Goal: Task Accomplishment & Management: Use online tool/utility

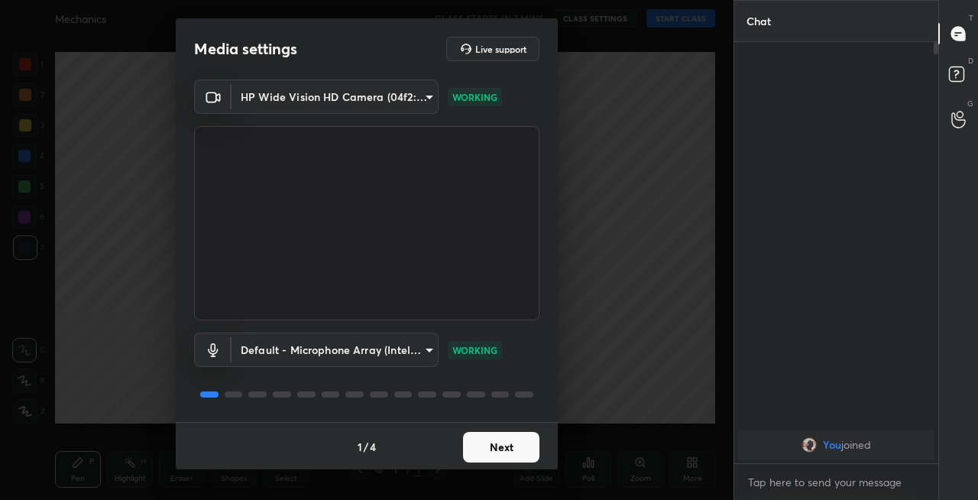
scroll to position [2, 0]
click at [500, 449] on button "Next" at bounding box center [501, 445] width 76 height 31
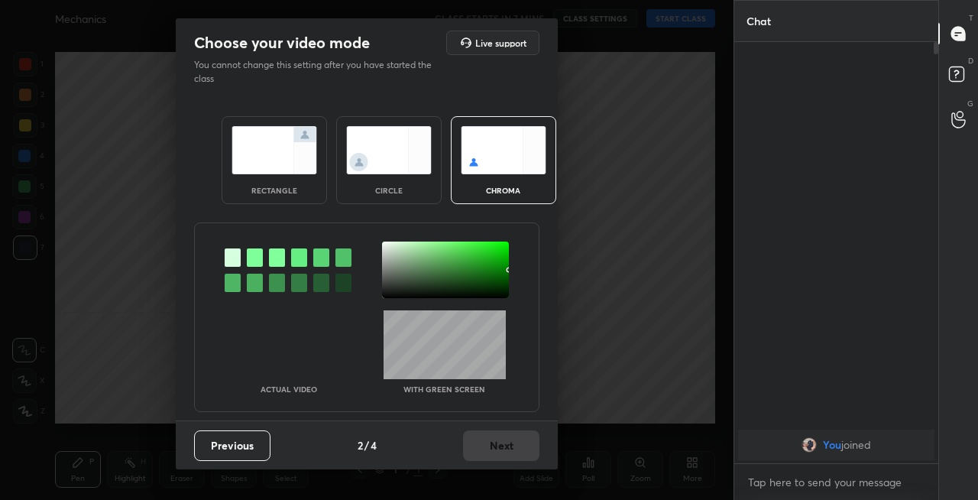
scroll to position [0, 0]
click at [282, 162] on img at bounding box center [275, 150] width 86 height 48
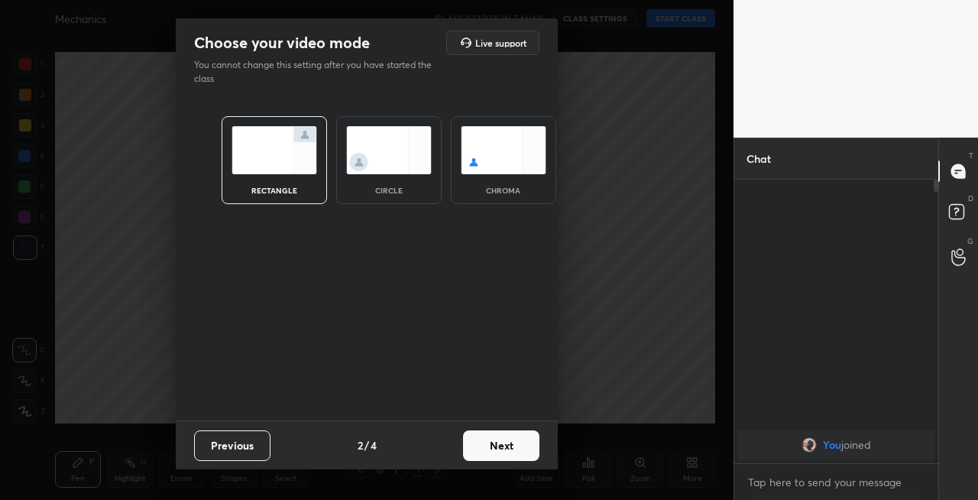
click at [499, 445] on button "Next" at bounding box center [501, 445] width 76 height 31
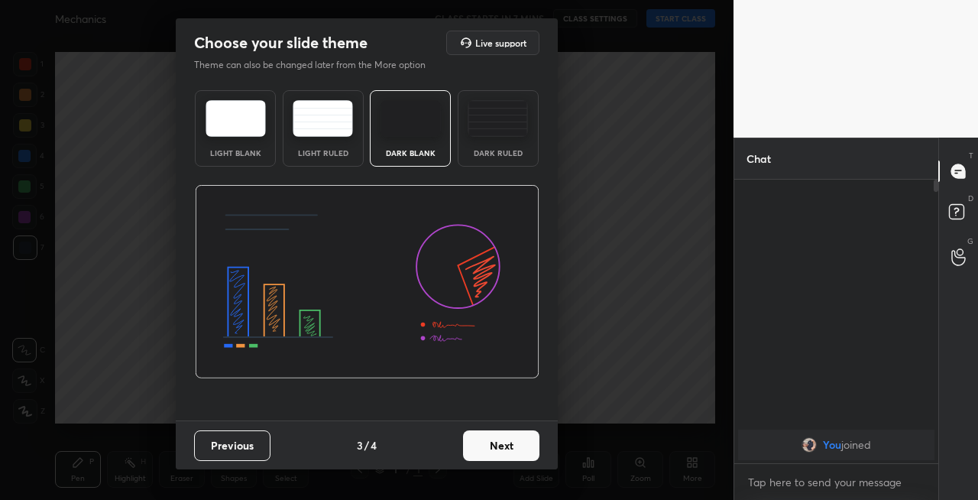
click at [513, 442] on button "Next" at bounding box center [501, 445] width 76 height 31
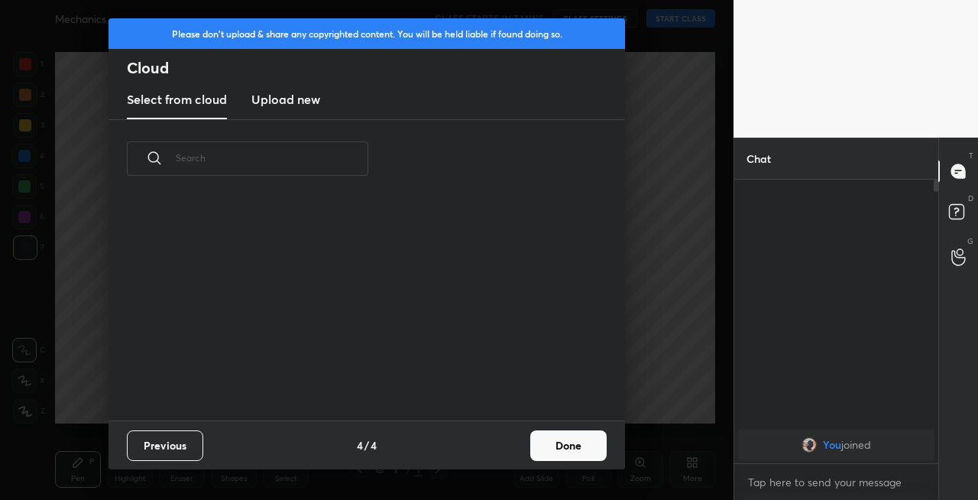
click at [565, 442] on button "Done" at bounding box center [568, 445] width 76 height 31
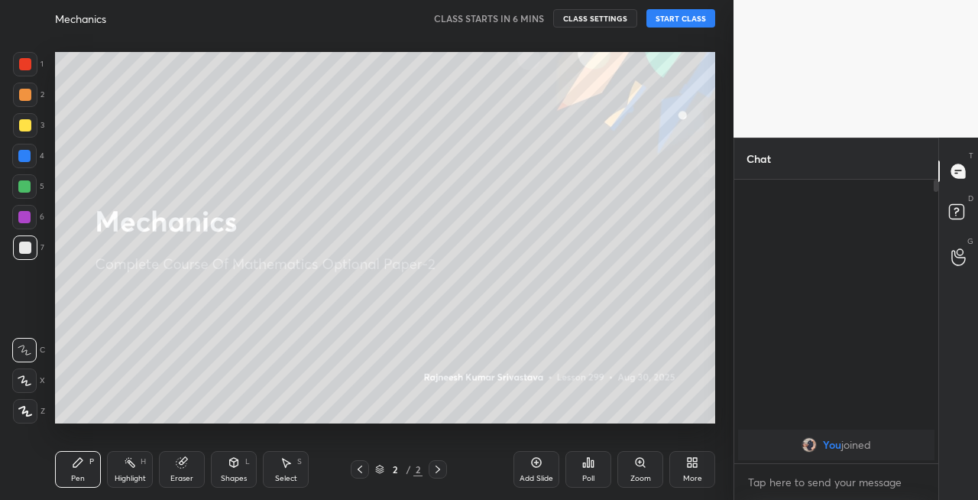
click at [695, 20] on button "START CLASS" at bounding box center [680, 18] width 69 height 18
click at [536, 15] on span "mute" at bounding box center [530, 18] width 21 height 11
click at [538, 18] on span "unmute" at bounding box center [529, 18] width 33 height 11
click at [23, 124] on div at bounding box center [25, 125] width 12 height 12
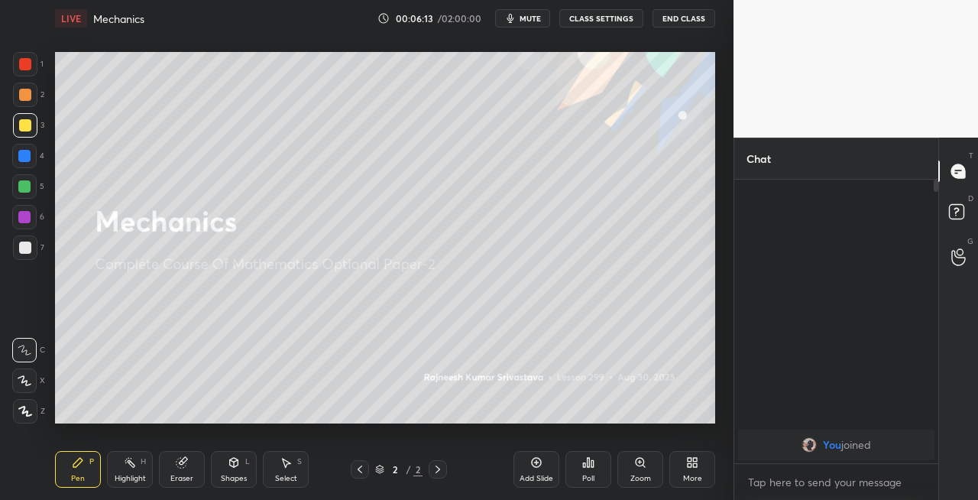
click at [36, 387] on div at bounding box center [24, 380] width 24 height 24
click at [232, 475] on div "Shapes" at bounding box center [234, 479] width 26 height 8
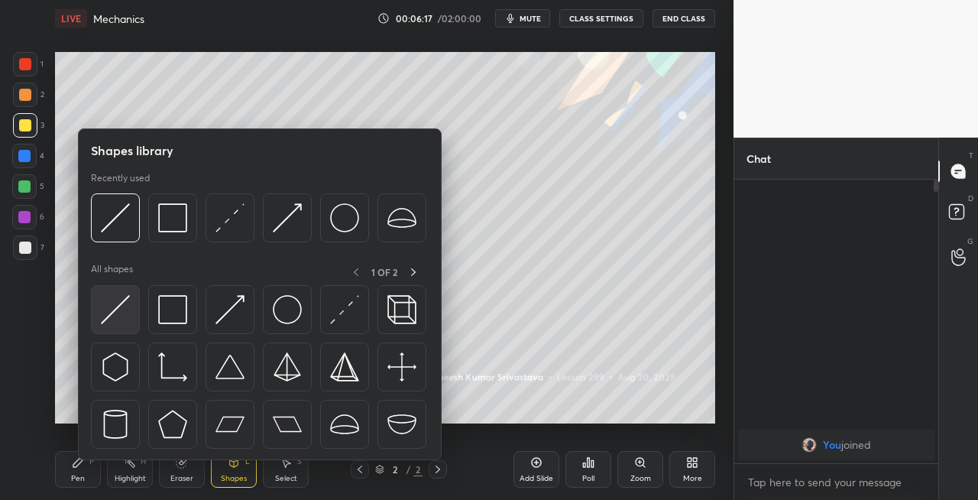
click at [117, 307] on img at bounding box center [115, 309] width 29 height 29
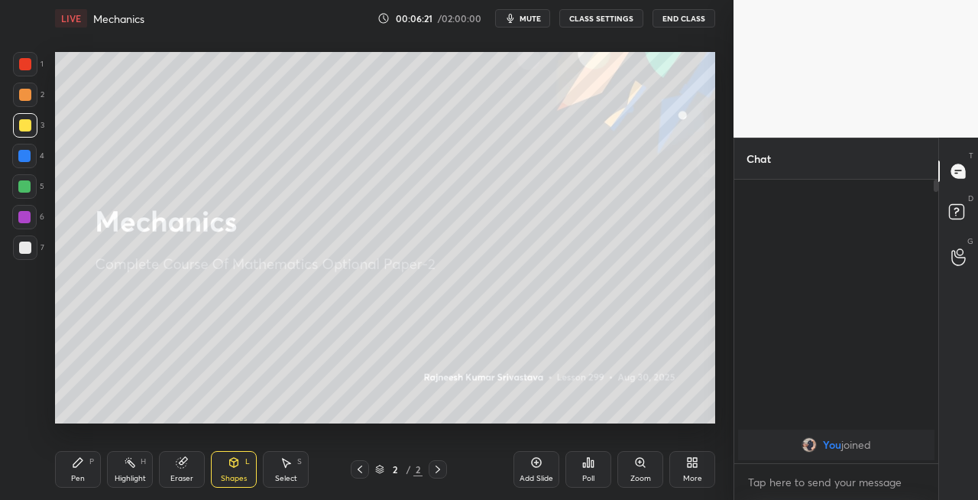
click at [79, 469] on div "Pen P" at bounding box center [78, 469] width 46 height 37
click at [177, 472] on div "Eraser" at bounding box center [182, 469] width 46 height 37
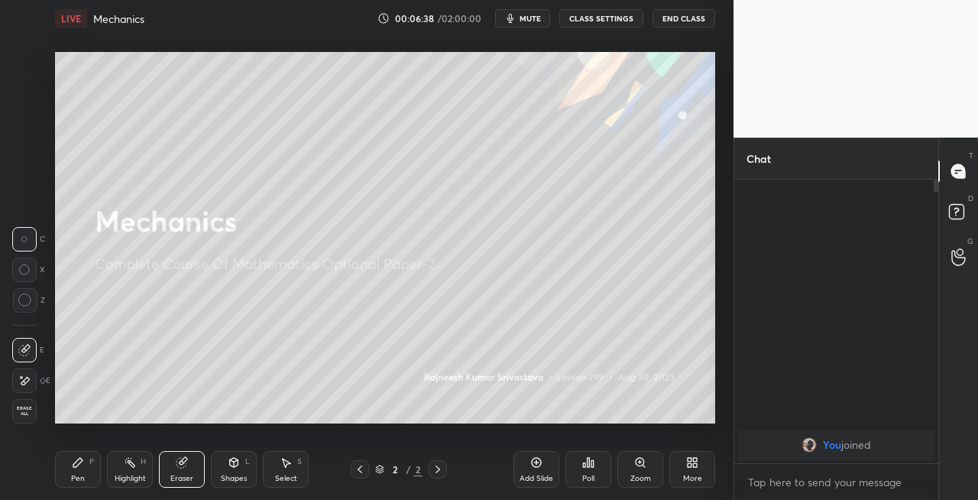
click at [81, 471] on div "Pen P" at bounding box center [78, 469] width 46 height 37
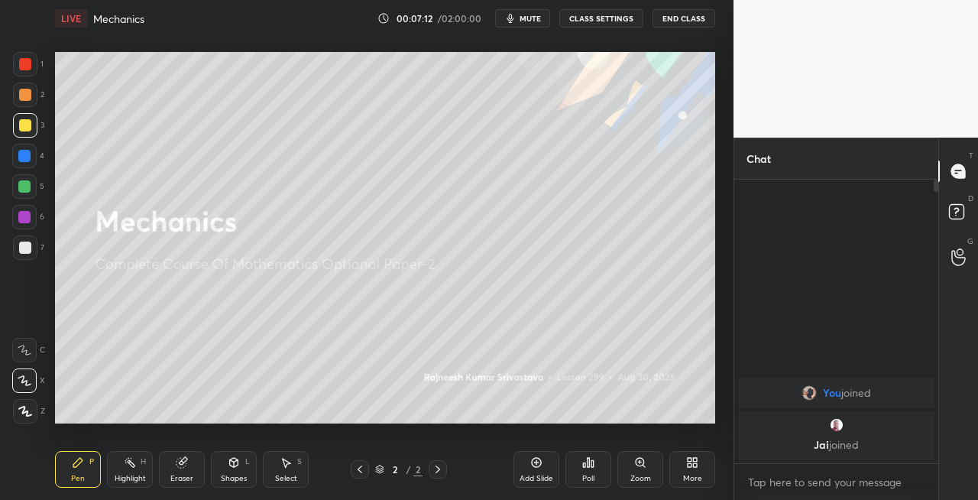
click at [179, 451] on div "Eraser" at bounding box center [182, 469] width 46 height 37
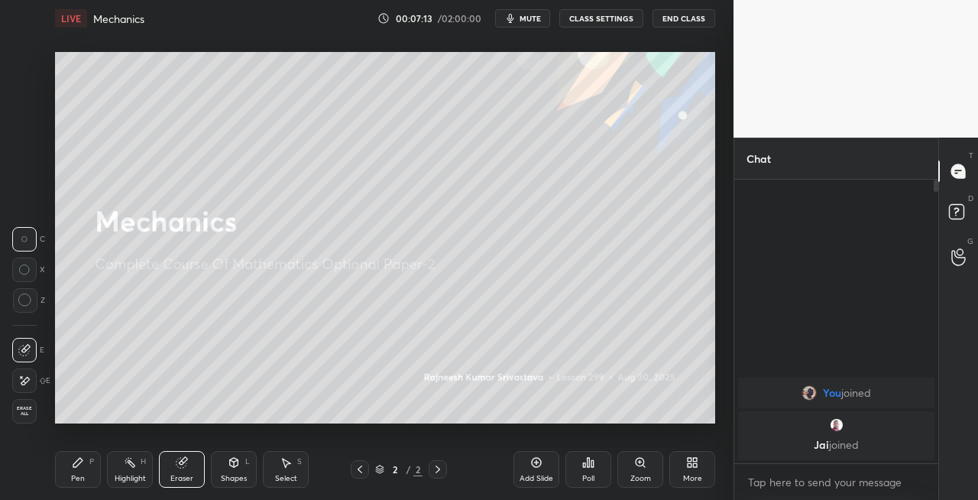
click at [89, 465] on div "Pen P" at bounding box center [78, 469] width 46 height 37
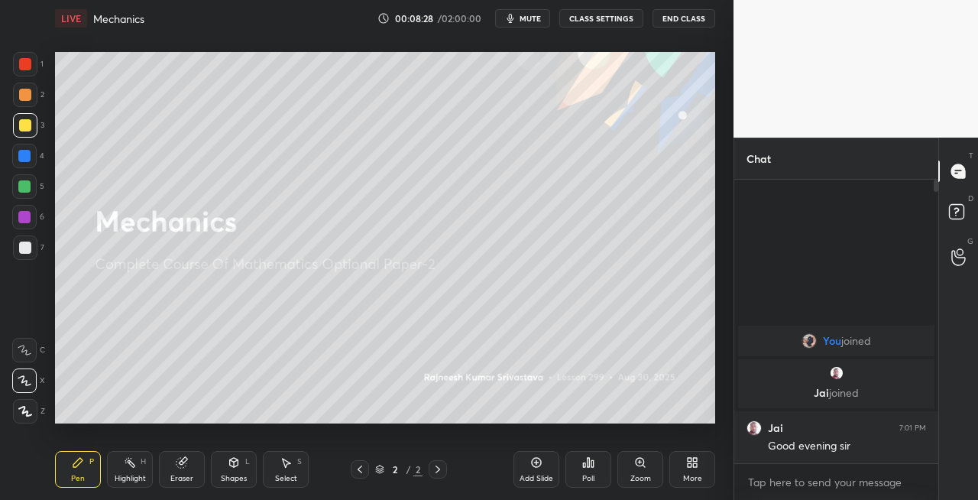
click at [239, 467] on icon at bounding box center [234, 462] width 12 height 12
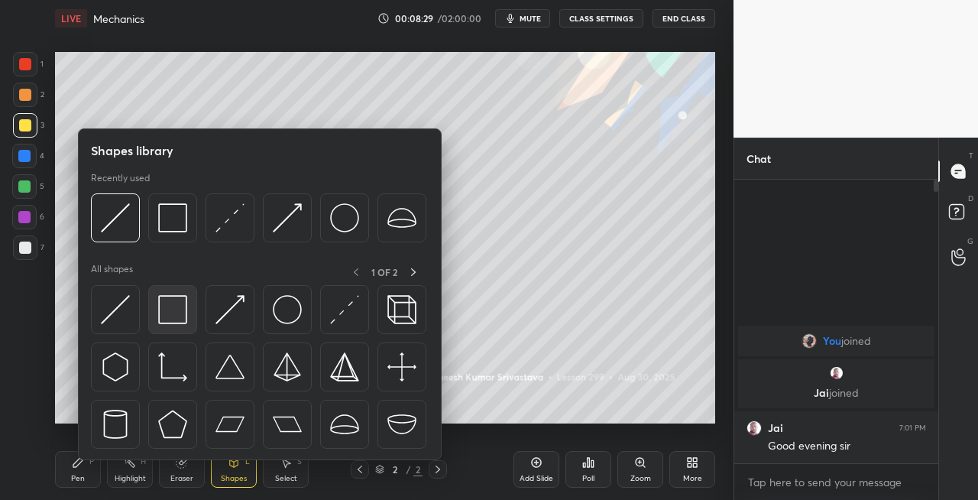
click at [174, 316] on img at bounding box center [172, 309] width 29 height 29
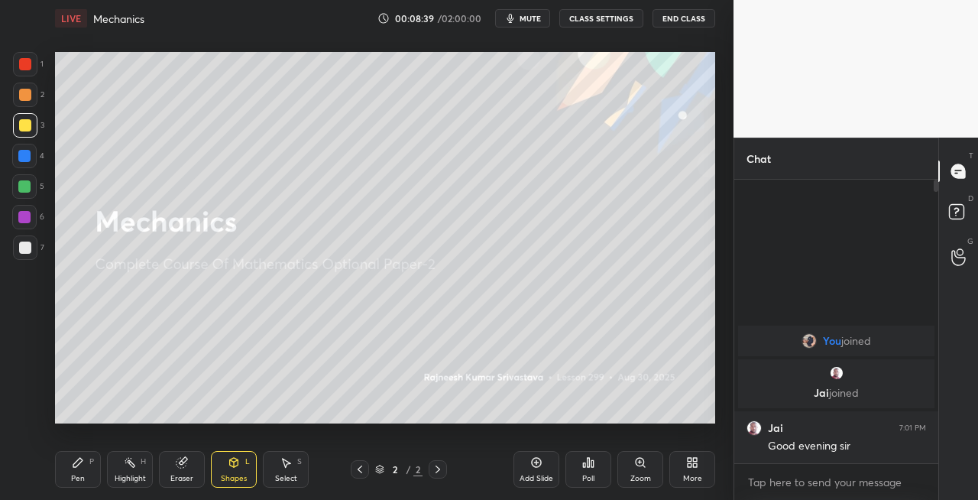
click at [225, 469] on div "Shapes L" at bounding box center [234, 469] width 46 height 37
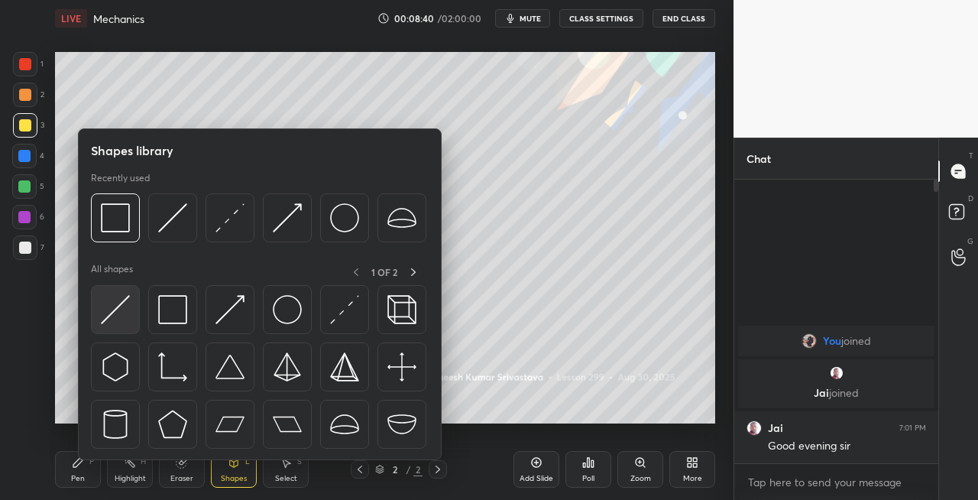
click at [119, 312] on img at bounding box center [115, 309] width 29 height 29
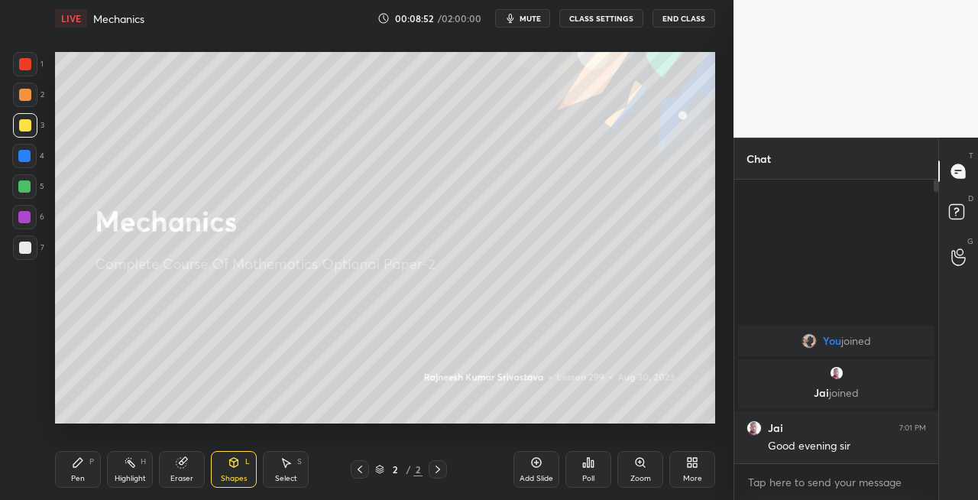
click at [107, 466] on div "Highlight H" at bounding box center [130, 469] width 46 height 37
click at [61, 476] on div "Pen P" at bounding box center [78, 469] width 46 height 37
click at [192, 472] on div "Eraser" at bounding box center [182, 469] width 46 height 37
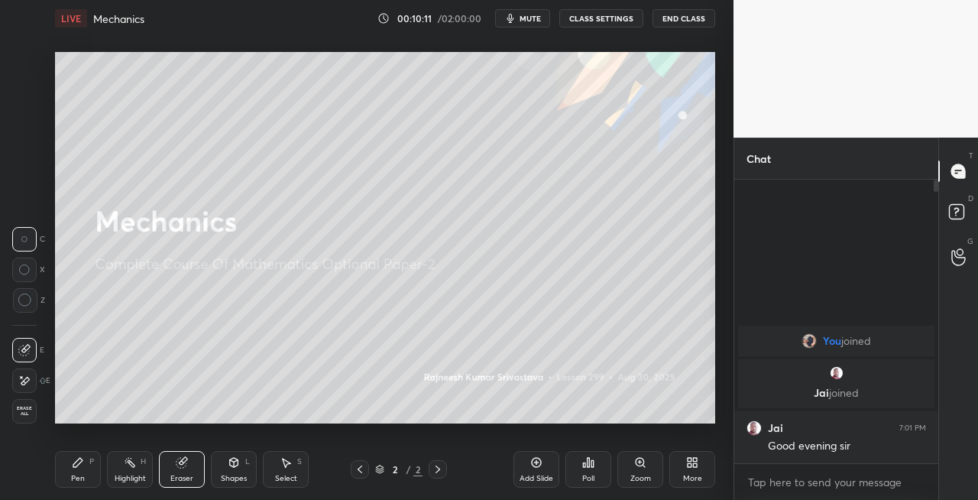
click at [78, 467] on icon at bounding box center [78, 462] width 12 height 12
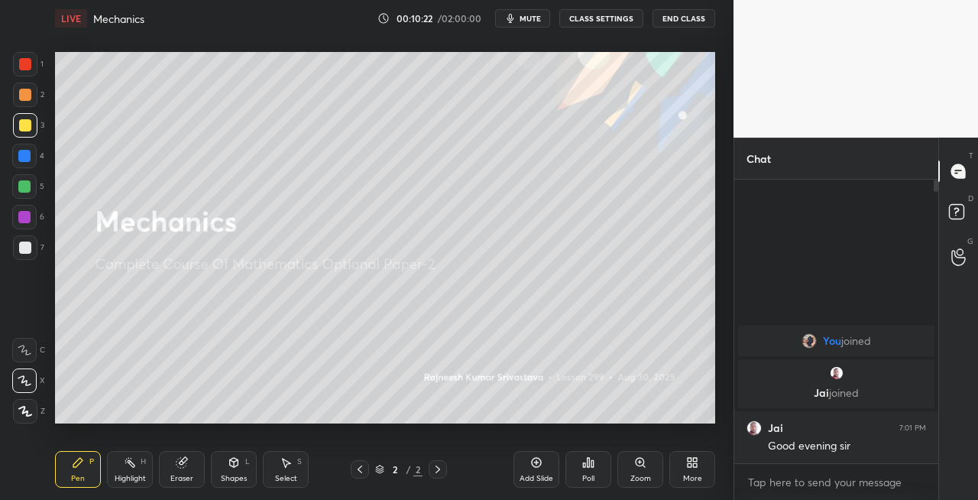
click at [185, 465] on icon at bounding box center [182, 463] width 10 height 10
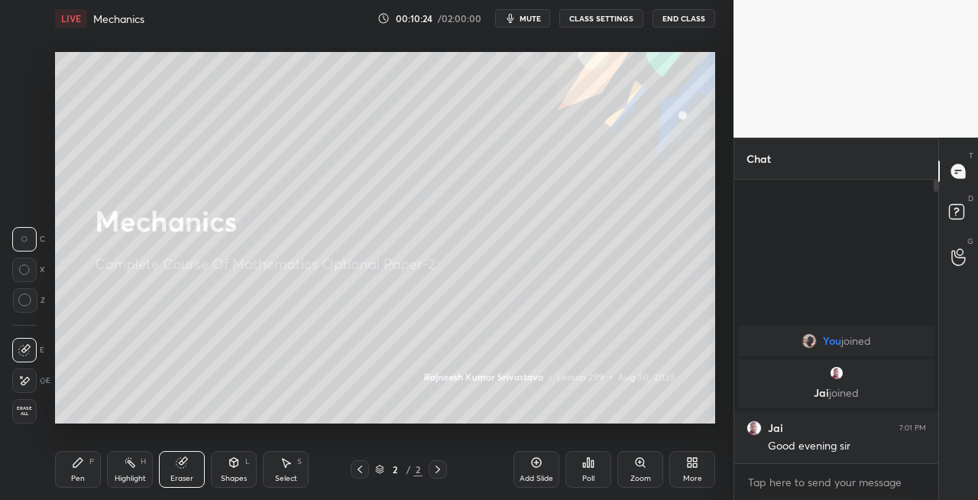
click at [83, 466] on icon at bounding box center [78, 462] width 12 height 12
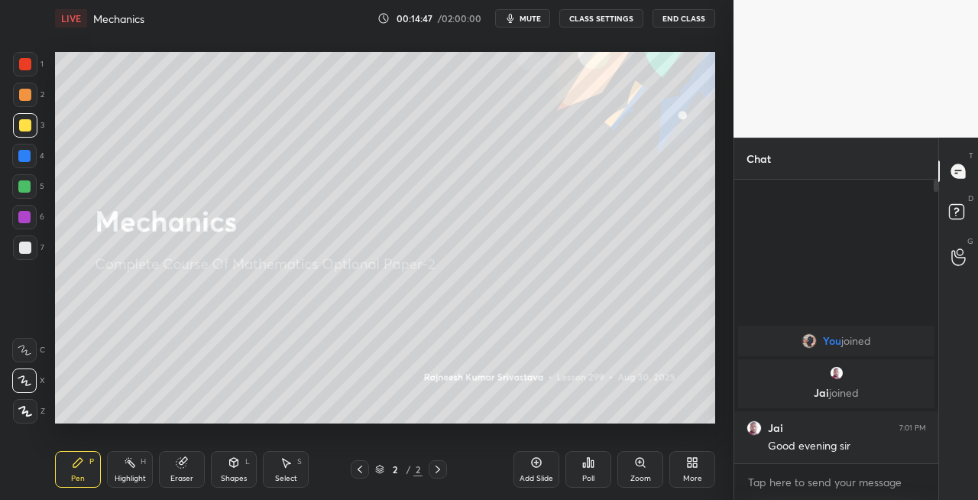
click at [434, 471] on icon at bounding box center [438, 469] width 12 height 12
click at [442, 472] on icon at bounding box center [438, 469] width 12 height 12
click at [548, 482] on div "Add Slide" at bounding box center [537, 479] width 34 height 8
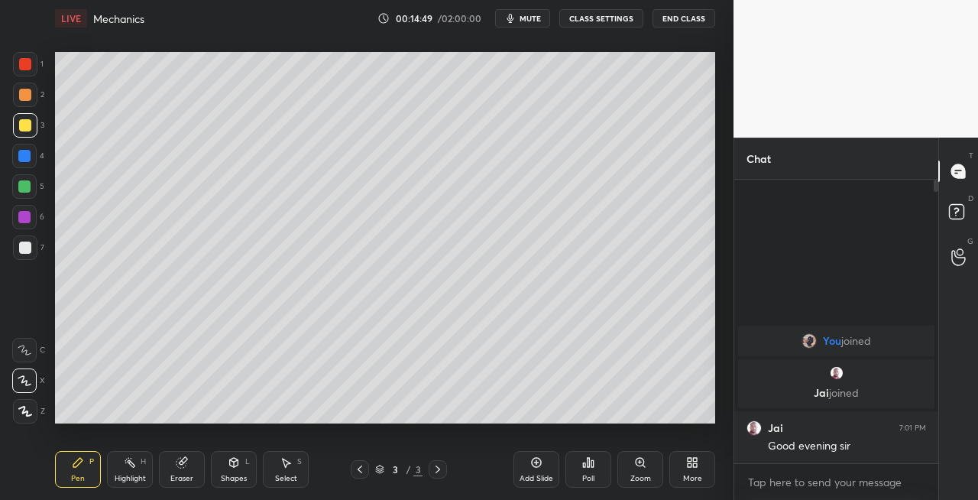
click at [34, 251] on div at bounding box center [25, 247] width 24 height 24
click at [234, 467] on icon at bounding box center [234, 464] width 0 height 5
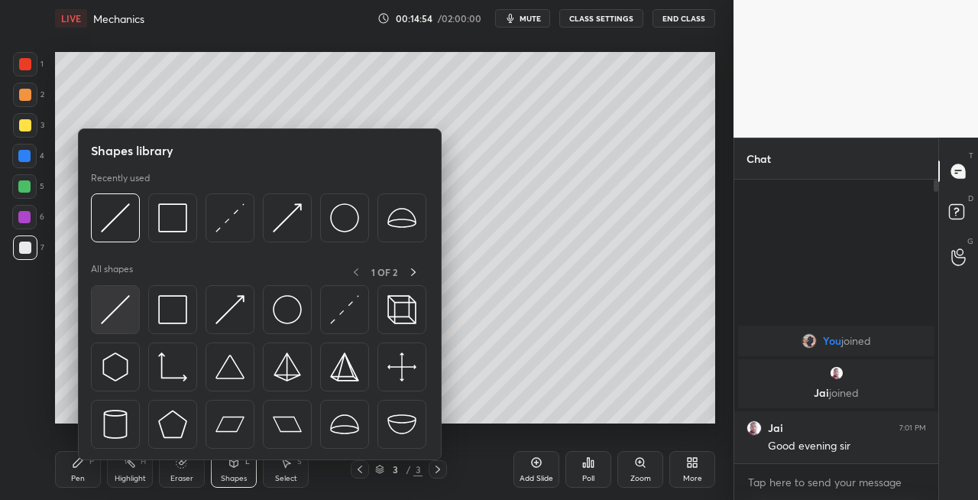
click at [113, 316] on img at bounding box center [115, 309] width 29 height 29
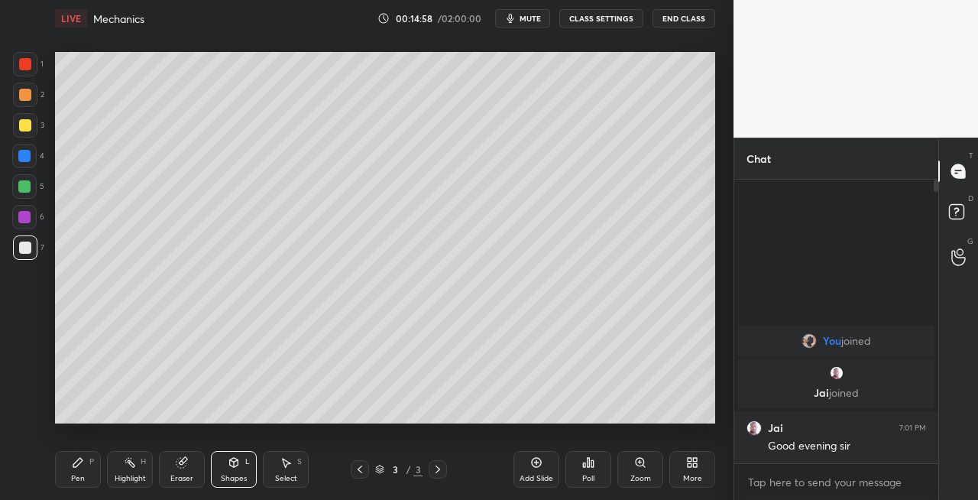
click at [73, 477] on div "Pen" at bounding box center [78, 479] width 14 height 8
click at [364, 469] on icon at bounding box center [360, 469] width 12 height 12
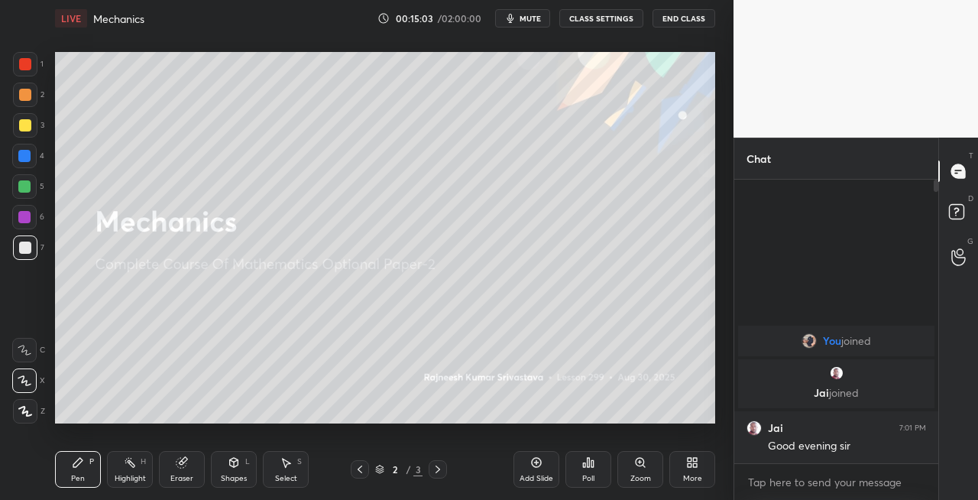
click at [440, 476] on div at bounding box center [438, 469] width 18 height 18
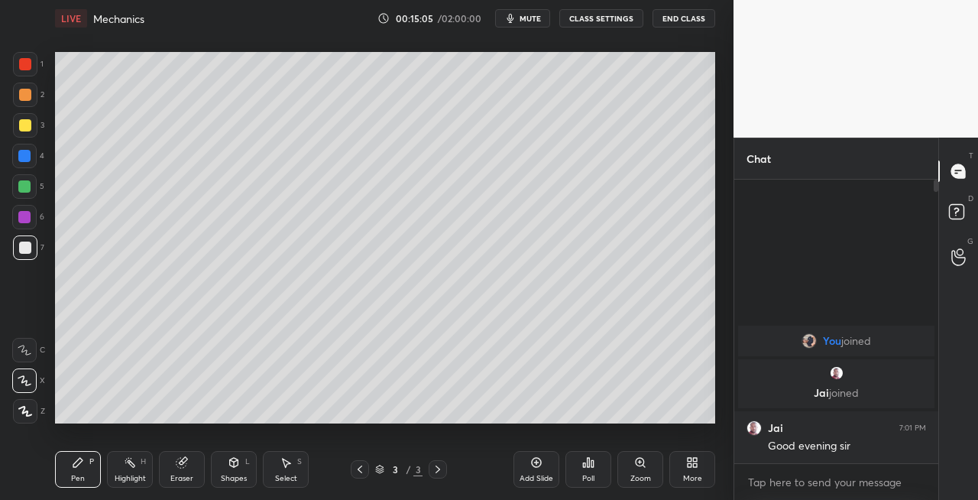
click at [232, 478] on div "Shapes" at bounding box center [234, 479] width 26 height 8
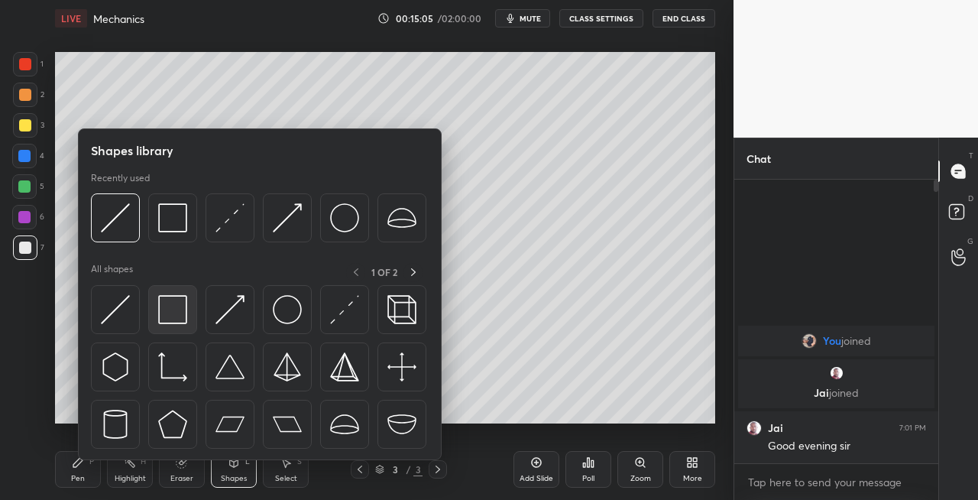
click at [174, 315] on img at bounding box center [172, 309] width 29 height 29
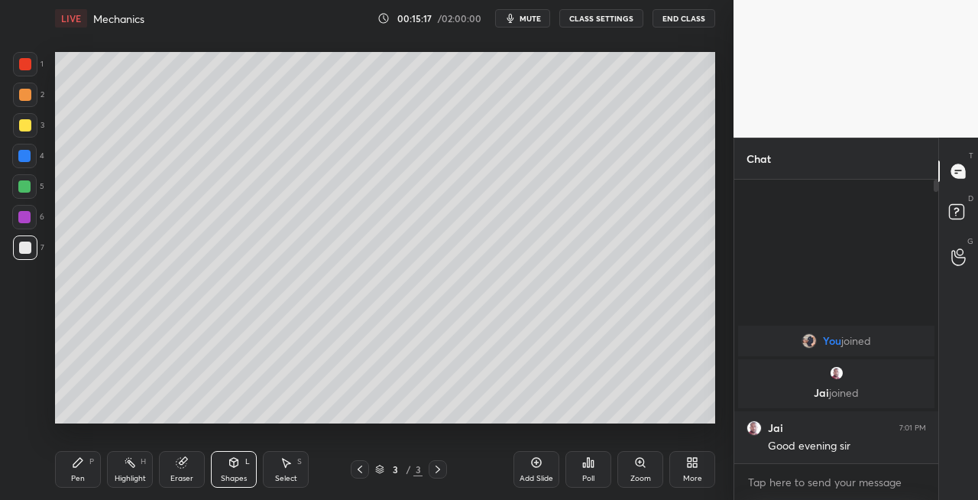
click at [196, 471] on div "Eraser" at bounding box center [182, 469] width 46 height 37
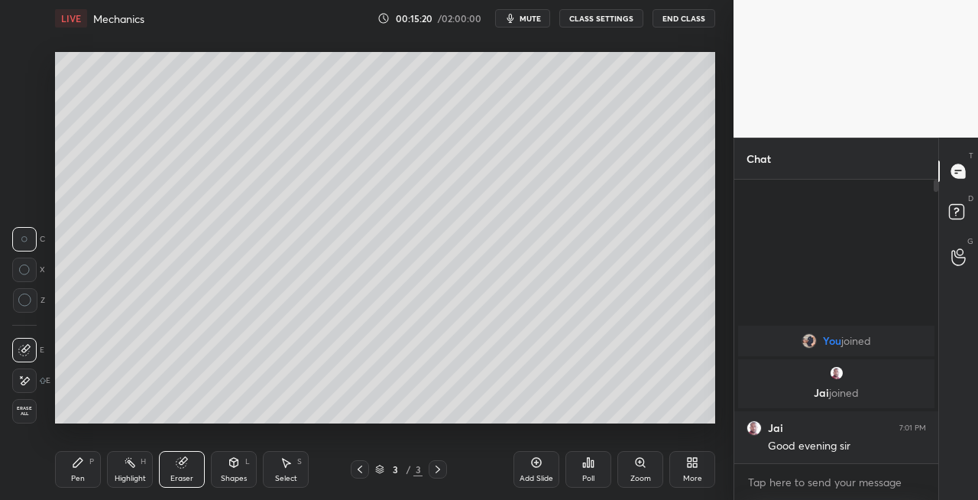
click at [228, 462] on icon at bounding box center [234, 462] width 12 height 12
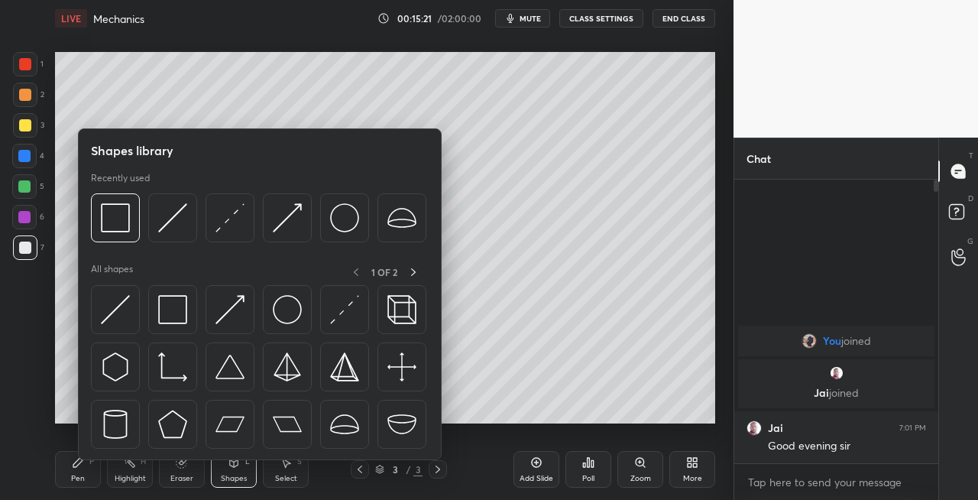
click at [180, 475] on div "Eraser" at bounding box center [181, 479] width 23 height 8
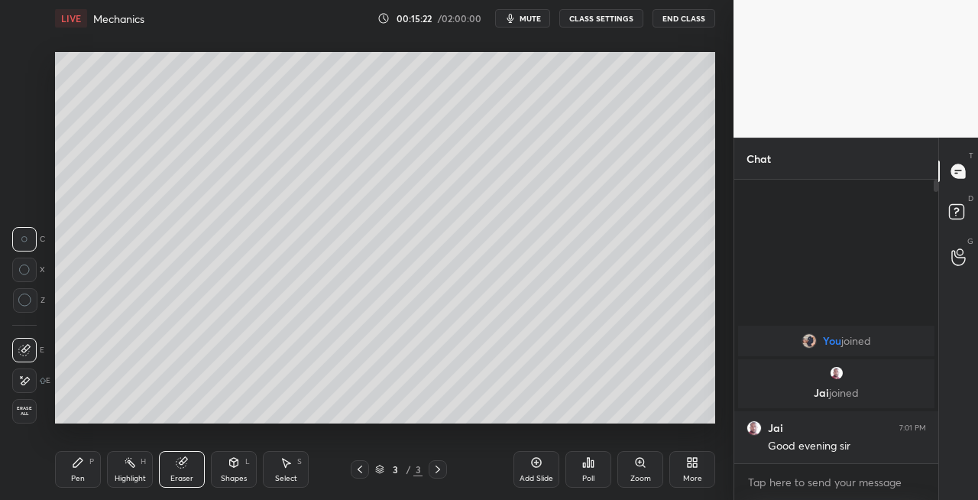
click at [27, 416] on span "Erase all" at bounding box center [24, 411] width 23 height 11
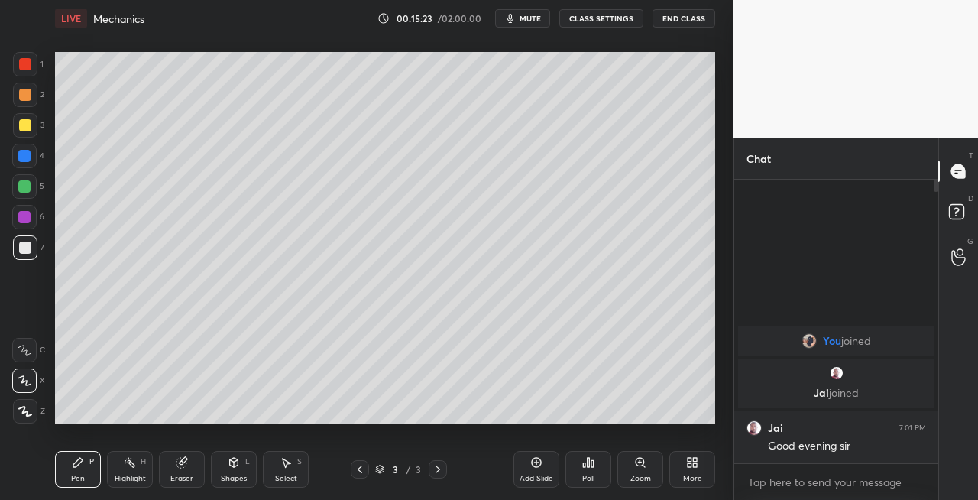
click at [231, 475] on div "Shapes" at bounding box center [234, 479] width 26 height 8
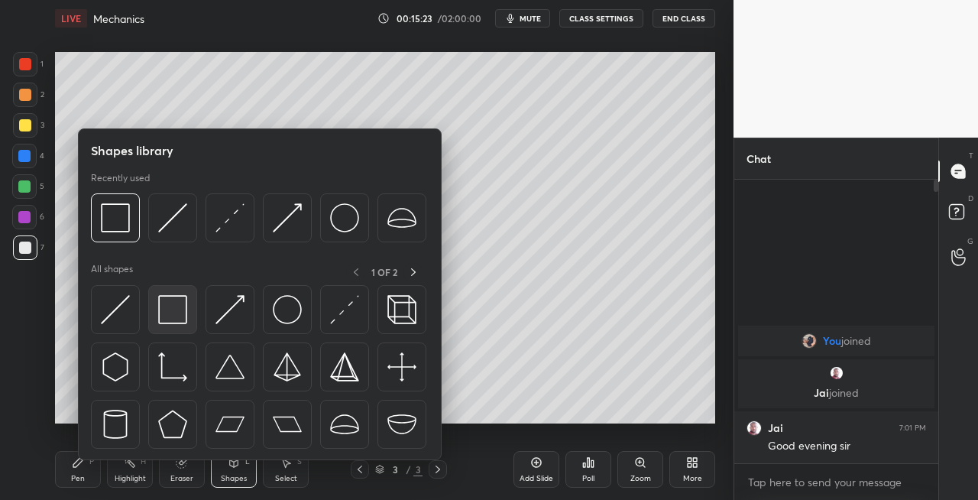
click at [174, 318] on img at bounding box center [172, 309] width 29 height 29
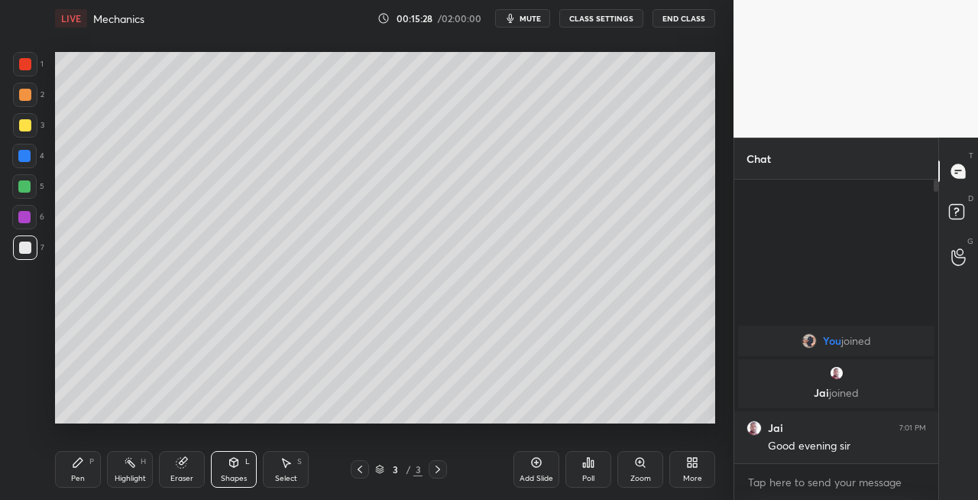
click at [228, 454] on div "Shapes L" at bounding box center [234, 469] width 46 height 37
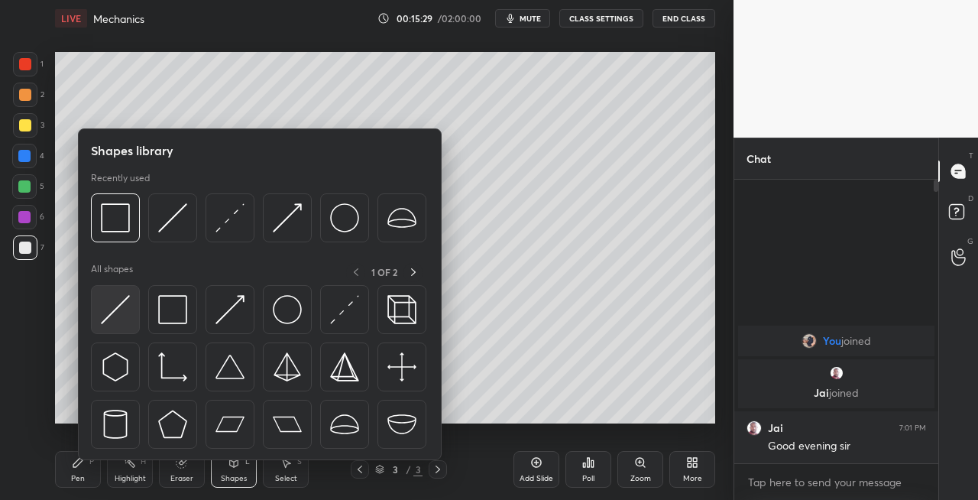
click at [115, 316] on img at bounding box center [115, 309] width 29 height 29
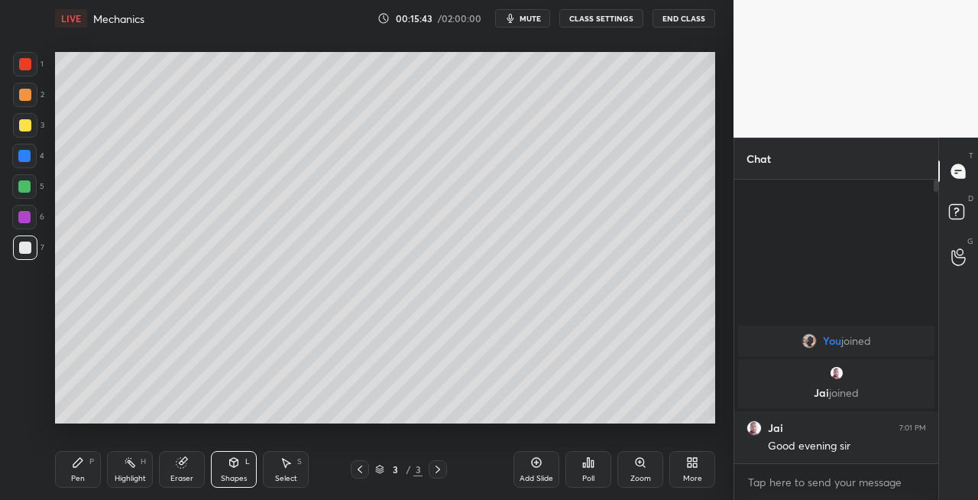
click at [95, 458] on div "Pen P" at bounding box center [78, 469] width 46 height 37
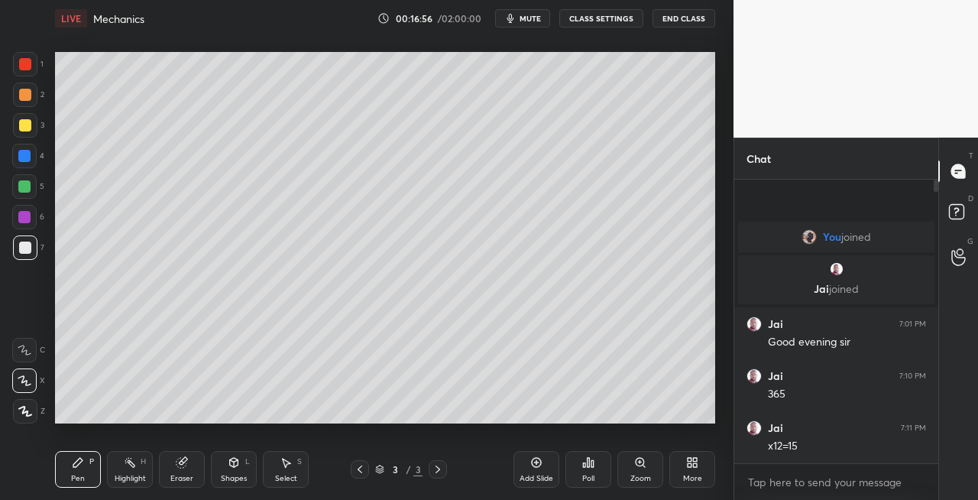
click at [191, 478] on div "Eraser" at bounding box center [181, 479] width 23 height 8
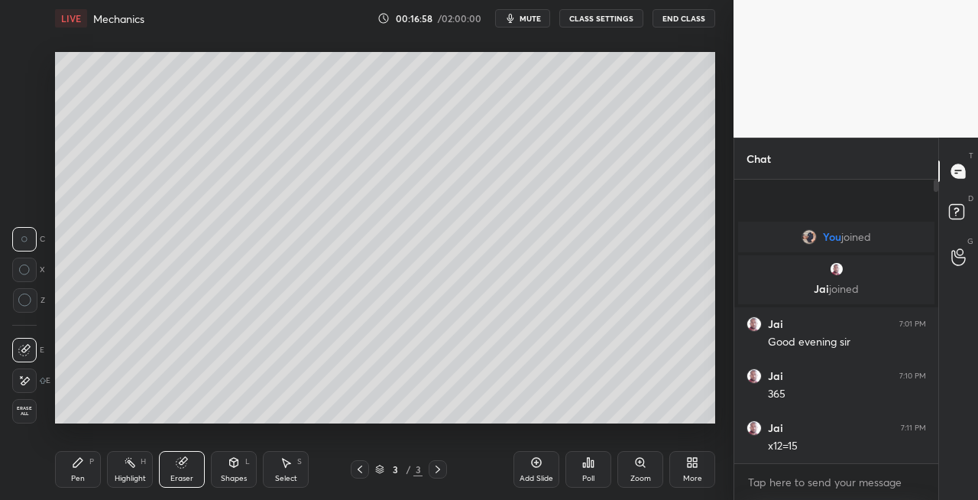
click at [82, 467] on icon at bounding box center [78, 462] width 12 height 12
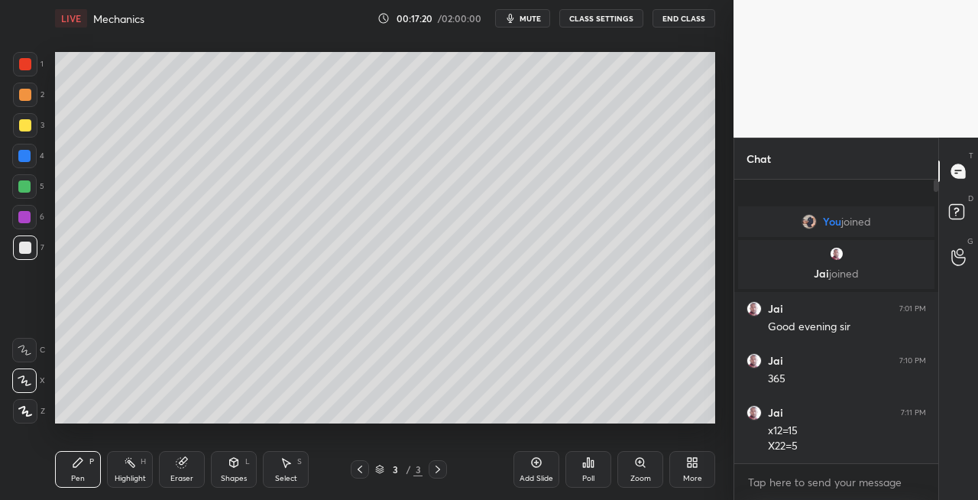
click at [23, 99] on div at bounding box center [25, 95] width 12 height 12
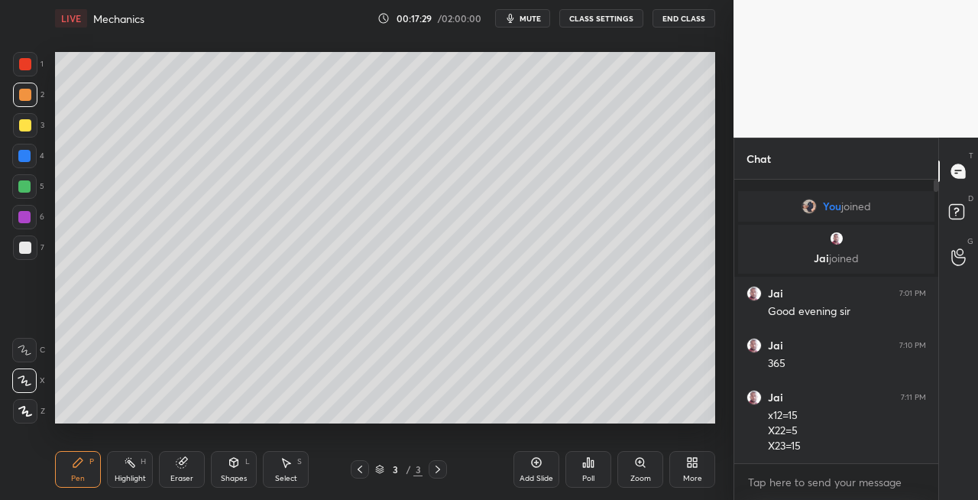
click at [234, 471] on div "Shapes L" at bounding box center [234, 469] width 46 height 37
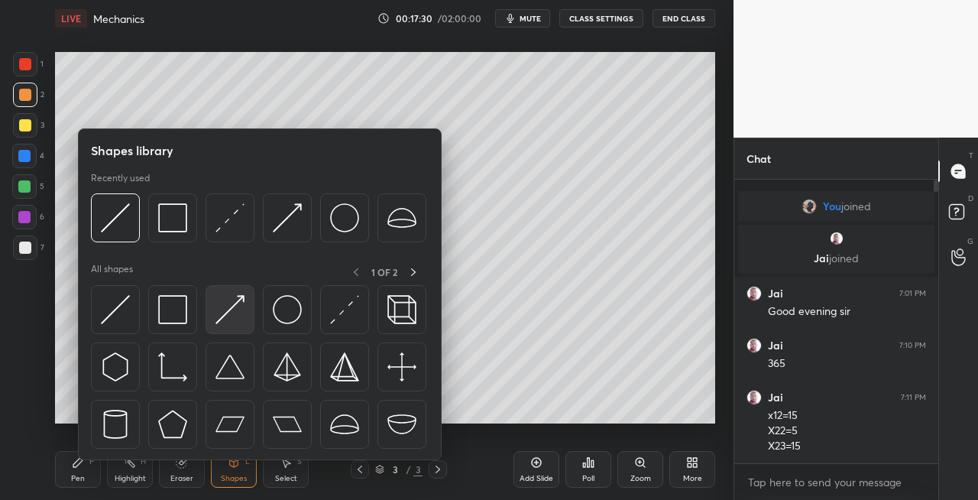
click at [223, 307] on img at bounding box center [229, 309] width 29 height 29
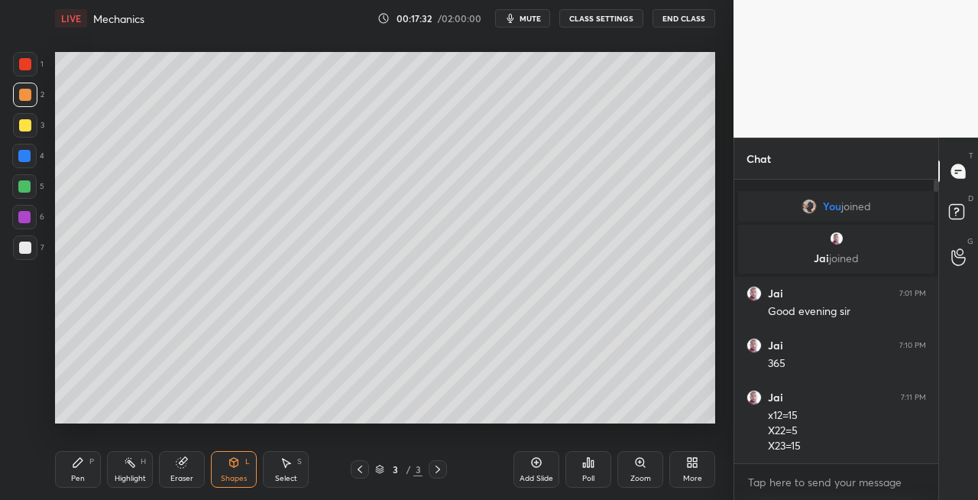
click at [78, 463] on icon at bounding box center [77, 462] width 9 height 9
click at [28, 251] on div at bounding box center [25, 247] width 12 height 12
click at [28, 104] on div at bounding box center [25, 95] width 24 height 24
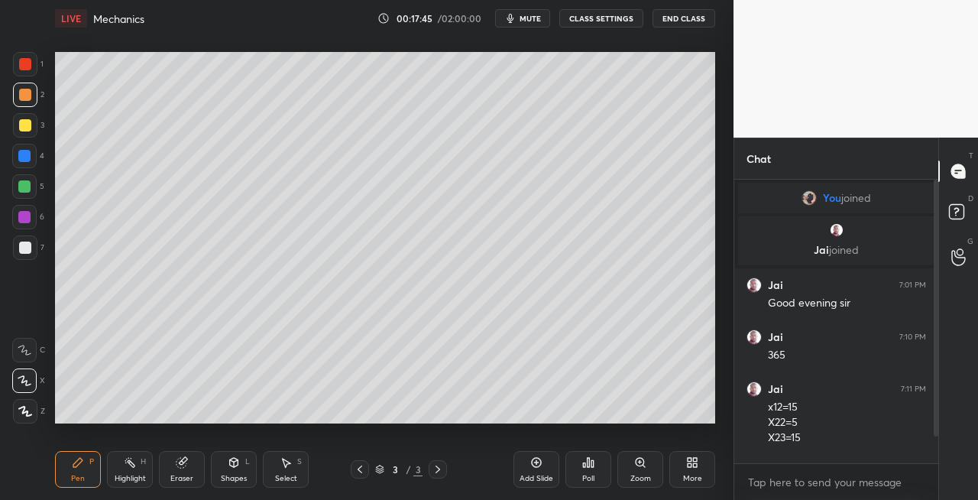
click at [220, 465] on div "Shapes L" at bounding box center [234, 469] width 46 height 37
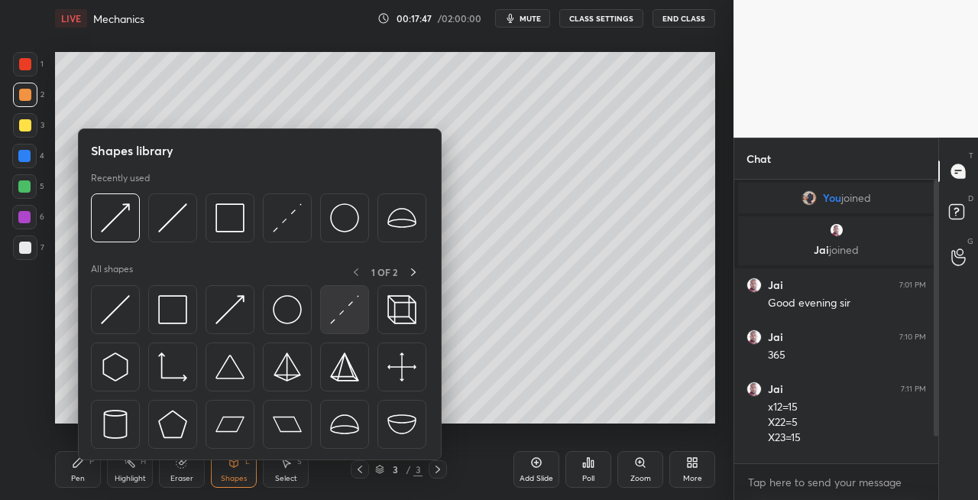
click at [334, 313] on img at bounding box center [344, 309] width 29 height 29
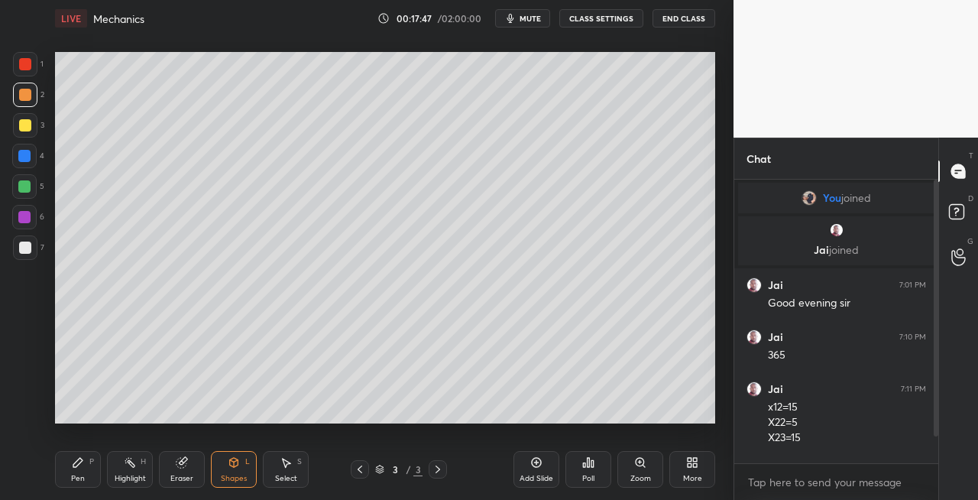
click at [34, 252] on div at bounding box center [25, 247] width 24 height 24
click at [81, 471] on div "Pen P" at bounding box center [78, 469] width 46 height 37
click at [235, 472] on div "Shapes L" at bounding box center [234, 469] width 46 height 37
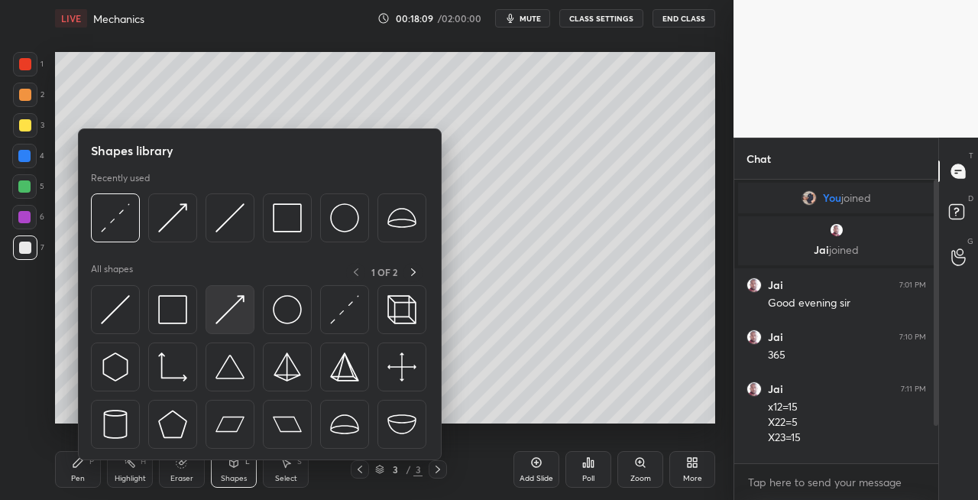
click at [228, 309] on img at bounding box center [229, 309] width 29 height 29
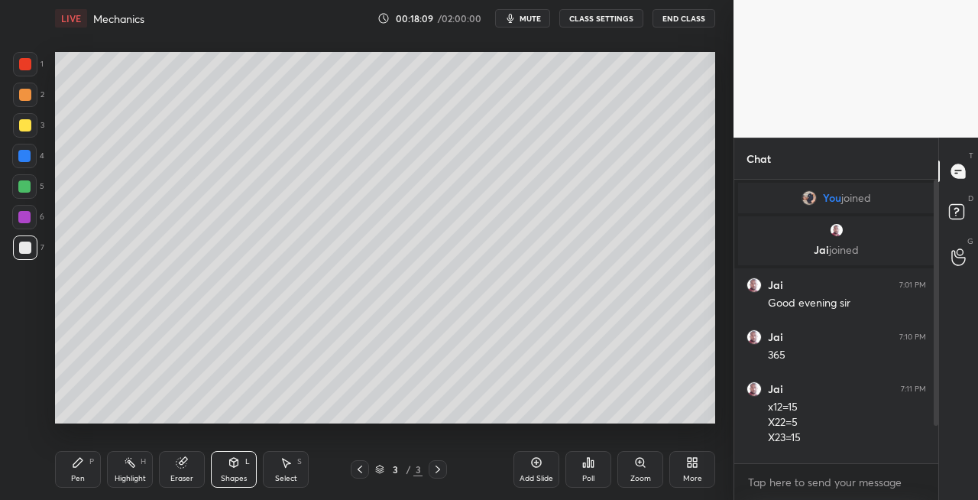
click at [28, 96] on div at bounding box center [25, 95] width 12 height 12
click at [79, 475] on div "Pen" at bounding box center [78, 479] width 14 height 8
click at [170, 471] on div "Eraser" at bounding box center [182, 469] width 46 height 37
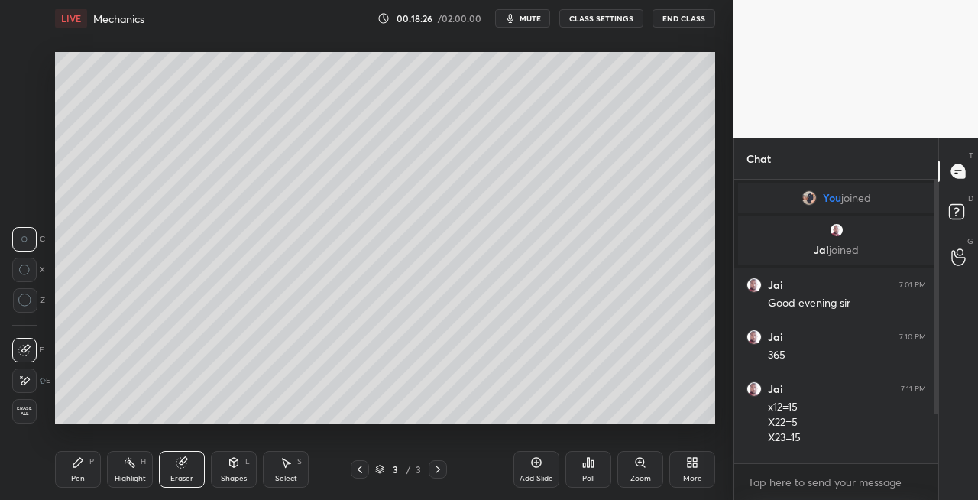
click at [92, 475] on div "Pen P" at bounding box center [78, 469] width 46 height 37
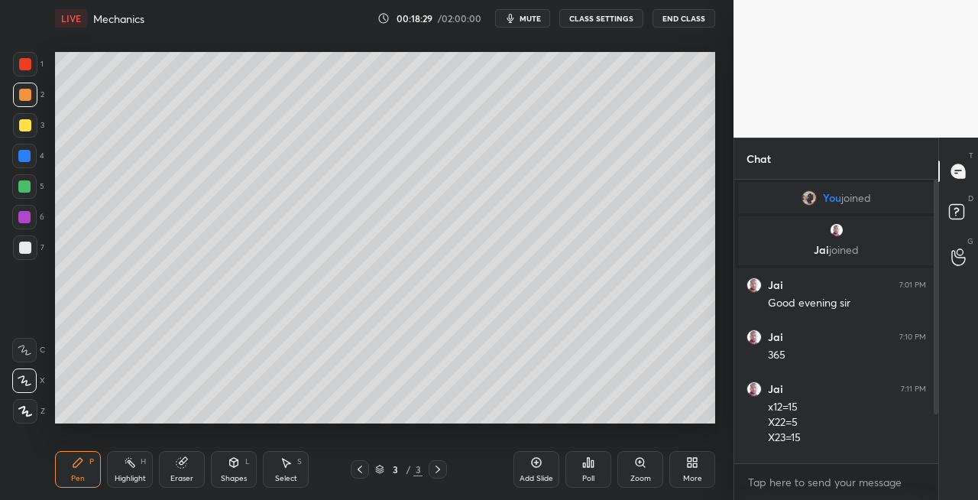
click at [230, 469] on div "Shapes L" at bounding box center [234, 469] width 46 height 37
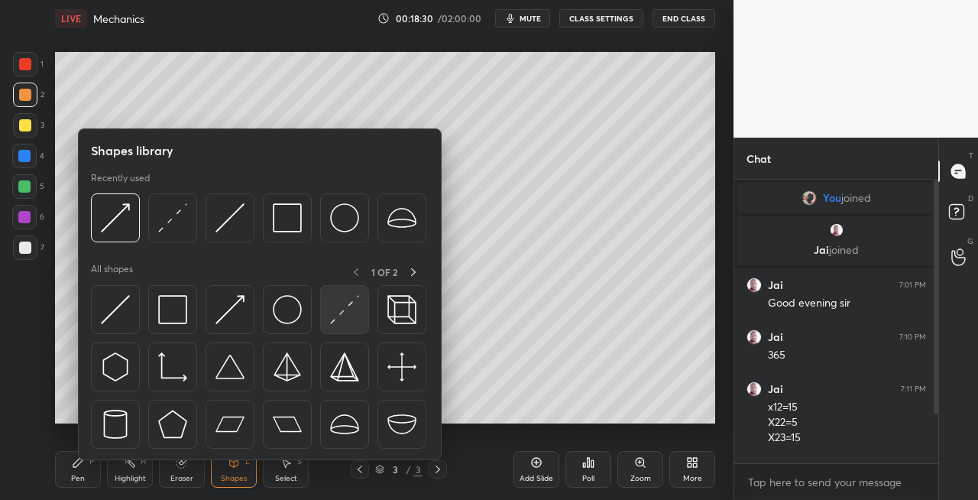
click at [341, 300] on img at bounding box center [344, 309] width 29 height 29
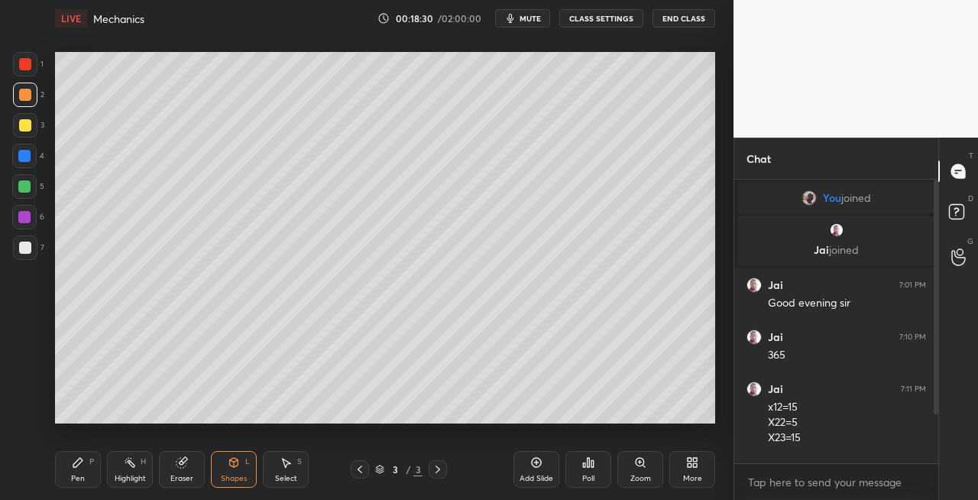
click at [40, 250] on div "7" at bounding box center [28, 247] width 31 height 24
click at [81, 472] on div "Pen P" at bounding box center [78, 469] width 46 height 37
click at [28, 245] on div at bounding box center [25, 247] width 12 height 12
click at [231, 471] on div "Shapes L" at bounding box center [234, 469] width 46 height 37
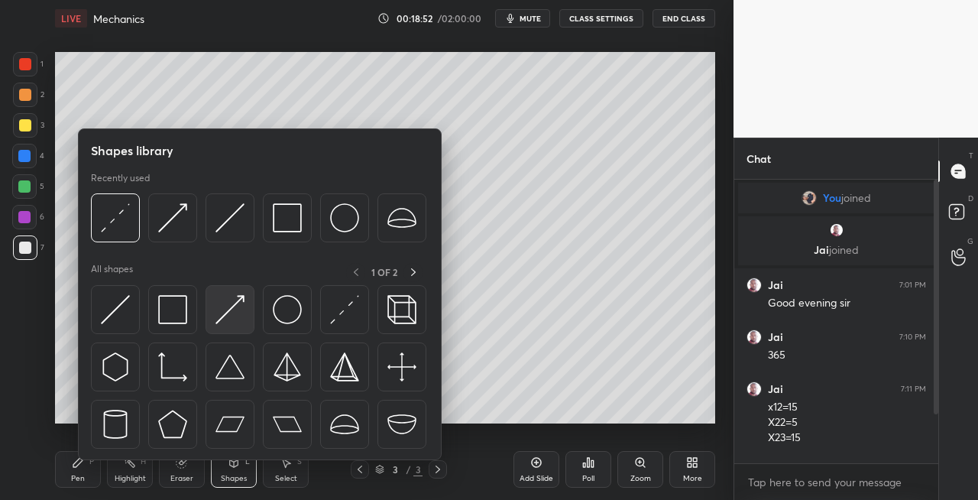
click at [226, 313] on img at bounding box center [229, 309] width 29 height 29
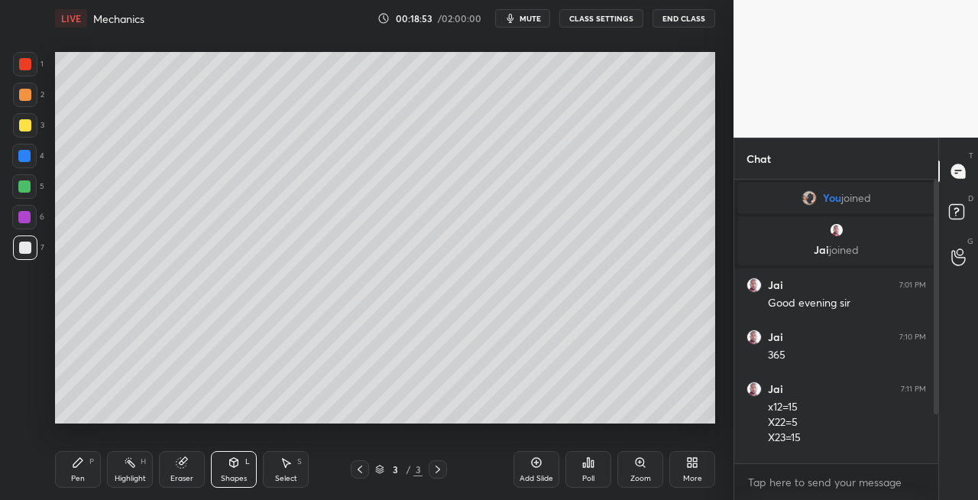
click at [31, 105] on div at bounding box center [25, 95] width 24 height 24
click at [176, 471] on div "Eraser" at bounding box center [182, 469] width 46 height 37
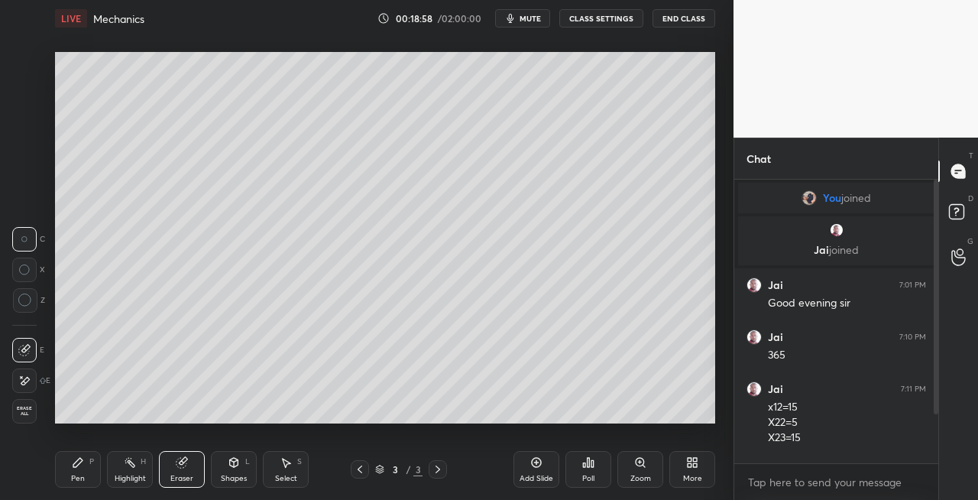
click at [235, 466] on icon at bounding box center [234, 462] width 8 height 9
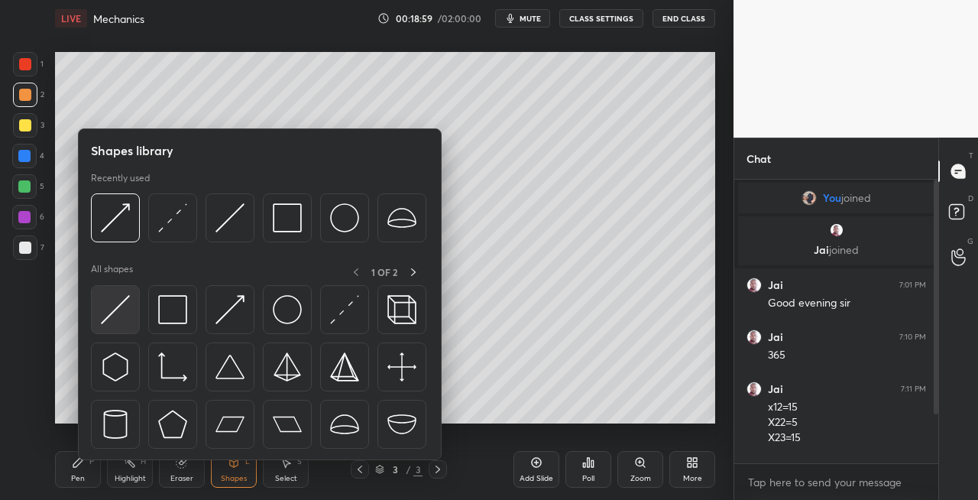
click at [109, 310] on img at bounding box center [115, 309] width 29 height 29
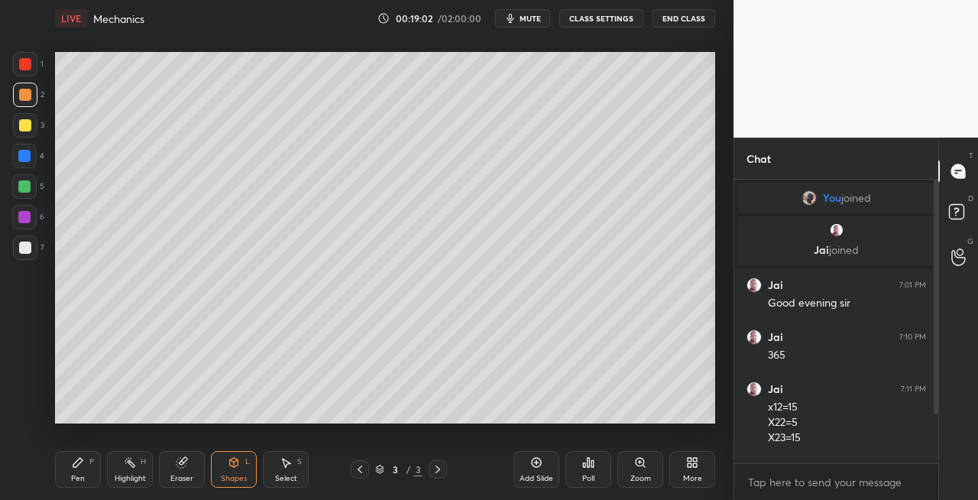
click at [75, 475] on div "Pen" at bounding box center [78, 479] width 14 height 8
click at [184, 468] on icon at bounding box center [182, 462] width 12 height 12
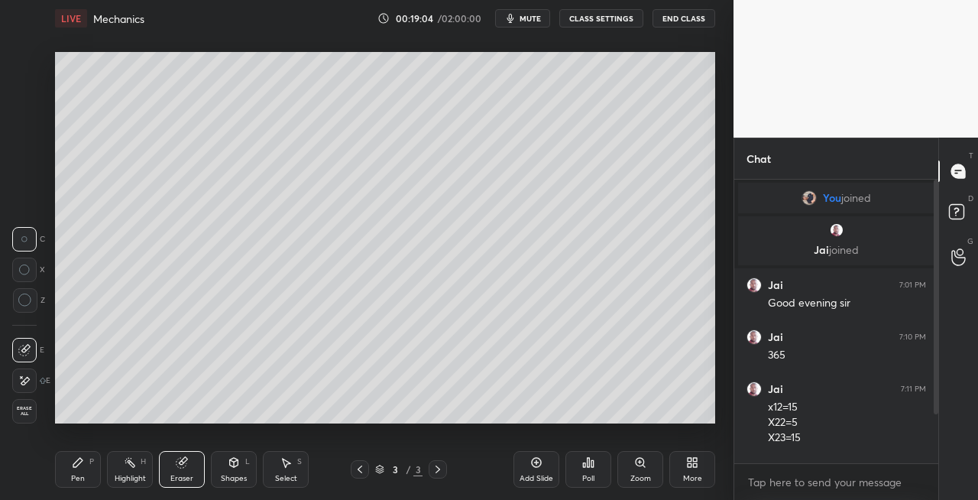
click at [79, 468] on icon at bounding box center [78, 462] width 12 height 12
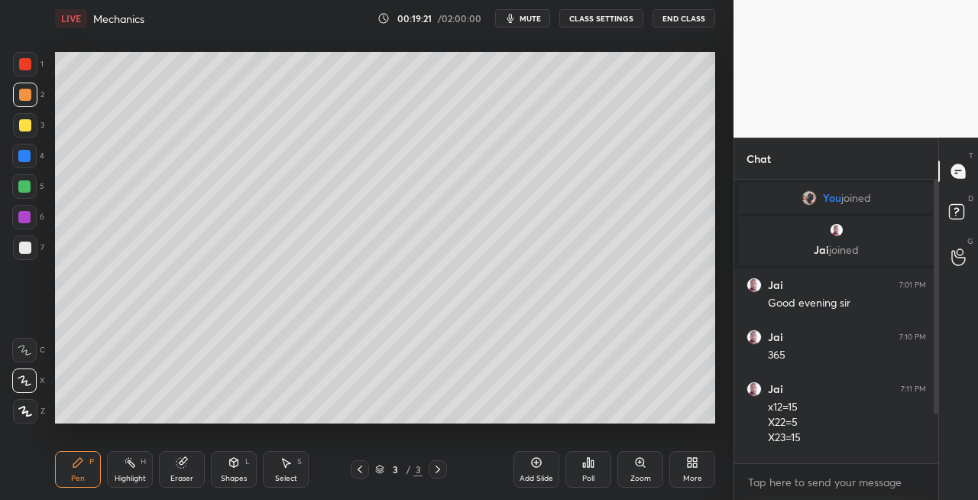
click at [238, 477] on div "Shapes" at bounding box center [234, 479] width 26 height 8
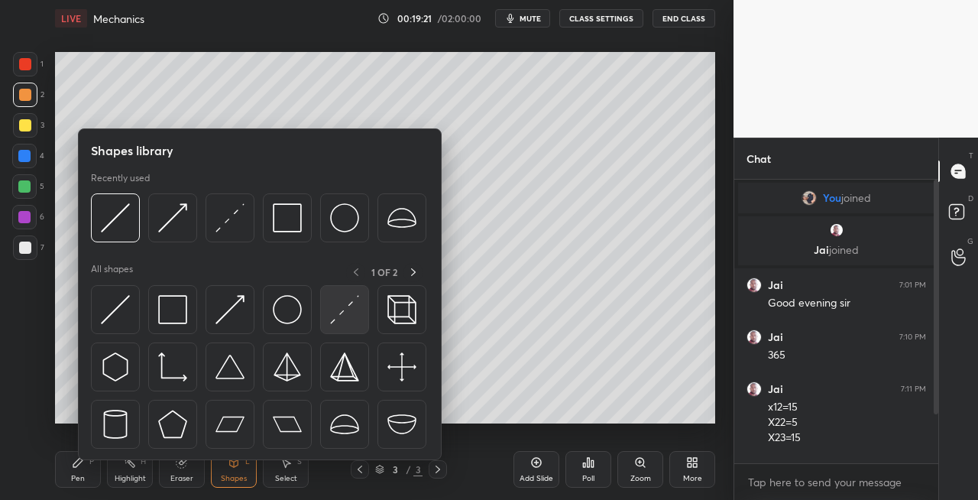
click at [331, 317] on img at bounding box center [344, 309] width 29 height 29
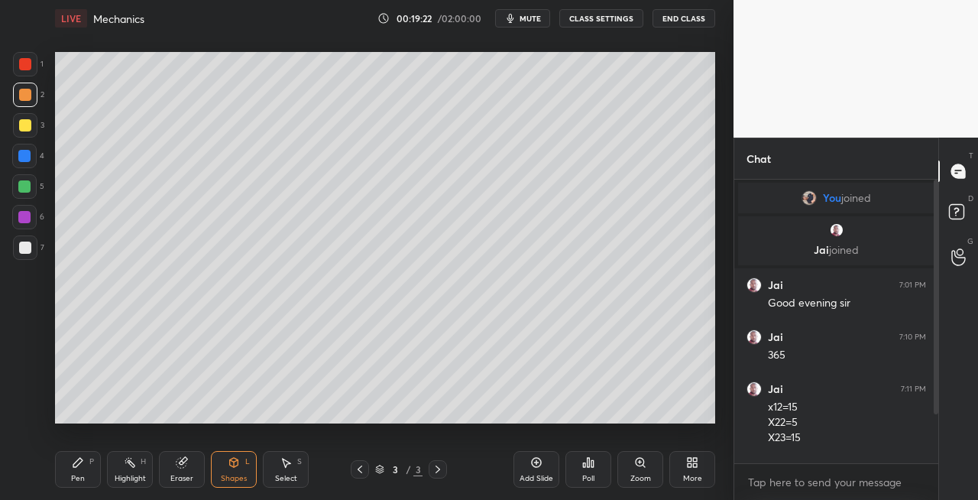
click at [31, 251] on div at bounding box center [25, 247] width 12 height 12
click at [82, 475] on div "Pen" at bounding box center [78, 479] width 14 height 8
click at [237, 469] on div "Shapes L" at bounding box center [234, 469] width 46 height 37
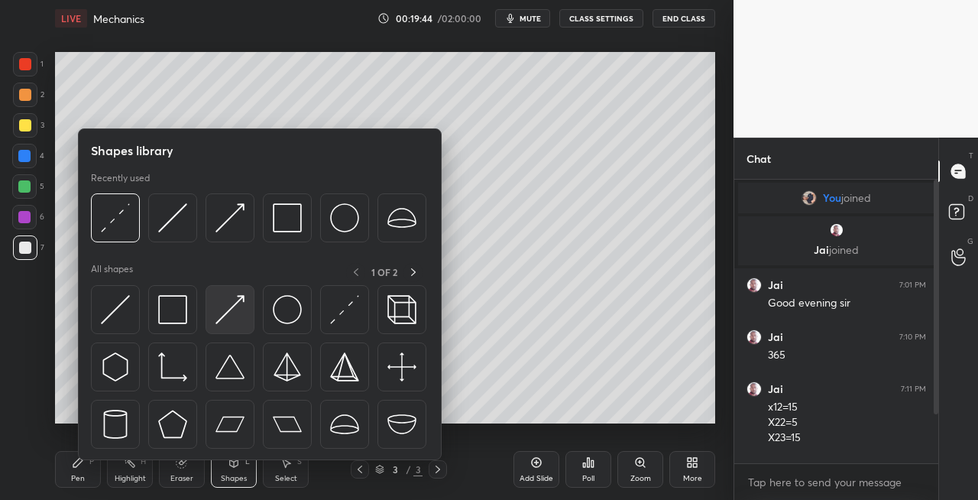
click at [229, 311] on img at bounding box center [229, 309] width 29 height 29
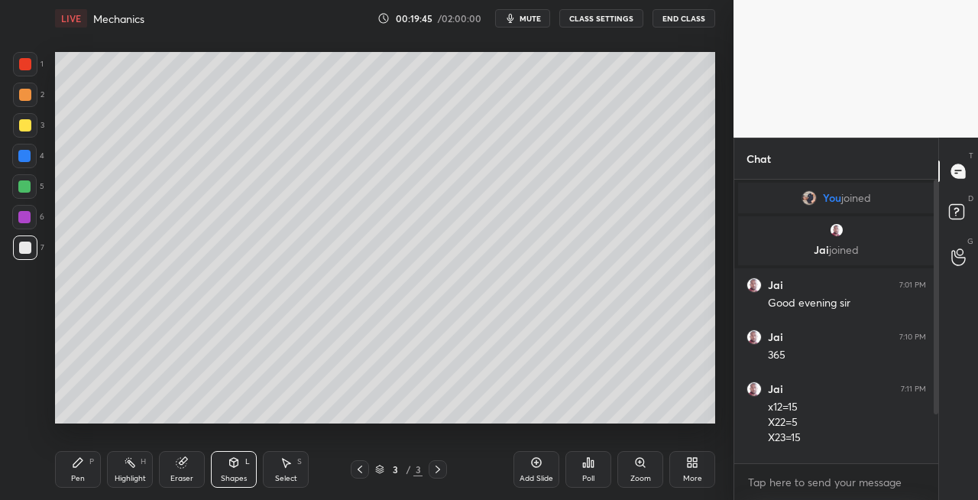
click at [30, 96] on div at bounding box center [25, 95] width 12 height 12
click at [91, 475] on div "Pen P" at bounding box center [78, 469] width 46 height 37
click at [235, 462] on icon at bounding box center [234, 462] width 8 height 9
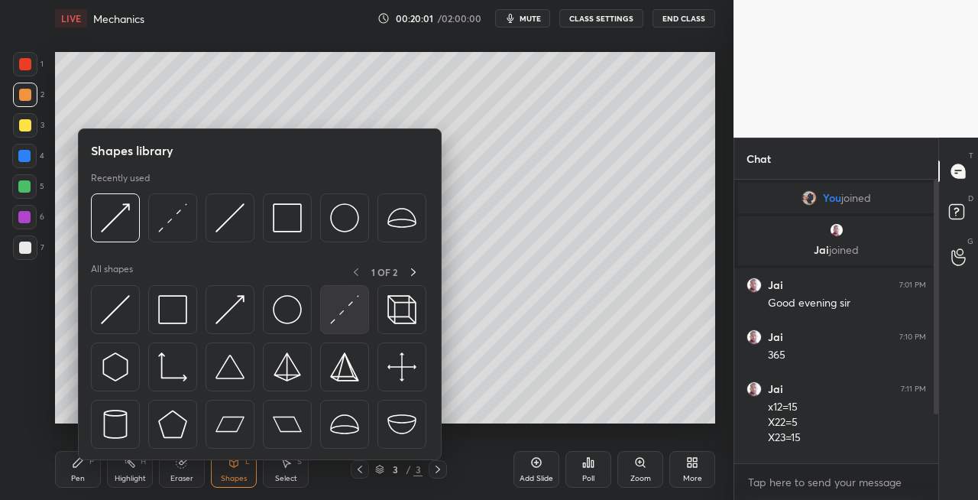
click at [330, 315] on img at bounding box center [344, 309] width 29 height 29
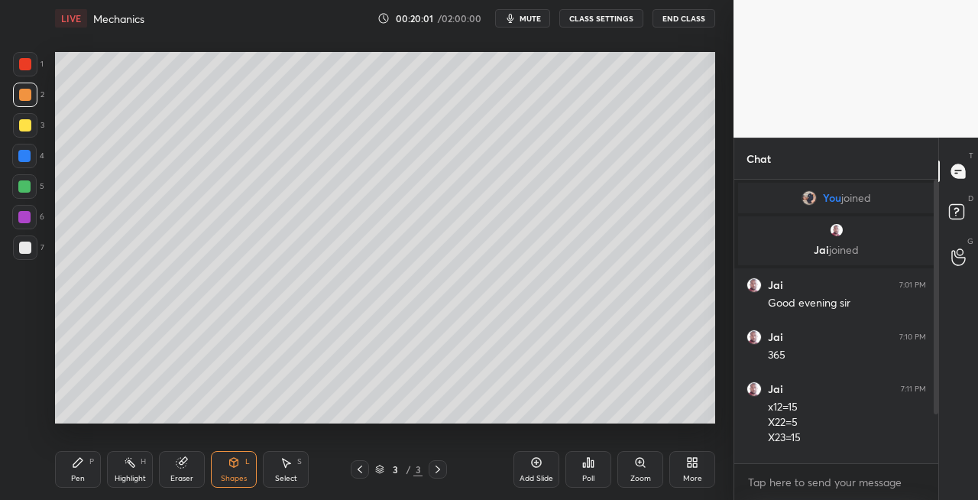
click at [32, 255] on div at bounding box center [25, 247] width 24 height 24
click at [27, 105] on div at bounding box center [25, 95] width 24 height 24
click at [187, 463] on icon at bounding box center [182, 462] width 12 height 12
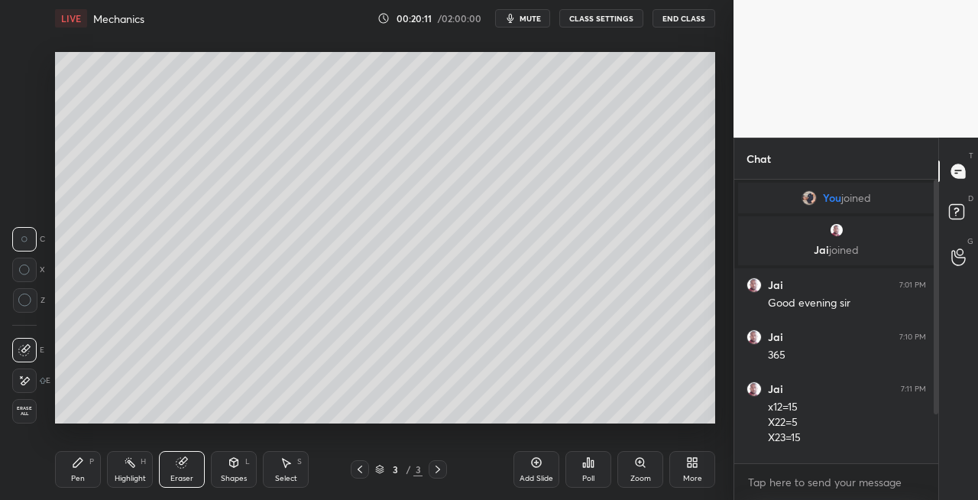
click at [92, 460] on div "P" at bounding box center [91, 462] width 5 height 8
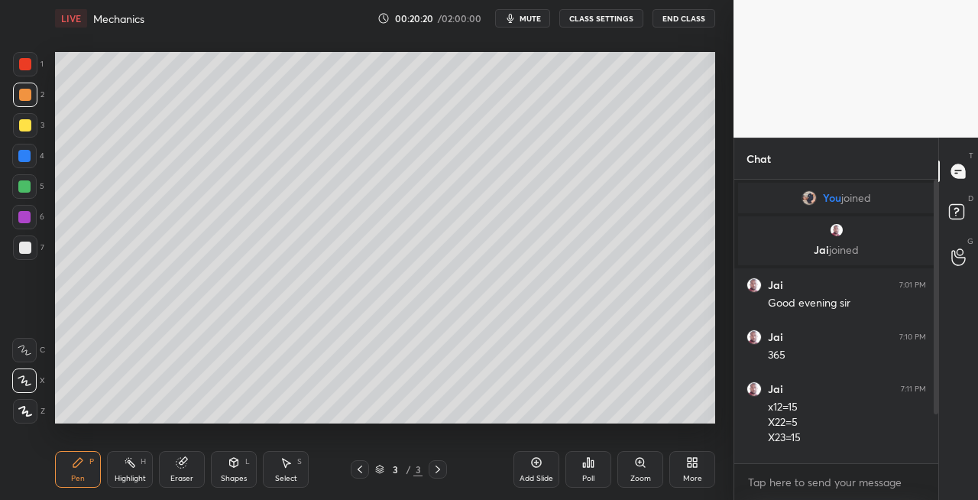
click at [28, 248] on div at bounding box center [25, 247] width 12 height 12
click at [187, 475] on div "Eraser" at bounding box center [181, 479] width 23 height 8
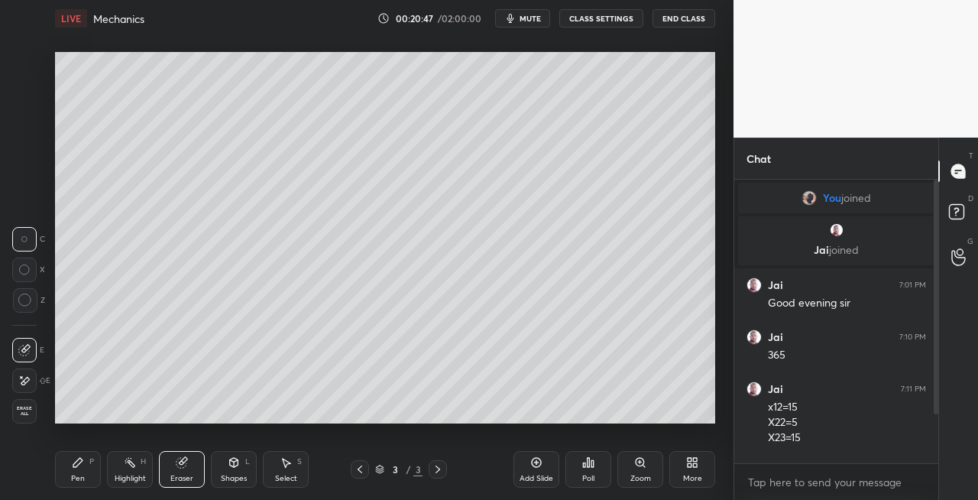
click at [81, 486] on div "Pen P" at bounding box center [78, 469] width 46 height 37
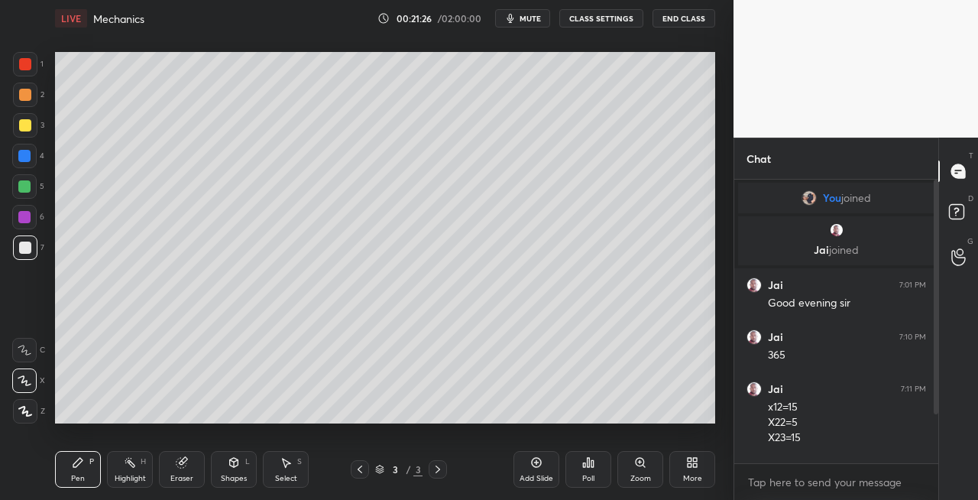
click at [432, 466] on icon at bounding box center [438, 469] width 12 height 12
click at [438, 469] on icon at bounding box center [438, 469] width 12 height 12
click at [552, 475] on div "Add Slide" at bounding box center [537, 479] width 34 height 8
click at [366, 472] on div at bounding box center [360, 469] width 18 height 18
click at [358, 470] on icon at bounding box center [360, 469] width 12 height 12
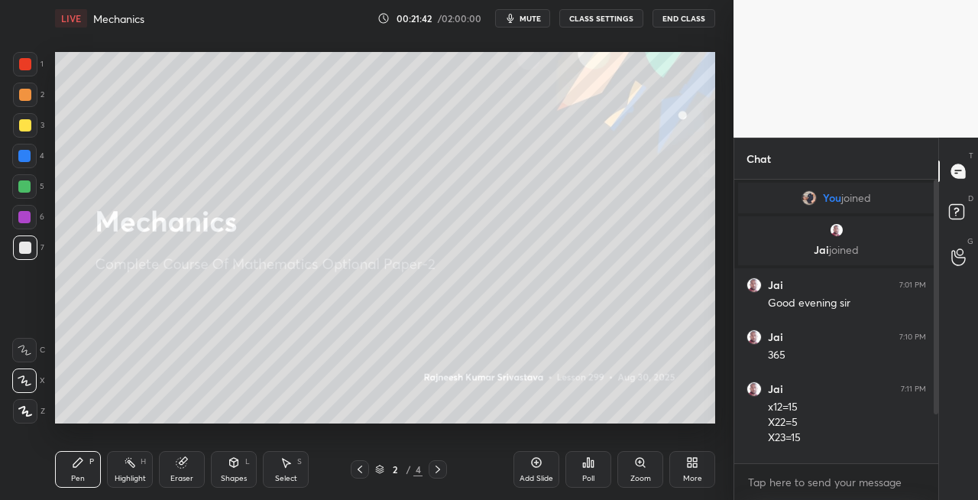
click at [440, 471] on icon at bounding box center [438, 469] width 12 height 12
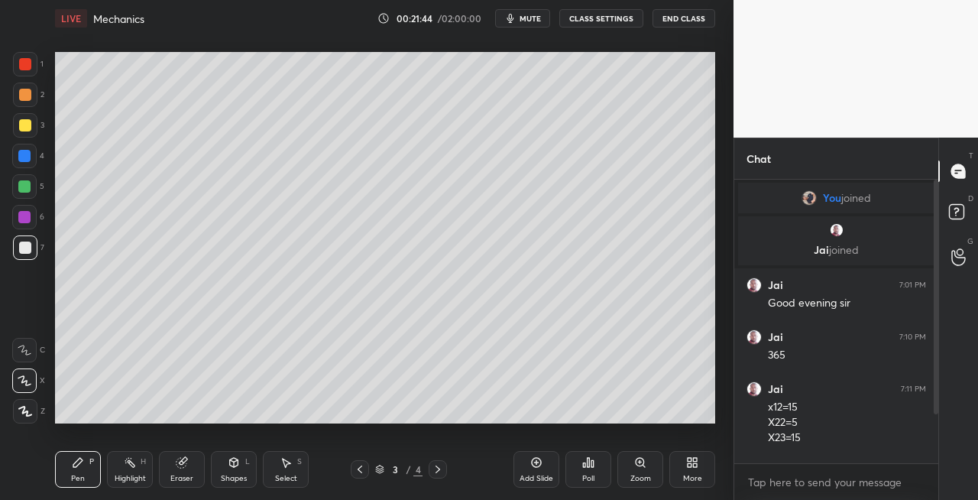
click at [437, 468] on icon at bounding box center [438, 469] width 12 height 12
click at [356, 465] on icon at bounding box center [360, 469] width 12 height 12
click at [442, 466] on icon at bounding box center [438, 469] width 12 height 12
click at [361, 470] on icon at bounding box center [360, 469] width 12 height 12
click at [437, 469] on icon at bounding box center [438, 469] width 12 height 12
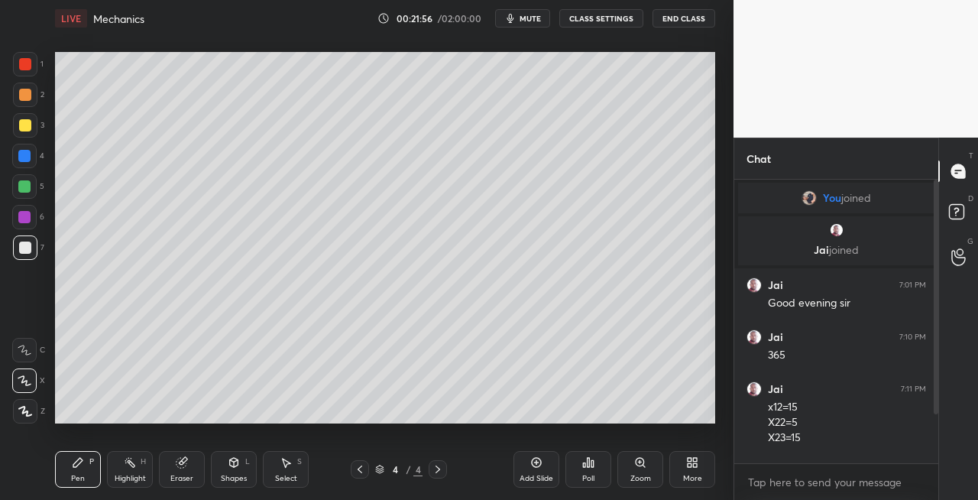
click at [359, 475] on div at bounding box center [360, 469] width 18 height 18
click at [442, 471] on icon at bounding box center [438, 469] width 12 height 12
click at [359, 471] on icon at bounding box center [360, 469] width 12 height 12
click at [440, 471] on icon at bounding box center [438, 469] width 12 height 12
click at [36, 125] on div at bounding box center [25, 125] width 24 height 24
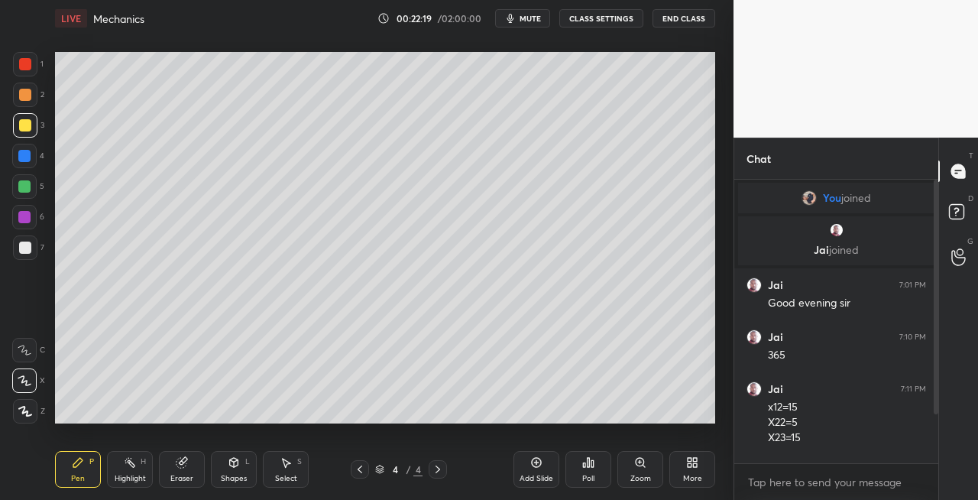
click at [28, 255] on div at bounding box center [25, 247] width 24 height 24
click at [236, 465] on icon at bounding box center [234, 462] width 8 height 9
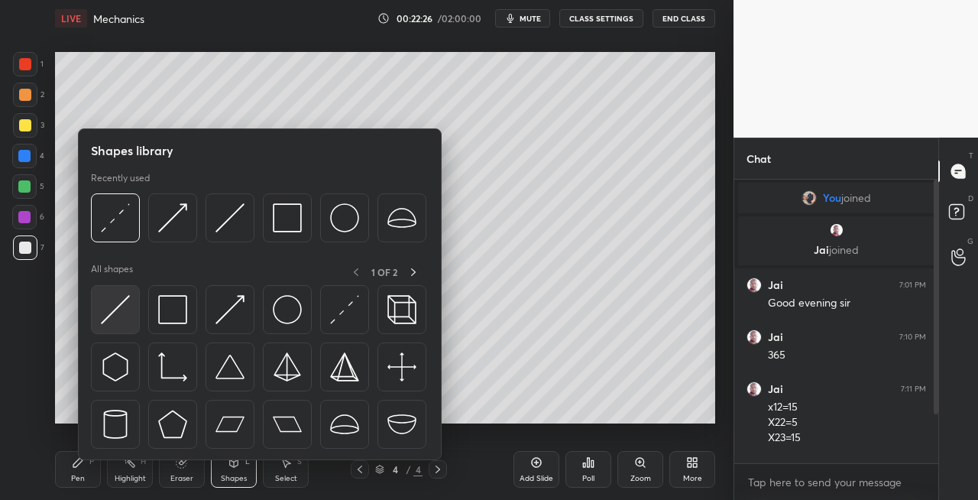
click at [115, 316] on img at bounding box center [115, 309] width 29 height 29
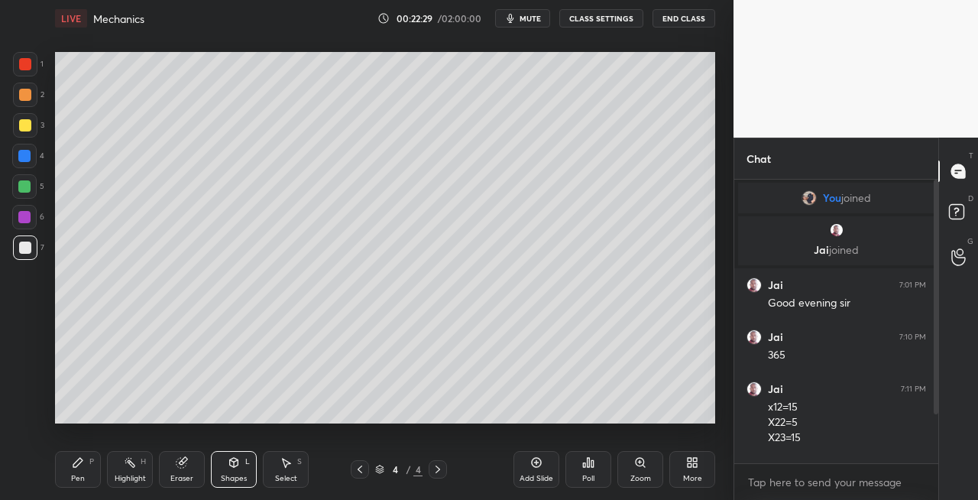
click at [235, 471] on div "Shapes L" at bounding box center [234, 469] width 46 height 37
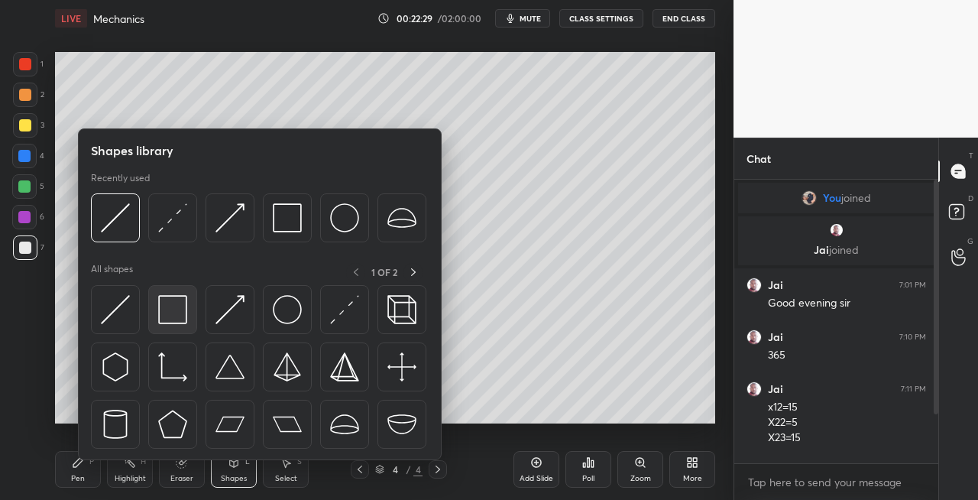
click at [168, 313] on img at bounding box center [172, 309] width 29 height 29
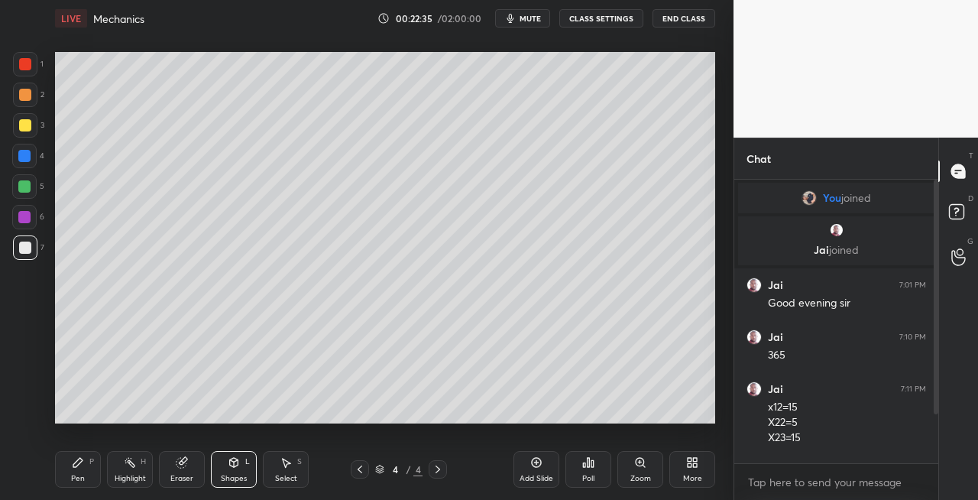
click at [233, 468] on icon at bounding box center [234, 462] width 12 height 12
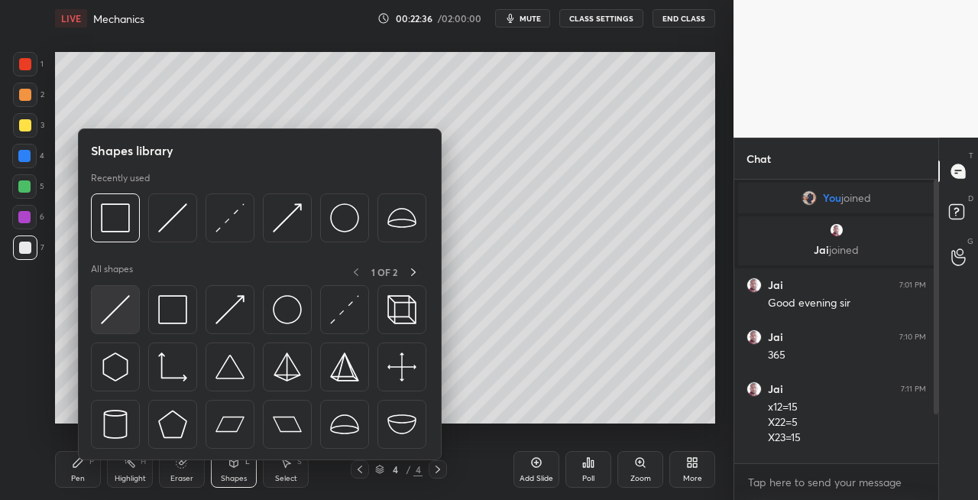
click at [114, 318] on img at bounding box center [115, 309] width 29 height 29
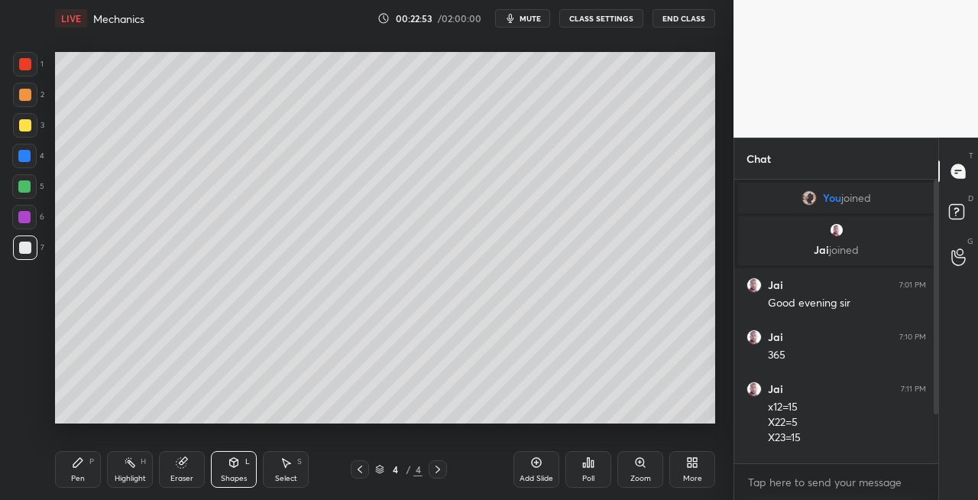
click at [83, 470] on div "Pen P" at bounding box center [78, 469] width 46 height 37
click at [355, 472] on icon at bounding box center [360, 469] width 12 height 12
click at [448, 474] on div "3 / 4" at bounding box center [398, 469] width 229 height 18
click at [436, 466] on icon at bounding box center [438, 469] width 5 height 8
click at [186, 470] on div "Eraser" at bounding box center [182, 469] width 46 height 37
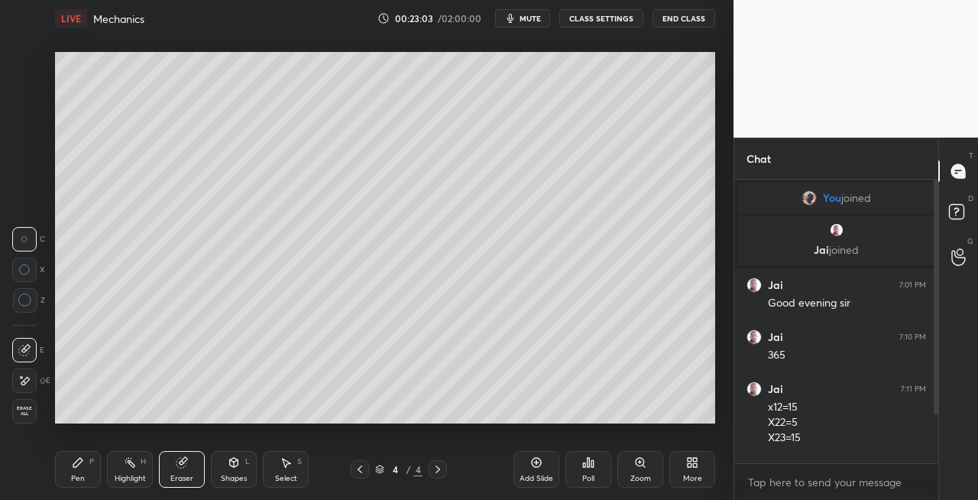
click at [81, 466] on icon at bounding box center [78, 462] width 12 height 12
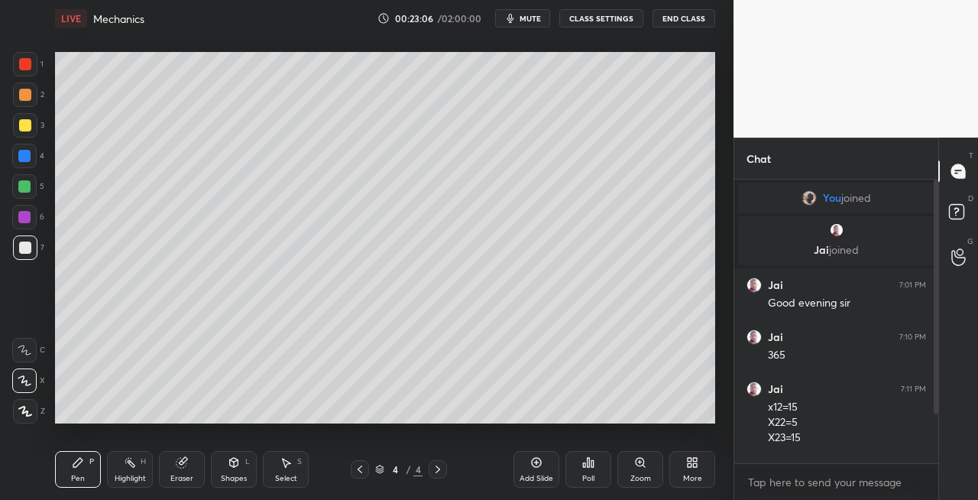
click at [356, 471] on icon at bounding box center [360, 469] width 12 height 12
click at [439, 470] on icon at bounding box center [438, 469] width 5 height 8
click at [361, 468] on icon at bounding box center [360, 469] width 12 height 12
click at [436, 471] on icon at bounding box center [438, 469] width 5 height 8
click at [358, 472] on icon at bounding box center [360, 469] width 12 height 12
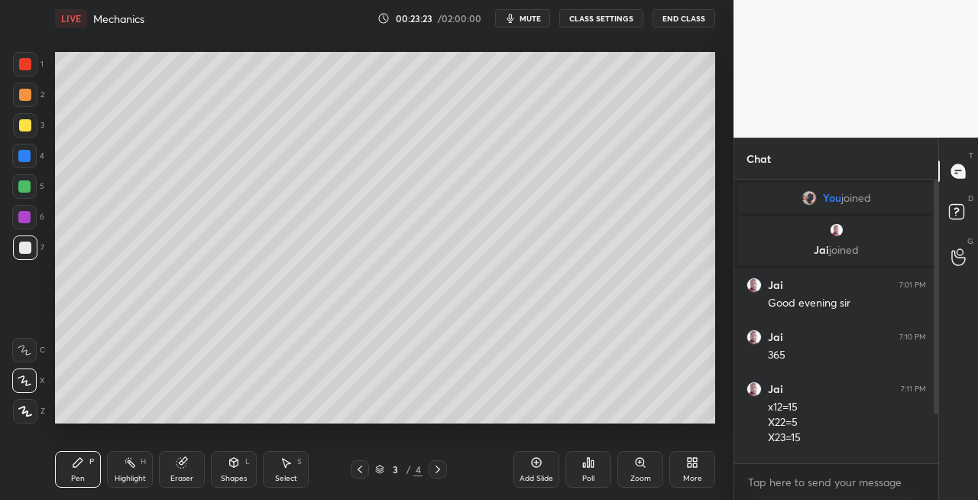
click at [438, 472] on icon at bounding box center [438, 469] width 12 height 12
click at [194, 458] on div "Eraser" at bounding box center [182, 469] width 46 height 37
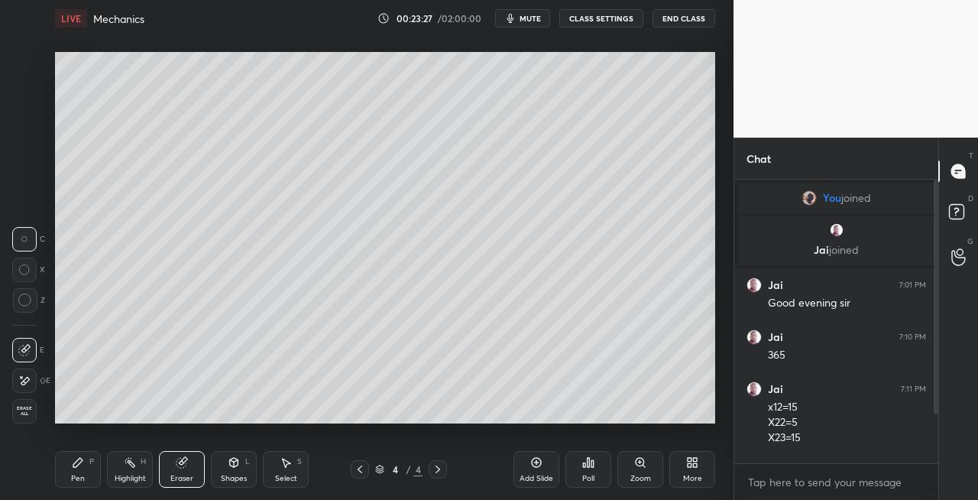
click at [115, 465] on div "Highlight H" at bounding box center [130, 469] width 46 height 37
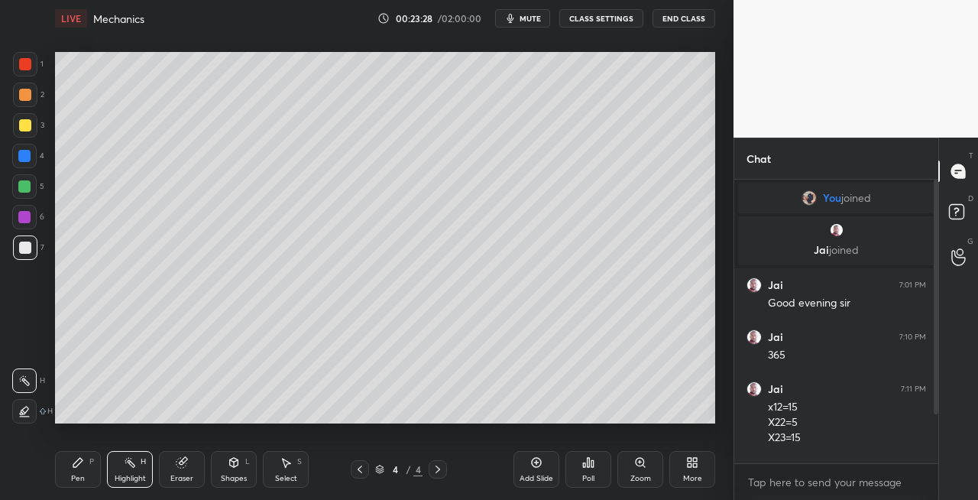
click at [21, 102] on div at bounding box center [25, 95] width 24 height 24
click at [93, 475] on div "Pen P" at bounding box center [78, 469] width 46 height 37
click at [362, 472] on icon at bounding box center [360, 469] width 5 height 8
click at [437, 471] on icon at bounding box center [438, 469] width 12 height 12
click at [364, 470] on icon at bounding box center [360, 469] width 12 height 12
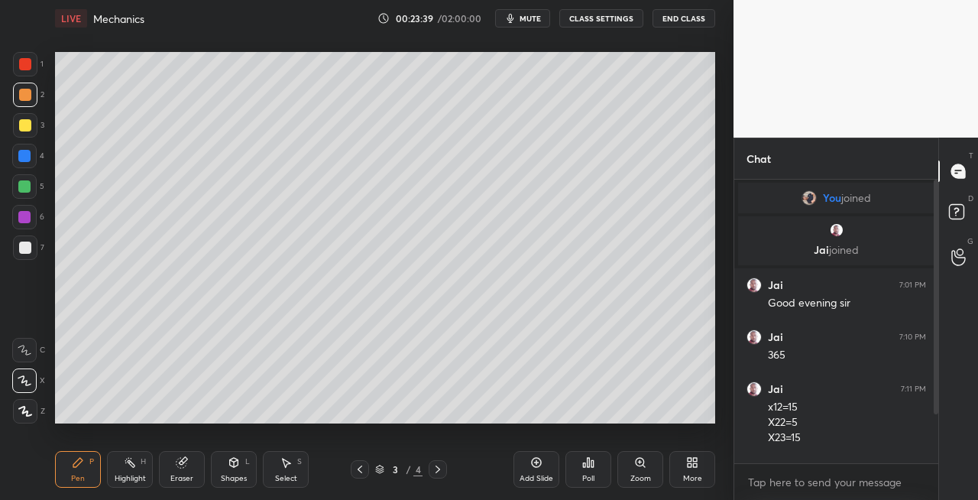
click at [440, 469] on icon at bounding box center [438, 469] width 12 height 12
click at [28, 248] on div at bounding box center [25, 247] width 12 height 12
click at [179, 477] on div "Eraser" at bounding box center [181, 479] width 23 height 8
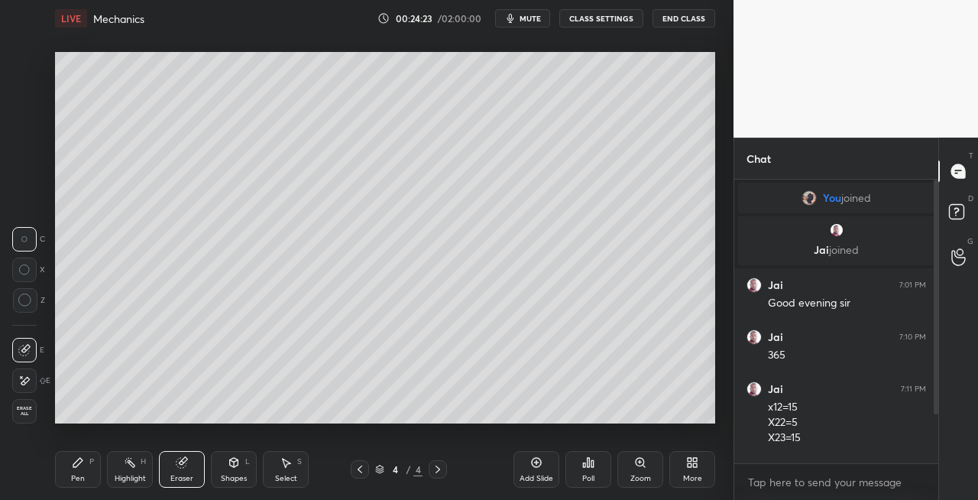
click at [96, 468] on div "Pen P" at bounding box center [78, 469] width 46 height 37
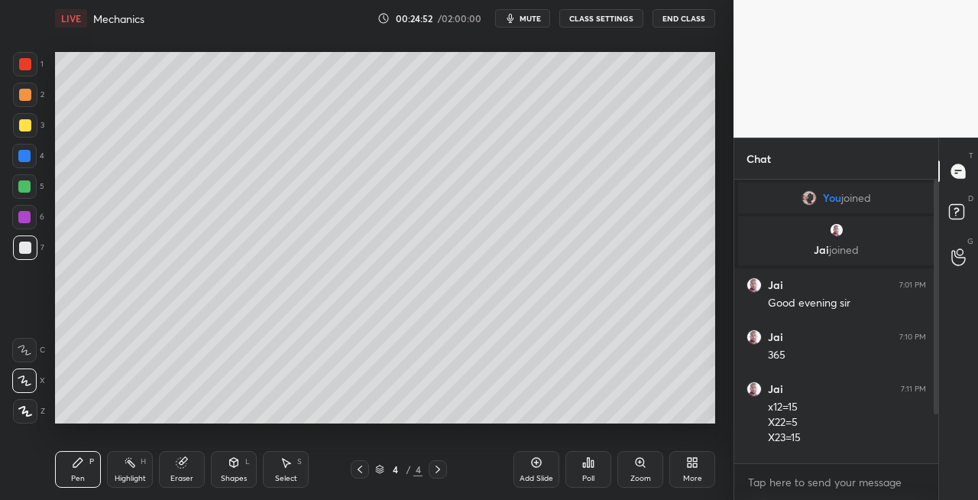
click at [27, 124] on div at bounding box center [25, 125] width 12 height 12
click at [32, 186] on div at bounding box center [24, 186] width 24 height 24
click at [234, 464] on icon at bounding box center [234, 464] width 0 height 5
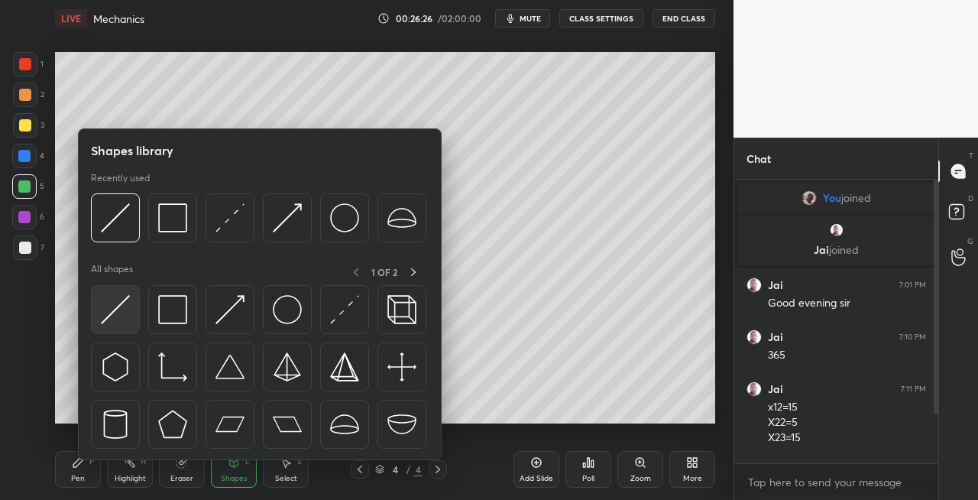
click at [131, 308] on div at bounding box center [115, 309] width 49 height 49
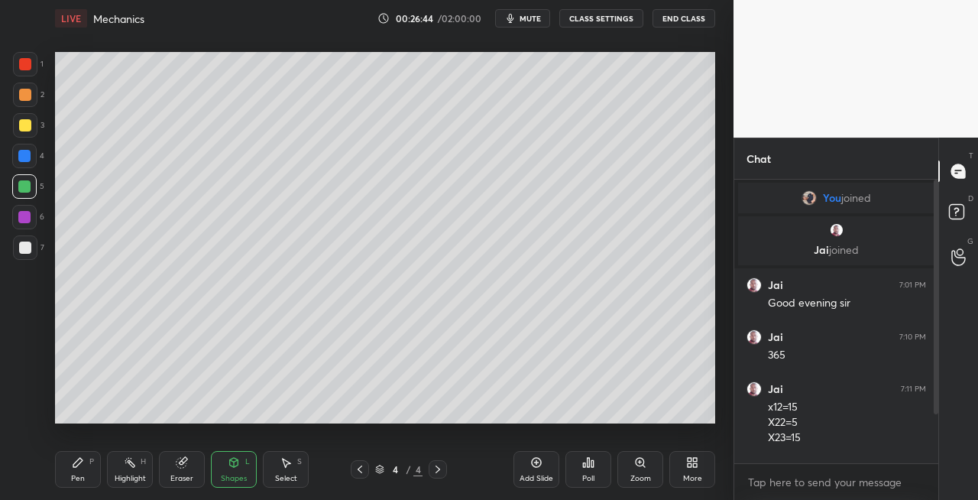
click at [80, 465] on icon at bounding box center [78, 462] width 12 height 12
click at [21, 251] on div at bounding box center [25, 247] width 12 height 12
click at [23, 131] on div at bounding box center [25, 125] width 12 height 12
click at [28, 65] on div at bounding box center [25, 64] width 12 height 12
click at [436, 471] on icon at bounding box center [438, 469] width 12 height 12
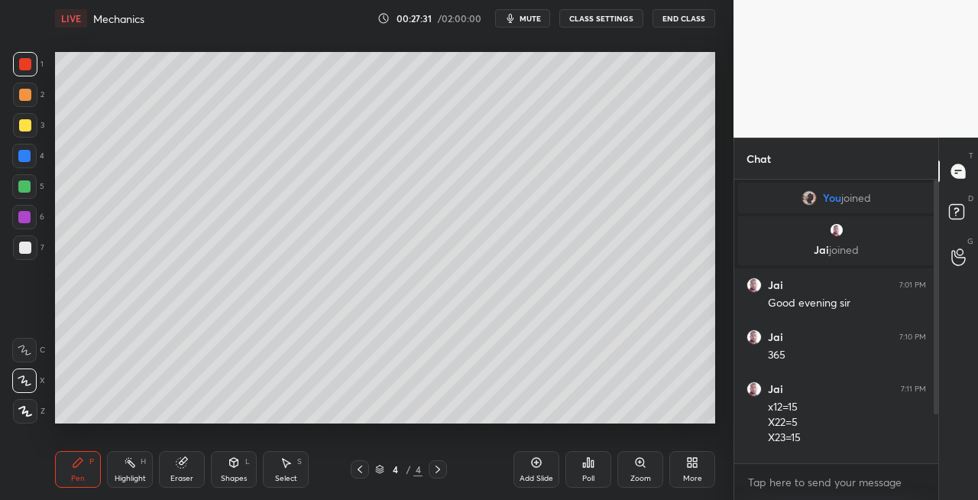
click at [434, 474] on icon at bounding box center [438, 469] width 12 height 12
click at [536, 467] on icon at bounding box center [537, 463] width 10 height 10
click at [232, 462] on icon at bounding box center [234, 462] width 8 height 9
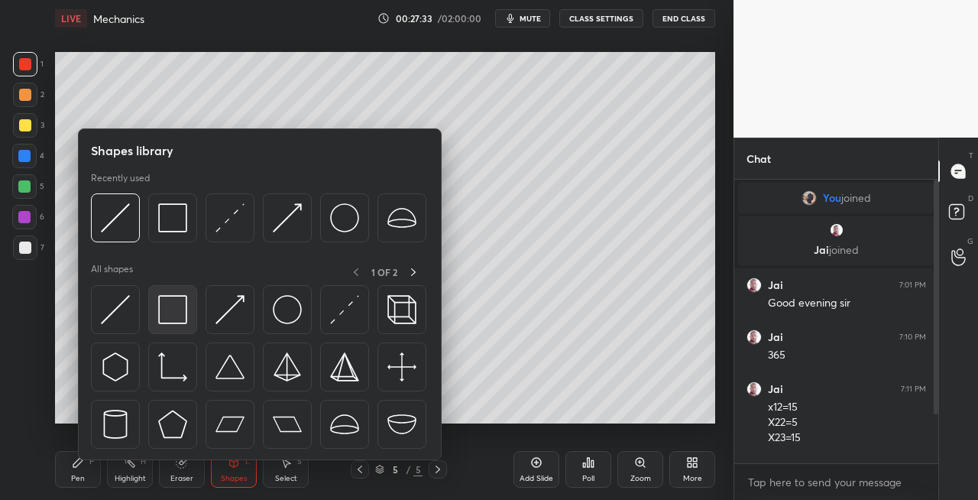
click at [159, 310] on img at bounding box center [172, 309] width 29 height 29
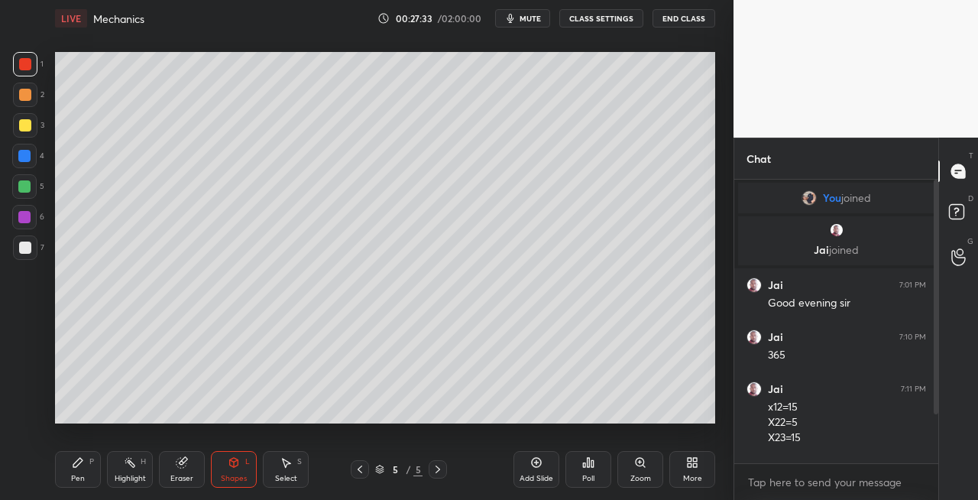
click at [15, 240] on div at bounding box center [25, 247] width 24 height 24
click at [245, 464] on div "Shapes L" at bounding box center [234, 469] width 46 height 37
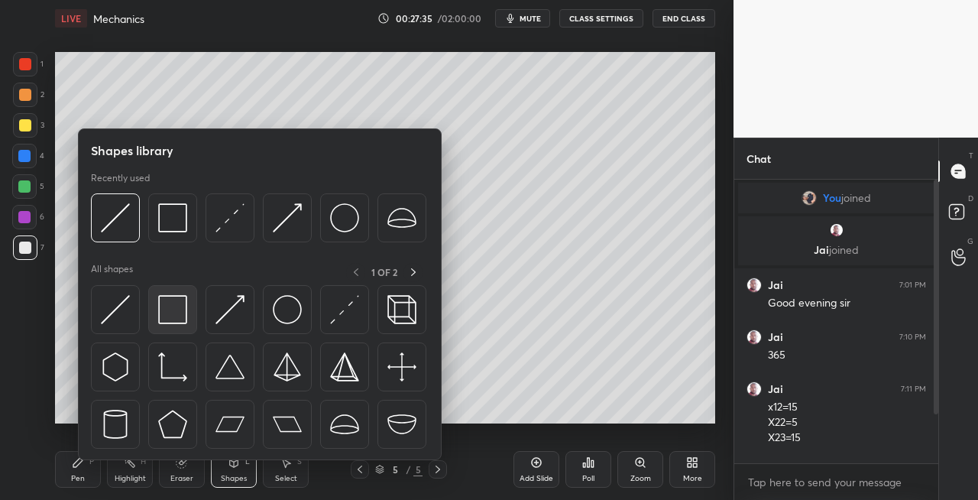
click at [168, 312] on img at bounding box center [172, 309] width 29 height 29
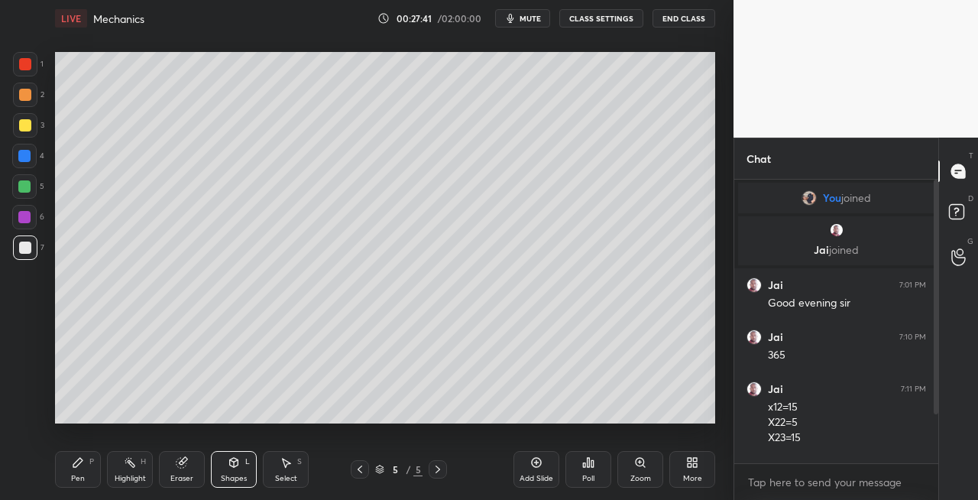
click at [224, 457] on div "Shapes L" at bounding box center [234, 469] width 46 height 37
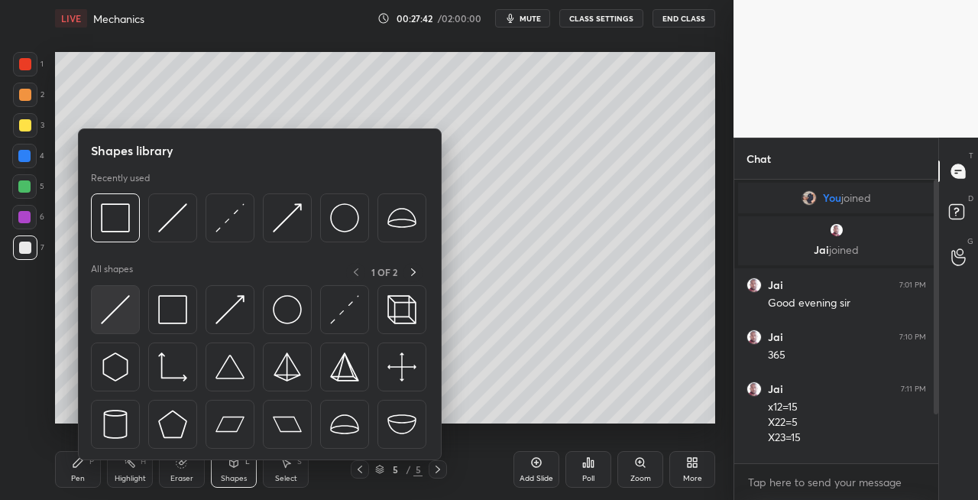
click at [115, 311] on img at bounding box center [115, 309] width 29 height 29
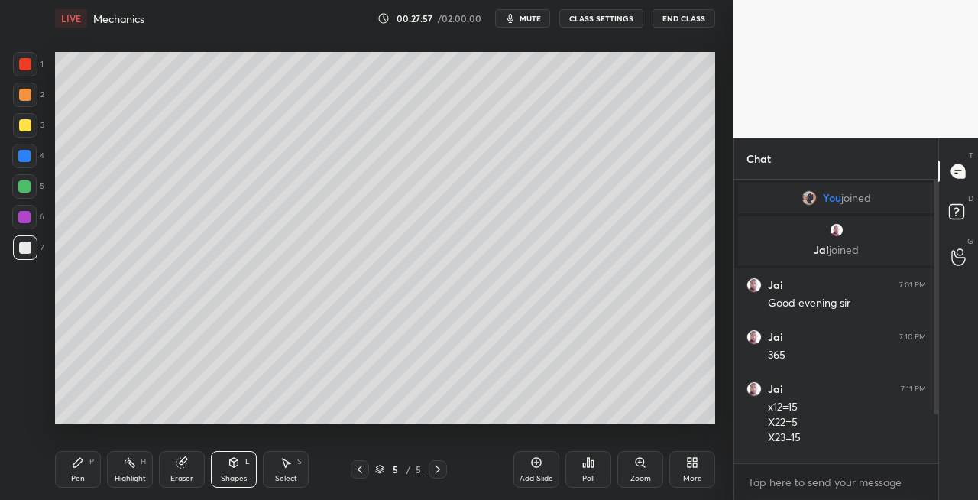
click at [92, 469] on div "Pen P" at bounding box center [78, 469] width 46 height 37
click at [357, 465] on icon at bounding box center [360, 469] width 12 height 12
click at [436, 471] on icon at bounding box center [438, 469] width 12 height 12
click at [362, 475] on icon at bounding box center [360, 469] width 12 height 12
click at [438, 468] on icon at bounding box center [438, 469] width 5 height 8
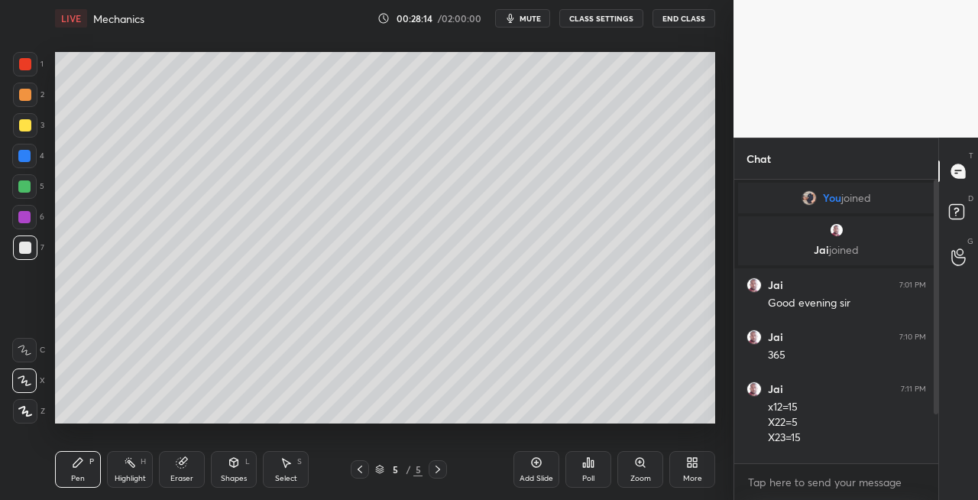
click at [364, 471] on icon at bounding box center [360, 469] width 12 height 12
click at [440, 468] on icon at bounding box center [438, 469] width 12 height 12
click at [439, 466] on icon at bounding box center [438, 469] width 12 height 12
click at [360, 472] on icon at bounding box center [360, 469] width 12 height 12
click at [441, 471] on icon at bounding box center [438, 469] width 12 height 12
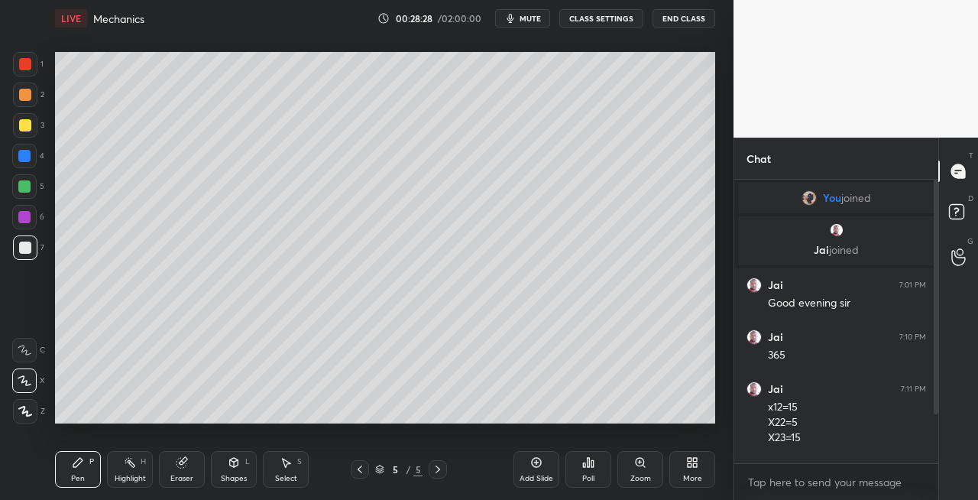
click at [21, 128] on div at bounding box center [25, 125] width 12 height 12
click at [363, 465] on icon at bounding box center [360, 469] width 12 height 12
click at [441, 466] on icon at bounding box center [438, 469] width 12 height 12
click at [367, 475] on div at bounding box center [360, 469] width 18 height 18
click at [436, 471] on icon at bounding box center [438, 469] width 12 height 12
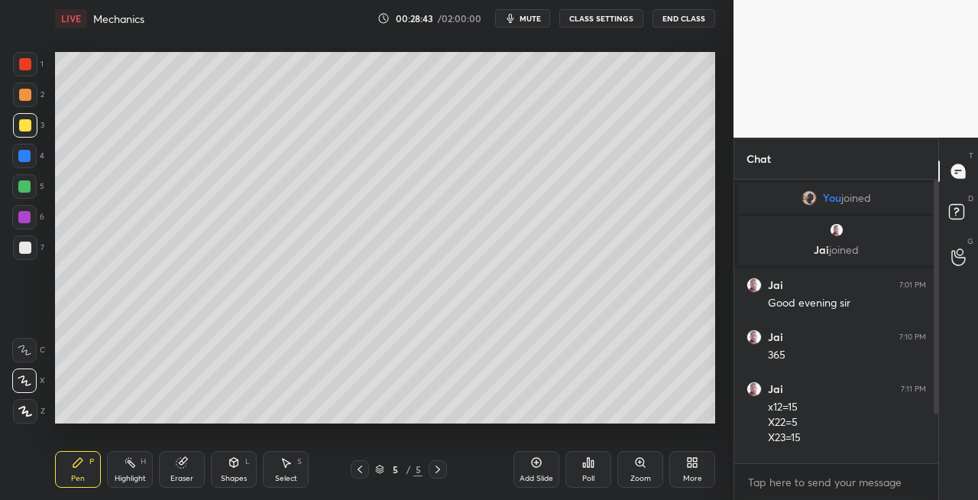
click at [353, 471] on div at bounding box center [360, 469] width 18 height 18
click at [435, 472] on icon at bounding box center [438, 469] width 12 height 12
click at [361, 471] on icon at bounding box center [360, 469] width 12 height 12
click at [438, 472] on icon at bounding box center [438, 469] width 12 height 12
click at [25, 248] on div at bounding box center [25, 247] width 12 height 12
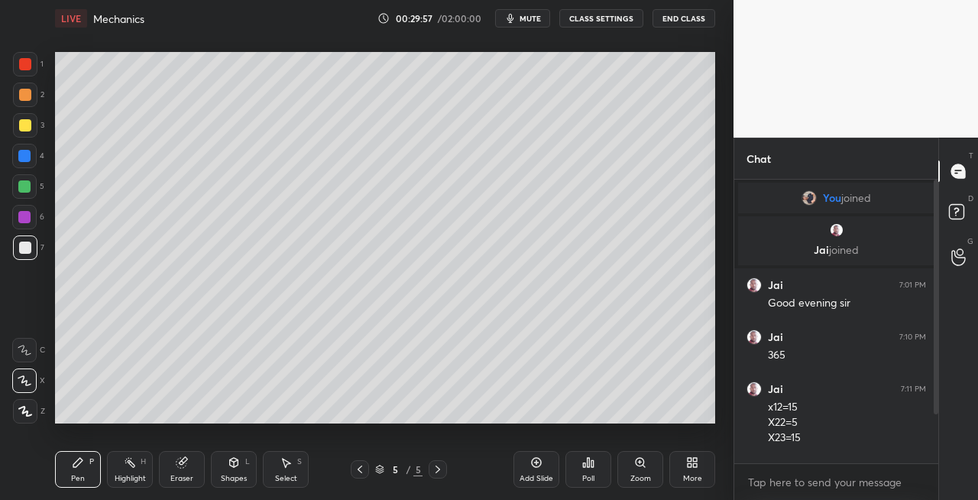
click at [24, 96] on div at bounding box center [25, 95] width 12 height 12
click at [185, 477] on div "Eraser" at bounding box center [181, 479] width 23 height 8
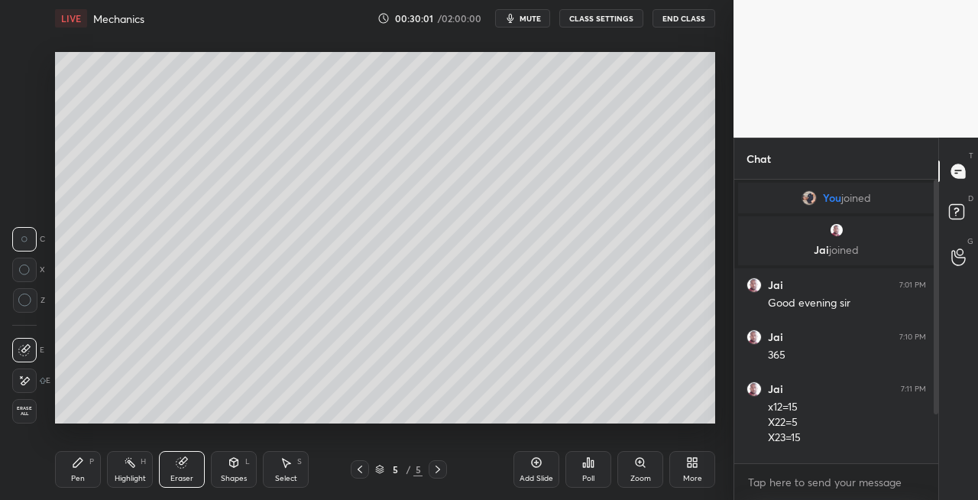
click at [92, 479] on div "Pen P" at bounding box center [78, 469] width 46 height 37
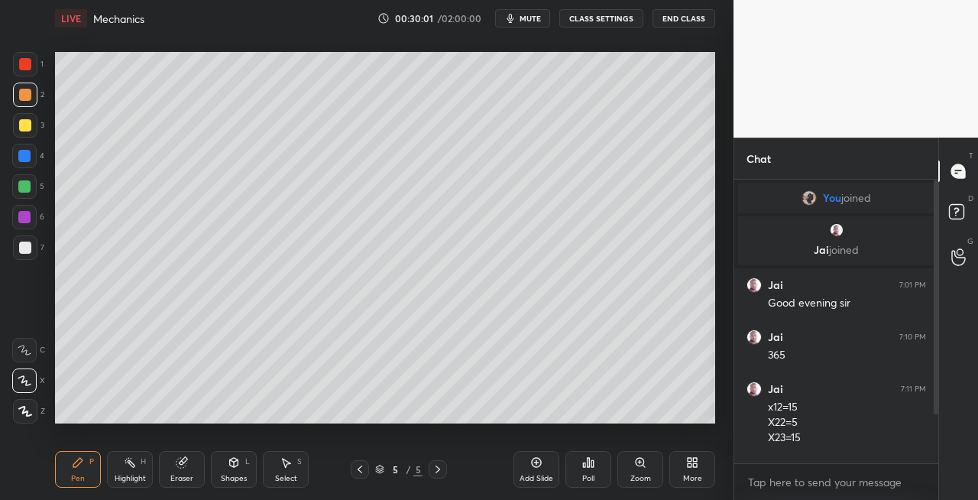
click at [26, 245] on div at bounding box center [25, 247] width 12 height 12
click at [19, 96] on div at bounding box center [25, 95] width 12 height 12
click at [19, 251] on div at bounding box center [25, 247] width 12 height 12
click at [196, 455] on div "Eraser" at bounding box center [182, 469] width 46 height 37
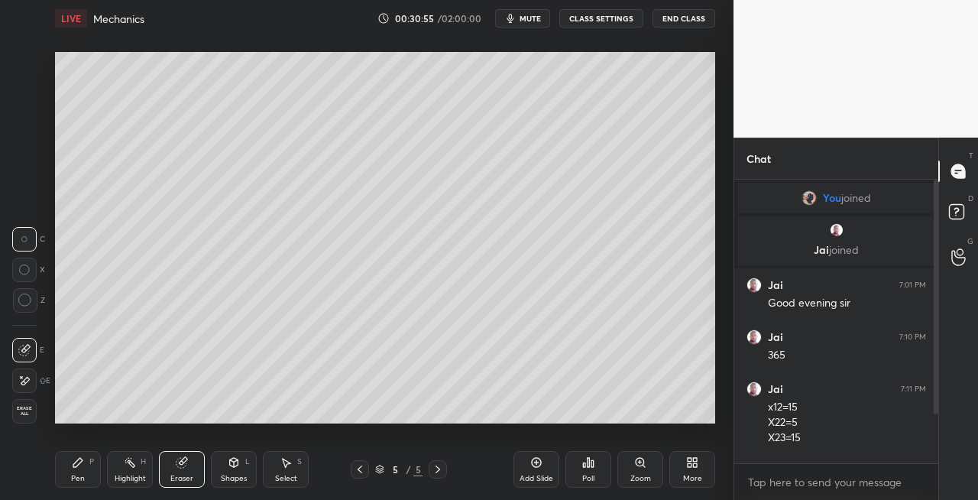
click at [87, 474] on div "Pen P" at bounding box center [78, 469] width 46 height 37
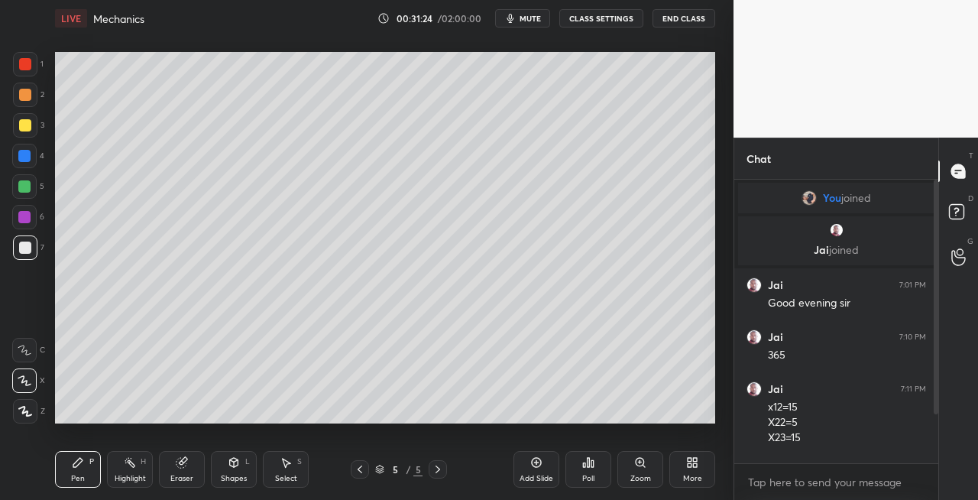
click at [245, 467] on div "Shapes L" at bounding box center [234, 469] width 46 height 37
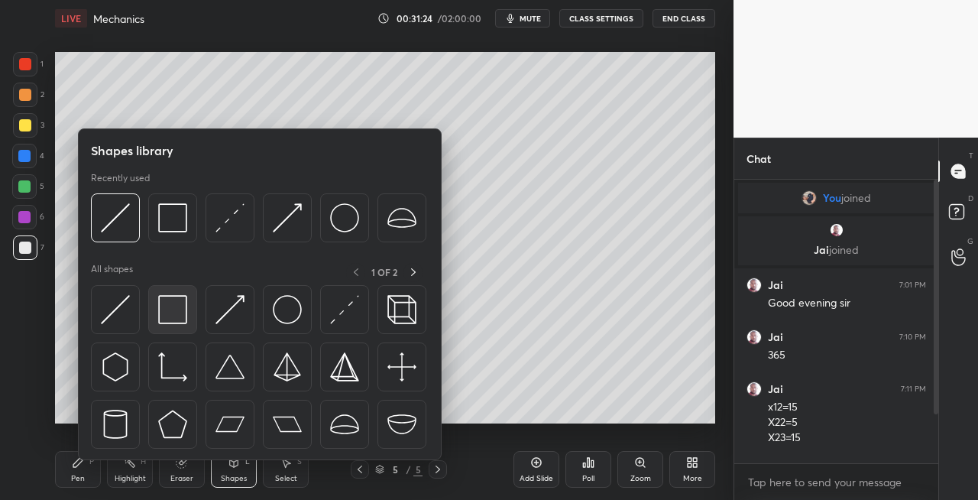
click at [190, 318] on div at bounding box center [172, 309] width 49 height 49
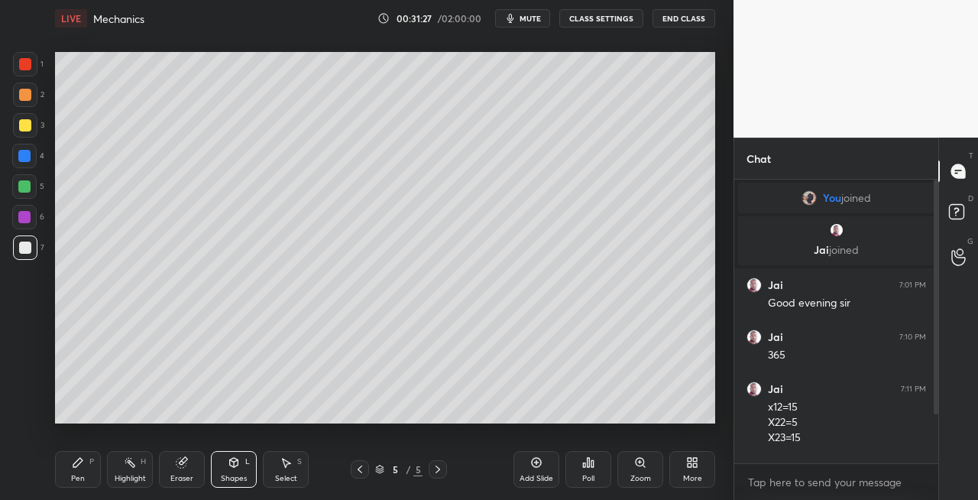
click at [90, 474] on div "Pen P" at bounding box center [78, 469] width 46 height 37
click at [352, 469] on div at bounding box center [360, 469] width 18 height 18
click at [26, 122] on div at bounding box center [25, 125] width 12 height 12
click at [361, 469] on icon at bounding box center [360, 469] width 12 height 12
click at [364, 469] on icon at bounding box center [360, 469] width 12 height 12
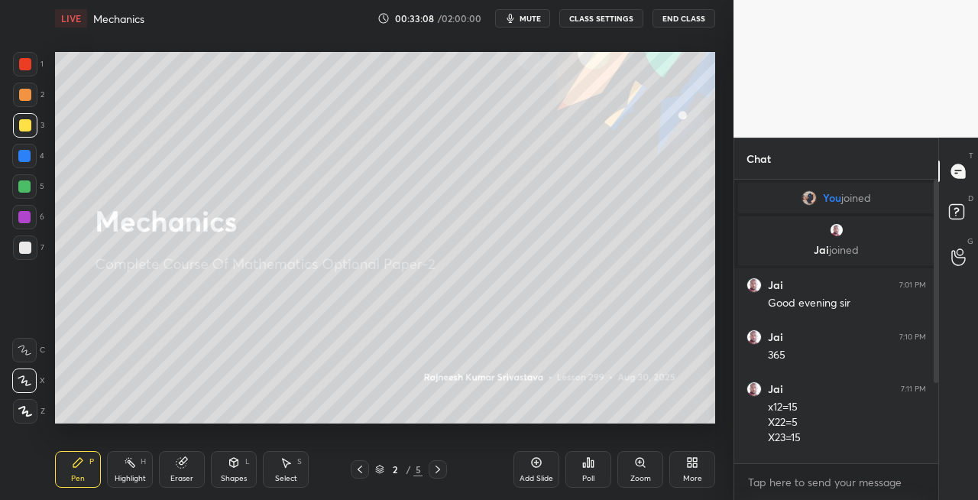
click at [365, 469] on icon at bounding box center [360, 469] width 12 height 12
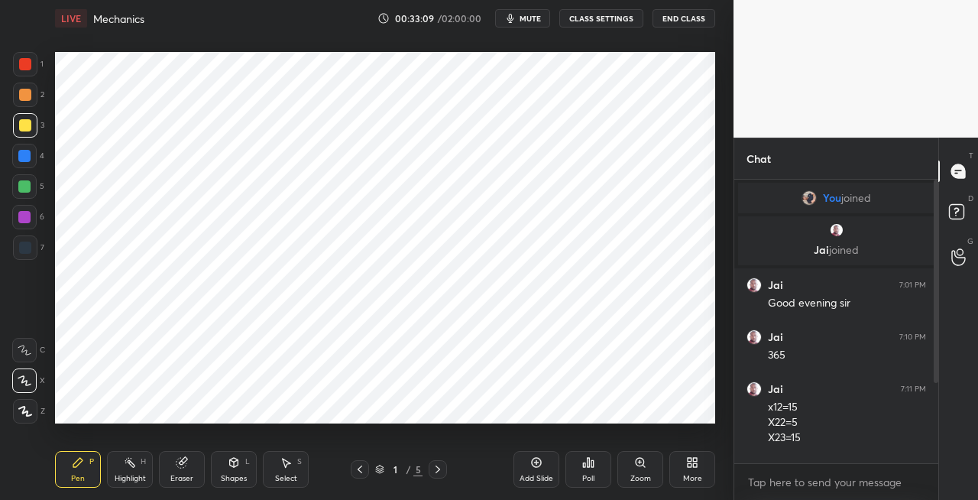
click at [439, 470] on icon at bounding box center [438, 469] width 5 height 8
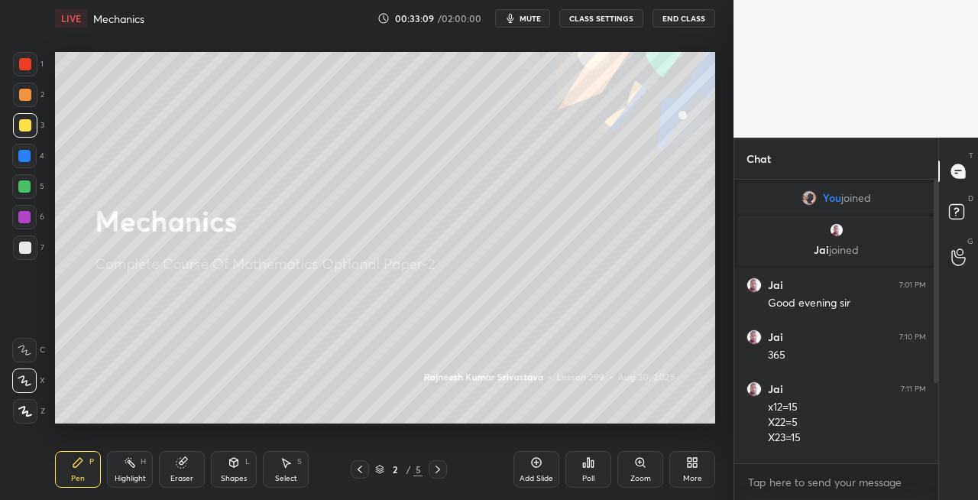
click at [439, 470] on icon at bounding box center [438, 469] width 12 height 12
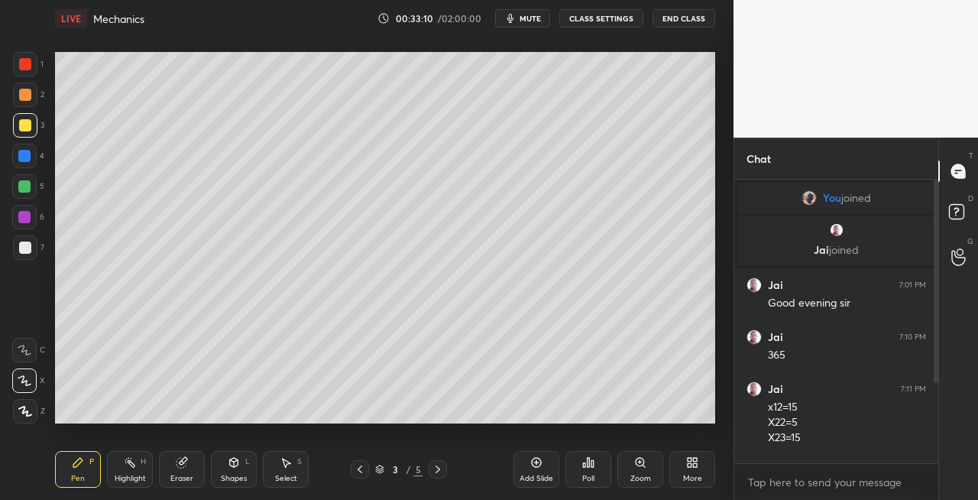
click at [442, 471] on icon at bounding box center [438, 469] width 12 height 12
click at [440, 471] on icon at bounding box center [438, 469] width 12 height 12
click at [442, 471] on icon at bounding box center [438, 469] width 12 height 12
click at [439, 473] on icon at bounding box center [438, 469] width 12 height 12
click at [533, 475] on div "Add Slide" at bounding box center [537, 479] width 34 height 8
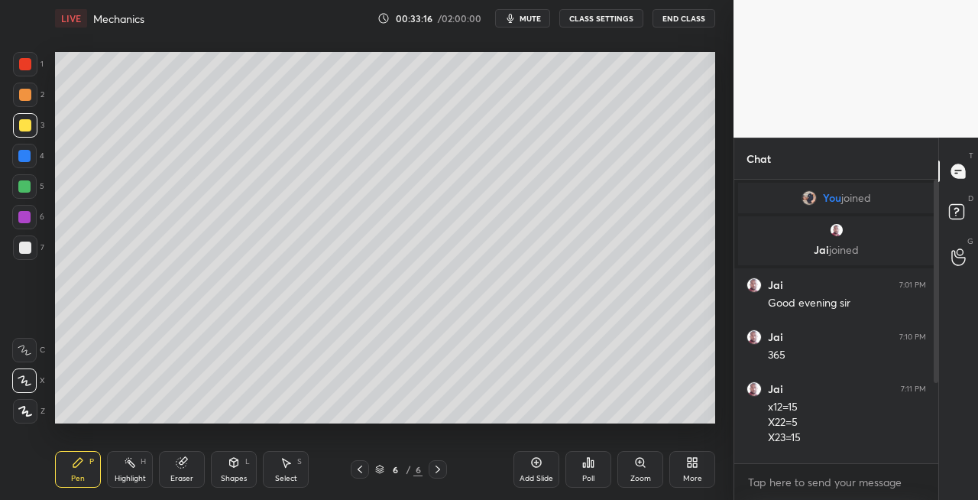
click at [228, 475] on div "Shapes" at bounding box center [234, 479] width 26 height 8
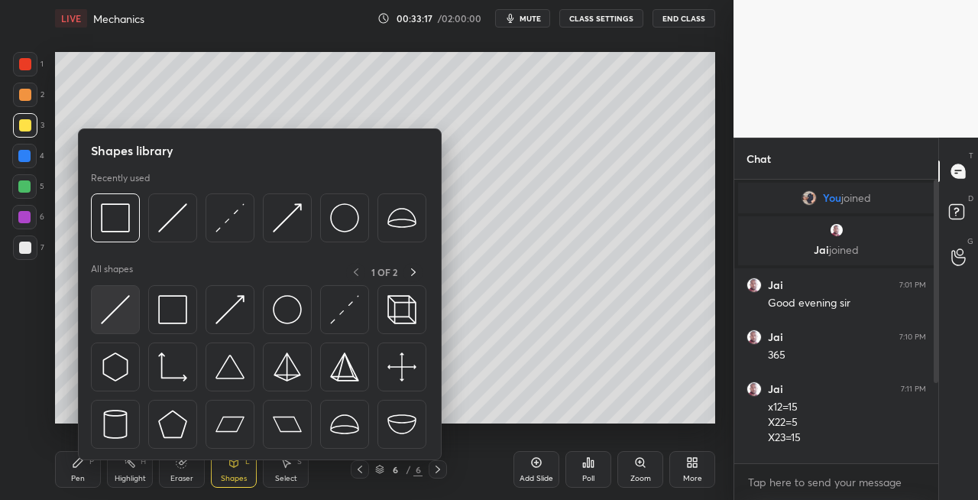
click at [109, 312] on img at bounding box center [115, 309] width 29 height 29
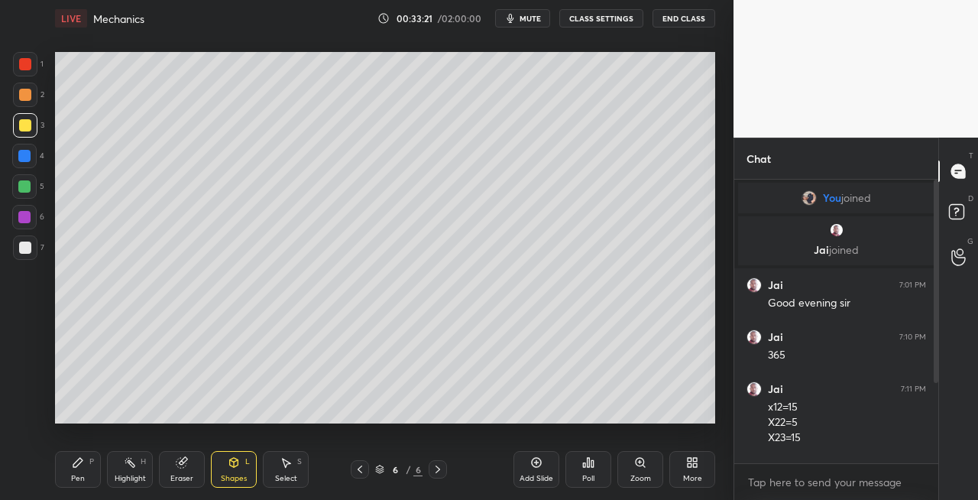
click at [79, 471] on div "Pen P" at bounding box center [78, 469] width 46 height 37
click at [222, 460] on div "Shapes L" at bounding box center [234, 469] width 46 height 37
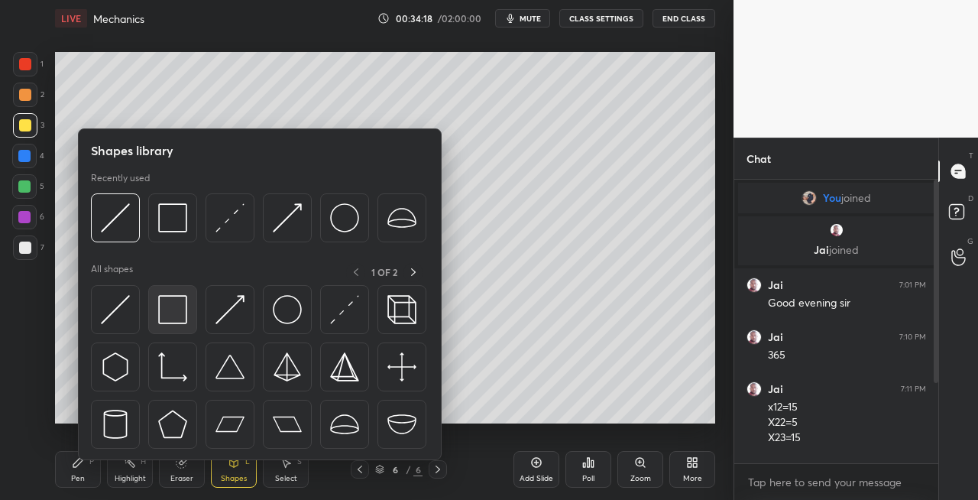
click at [167, 323] on img at bounding box center [172, 309] width 29 height 29
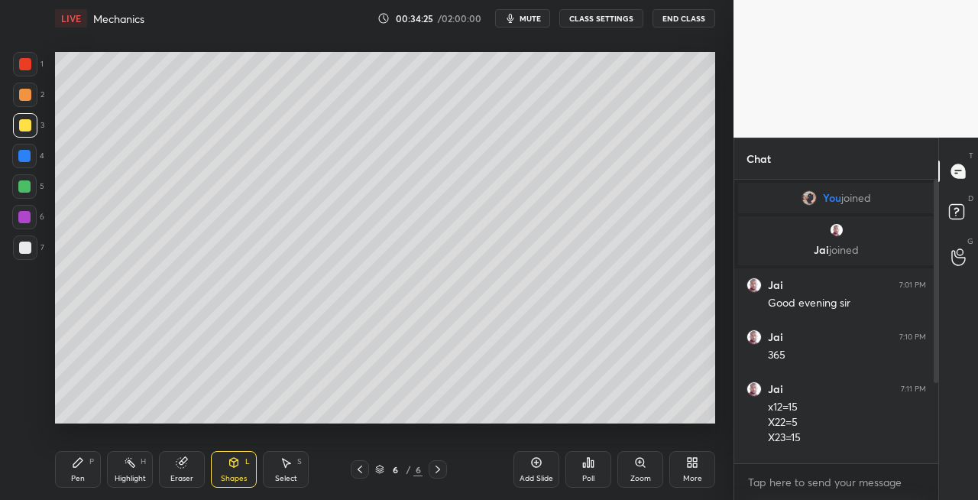
click at [237, 461] on icon at bounding box center [234, 462] width 8 height 9
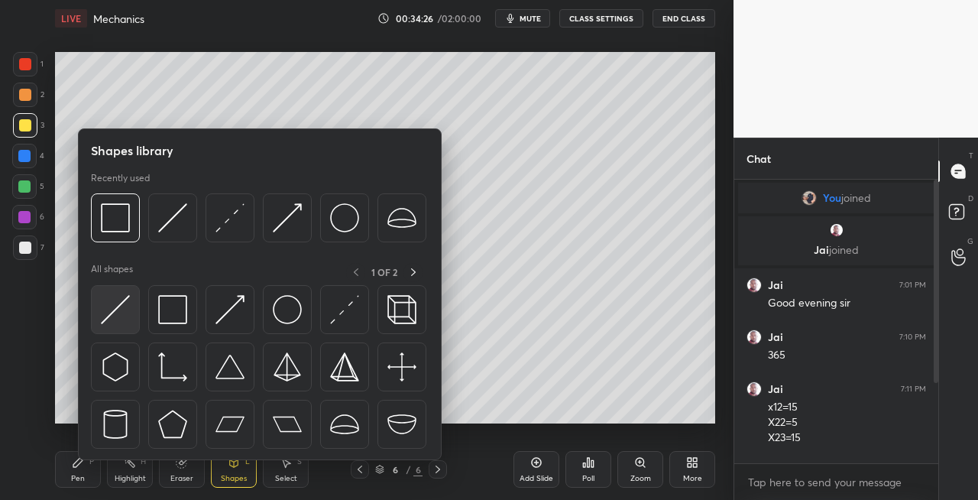
click at [116, 311] on img at bounding box center [115, 309] width 29 height 29
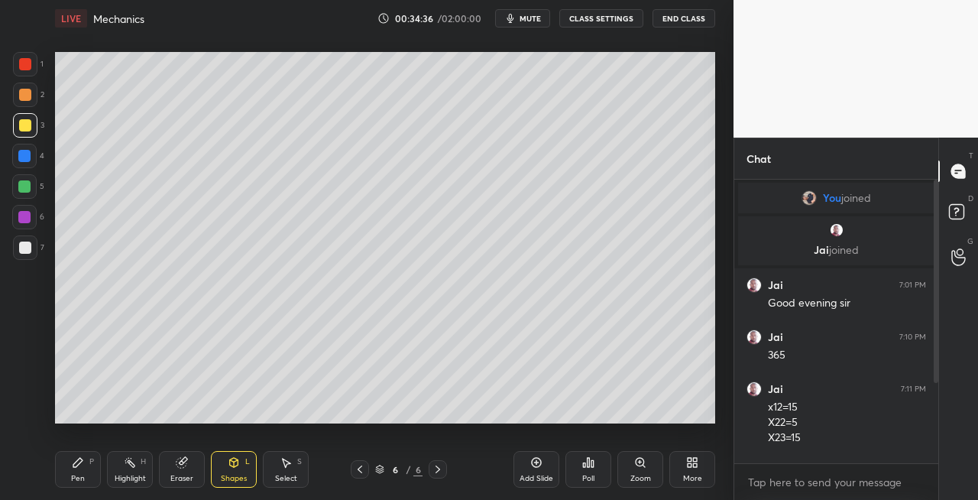
click at [91, 451] on div "Pen P" at bounding box center [78, 469] width 46 height 37
click at [234, 471] on div "Shapes L" at bounding box center [234, 469] width 46 height 37
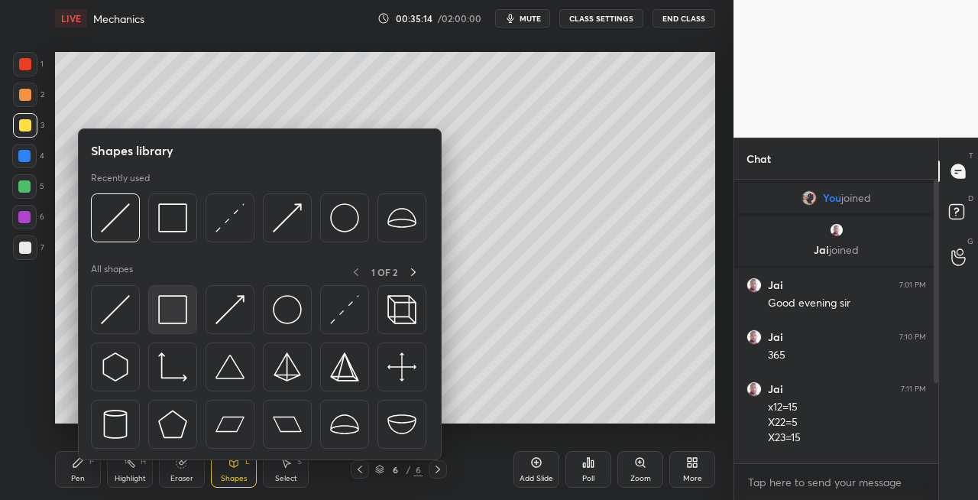
click at [177, 320] on img at bounding box center [172, 309] width 29 height 29
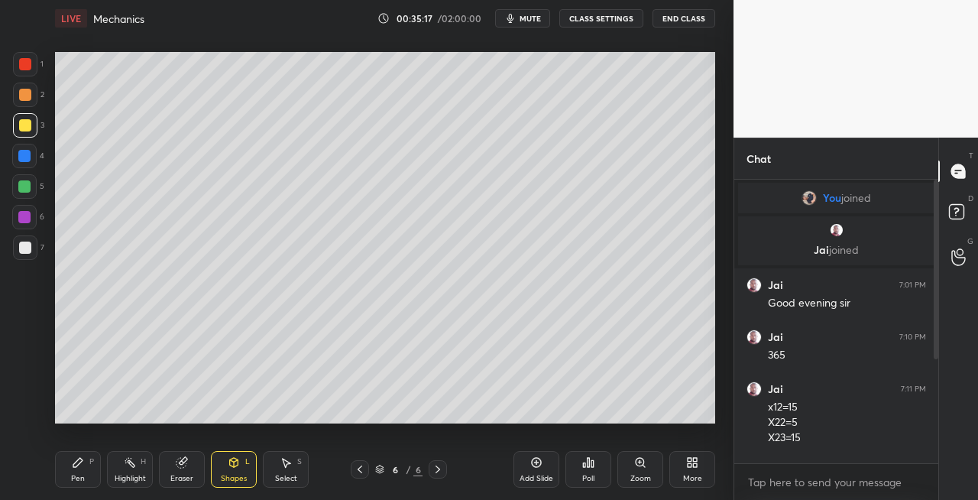
click at [92, 468] on div "Pen P" at bounding box center [78, 469] width 46 height 37
click at [187, 469] on div "Eraser" at bounding box center [182, 469] width 46 height 37
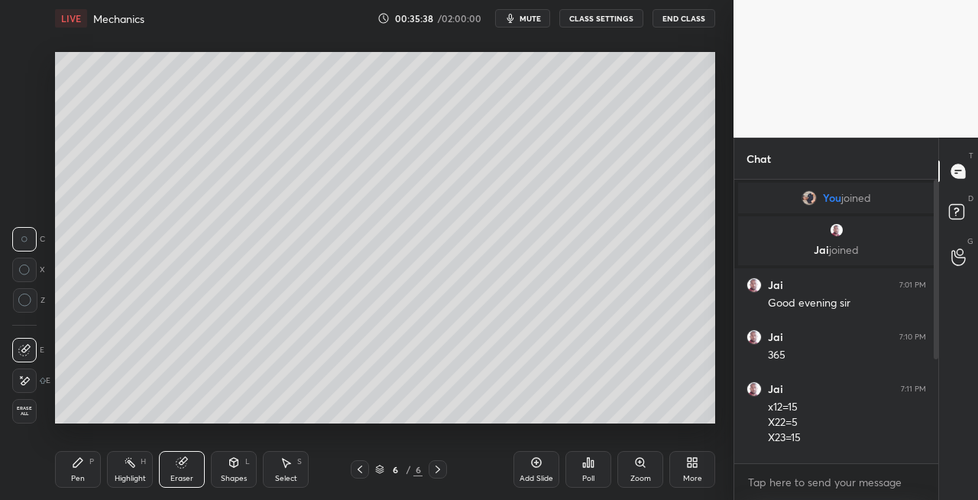
click at [72, 468] on icon at bounding box center [78, 462] width 12 height 12
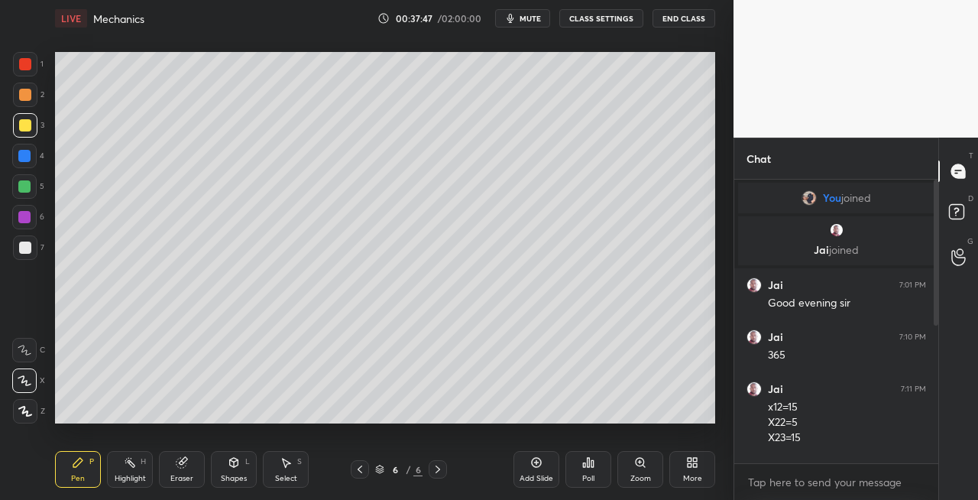
click at [416, 423] on div at bounding box center [367, 250] width 734 height 500
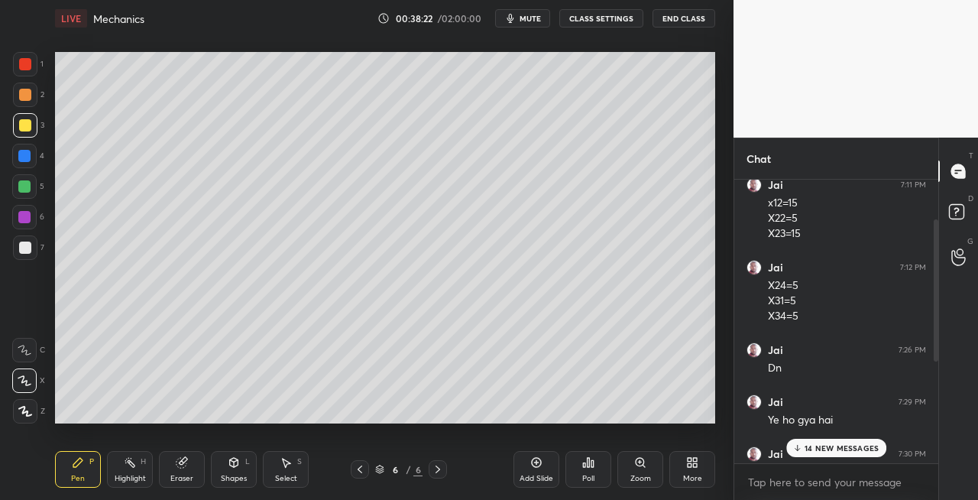
scroll to position [281, 0]
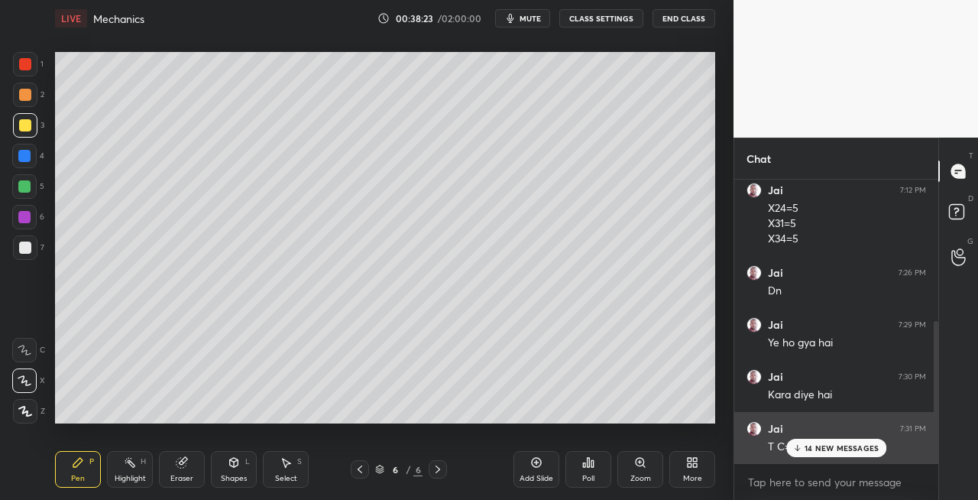
click at [819, 455] on div "14 NEW MESSAGES" at bounding box center [836, 448] width 101 height 18
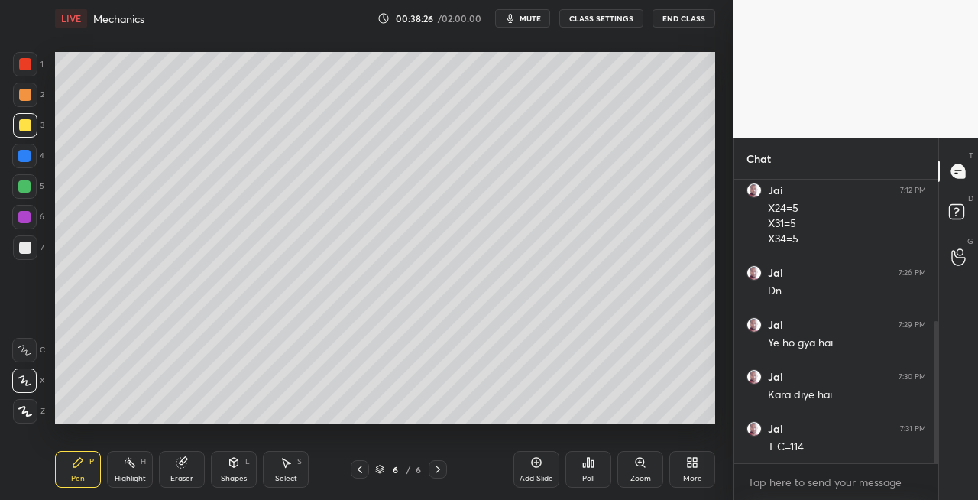
click at [44, 250] on div "1 2 3 4 5 6 7 C X Z C X Z E E Erase all H H" at bounding box center [24, 237] width 49 height 371
click at [203, 474] on div "Eraser" at bounding box center [182, 469] width 46 height 37
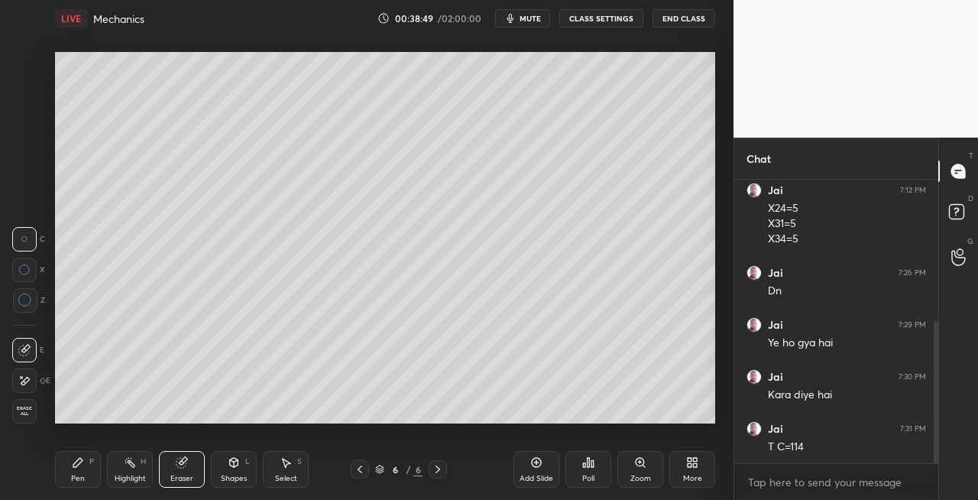
scroll to position [333, 0]
click at [87, 474] on div "Pen P" at bounding box center [78, 469] width 46 height 37
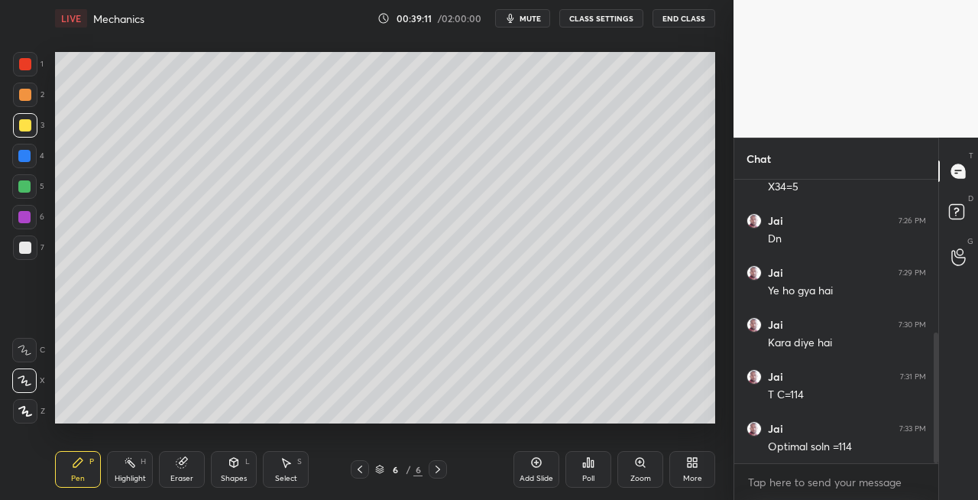
click at [235, 468] on icon at bounding box center [234, 462] width 12 height 12
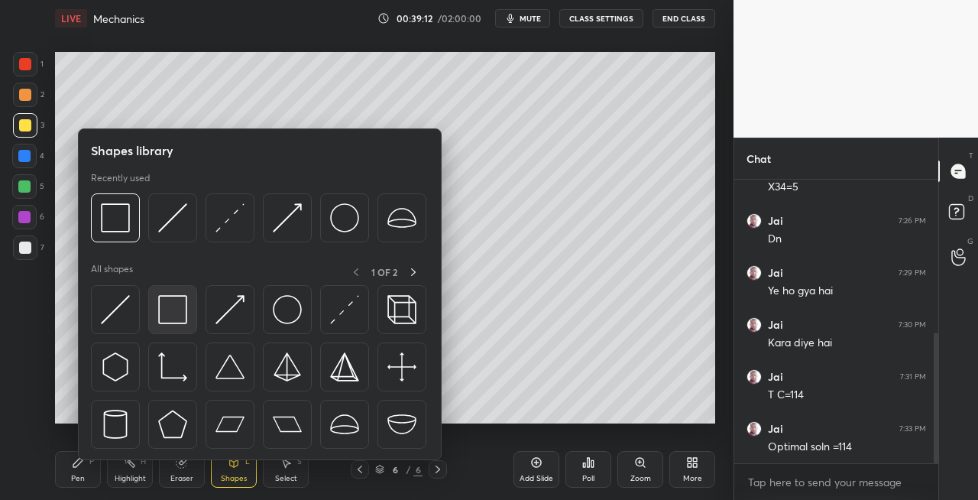
click at [170, 315] on img at bounding box center [172, 309] width 29 height 29
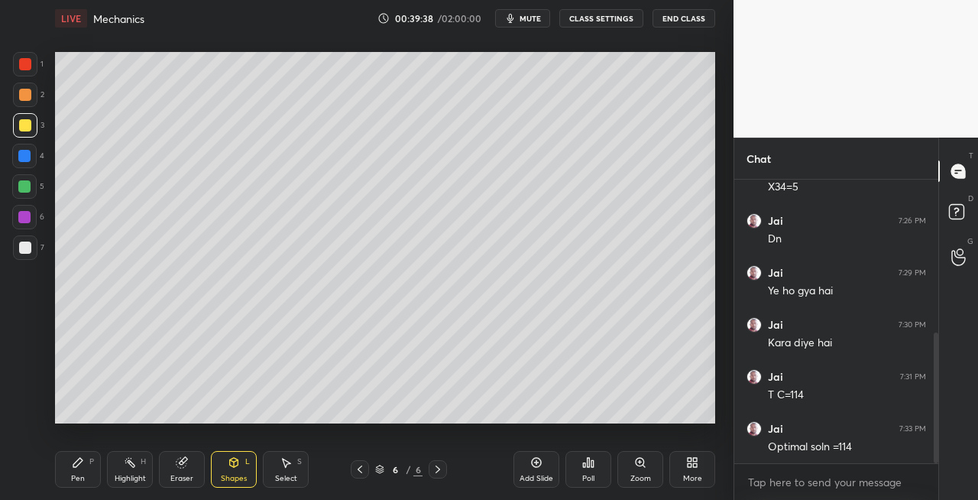
click at [232, 458] on icon at bounding box center [234, 462] width 12 height 12
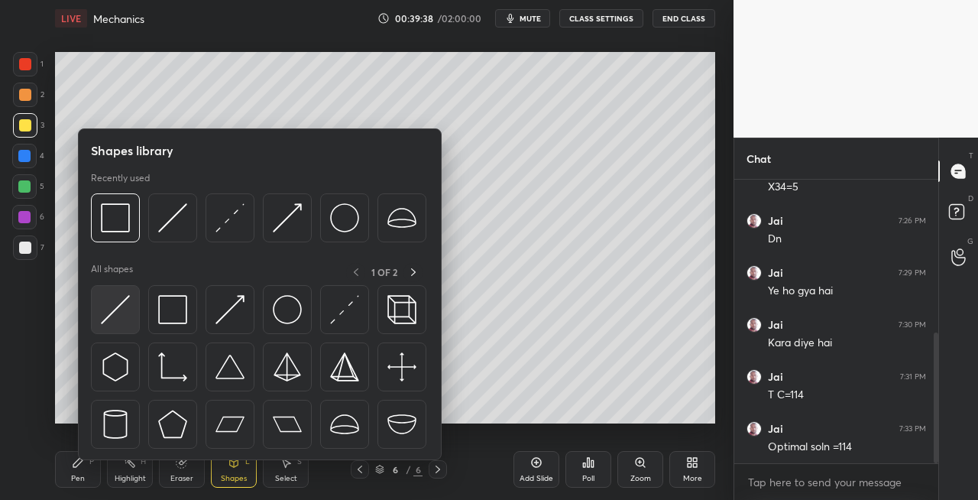
click at [109, 310] on img at bounding box center [115, 309] width 29 height 29
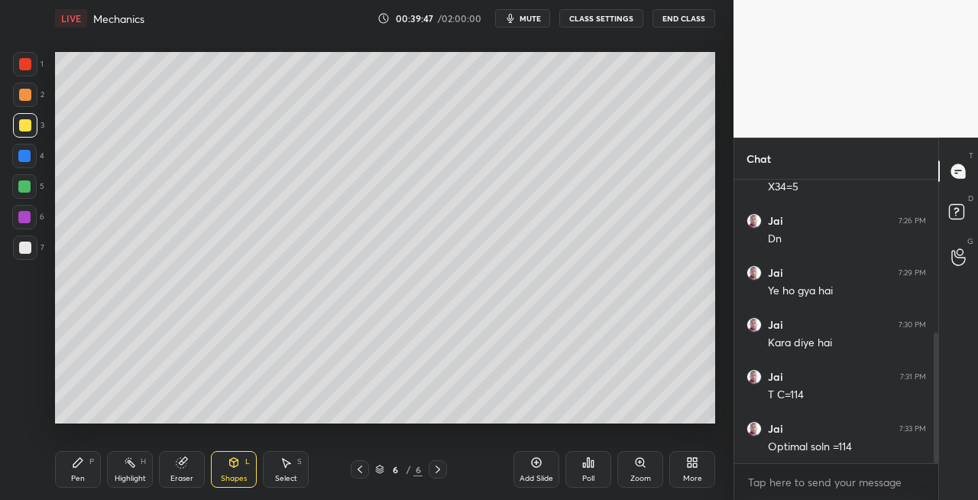
click at [76, 469] on div "Pen P" at bounding box center [78, 469] width 46 height 37
click at [229, 472] on div "Shapes L" at bounding box center [234, 469] width 46 height 37
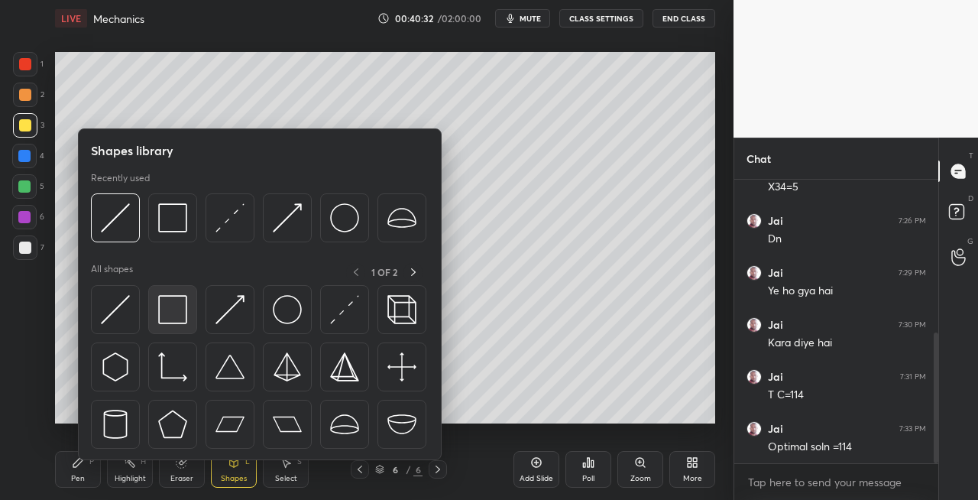
click at [172, 325] on div at bounding box center [172, 309] width 49 height 49
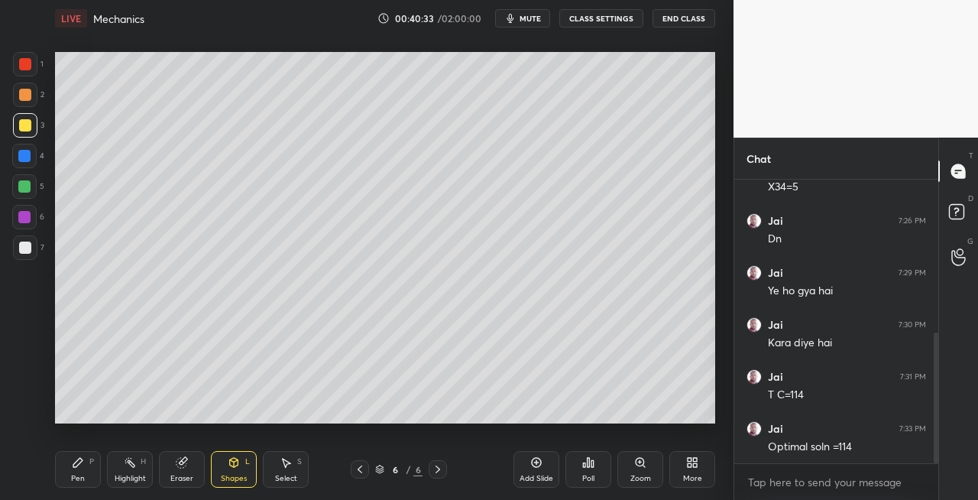
click at [92, 480] on div "Pen P" at bounding box center [78, 469] width 46 height 37
click at [241, 475] on div "Shapes" at bounding box center [234, 479] width 26 height 8
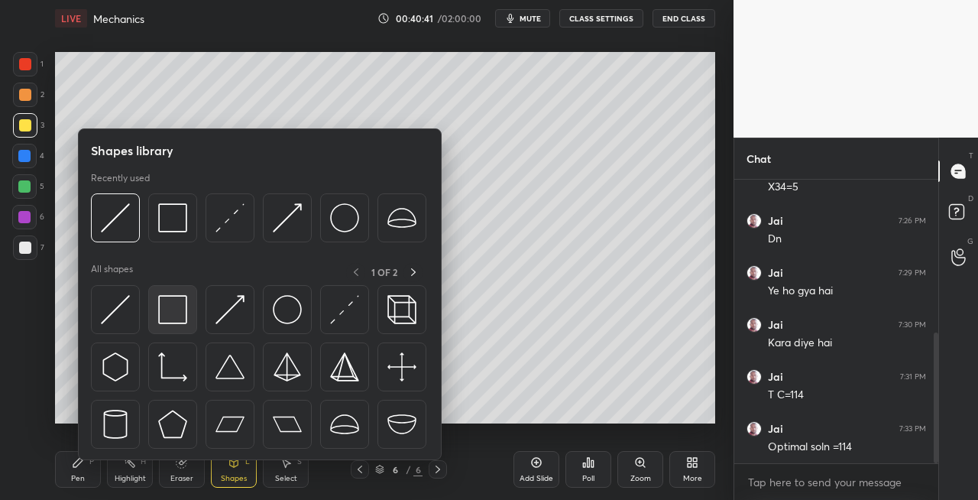
click at [176, 318] on img at bounding box center [172, 309] width 29 height 29
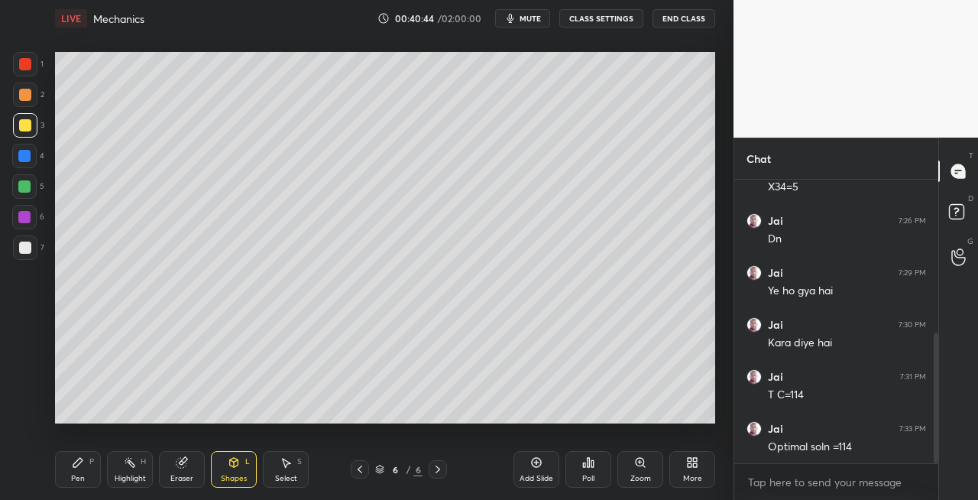
click at [179, 483] on div "Eraser" at bounding box center [182, 469] width 46 height 37
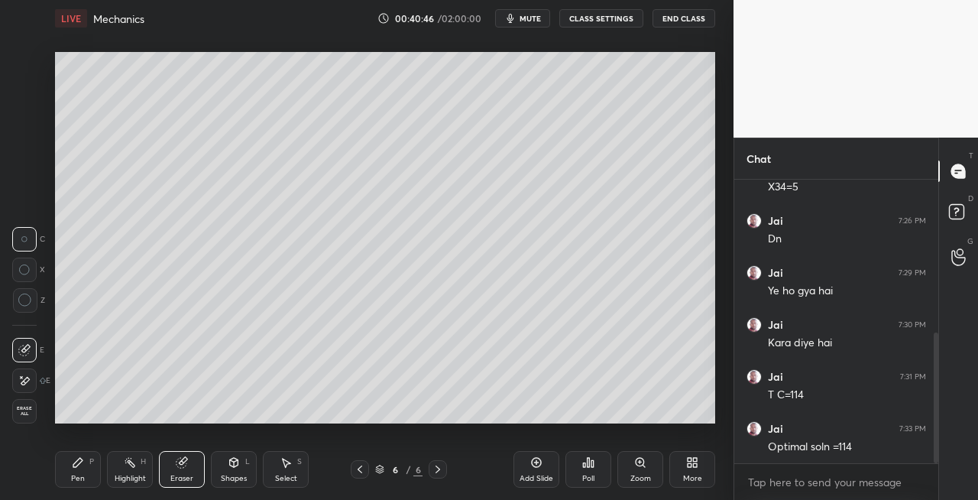
click at [92, 480] on div "Pen P" at bounding box center [78, 469] width 46 height 37
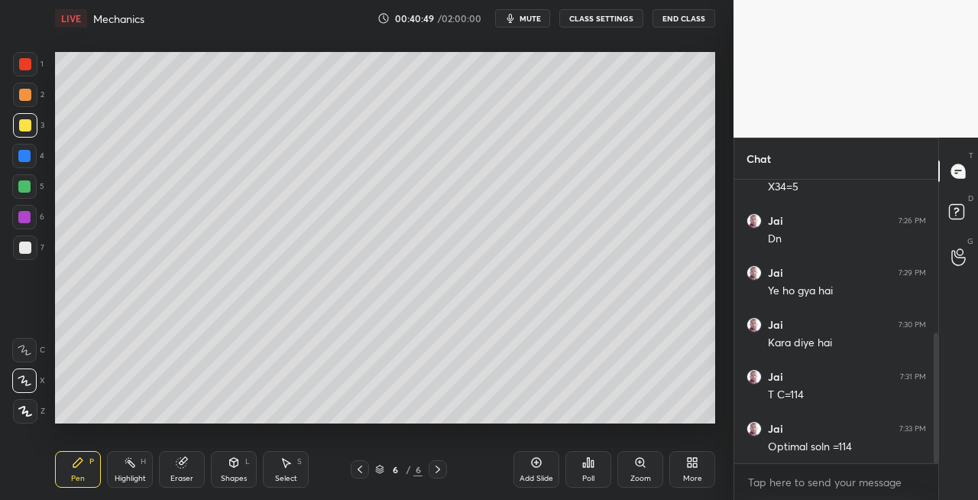
click at [190, 471] on div "Eraser" at bounding box center [182, 469] width 46 height 37
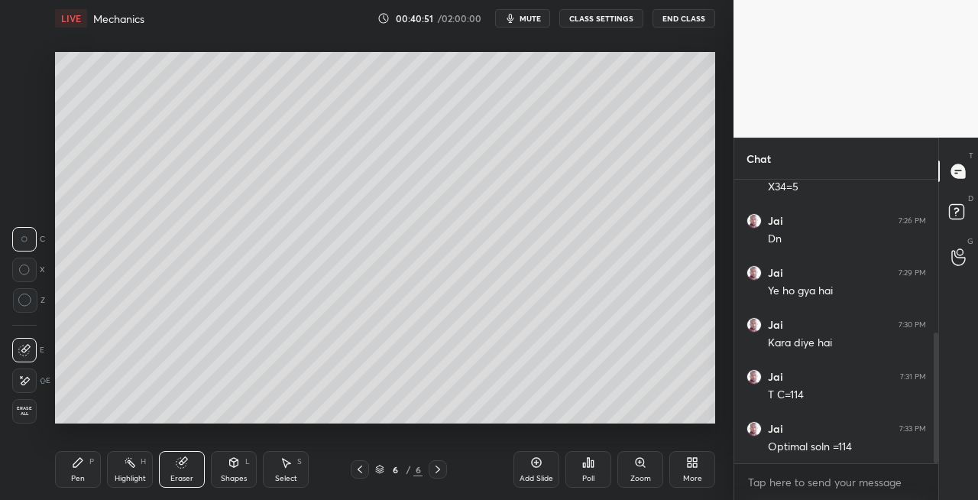
click at [79, 471] on div "Pen P" at bounding box center [78, 469] width 46 height 37
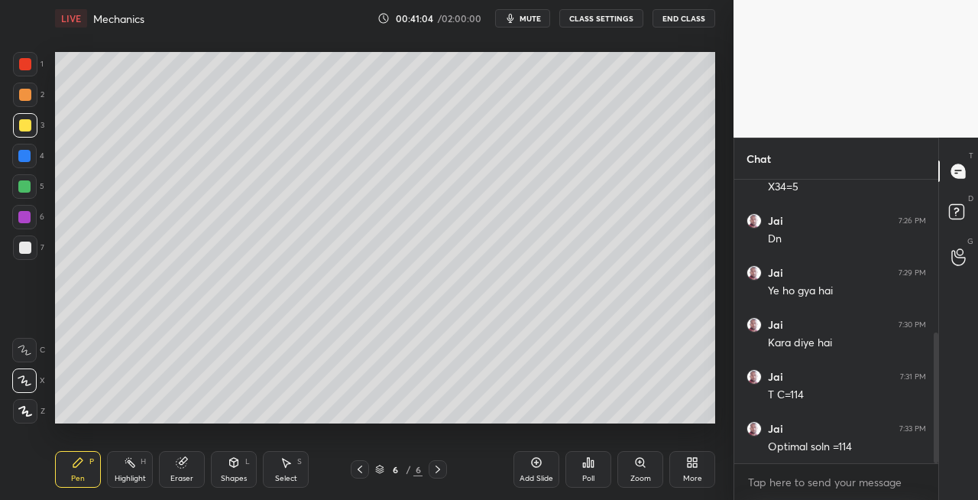
click at [174, 468] on div "Eraser" at bounding box center [182, 469] width 46 height 37
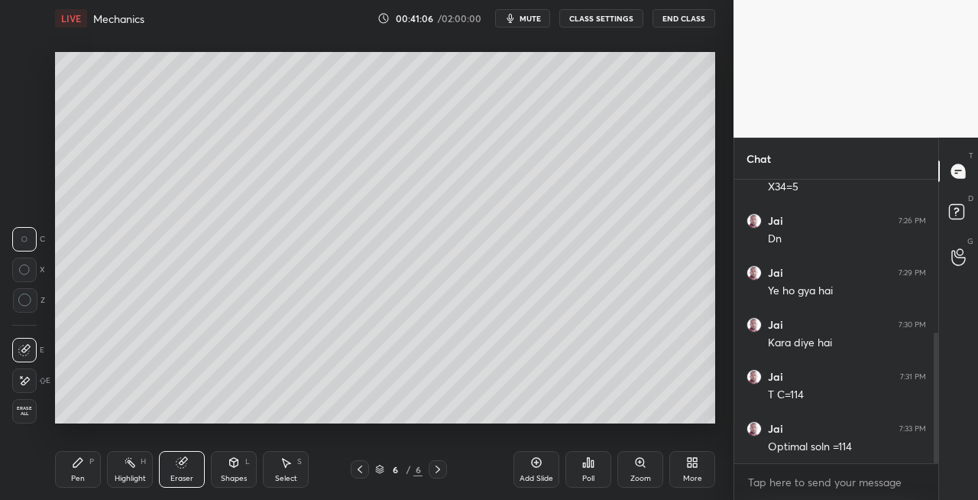
click at [79, 462] on icon at bounding box center [77, 462] width 9 height 9
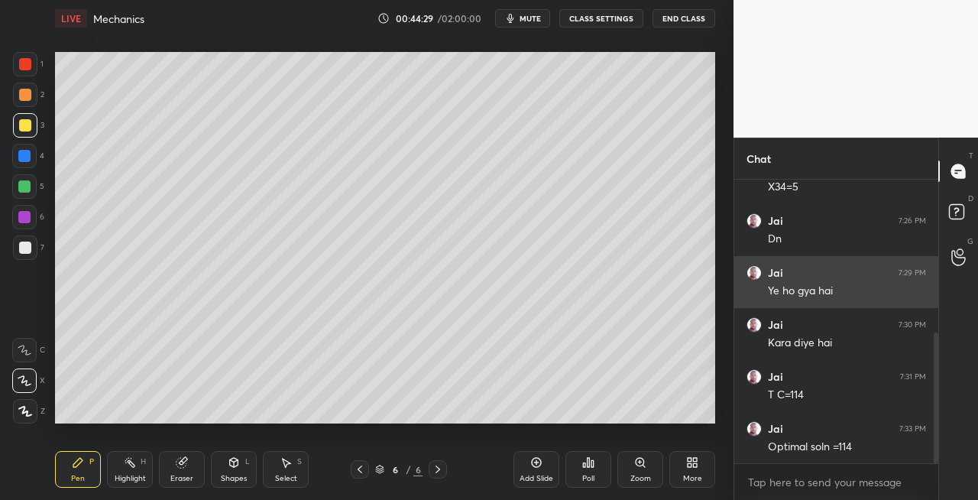
scroll to position [385, 0]
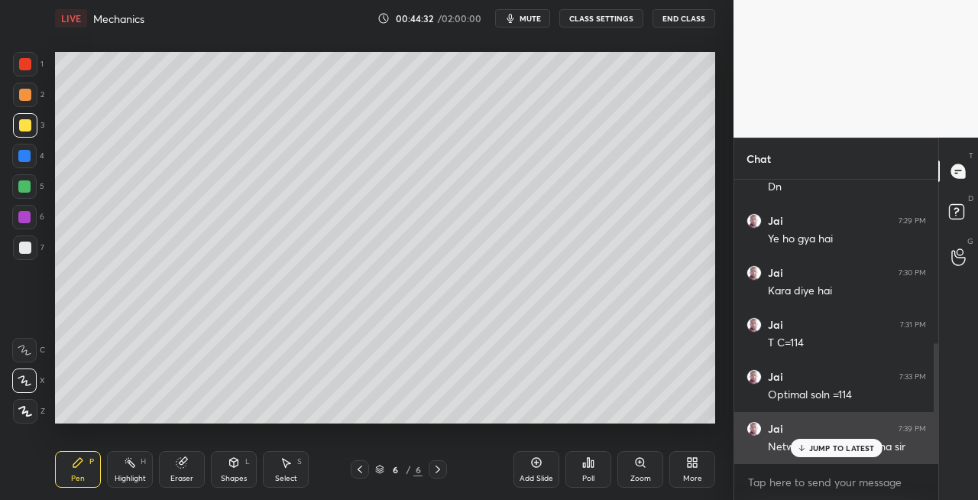
click at [805, 449] on icon at bounding box center [801, 447] width 10 height 9
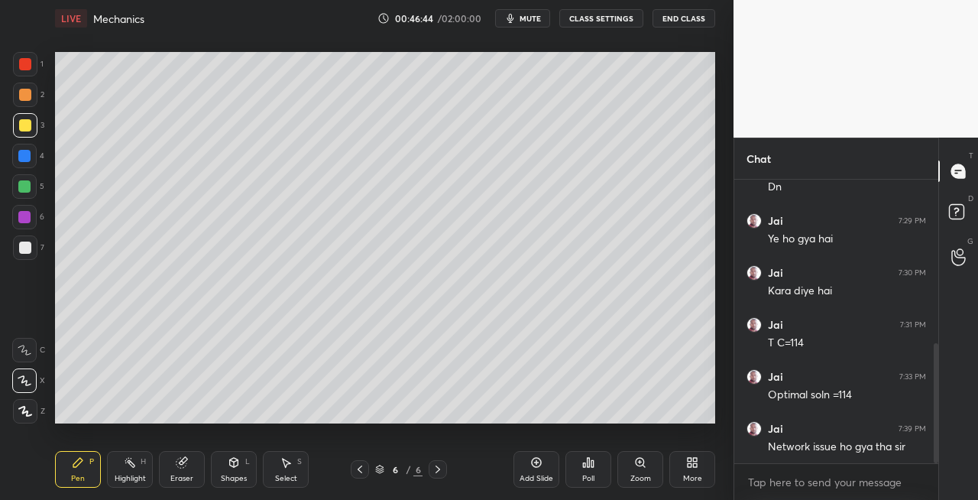
click at [539, 20] on span "mute" at bounding box center [530, 18] width 21 height 11
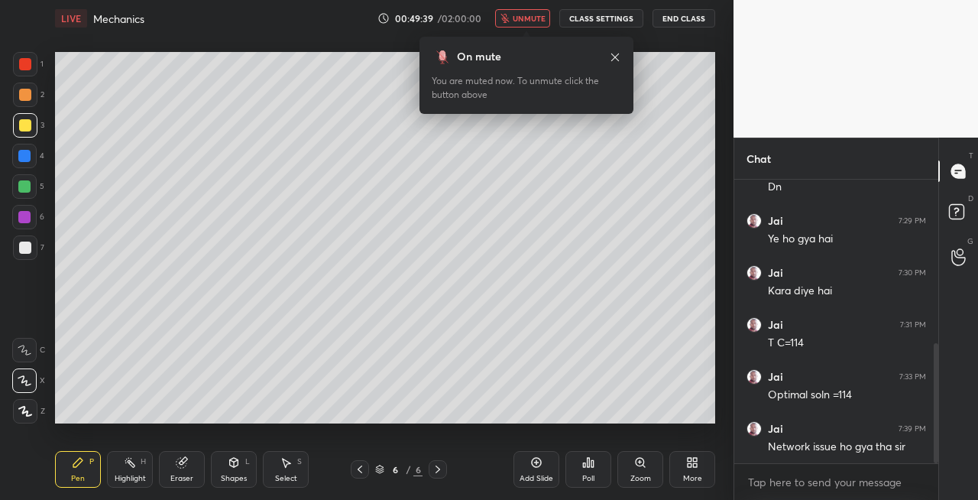
click at [536, 23] on button "unmute" at bounding box center [522, 18] width 55 height 18
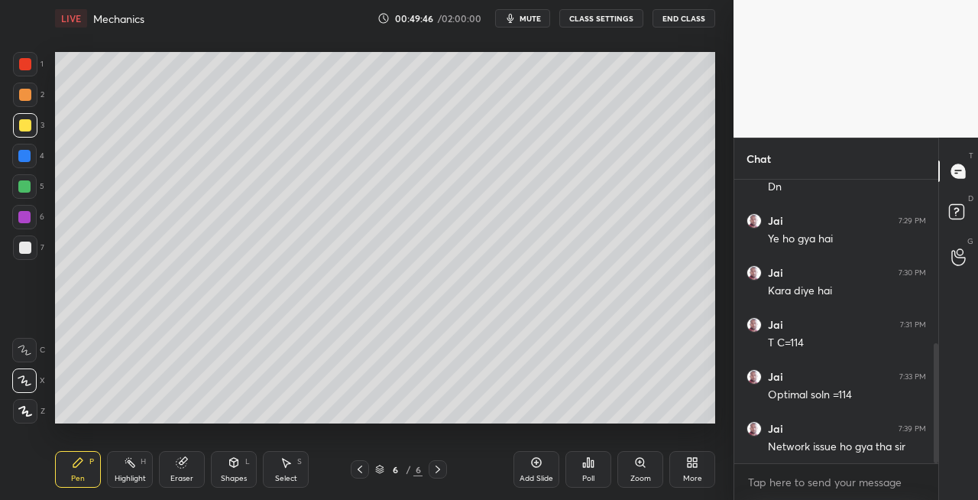
click at [432, 471] on icon at bounding box center [438, 469] width 12 height 12
click at [535, 475] on div "Add Slide" at bounding box center [537, 479] width 34 height 8
click at [232, 466] on icon at bounding box center [234, 462] width 8 height 9
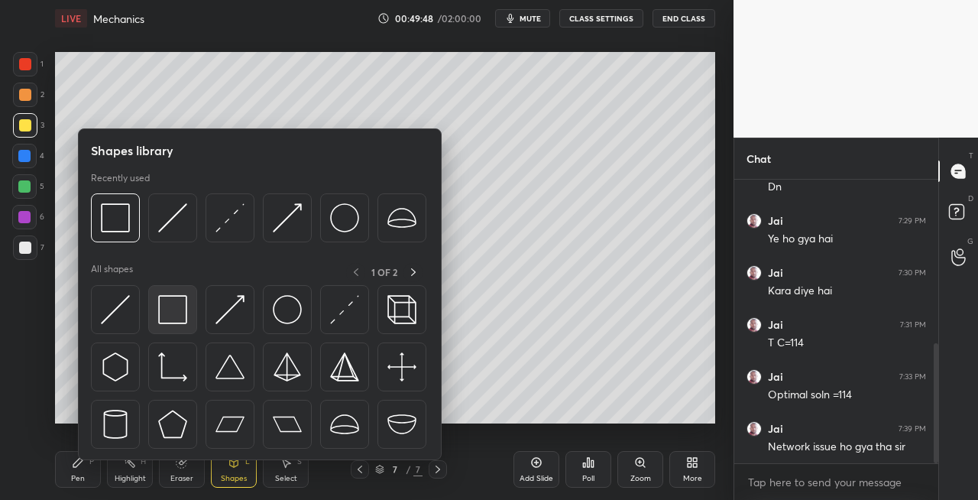
click at [160, 319] on img at bounding box center [172, 309] width 29 height 29
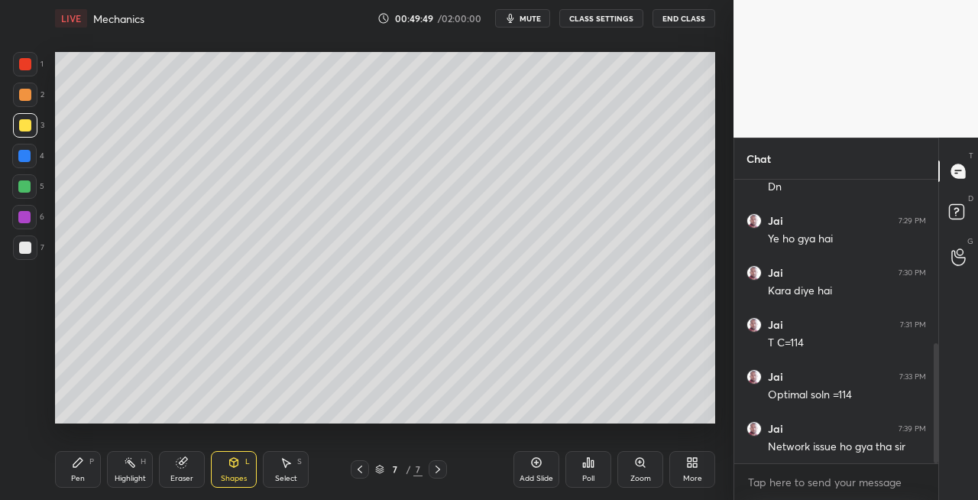
click at [21, 255] on div at bounding box center [25, 247] width 24 height 24
click at [231, 471] on div "Shapes L" at bounding box center [234, 469] width 46 height 37
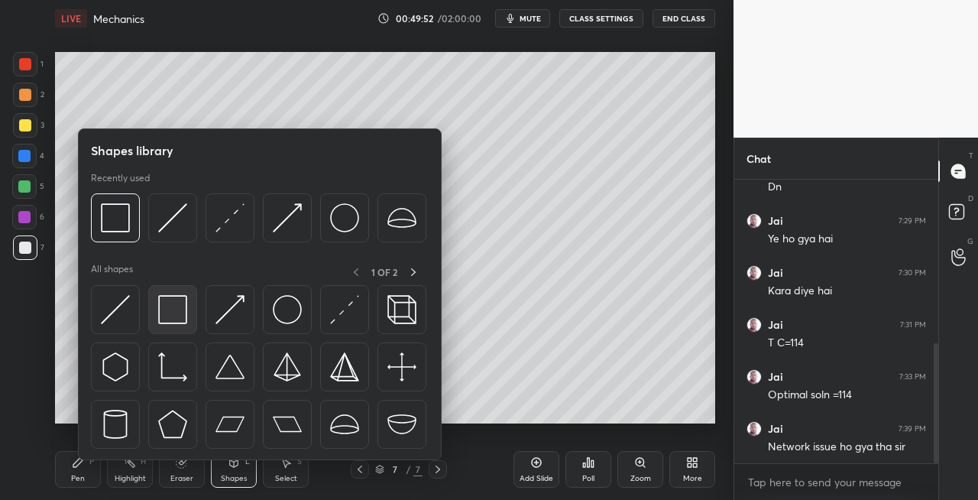
click at [171, 305] on img at bounding box center [172, 309] width 29 height 29
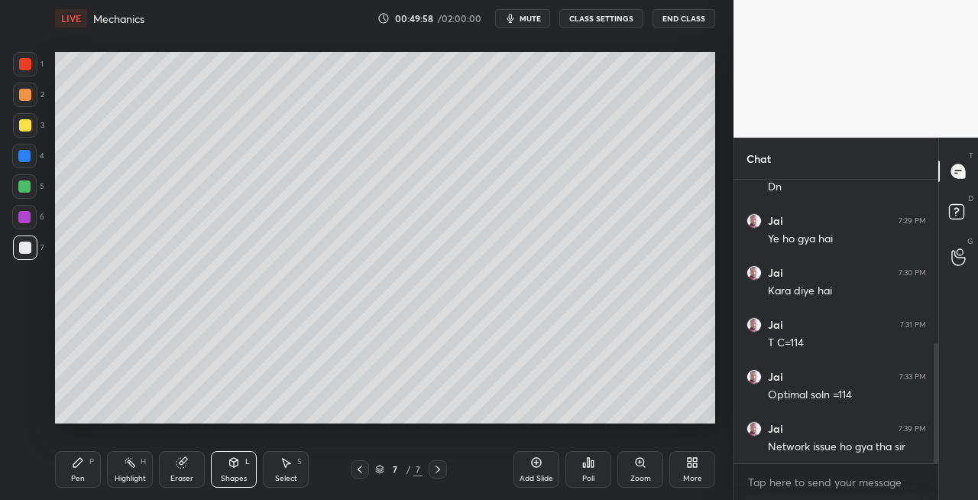
click at [231, 462] on icon at bounding box center [234, 462] width 8 height 9
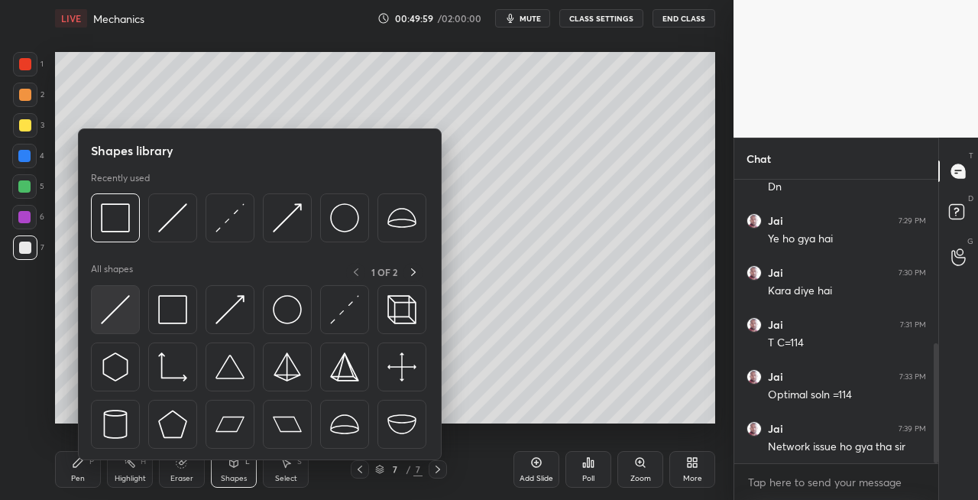
click at [124, 318] on img at bounding box center [115, 309] width 29 height 29
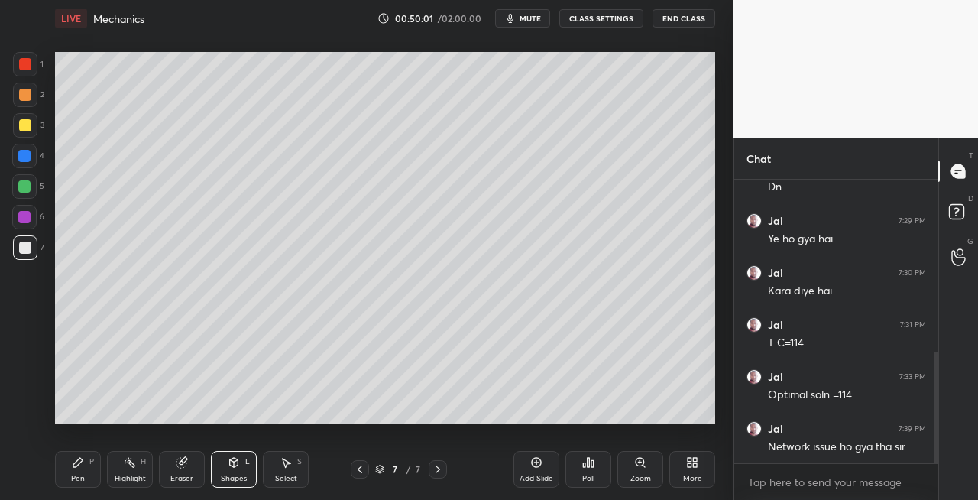
scroll to position [437, 0]
click at [183, 469] on div "Eraser" at bounding box center [182, 469] width 46 height 37
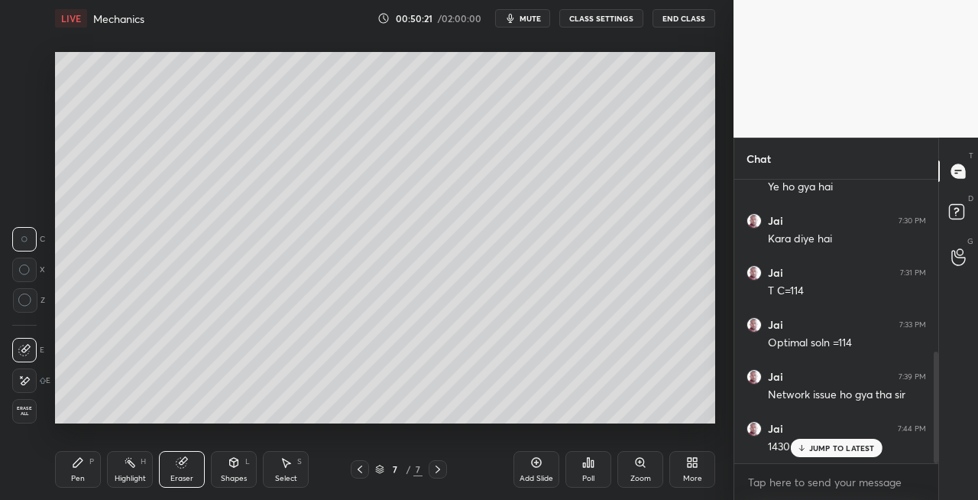
click at [229, 468] on icon at bounding box center [234, 462] width 12 height 12
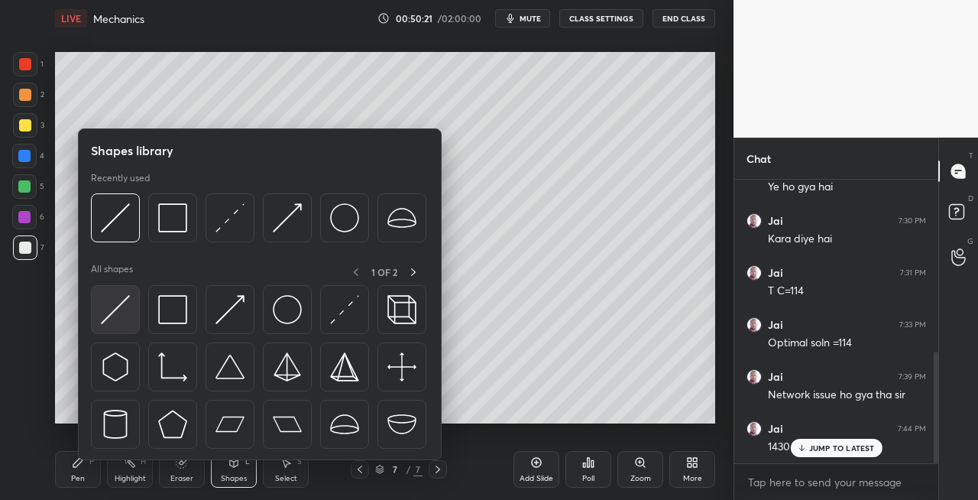
click at [121, 309] on img at bounding box center [115, 309] width 29 height 29
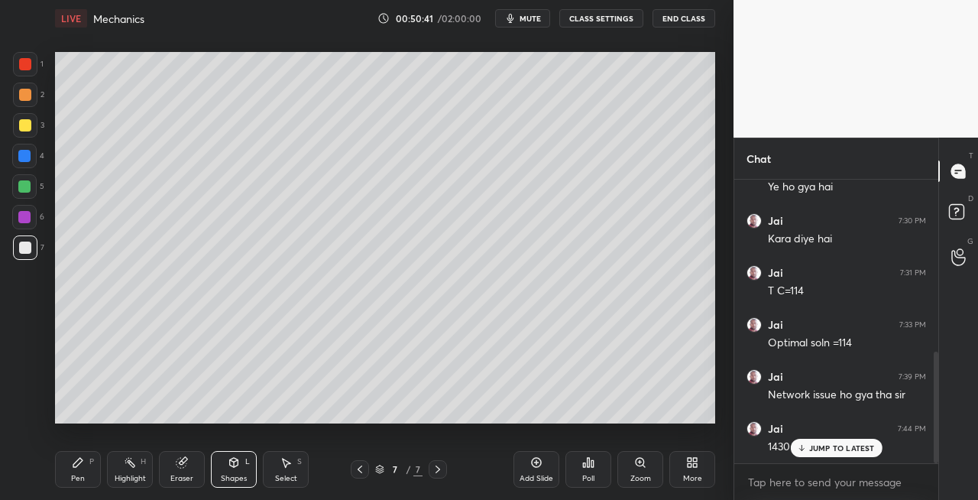
click at [73, 458] on icon at bounding box center [78, 462] width 12 height 12
click at [241, 465] on div "Shapes L" at bounding box center [234, 469] width 46 height 37
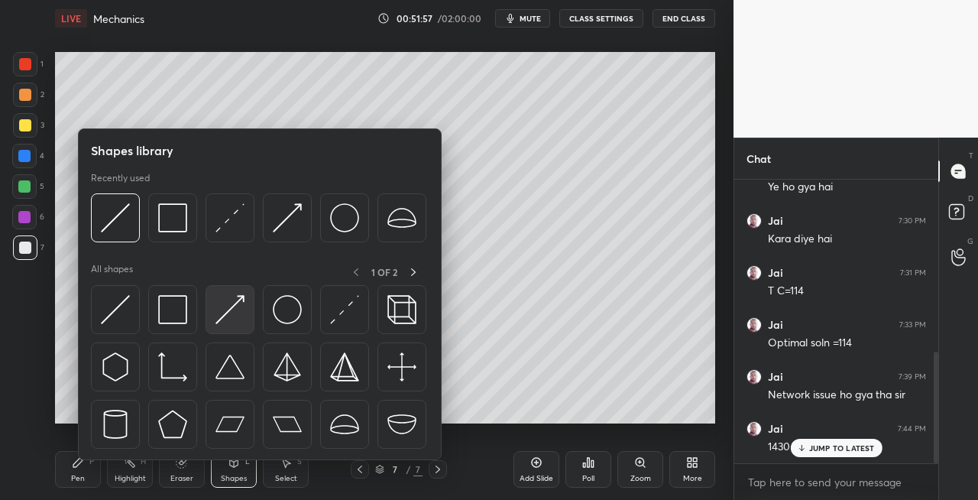
click at [231, 316] on img at bounding box center [229, 309] width 29 height 29
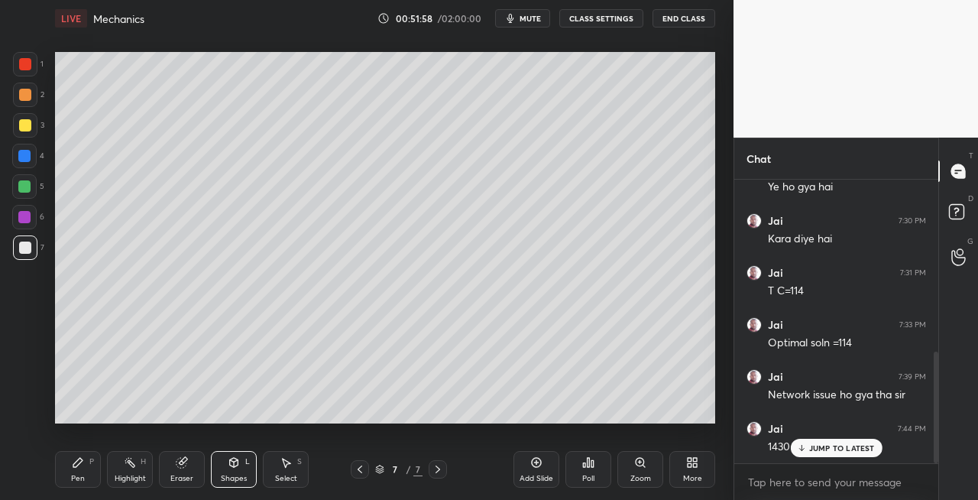
click at [29, 103] on div at bounding box center [25, 95] width 24 height 24
click at [70, 471] on div "Pen P" at bounding box center [78, 469] width 46 height 37
click at [28, 253] on div at bounding box center [25, 247] width 12 height 12
click at [24, 99] on div at bounding box center [25, 95] width 12 height 12
click at [232, 465] on icon at bounding box center [234, 462] width 8 height 9
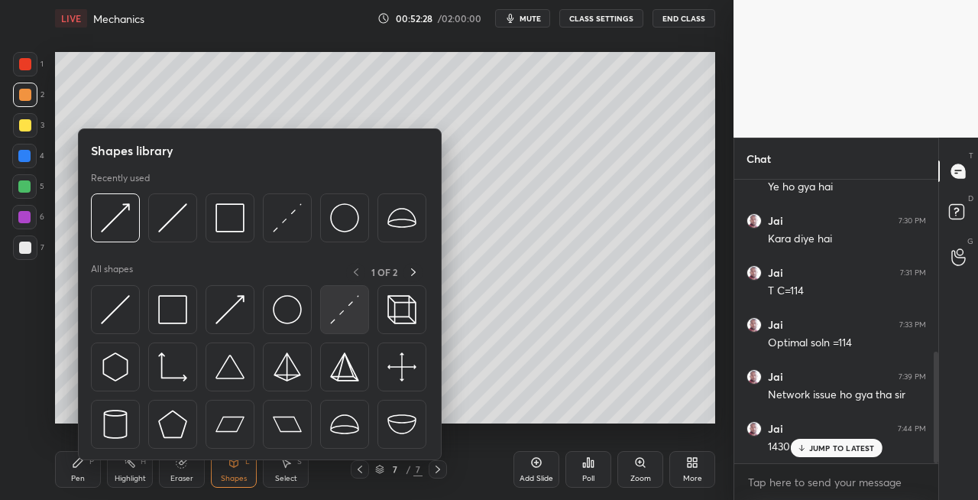
click at [332, 309] on img at bounding box center [344, 309] width 29 height 29
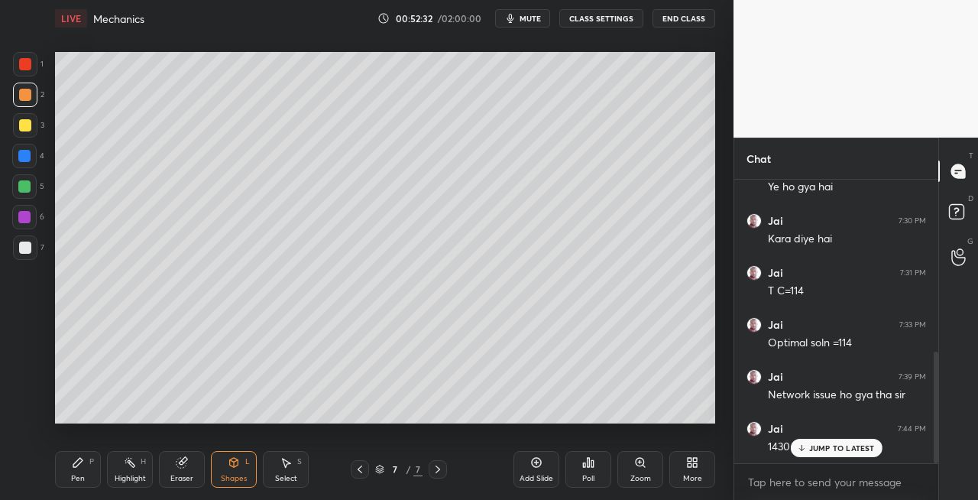
click at [30, 250] on div at bounding box center [25, 247] width 12 height 12
click at [76, 468] on icon at bounding box center [78, 462] width 12 height 12
click at [22, 96] on div at bounding box center [25, 95] width 12 height 12
click at [225, 467] on div "Shapes L" at bounding box center [234, 469] width 46 height 37
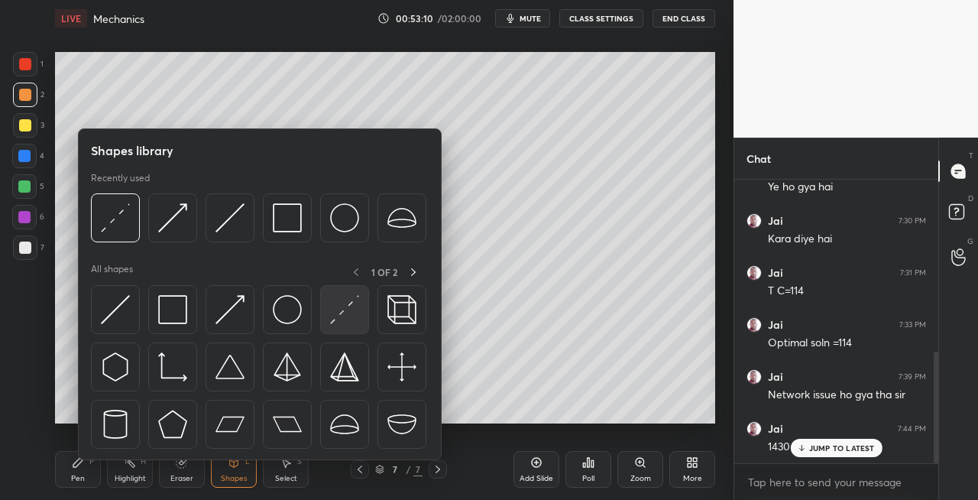
click at [330, 308] on img at bounding box center [344, 309] width 29 height 29
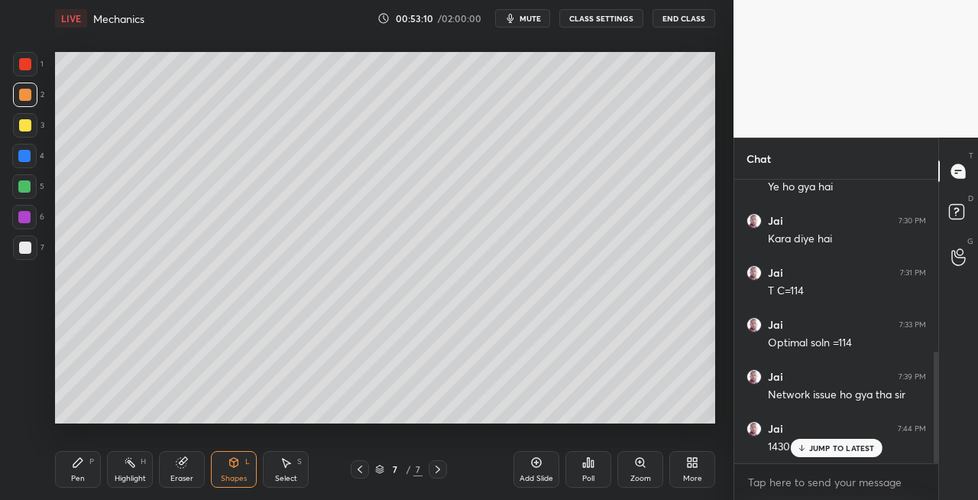
click at [35, 248] on div at bounding box center [25, 247] width 24 height 24
click at [83, 470] on div "Pen P" at bounding box center [78, 469] width 46 height 37
click at [183, 478] on div "Eraser" at bounding box center [181, 479] width 23 height 8
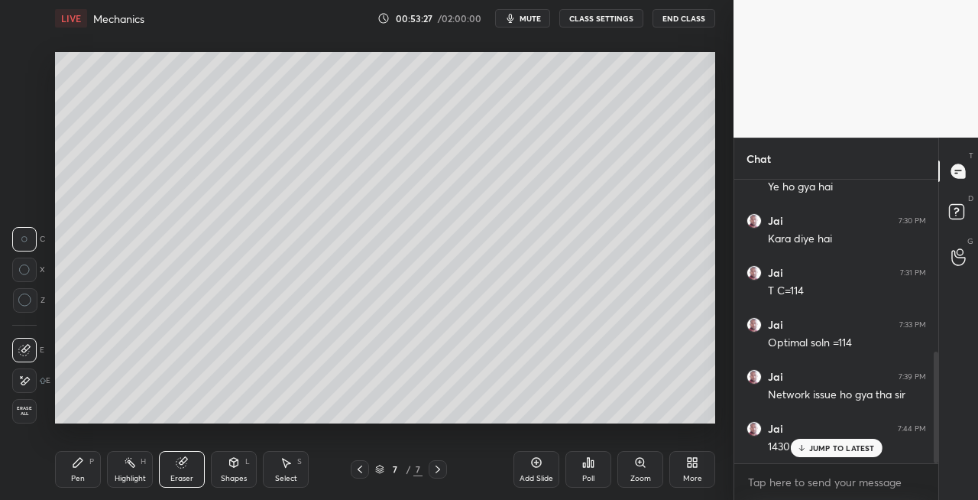
click at [69, 465] on div "Pen P" at bounding box center [78, 469] width 46 height 37
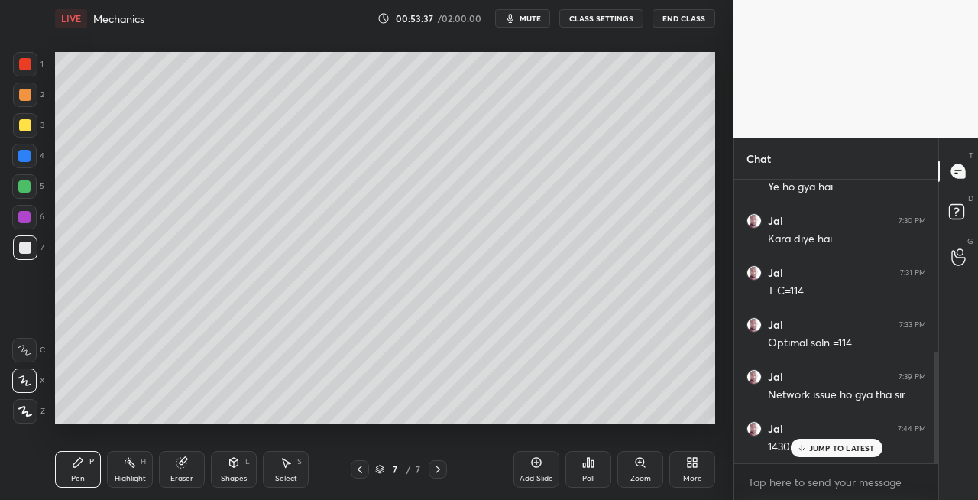
click at [240, 477] on div "Shapes" at bounding box center [234, 479] width 26 height 8
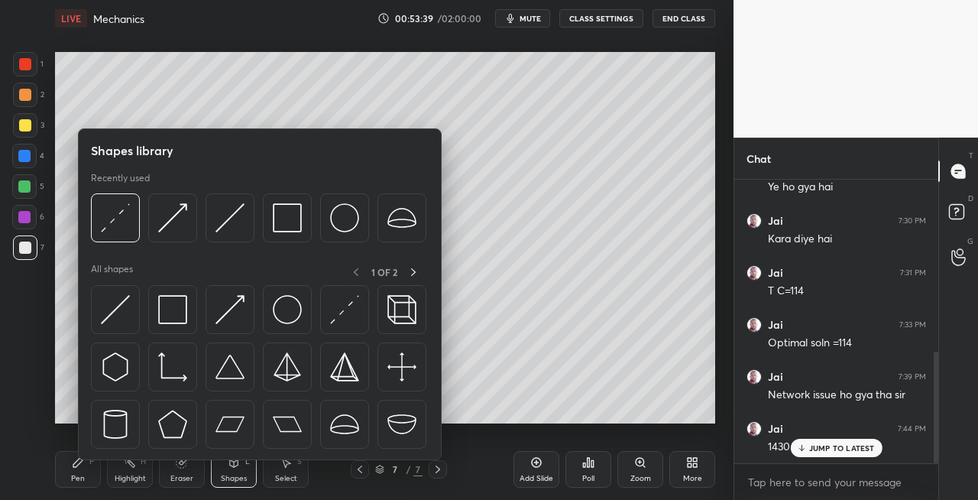
click at [28, 99] on div at bounding box center [25, 95] width 12 height 12
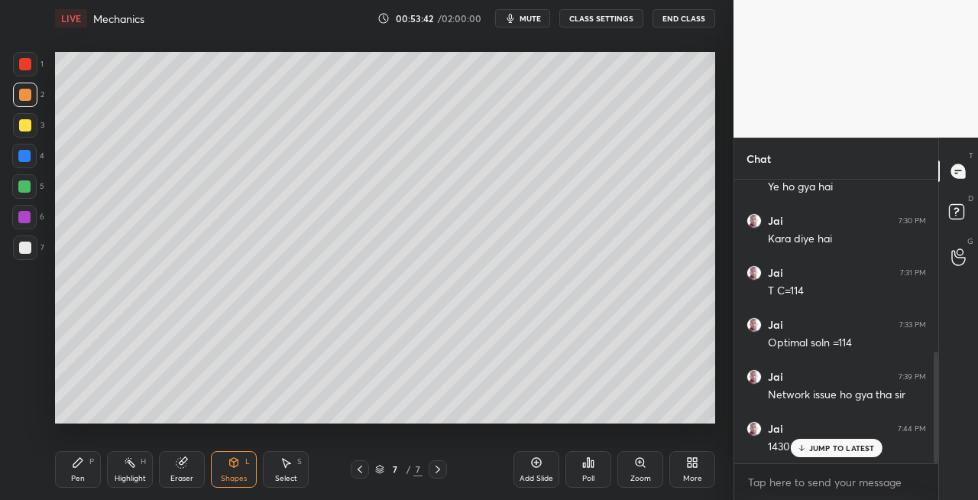
click at [86, 471] on div "Pen P" at bounding box center [78, 469] width 46 height 37
click at [236, 469] on div "Shapes L" at bounding box center [234, 469] width 46 height 37
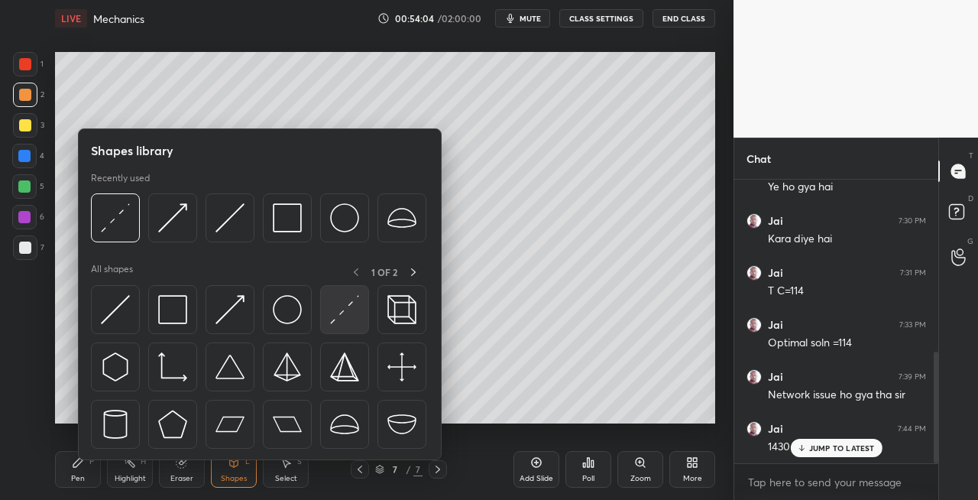
click at [339, 309] on img at bounding box center [344, 309] width 29 height 29
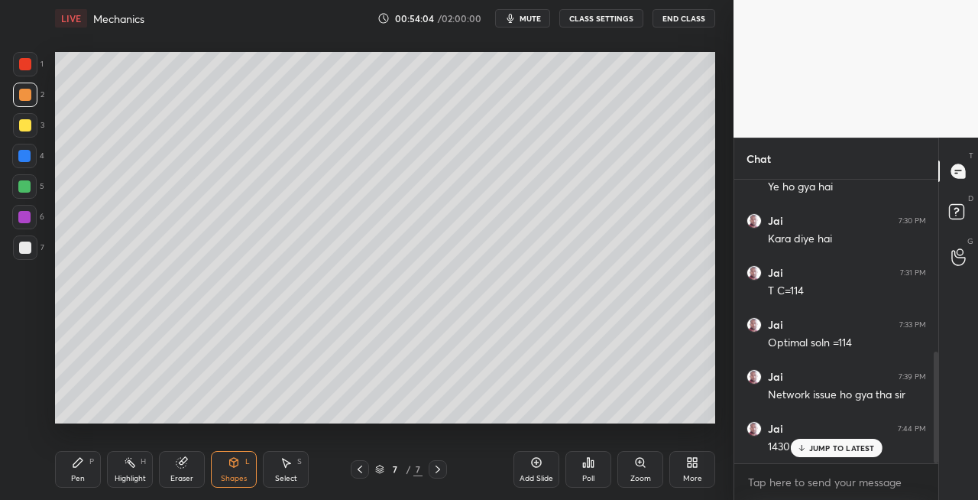
click at [33, 252] on div at bounding box center [25, 247] width 24 height 24
click at [83, 477] on div "Pen" at bounding box center [78, 479] width 14 height 8
click at [226, 472] on div "Shapes L" at bounding box center [234, 469] width 46 height 37
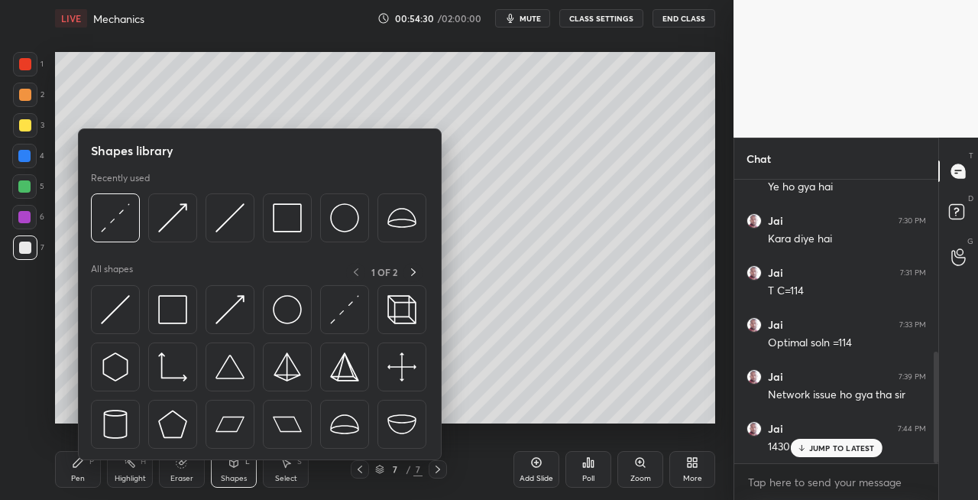
click at [19, 95] on div at bounding box center [25, 95] width 12 height 12
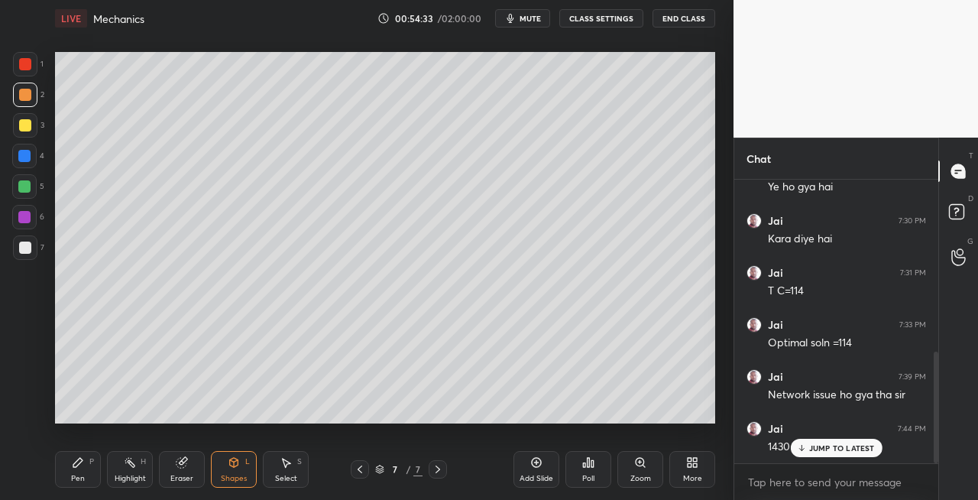
click at [173, 472] on div "Eraser" at bounding box center [182, 469] width 46 height 37
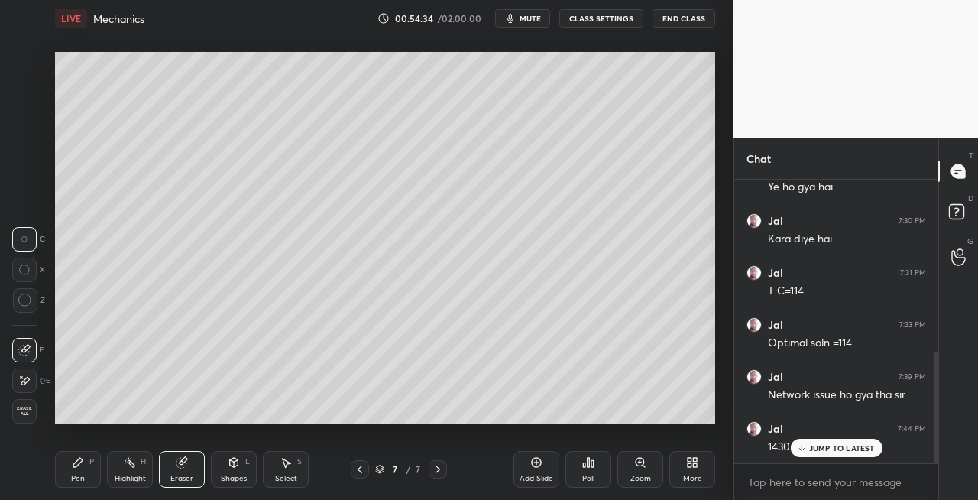
click at [65, 469] on div "Pen P" at bounding box center [78, 469] width 46 height 37
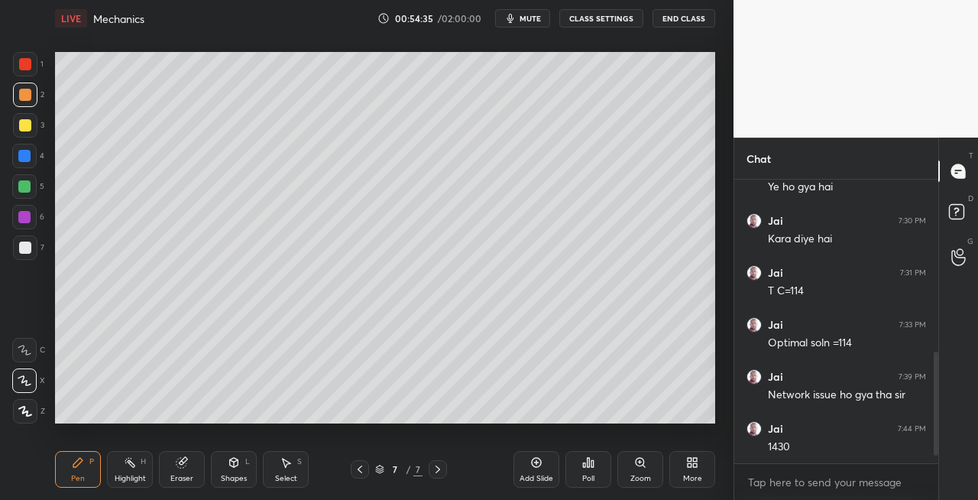
scroll to position [492, 0]
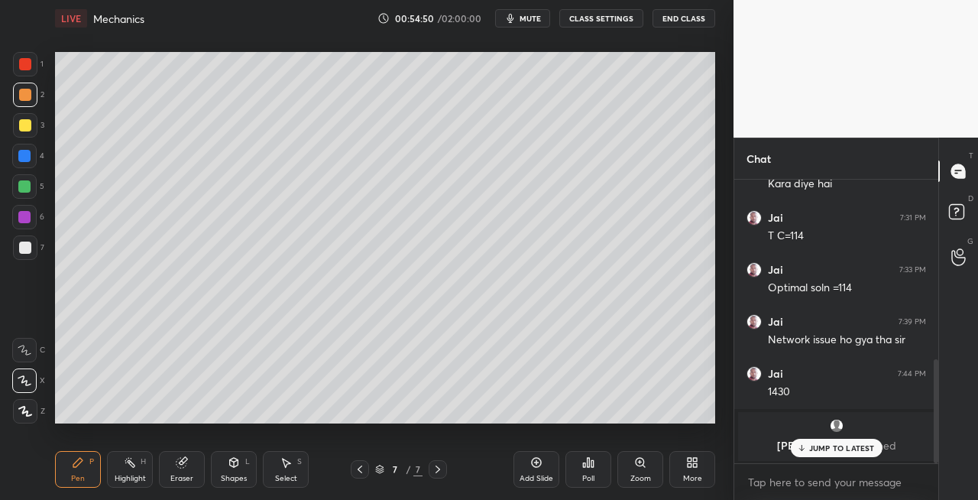
click at [226, 460] on div "Shapes L" at bounding box center [234, 469] width 46 height 37
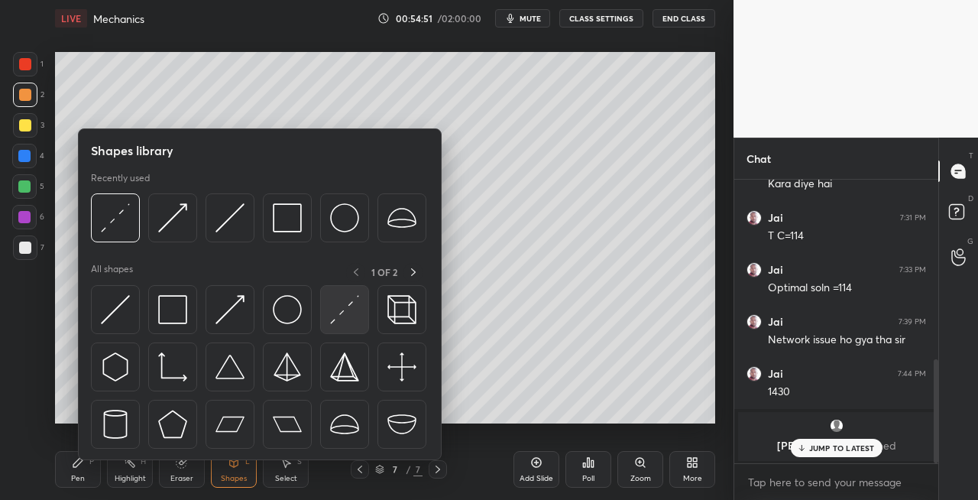
click at [324, 301] on div at bounding box center [344, 309] width 49 height 49
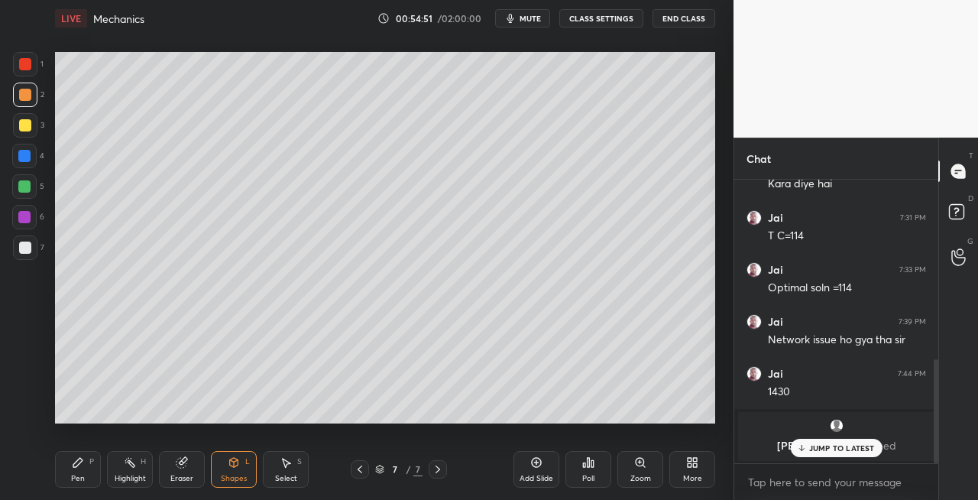
click at [28, 250] on div at bounding box center [25, 247] width 12 height 12
click at [66, 468] on div "Pen P" at bounding box center [78, 469] width 46 height 37
click at [34, 99] on div at bounding box center [25, 95] width 24 height 24
click at [230, 469] on div "Shapes L" at bounding box center [234, 469] width 46 height 37
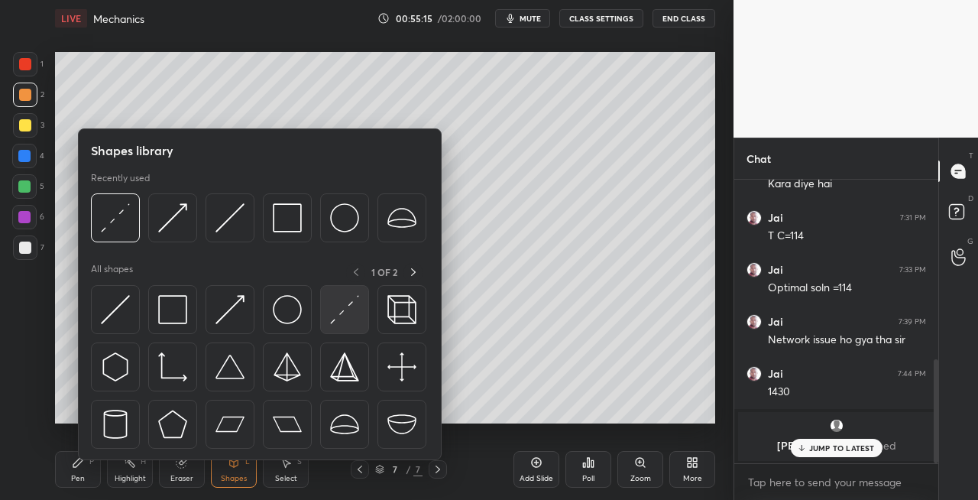
click at [324, 306] on div at bounding box center [344, 309] width 49 height 49
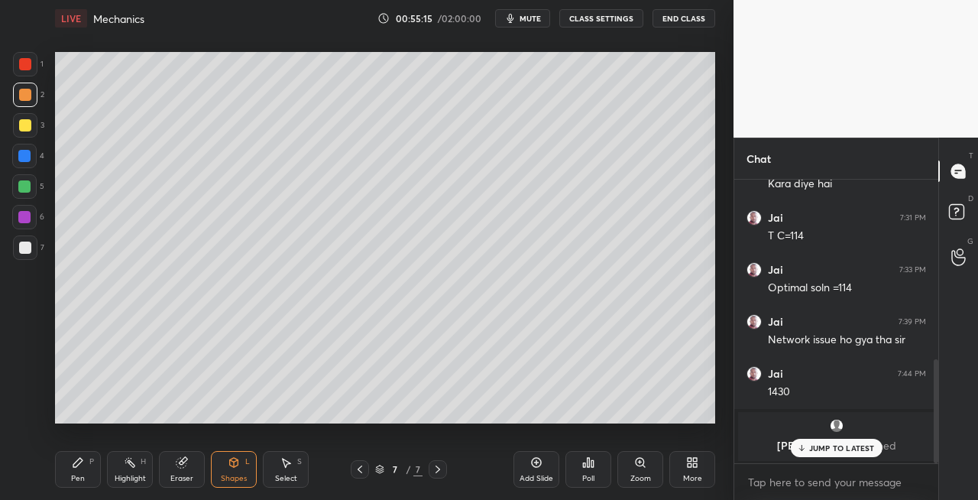
click at [34, 246] on div at bounding box center [25, 247] width 24 height 24
click at [77, 475] on div "Pen" at bounding box center [78, 479] width 14 height 8
click at [27, 87] on div at bounding box center [25, 95] width 24 height 24
click at [28, 254] on div at bounding box center [25, 247] width 24 height 24
click at [186, 478] on div "Eraser" at bounding box center [181, 479] width 23 height 8
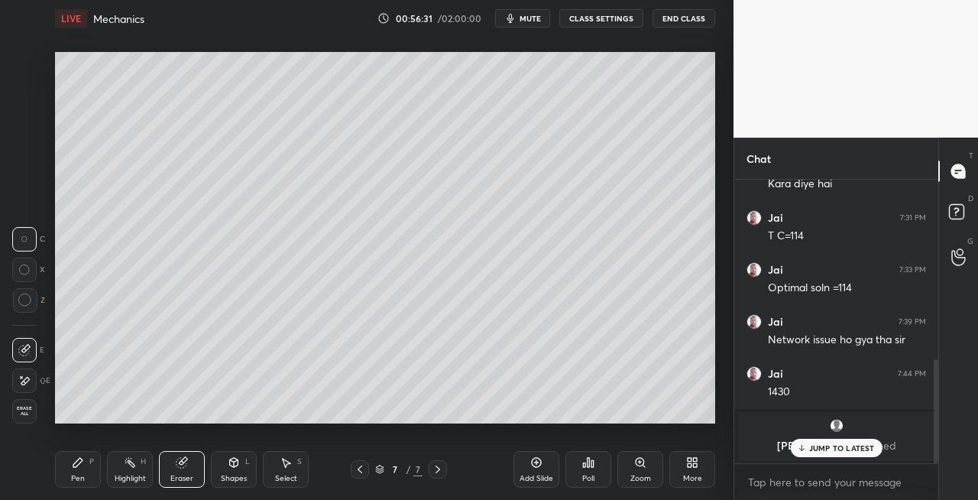
click at [87, 472] on div "Pen P" at bounding box center [78, 469] width 46 height 37
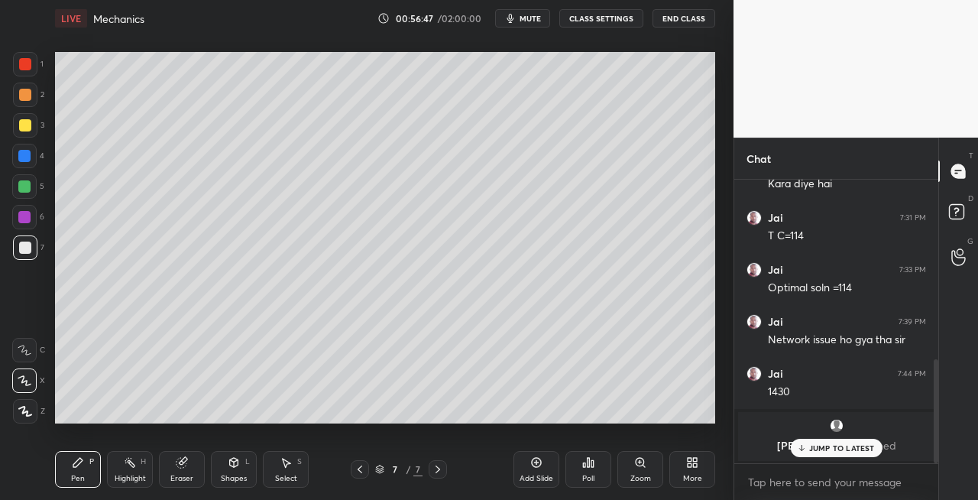
click at [436, 471] on icon at bounding box center [438, 469] width 12 height 12
click at [443, 471] on icon at bounding box center [438, 469] width 12 height 12
click at [539, 481] on div "Add Slide" at bounding box center [537, 479] width 34 height 8
click at [359, 465] on icon at bounding box center [360, 469] width 12 height 12
click at [438, 470] on icon at bounding box center [438, 469] width 5 height 8
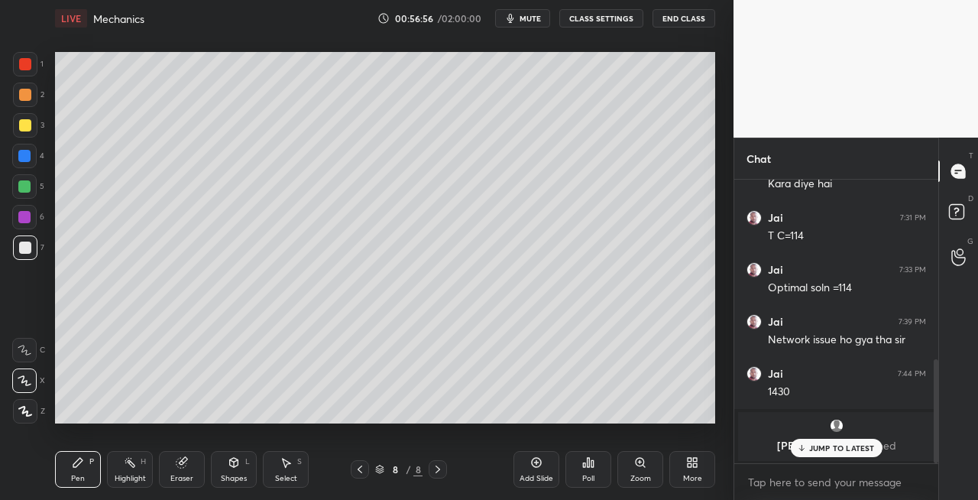
click at [361, 468] on icon at bounding box center [360, 469] width 12 height 12
click at [440, 471] on icon at bounding box center [438, 469] width 12 height 12
click at [357, 468] on icon at bounding box center [360, 469] width 12 height 12
click at [439, 470] on icon at bounding box center [438, 469] width 12 height 12
click at [361, 466] on icon at bounding box center [360, 469] width 5 height 8
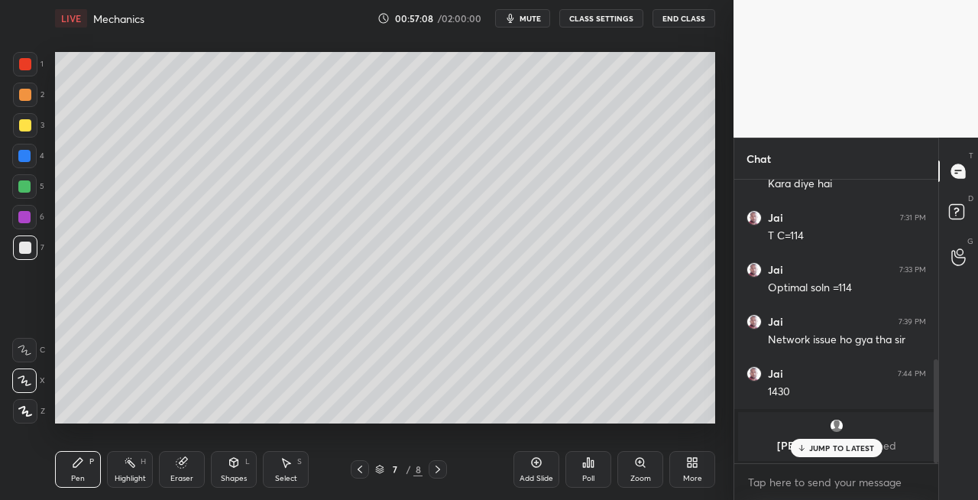
click at [442, 471] on icon at bounding box center [438, 469] width 12 height 12
click at [361, 472] on icon at bounding box center [360, 469] width 12 height 12
click at [436, 470] on icon at bounding box center [438, 469] width 12 height 12
click at [362, 468] on icon at bounding box center [360, 469] width 12 height 12
click at [439, 469] on icon at bounding box center [438, 469] width 5 height 8
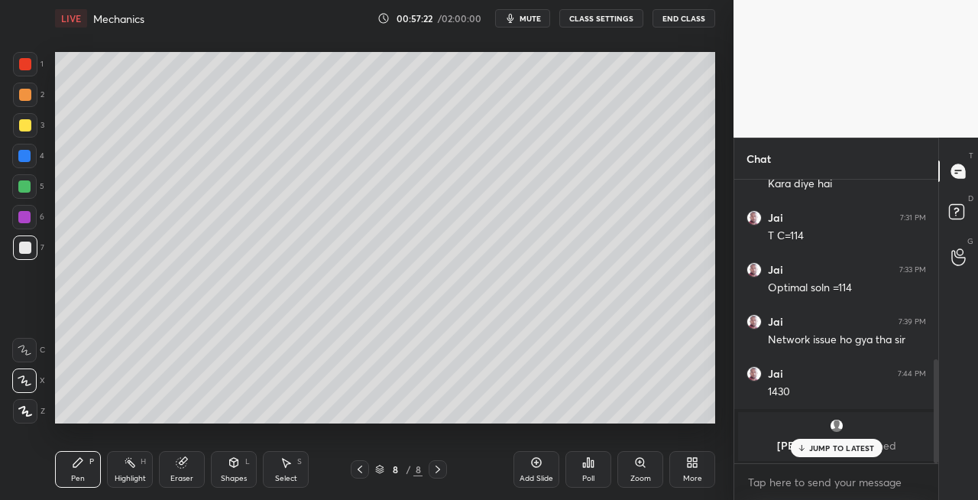
click at [361, 471] on icon at bounding box center [360, 469] width 5 height 8
click at [439, 471] on icon at bounding box center [438, 469] width 12 height 12
click at [357, 469] on icon at bounding box center [360, 469] width 12 height 12
click at [439, 469] on icon at bounding box center [438, 469] width 12 height 12
click at [545, 14] on button "mute" at bounding box center [522, 18] width 55 height 18
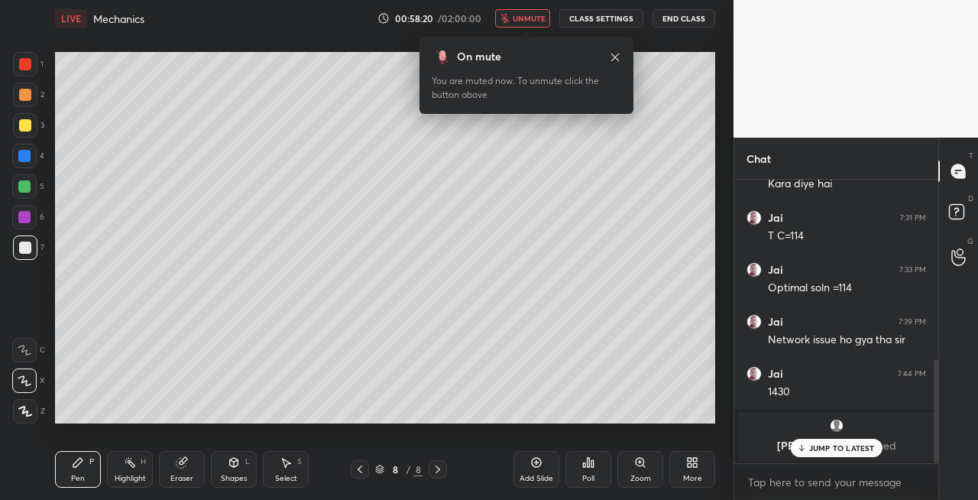
click at [523, 9] on button "unmute" at bounding box center [522, 18] width 55 height 18
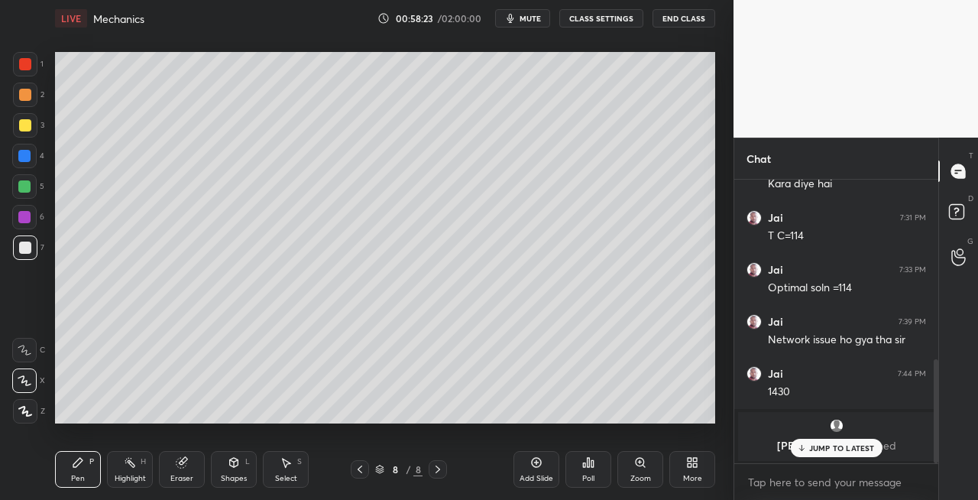
click at [245, 459] on div "Shapes L" at bounding box center [234, 469] width 46 height 37
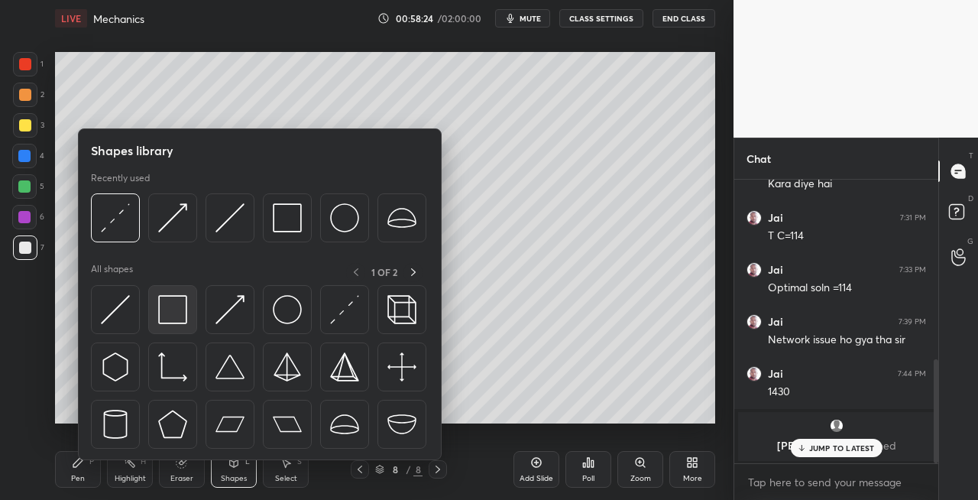
click at [180, 316] on img at bounding box center [172, 309] width 29 height 29
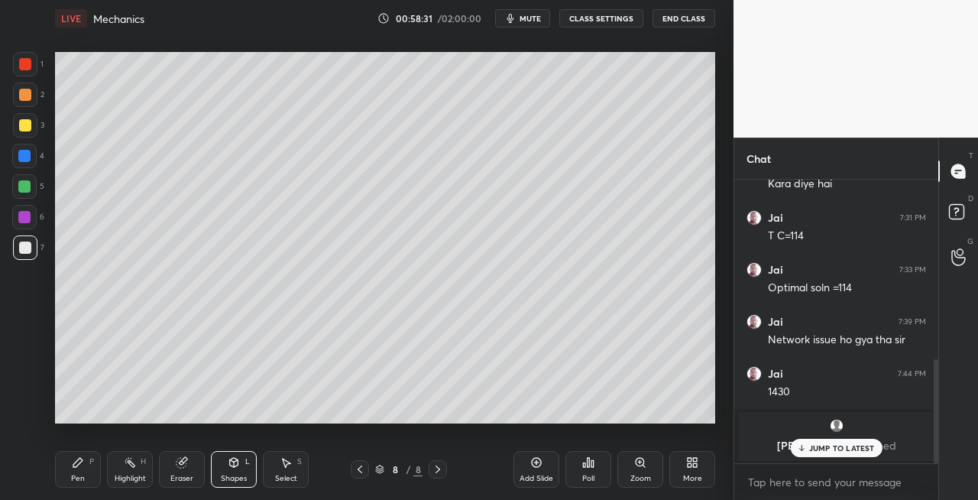
click at [235, 460] on icon at bounding box center [234, 461] width 8 height 2
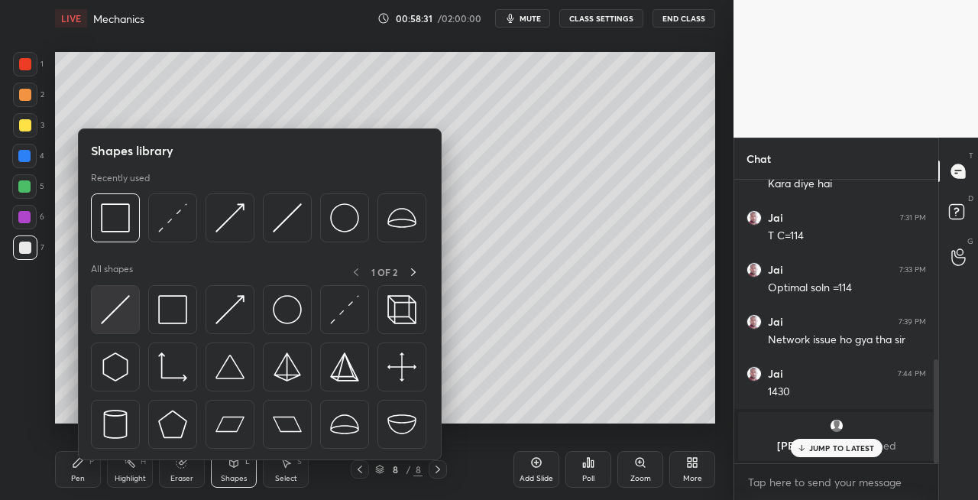
click at [110, 316] on img at bounding box center [115, 309] width 29 height 29
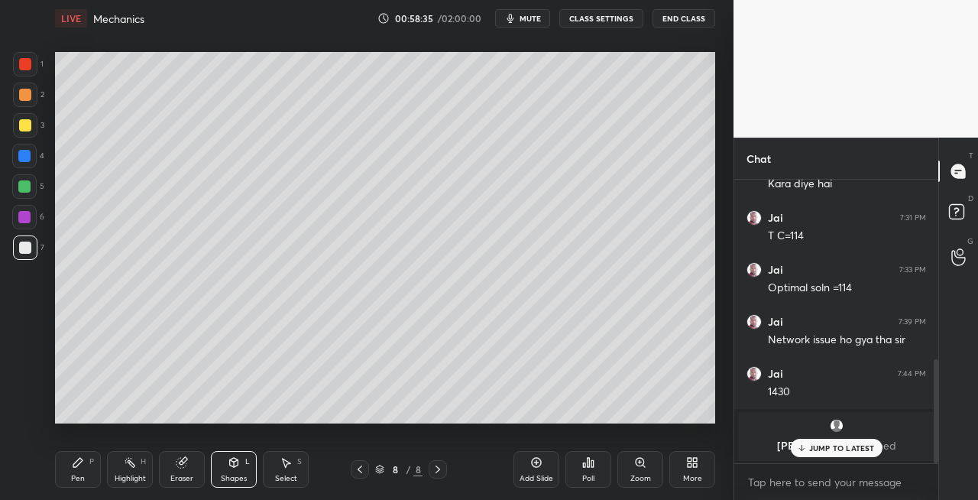
click at [517, 17] on icon "button" at bounding box center [510, 18] width 12 height 12
click at [518, 21] on span "unmute" at bounding box center [529, 18] width 33 height 11
click at [87, 465] on div "Pen P" at bounding box center [78, 469] width 46 height 37
click at [352, 471] on div at bounding box center [360, 469] width 18 height 18
click at [364, 471] on icon at bounding box center [360, 469] width 12 height 12
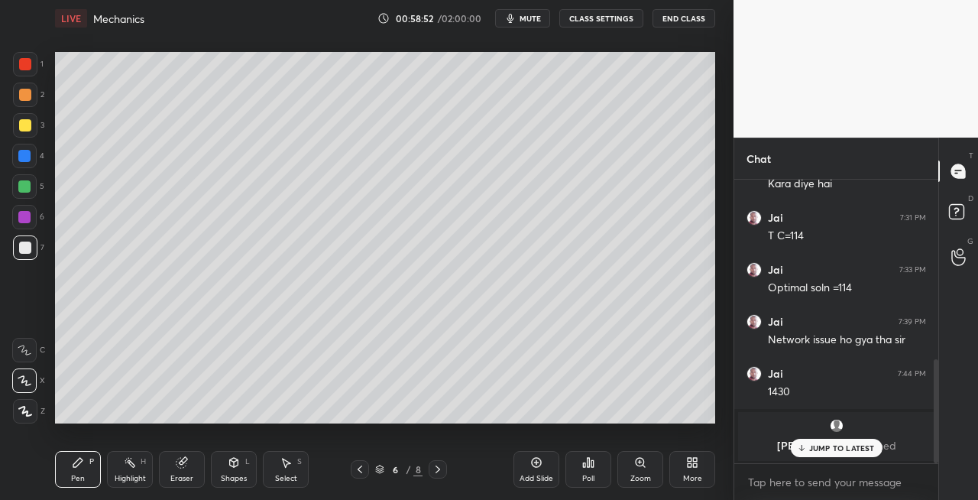
click at [442, 471] on icon at bounding box center [438, 469] width 12 height 12
click at [441, 469] on icon at bounding box center [438, 469] width 12 height 12
click at [185, 468] on icon at bounding box center [182, 462] width 12 height 12
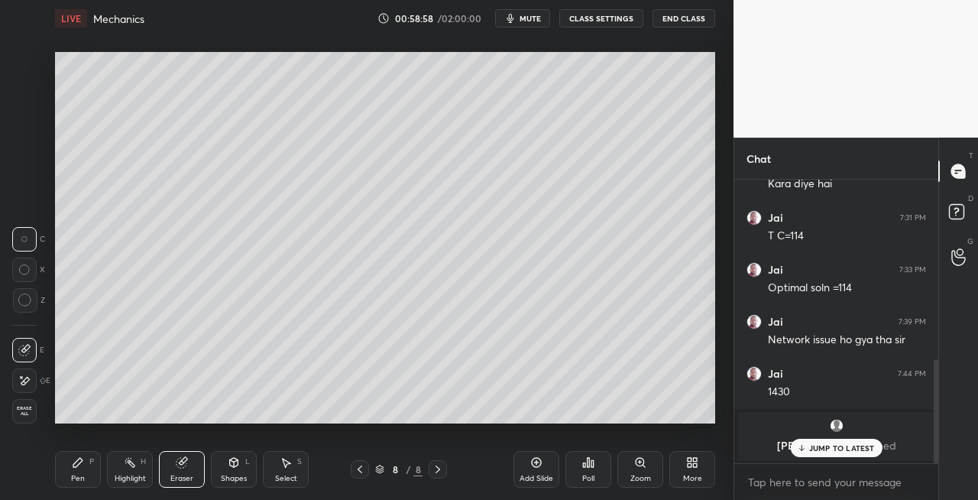
click at [73, 465] on icon at bounding box center [77, 462] width 9 height 9
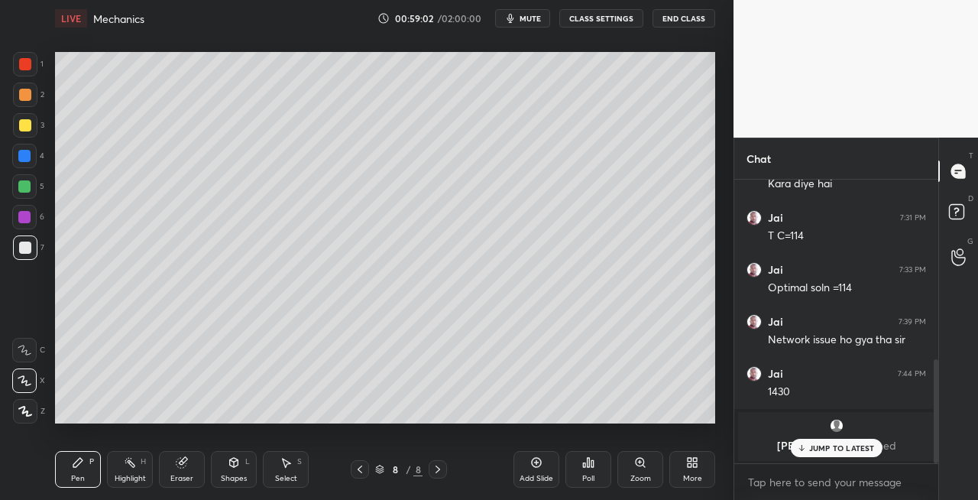
click at [356, 467] on icon at bounding box center [360, 469] width 12 height 12
click at [439, 471] on icon at bounding box center [438, 469] width 12 height 12
click at [353, 470] on div at bounding box center [360, 469] width 18 height 18
click at [436, 471] on icon at bounding box center [438, 469] width 12 height 12
click at [355, 472] on icon at bounding box center [360, 469] width 12 height 12
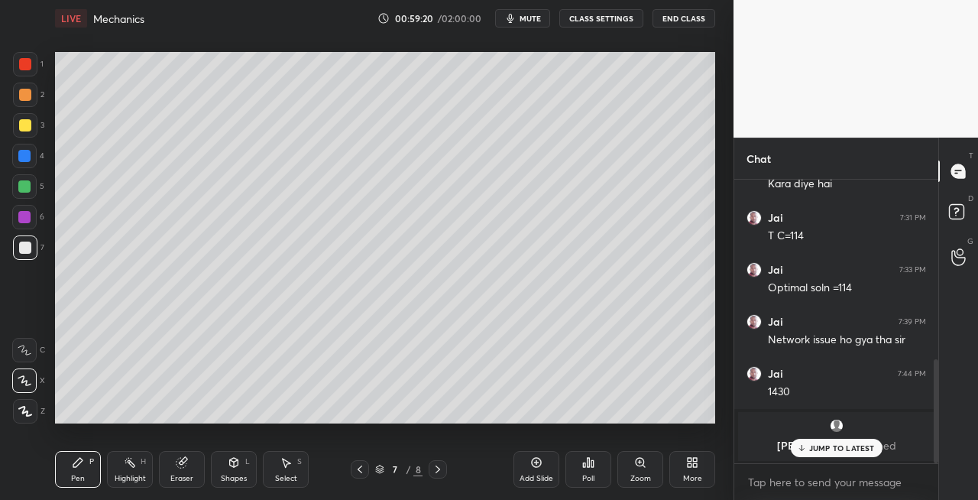
click at [440, 469] on icon at bounding box center [438, 469] width 12 height 12
click at [358, 466] on icon at bounding box center [360, 469] width 12 height 12
click at [437, 471] on icon at bounding box center [438, 469] width 5 height 8
click at [24, 101] on div at bounding box center [25, 95] width 24 height 24
click at [360, 471] on icon at bounding box center [360, 469] width 5 height 8
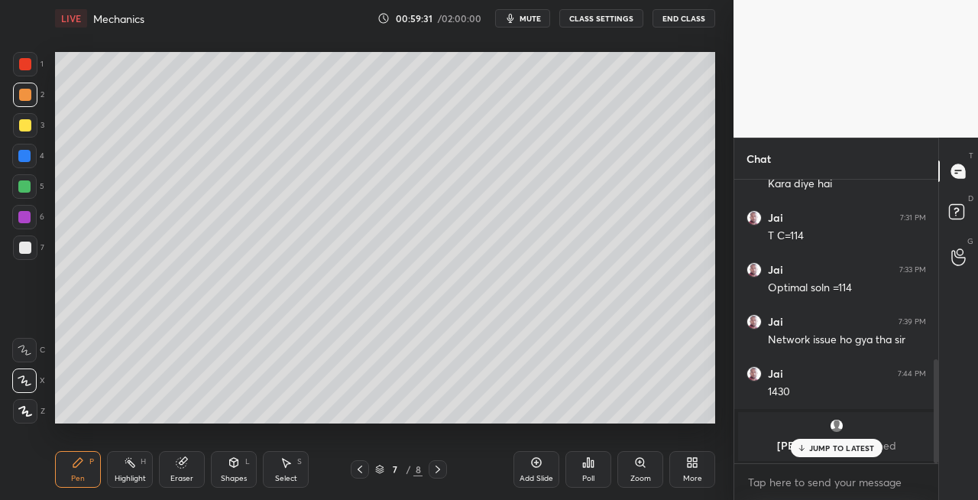
click at [442, 471] on icon at bounding box center [438, 469] width 12 height 12
click at [362, 470] on icon at bounding box center [360, 469] width 12 height 12
click at [438, 470] on icon at bounding box center [438, 469] width 5 height 8
click at [356, 468] on icon at bounding box center [360, 469] width 12 height 12
click at [432, 467] on icon at bounding box center [438, 469] width 12 height 12
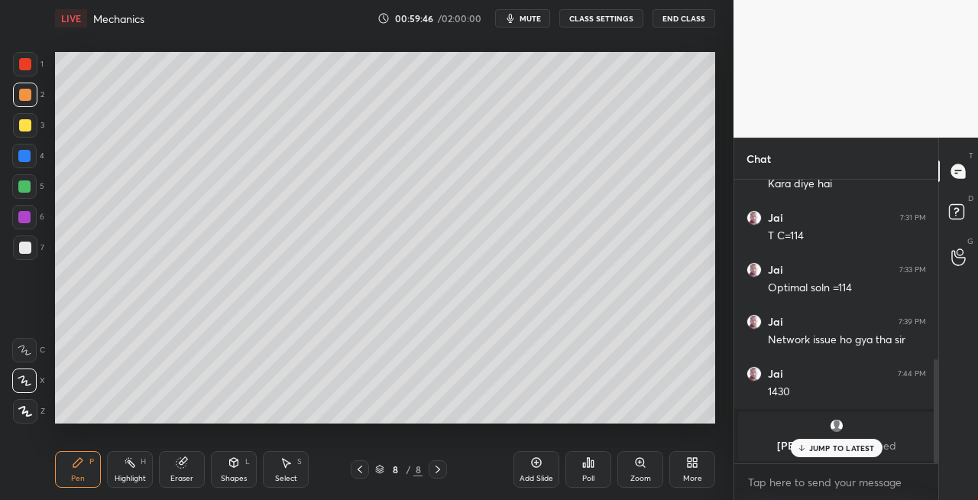
click at [15, 233] on div "6" at bounding box center [28, 220] width 32 height 31
click at [186, 476] on div "Eraser" at bounding box center [181, 479] width 23 height 8
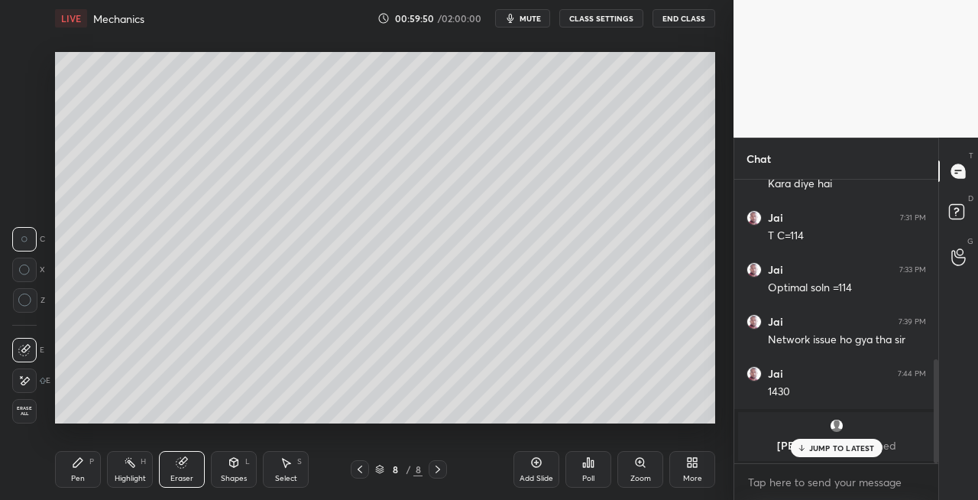
click at [79, 475] on div "Pen" at bounding box center [78, 479] width 14 height 8
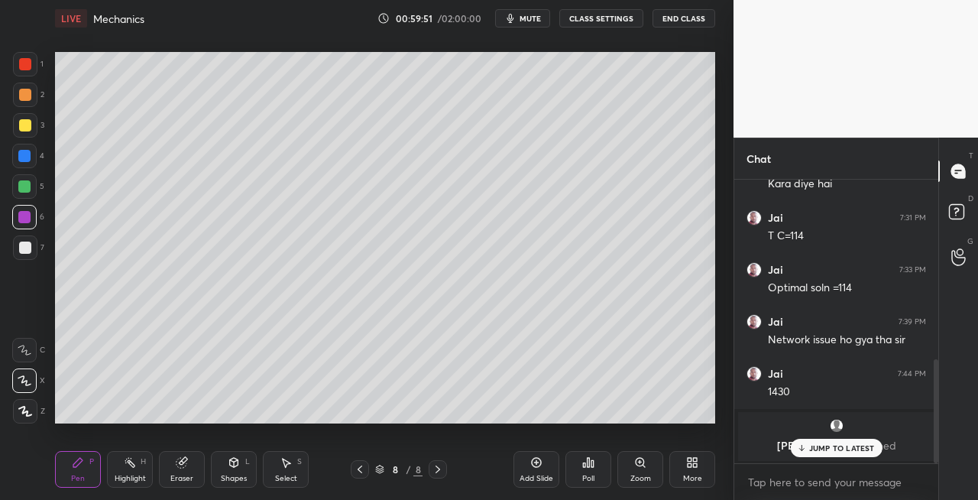
click at [28, 245] on div at bounding box center [25, 247] width 12 height 12
click at [199, 475] on div "Eraser" at bounding box center [182, 469] width 46 height 37
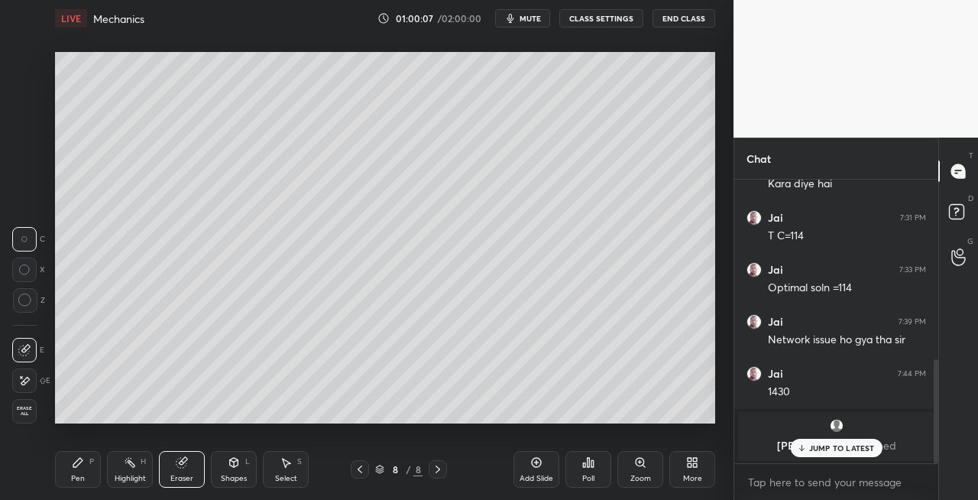
click at [69, 472] on div "Pen P" at bounding box center [78, 469] width 46 height 37
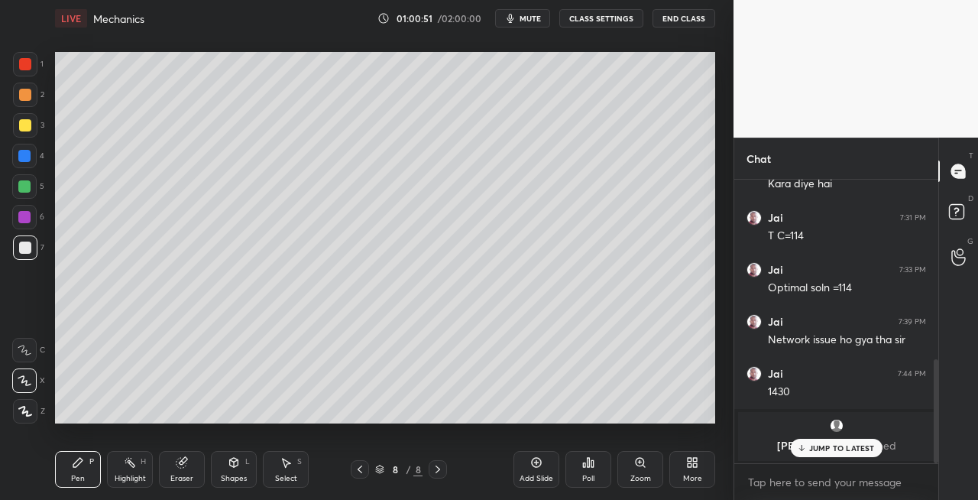
click at [236, 465] on icon at bounding box center [234, 462] width 8 height 9
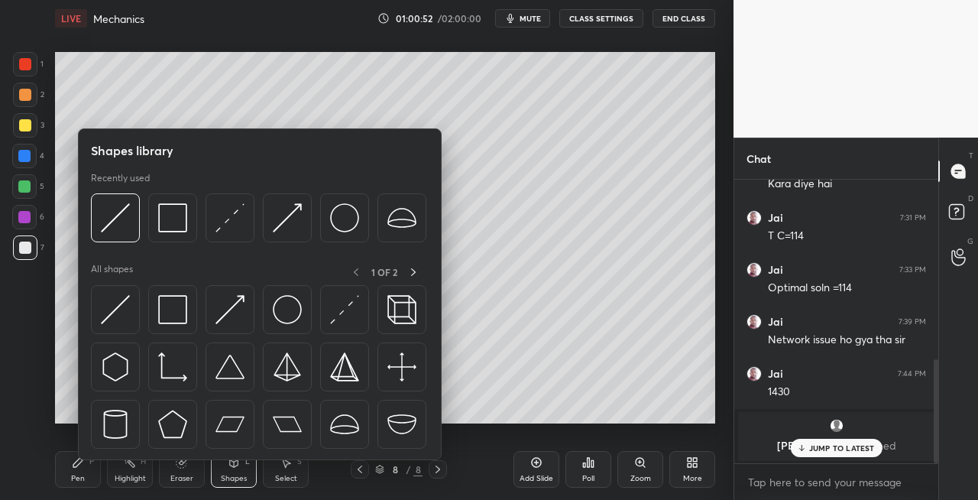
click at [186, 482] on div "Eraser" at bounding box center [181, 479] width 23 height 8
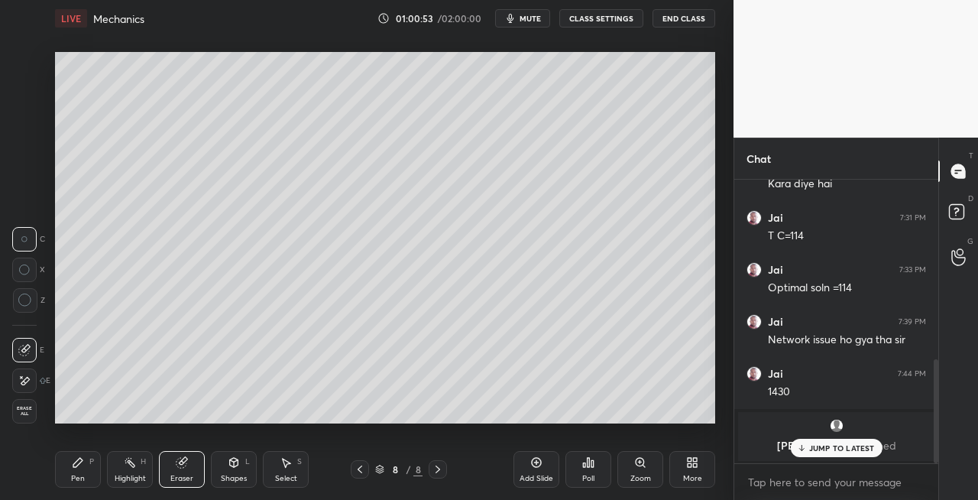
click at [79, 478] on div "Pen" at bounding box center [78, 479] width 14 height 8
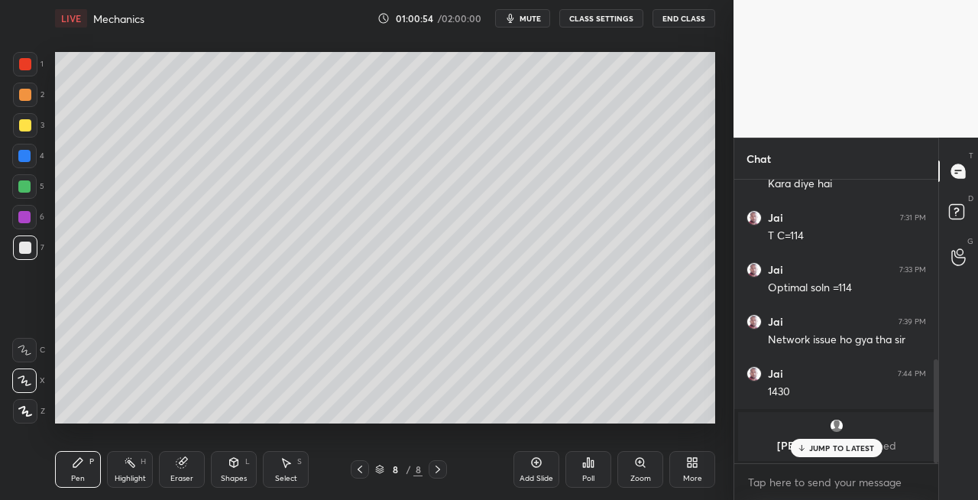
click at [17, 124] on div at bounding box center [25, 125] width 24 height 24
click at [21, 257] on div at bounding box center [25, 247] width 24 height 24
click at [183, 470] on div "Eraser" at bounding box center [182, 469] width 46 height 37
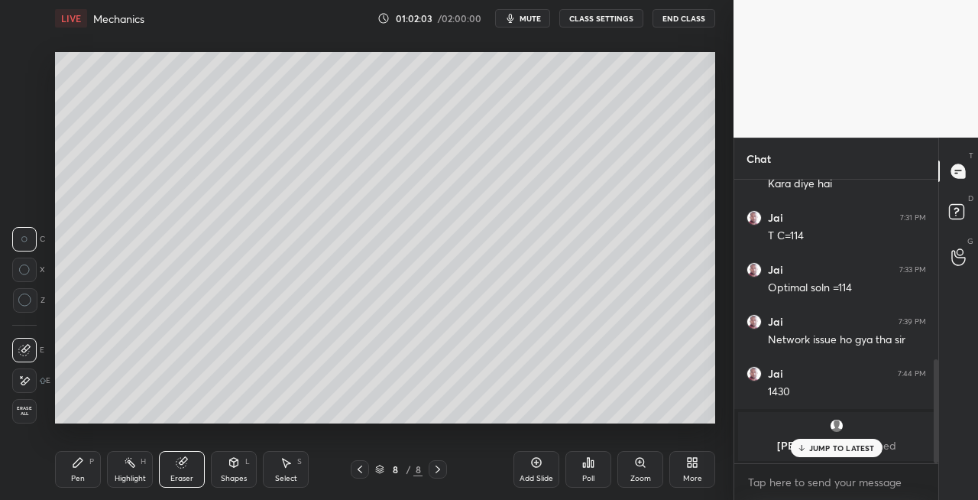
click at [69, 463] on div "Pen P" at bounding box center [78, 469] width 46 height 37
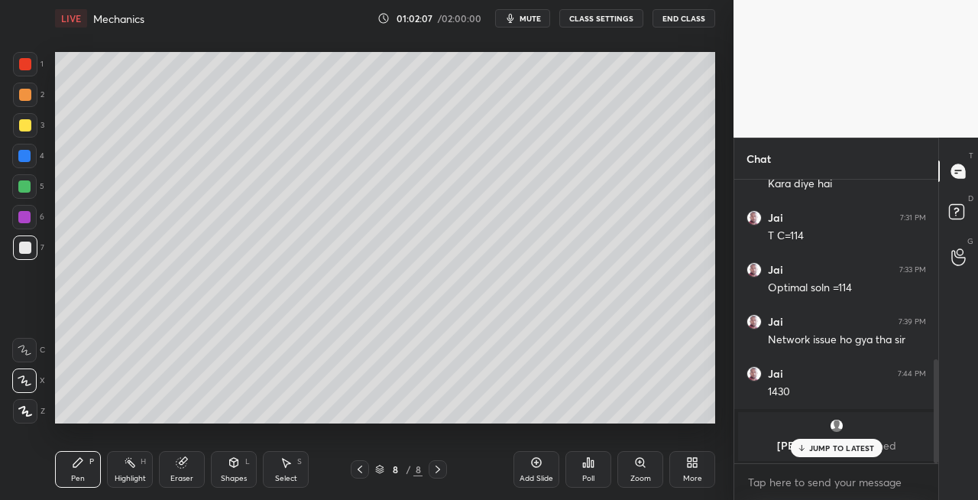
click at [171, 468] on div "Eraser" at bounding box center [182, 469] width 46 height 37
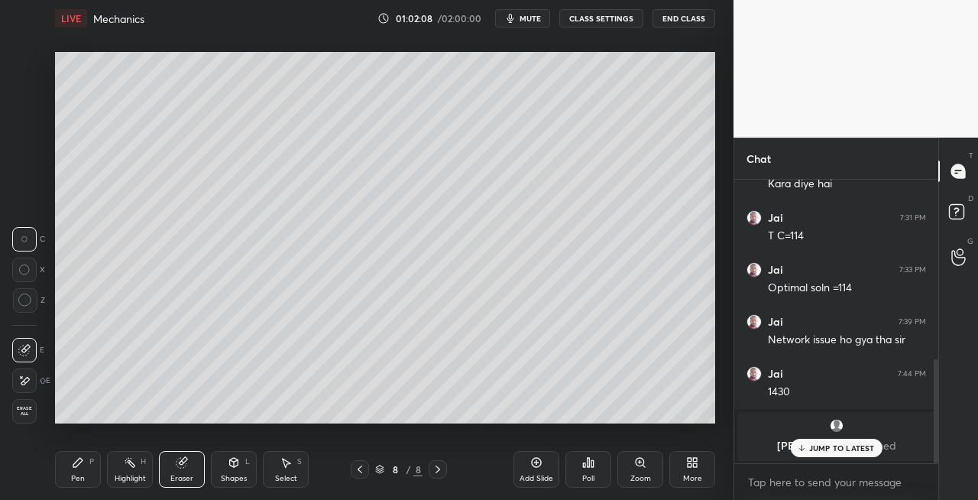
click at [79, 469] on div "Pen P" at bounding box center [78, 469] width 46 height 37
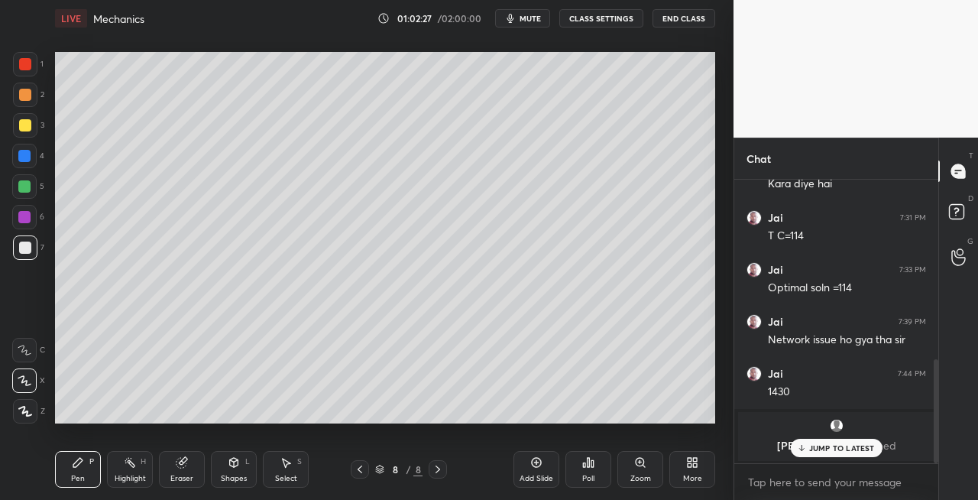
click at [184, 471] on div "Eraser" at bounding box center [182, 469] width 46 height 37
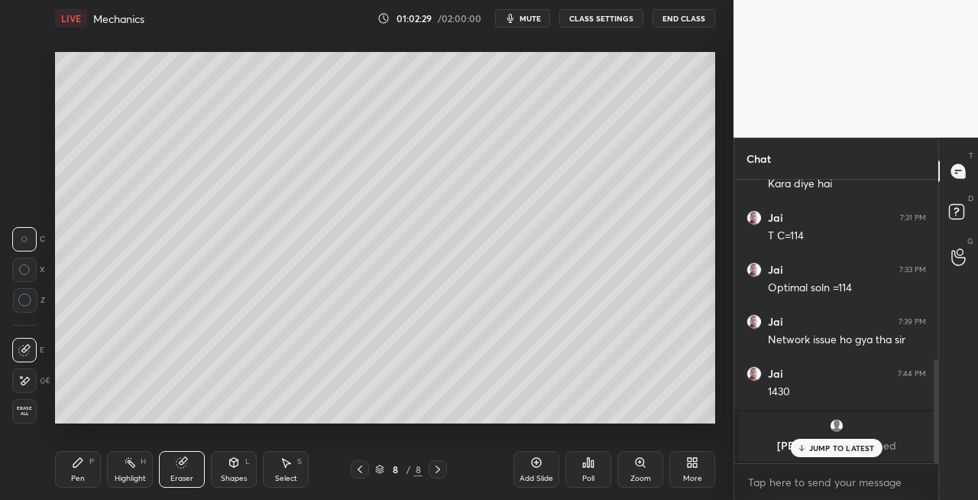
click at [83, 481] on div "Pen" at bounding box center [78, 479] width 14 height 8
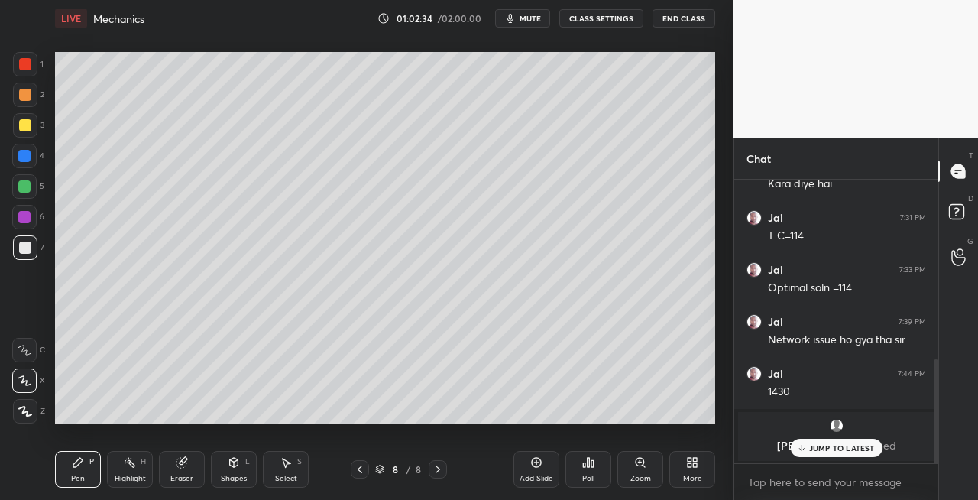
scroll to position [544, 0]
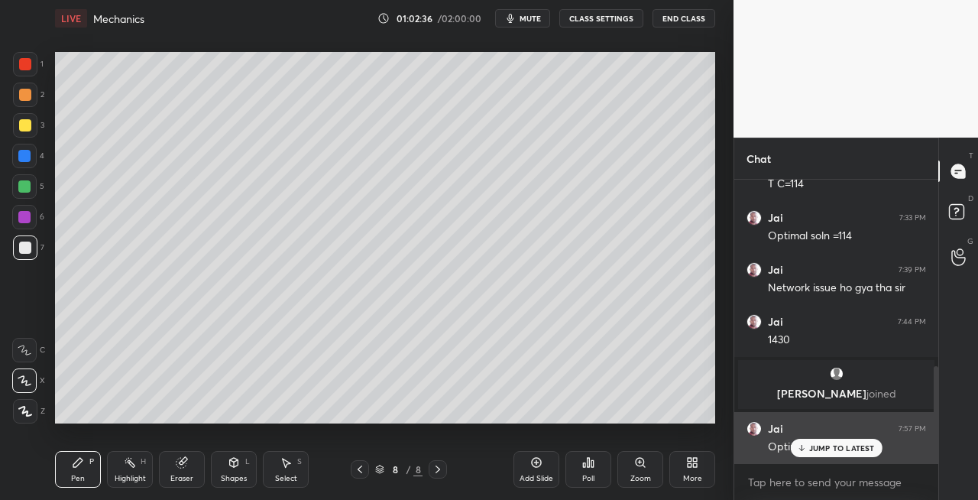
click at [808, 451] on div "JUMP TO LATEST" at bounding box center [836, 448] width 92 height 18
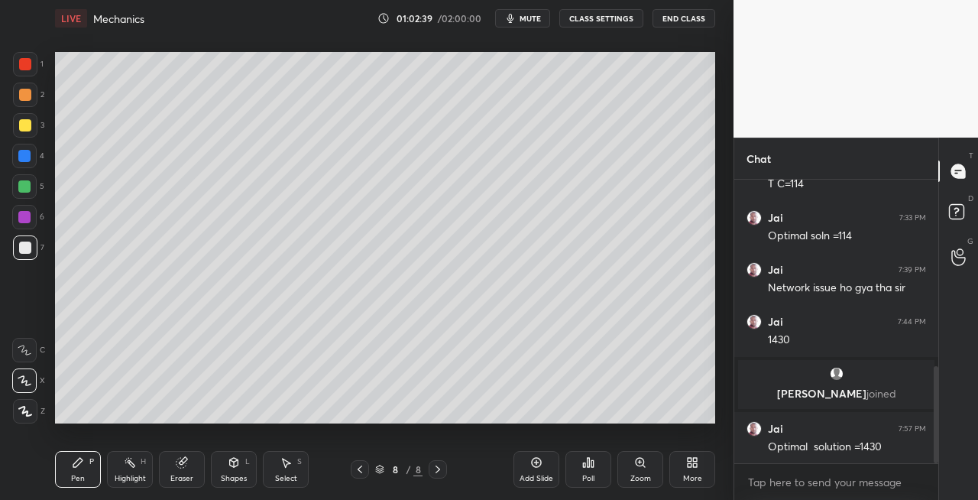
click at [235, 468] on icon at bounding box center [234, 462] width 12 height 12
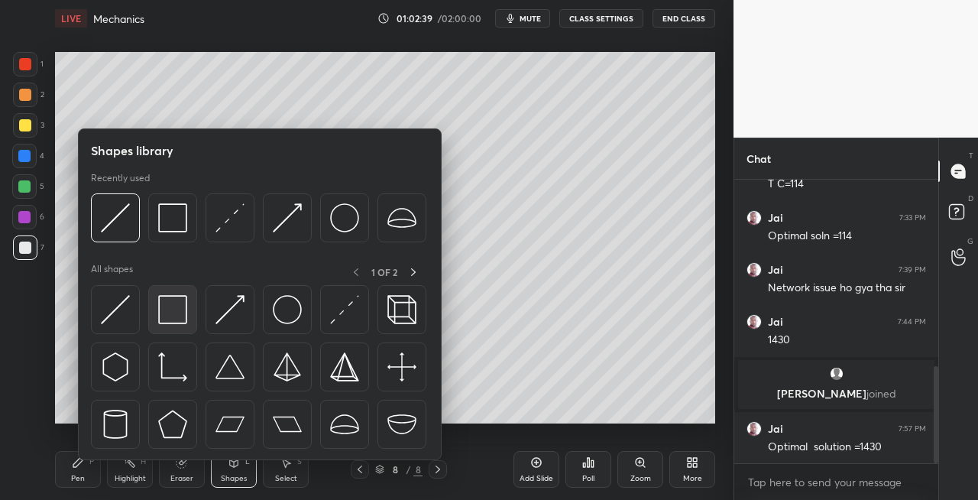
click at [173, 312] on img at bounding box center [172, 309] width 29 height 29
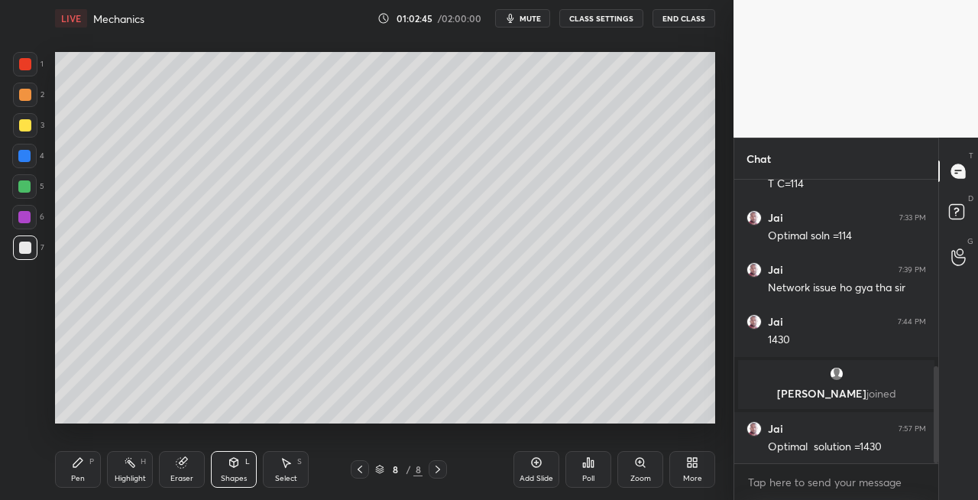
click at [205, 463] on div "Pen P Highlight H Eraser Shapes L Select S" at bounding box center [169, 469] width 229 height 37
click at [235, 472] on div "Shapes L" at bounding box center [234, 469] width 46 height 37
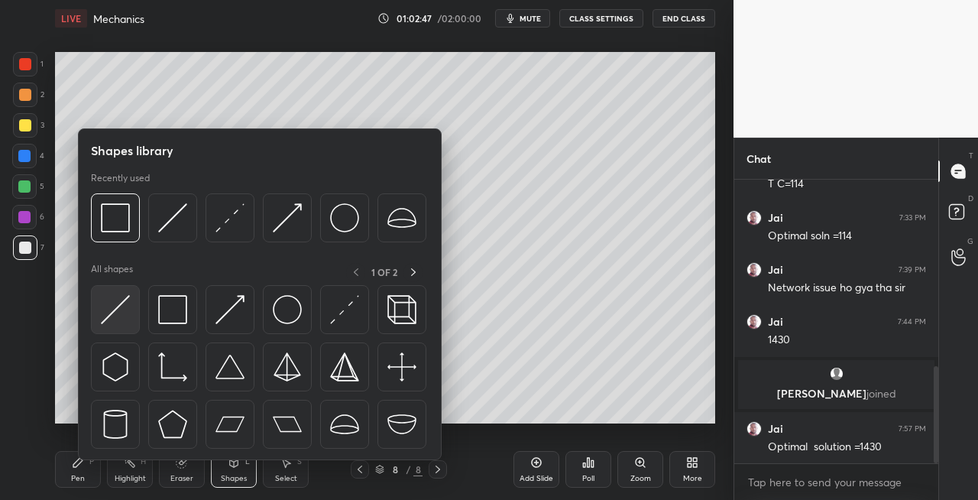
click at [92, 322] on div at bounding box center [115, 309] width 49 height 49
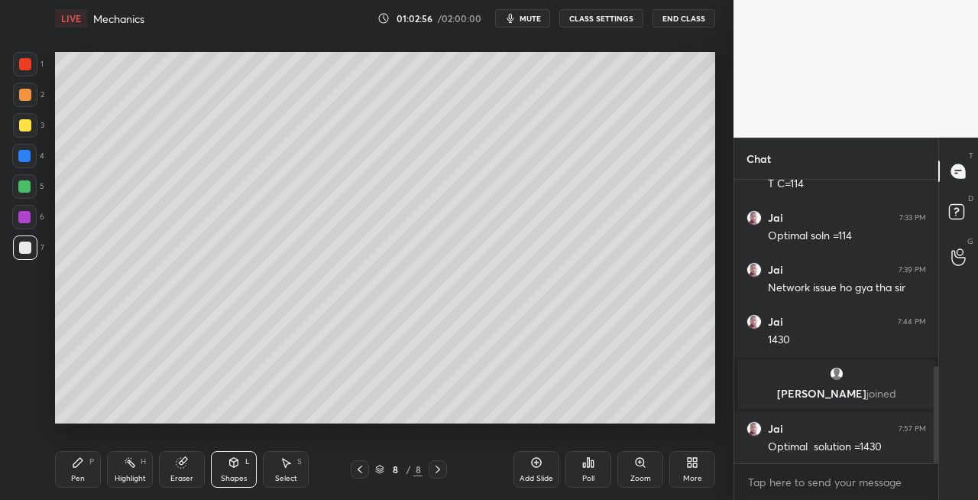
scroll to position [559, 0]
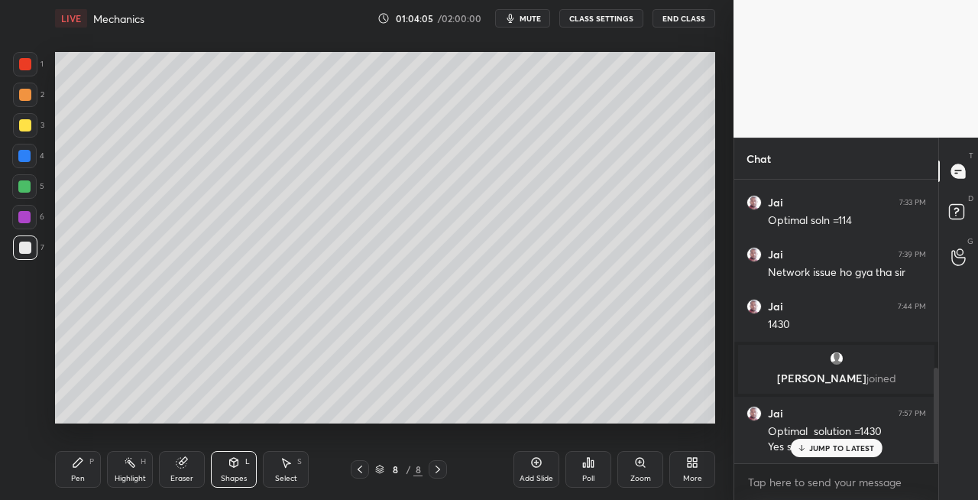
click at [517, 18] on icon "button" at bounding box center [510, 18] width 12 height 12
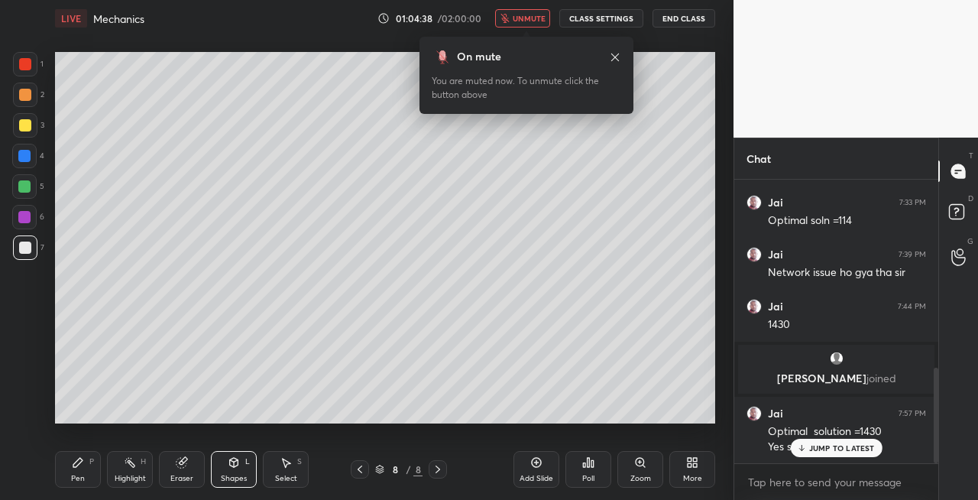
click at [543, 14] on span "unmute" at bounding box center [529, 18] width 33 height 11
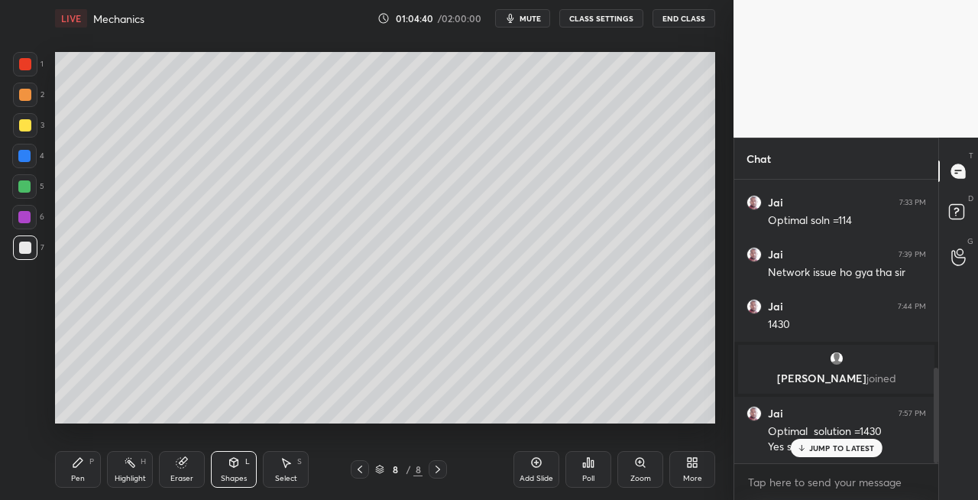
click at [18, 128] on div at bounding box center [25, 125] width 24 height 24
click at [439, 469] on icon at bounding box center [438, 469] width 5 height 8
click at [436, 472] on icon at bounding box center [438, 469] width 12 height 12
click at [546, 478] on div "Add Slide" at bounding box center [537, 479] width 34 height 8
click at [81, 478] on div "Pen" at bounding box center [78, 479] width 14 height 8
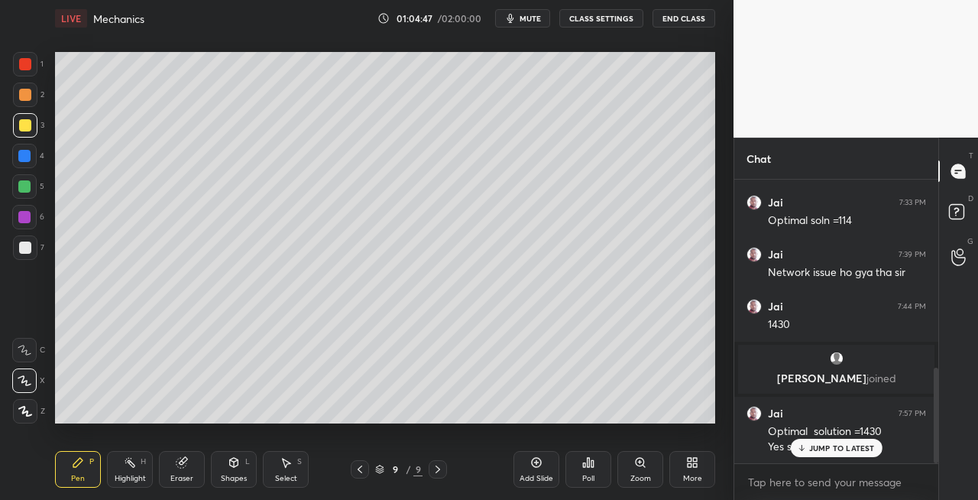
click at [239, 465] on icon at bounding box center [234, 462] width 12 height 12
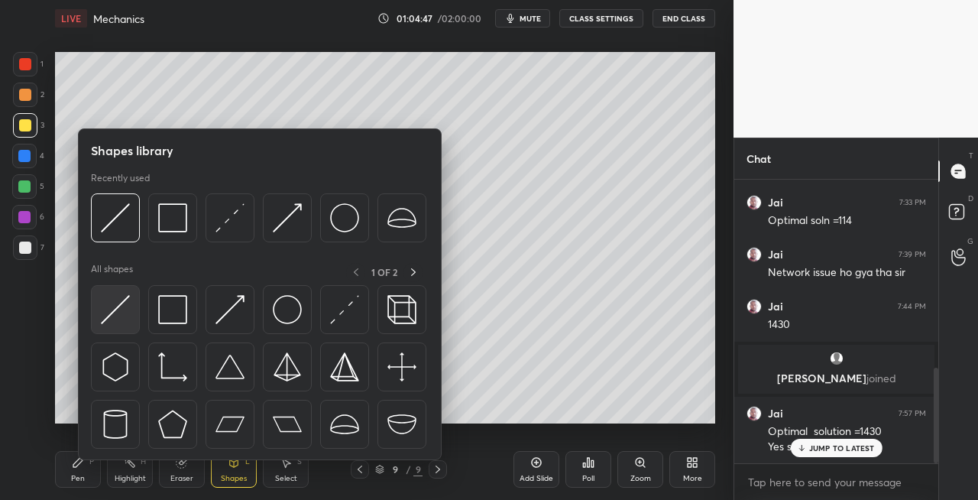
click at [112, 307] on img at bounding box center [115, 309] width 29 height 29
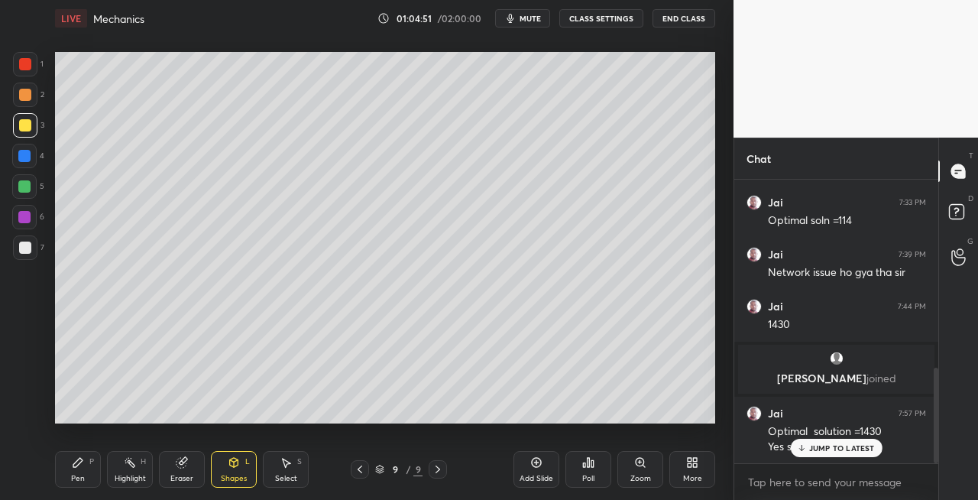
click at [97, 466] on div "Pen P" at bounding box center [78, 469] width 46 height 37
click at [187, 461] on icon at bounding box center [182, 462] width 12 height 12
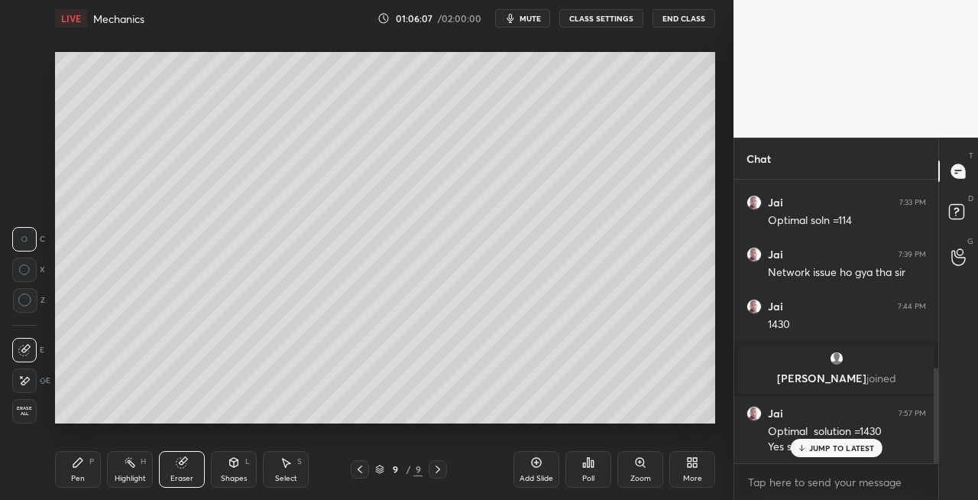
click at [73, 475] on div "Pen" at bounding box center [78, 479] width 14 height 8
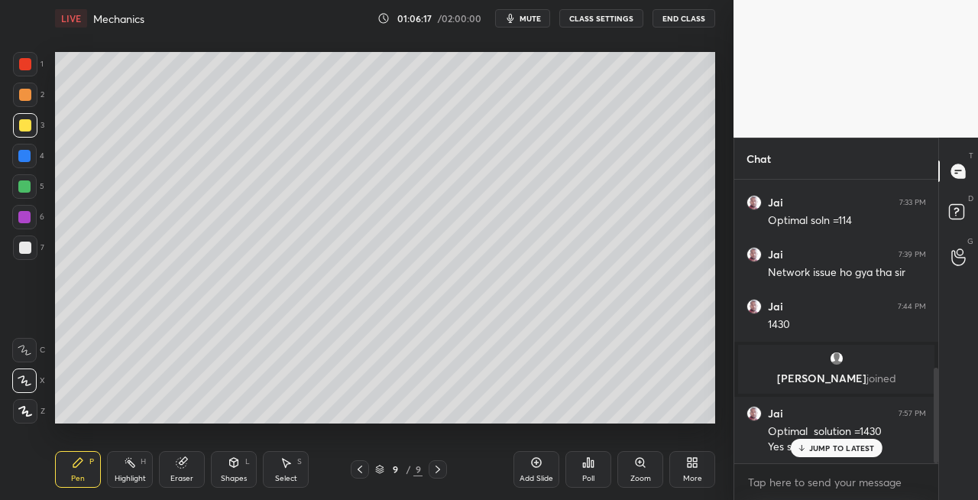
click at [37, 257] on div "7" at bounding box center [28, 247] width 31 height 24
click at [191, 469] on div "Eraser" at bounding box center [182, 469] width 46 height 37
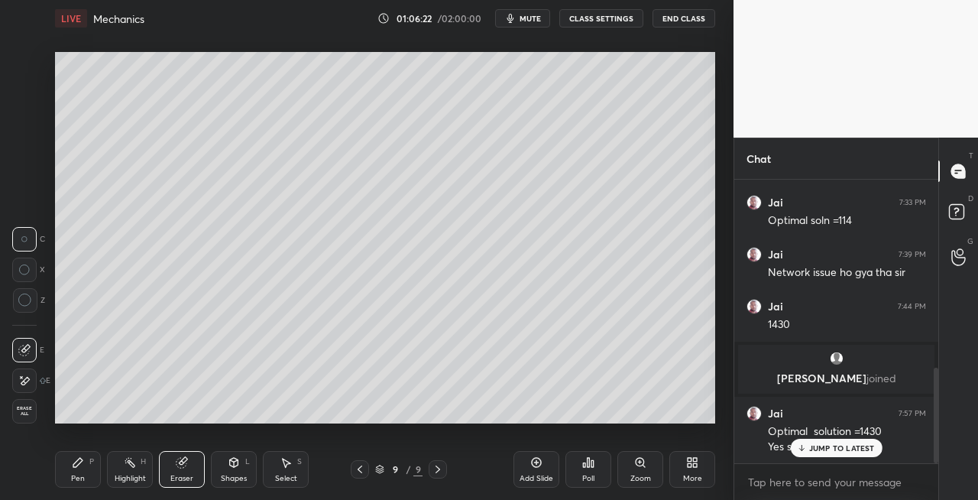
click at [76, 460] on icon at bounding box center [78, 462] width 12 height 12
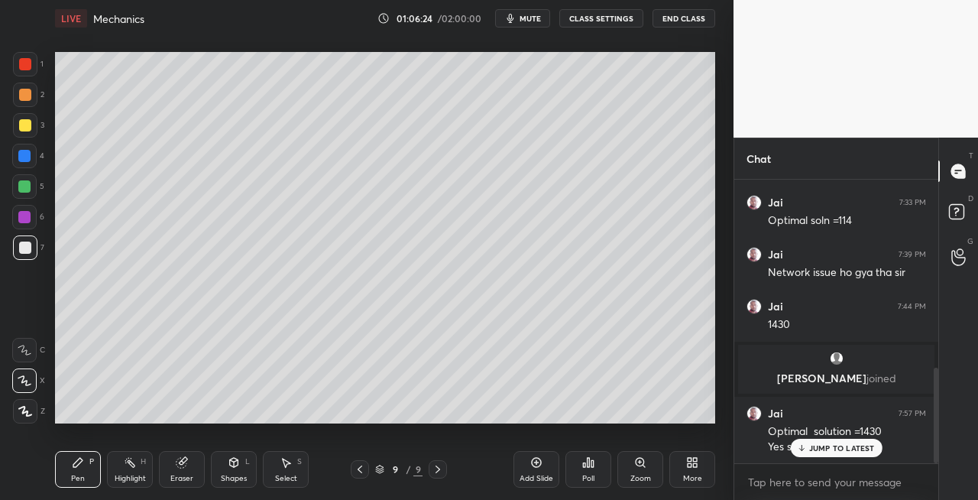
click at [190, 478] on div "Eraser" at bounding box center [181, 479] width 23 height 8
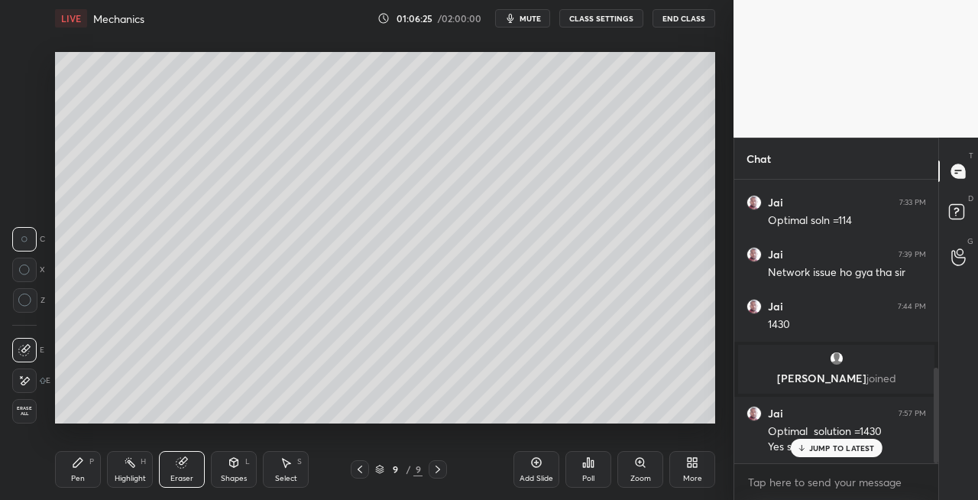
click at [92, 471] on div "Pen P" at bounding box center [78, 469] width 46 height 37
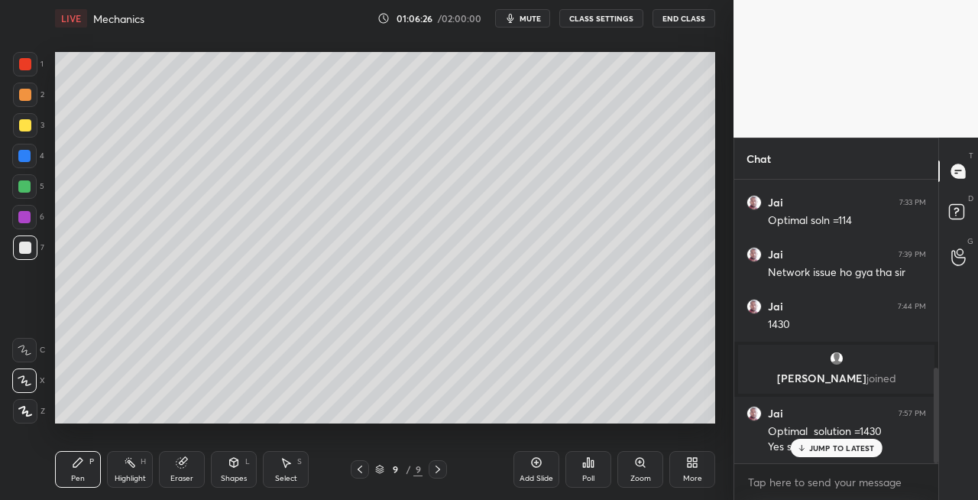
click at [19, 128] on div at bounding box center [25, 125] width 12 height 12
click at [26, 245] on div at bounding box center [25, 247] width 12 height 12
click at [236, 468] on div "Shapes L" at bounding box center [234, 469] width 46 height 37
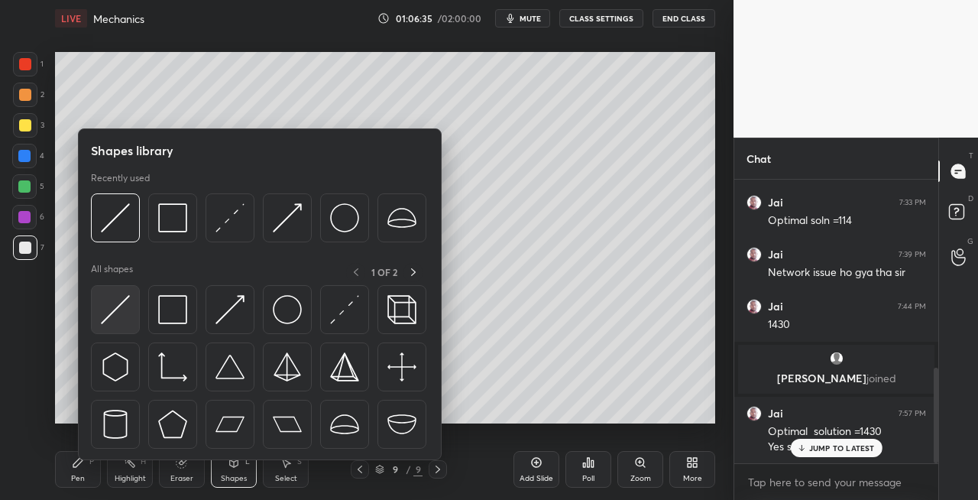
click at [106, 313] on img at bounding box center [115, 309] width 29 height 29
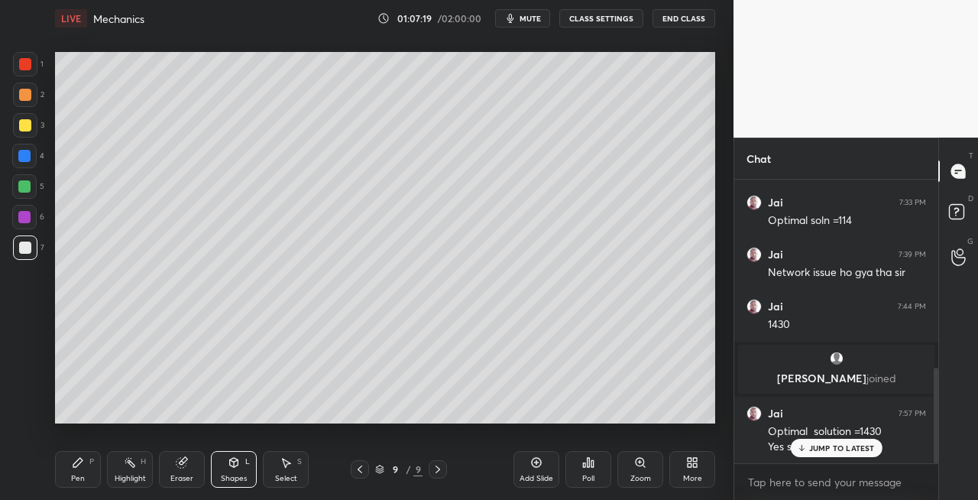
click at [534, 11] on button "mute" at bounding box center [522, 18] width 55 height 18
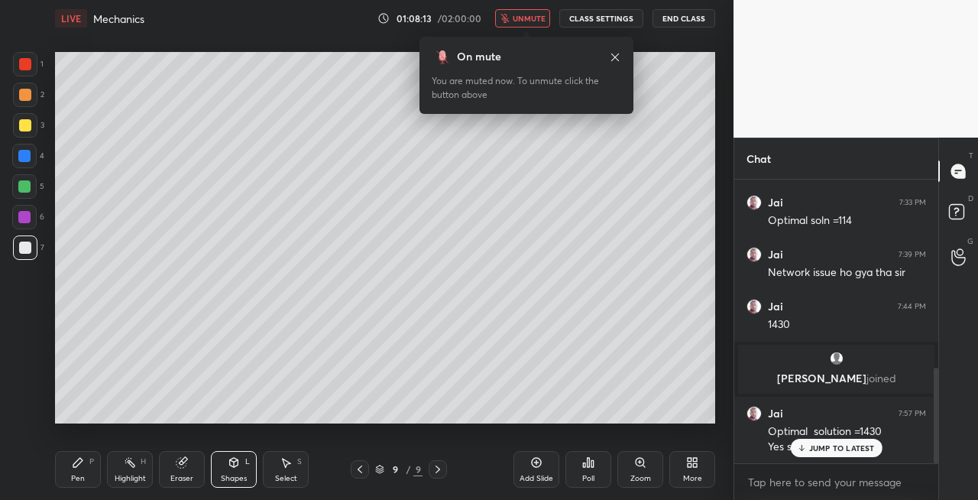
click at [533, 20] on span "unmute" at bounding box center [529, 18] width 33 height 11
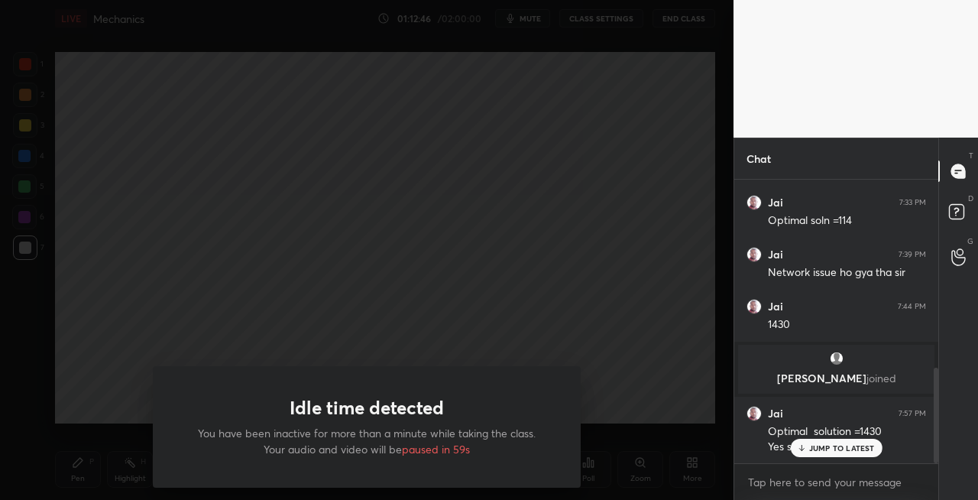
click at [423, 432] on div "Idle time detected You have been inactive for more than a minute while taking t…" at bounding box center [367, 250] width 734 height 500
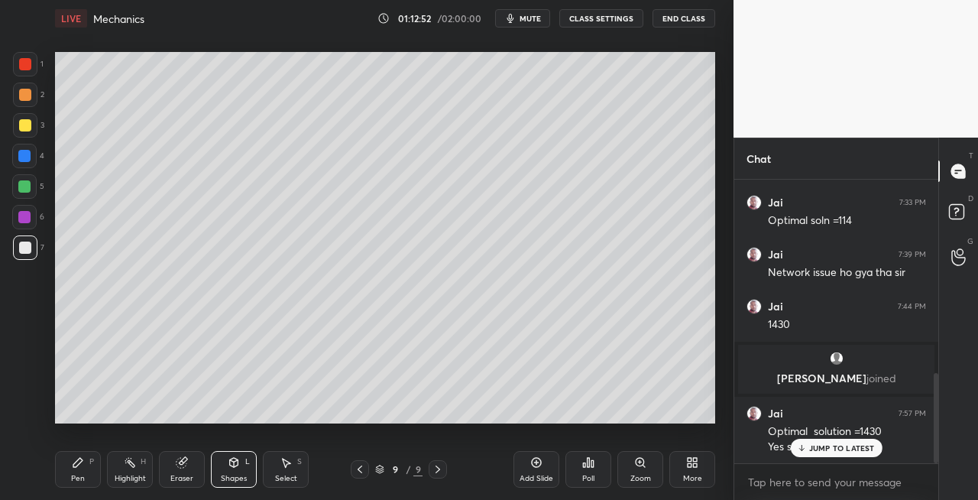
scroll to position [611, 0]
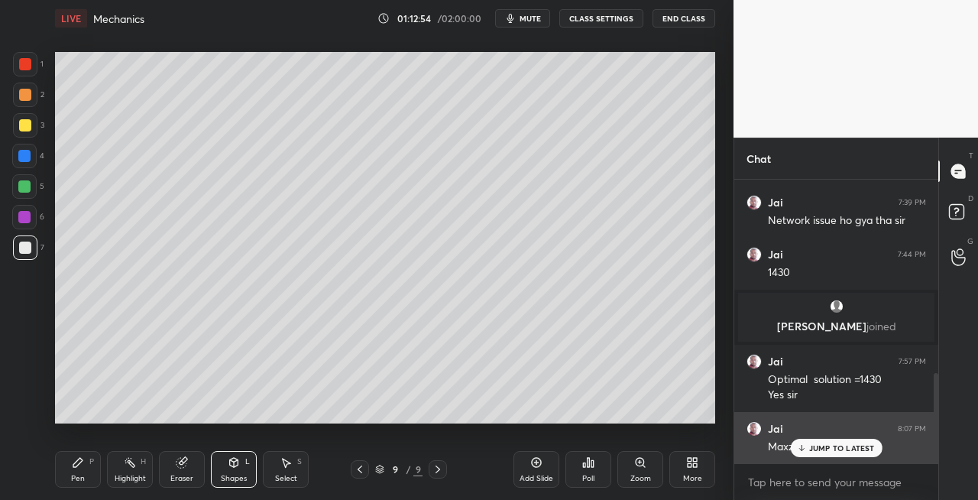
click at [820, 457] on div "Jai 8:07 PM Maxz =765/41" at bounding box center [836, 438] width 204 height 52
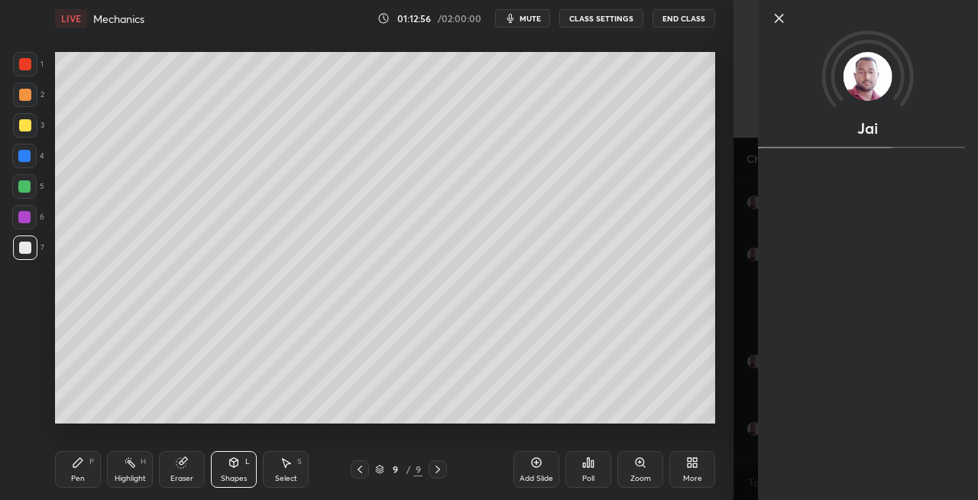
click at [789, 16] on div at bounding box center [880, 18] width 220 height 18
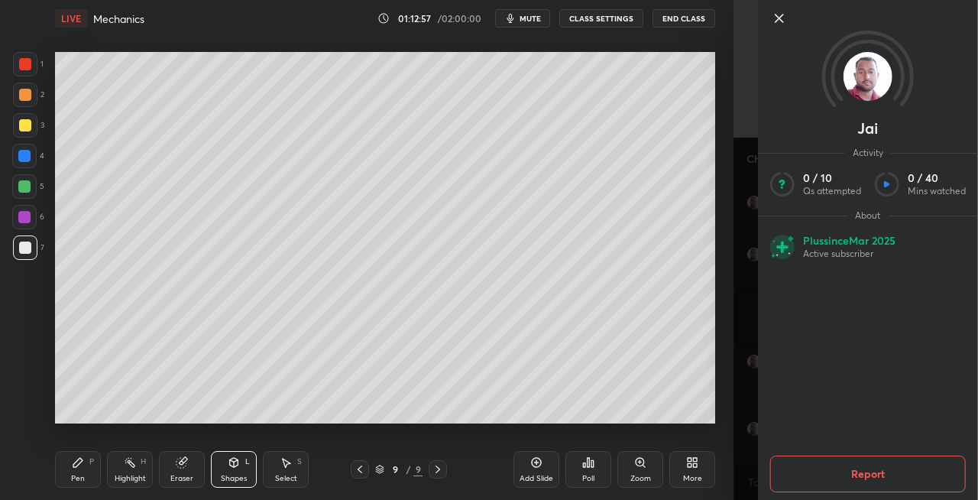
click at [781, 15] on icon at bounding box center [779, 18] width 18 height 18
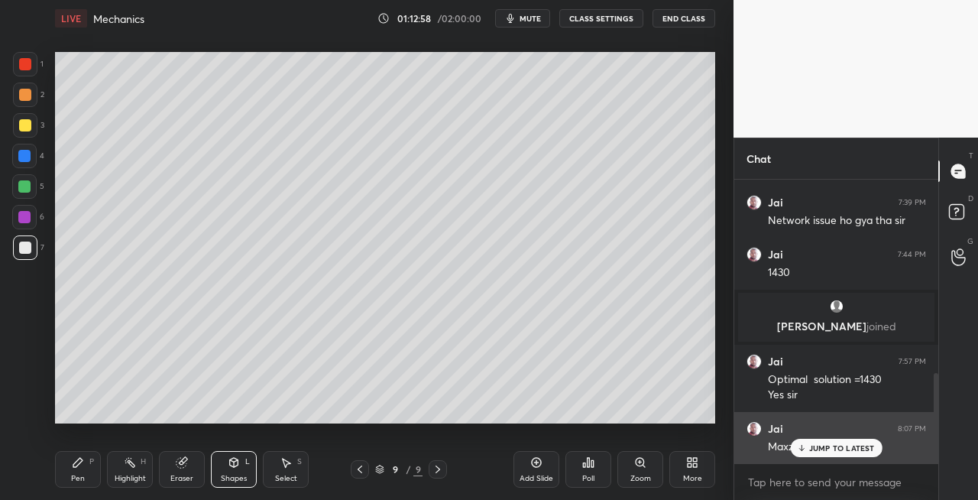
click at [826, 452] on p "JUMP TO LATEST" at bounding box center [842, 447] width 66 height 9
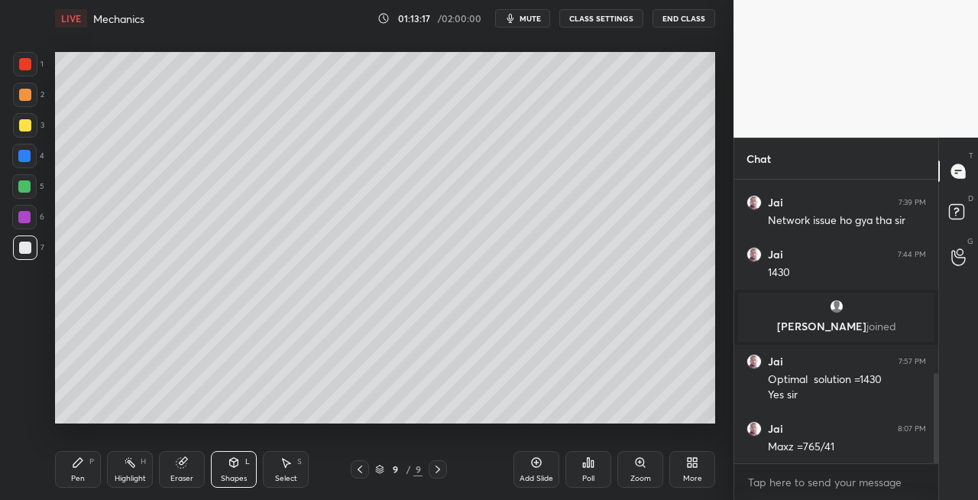
click at [81, 475] on div "Pen" at bounding box center [78, 479] width 14 height 8
click at [186, 468] on icon at bounding box center [182, 462] width 12 height 12
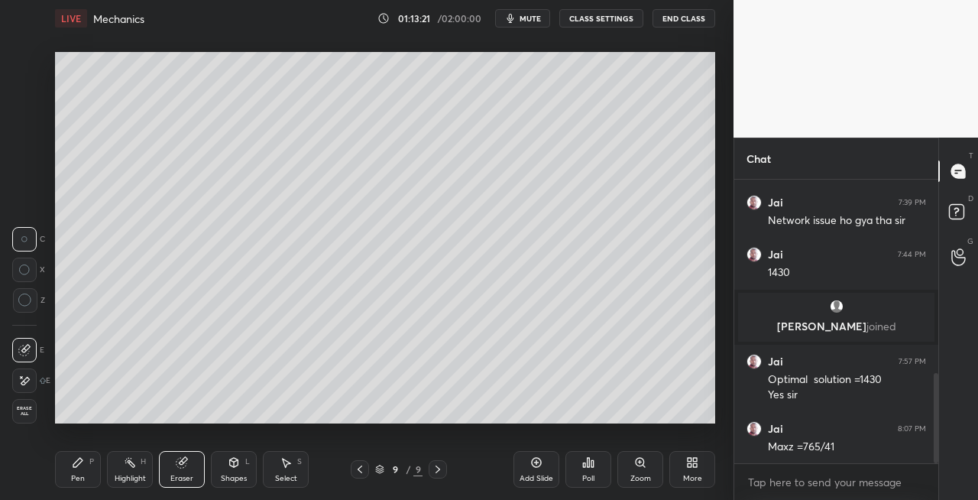
click at [81, 468] on icon at bounding box center [78, 462] width 12 height 12
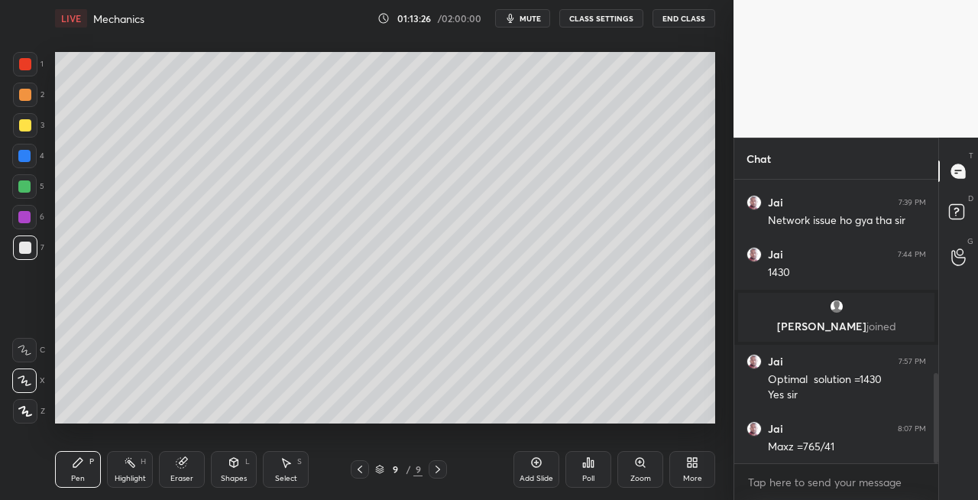
click at [234, 452] on div "Shapes L" at bounding box center [234, 469] width 46 height 37
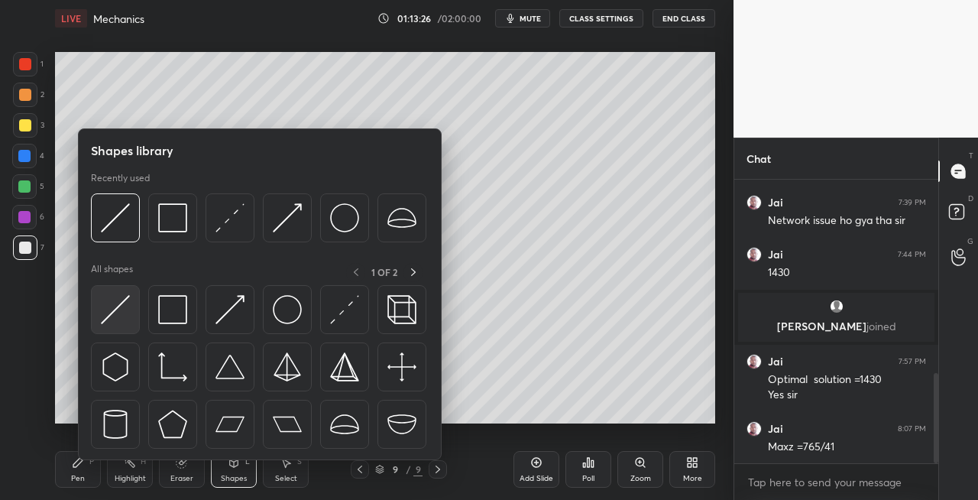
click at [106, 318] on img at bounding box center [115, 309] width 29 height 29
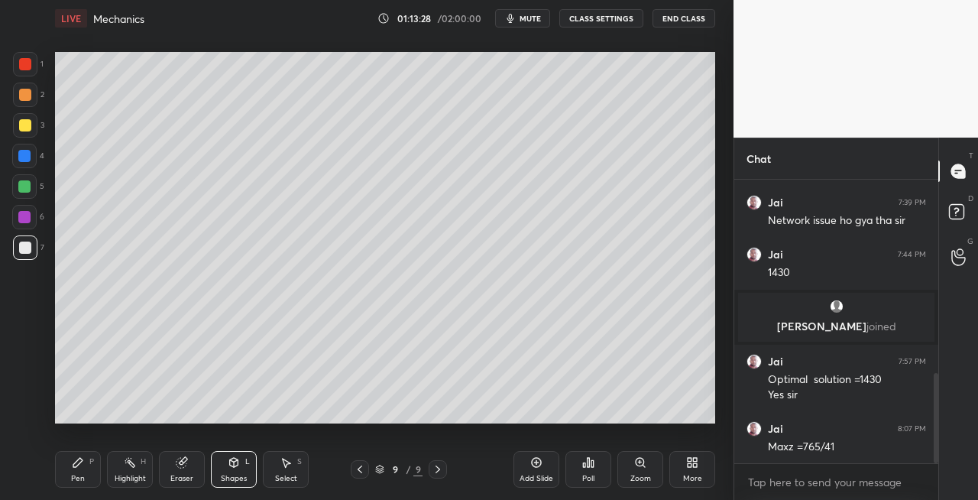
click at [78, 467] on icon at bounding box center [78, 462] width 12 height 12
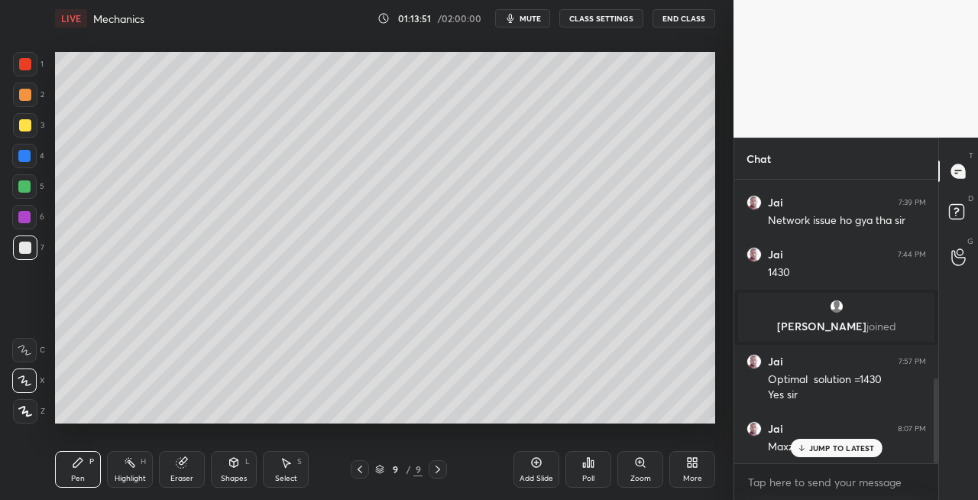
scroll to position [663, 0]
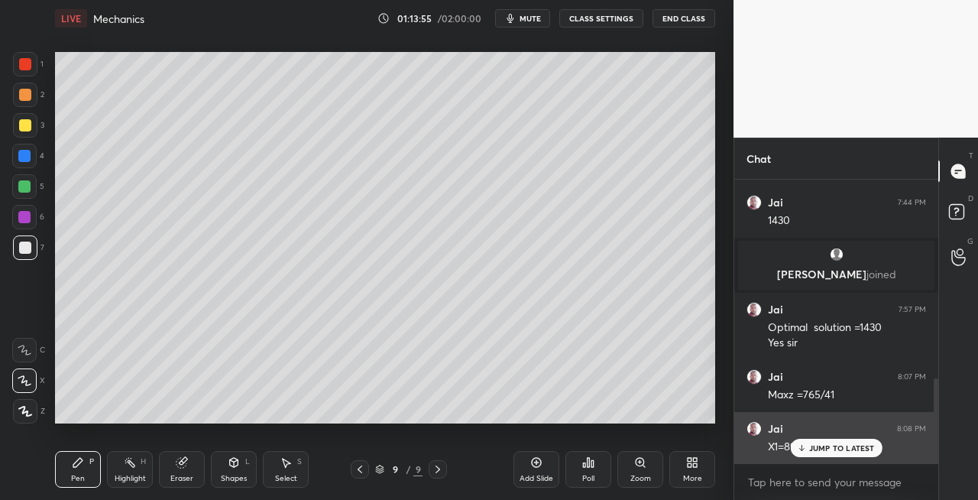
click at [816, 445] on p "JUMP TO LATEST" at bounding box center [842, 447] width 66 height 9
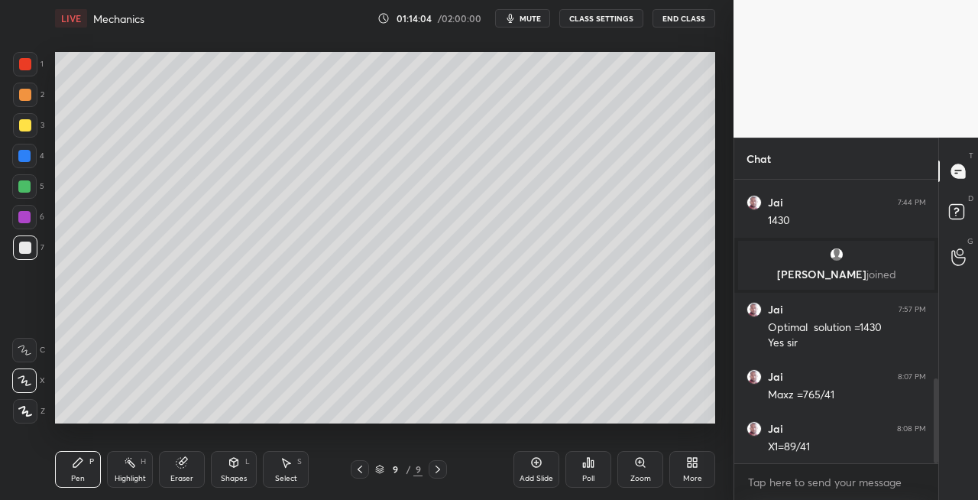
click at [186, 469] on div "Eraser" at bounding box center [182, 469] width 46 height 37
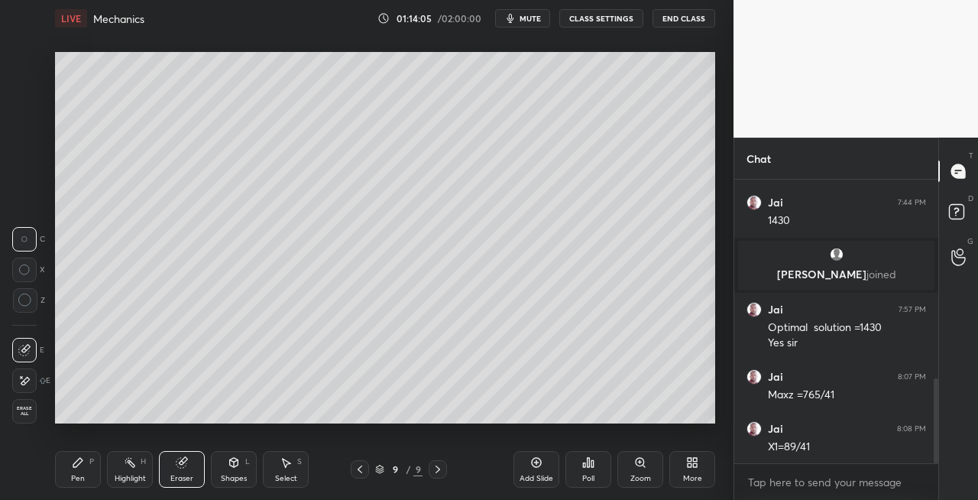
click at [92, 474] on div "Pen P" at bounding box center [78, 469] width 46 height 37
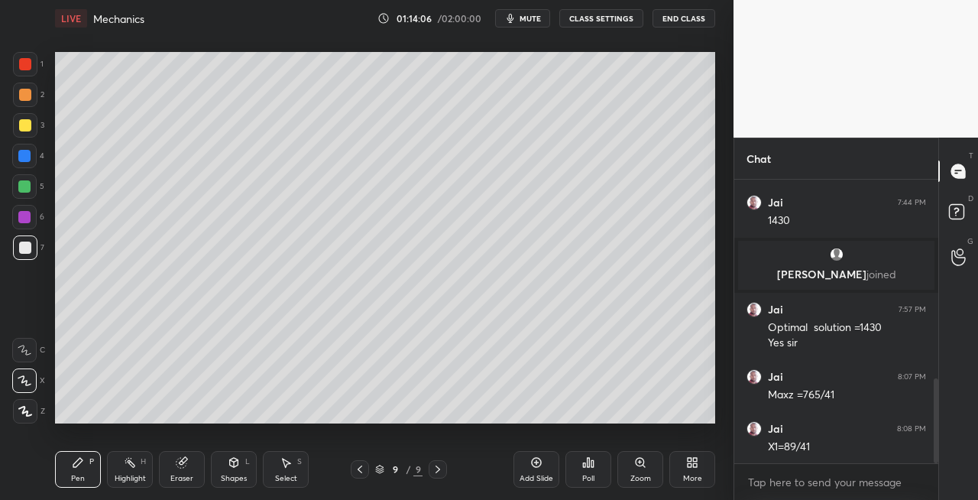
scroll to position [679, 0]
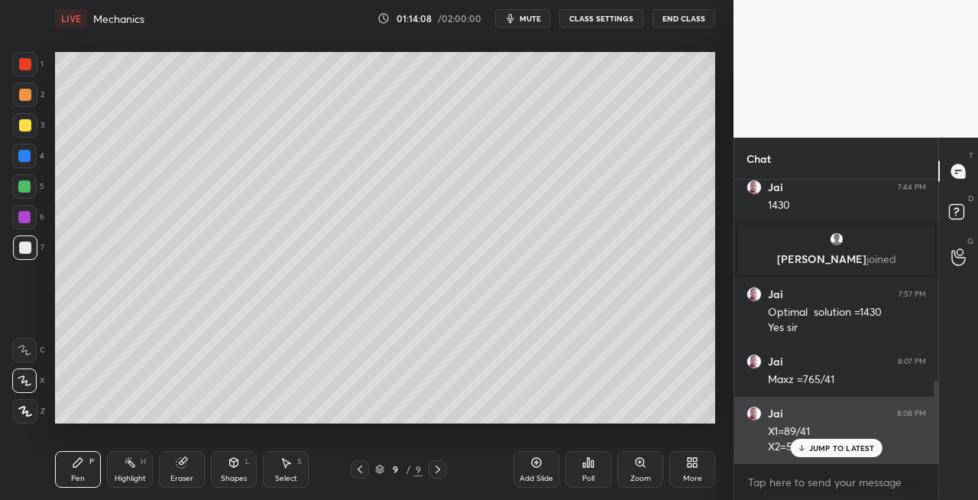
click at [815, 446] on p "JUMP TO LATEST" at bounding box center [842, 447] width 66 height 9
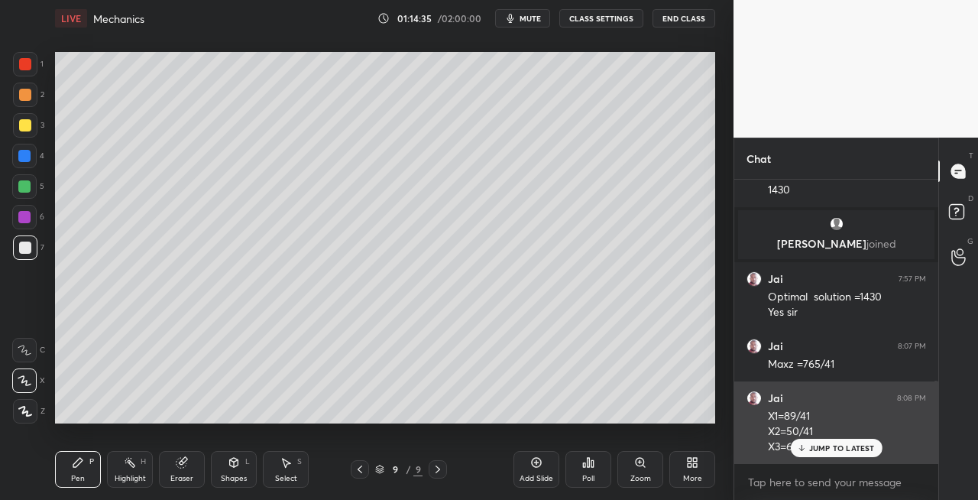
click at [807, 442] on div "JUMP TO LATEST" at bounding box center [836, 448] width 92 height 18
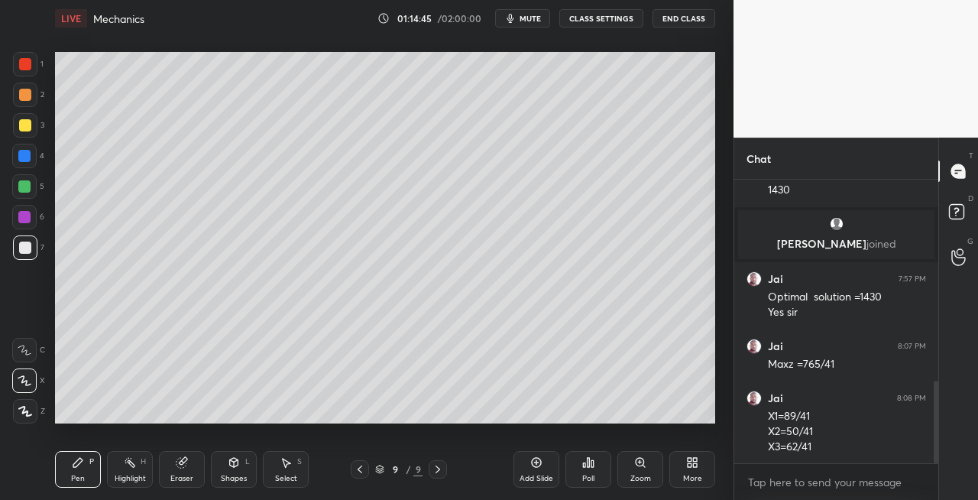
click at [186, 464] on icon at bounding box center [182, 463] width 10 height 10
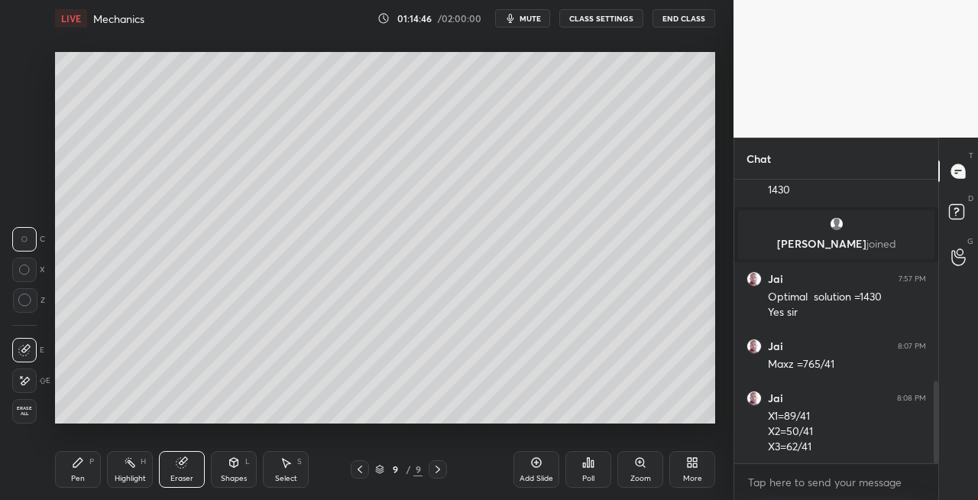
click at [72, 468] on icon at bounding box center [78, 462] width 12 height 12
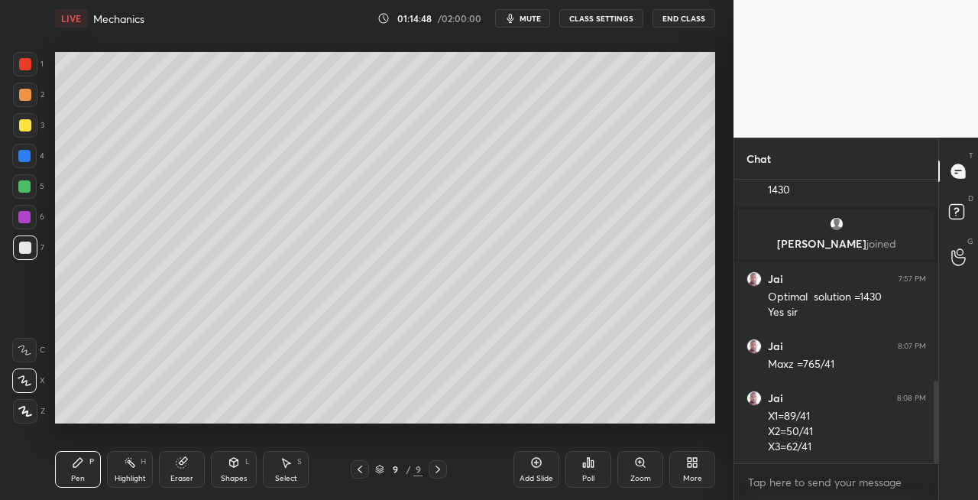
click at [241, 459] on div "Shapes L" at bounding box center [234, 469] width 46 height 37
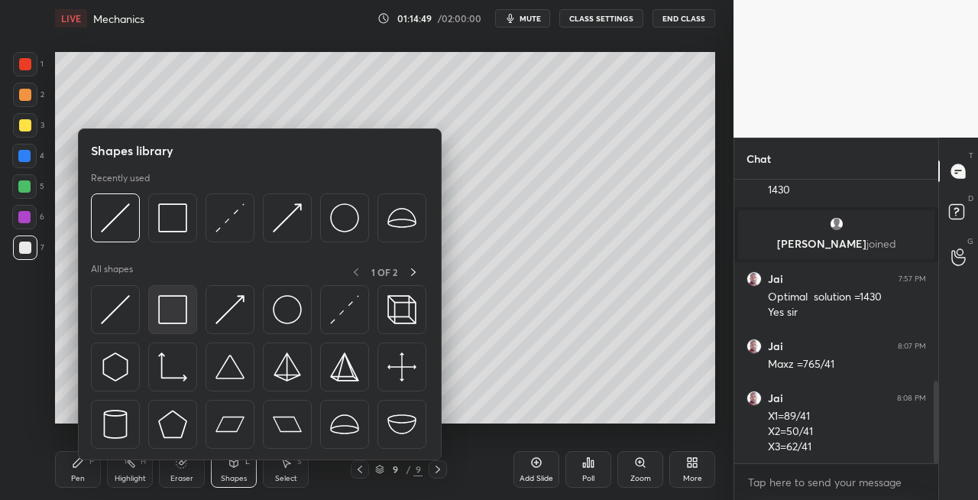
click at [173, 321] on img at bounding box center [172, 309] width 29 height 29
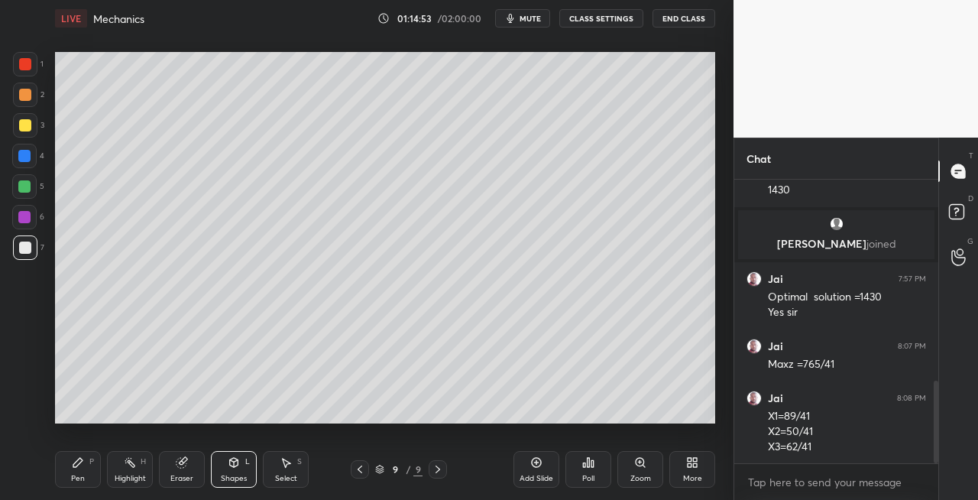
click at [80, 475] on div "Pen" at bounding box center [78, 479] width 14 height 8
click at [194, 466] on div "Eraser" at bounding box center [182, 469] width 46 height 37
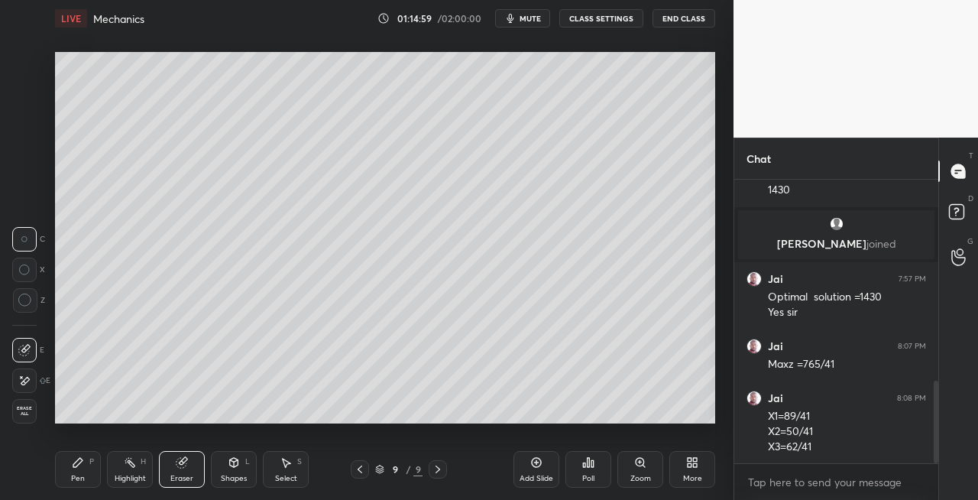
click at [86, 465] on div "Pen P" at bounding box center [78, 469] width 46 height 37
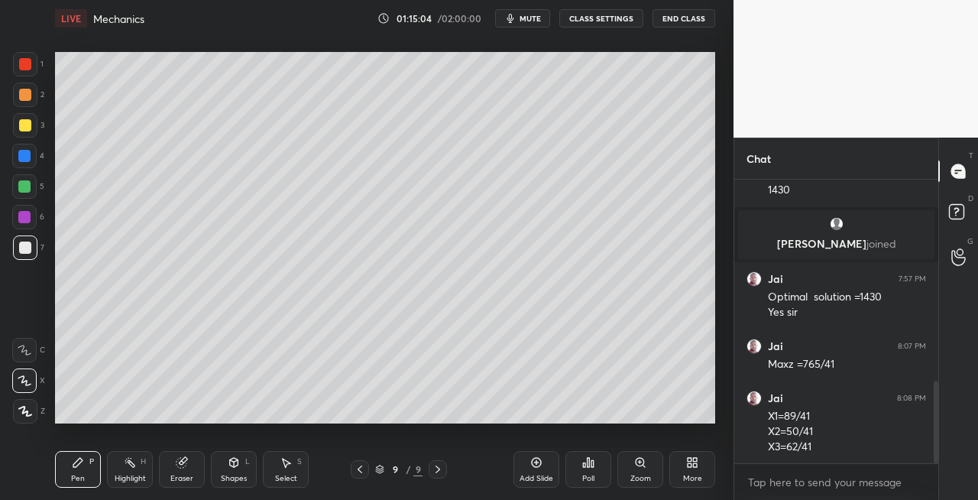
click at [179, 468] on icon at bounding box center [182, 462] width 12 height 12
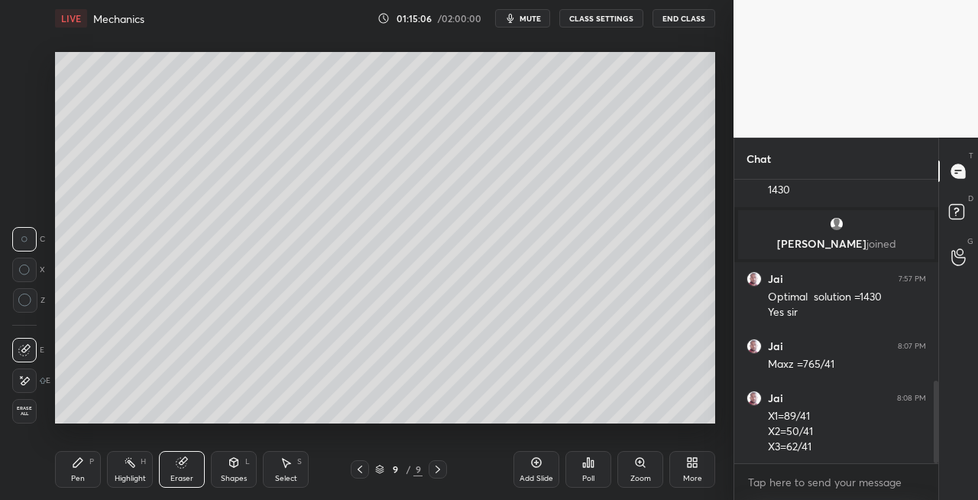
click at [77, 471] on div "Pen P" at bounding box center [78, 469] width 46 height 37
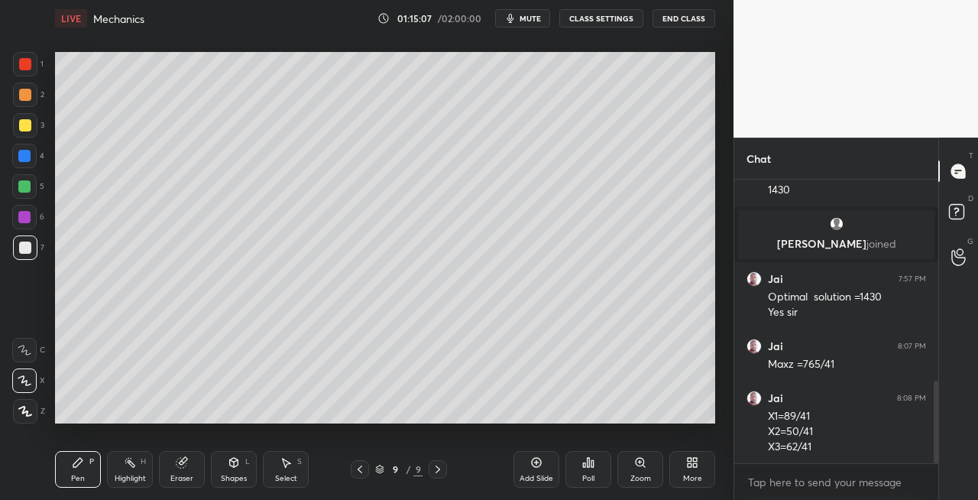
click at [231, 468] on icon at bounding box center [234, 462] width 12 height 12
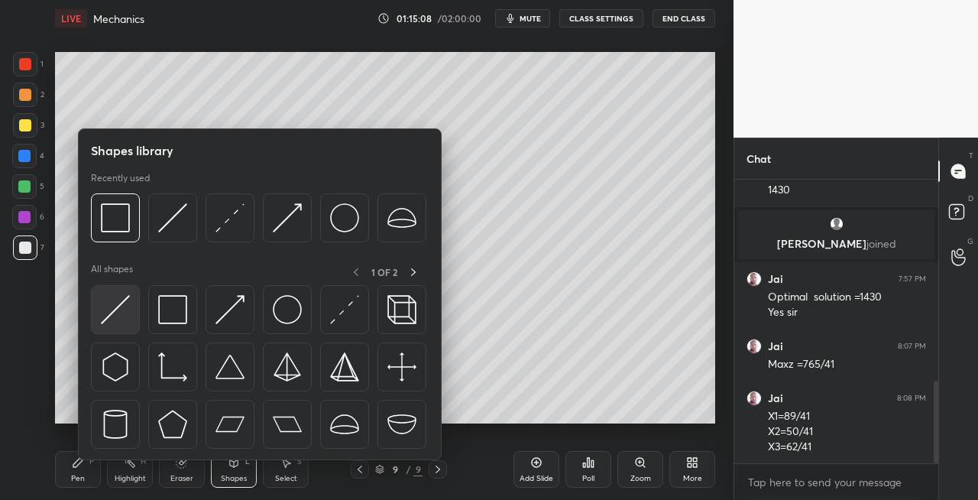
click at [107, 316] on img at bounding box center [115, 309] width 29 height 29
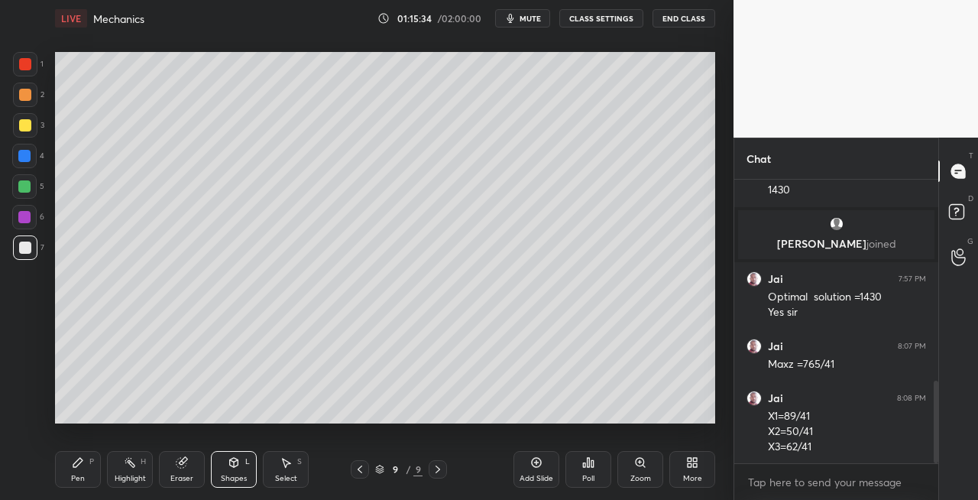
click at [24, 131] on div at bounding box center [25, 125] width 12 height 12
click at [436, 469] on icon at bounding box center [438, 469] width 12 height 12
click at [439, 472] on icon at bounding box center [438, 469] width 12 height 12
click at [533, 477] on div "Add Slide" at bounding box center [537, 479] width 34 height 8
click at [90, 481] on div "Pen P" at bounding box center [78, 469] width 46 height 37
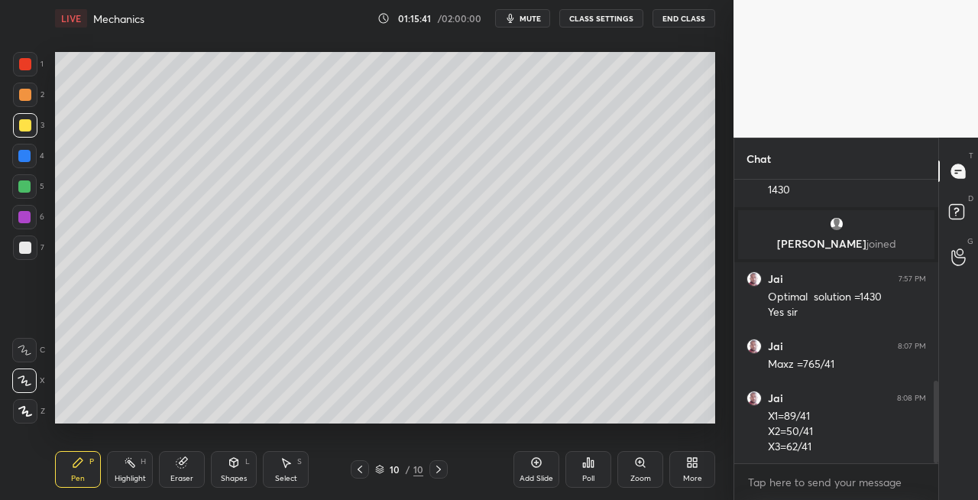
click at [231, 469] on div "Shapes L" at bounding box center [234, 469] width 46 height 37
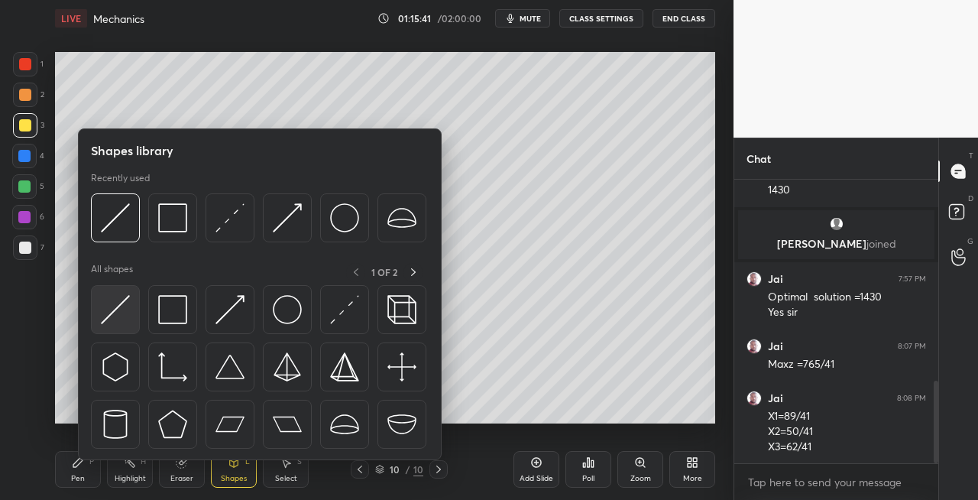
click at [112, 307] on img at bounding box center [115, 309] width 29 height 29
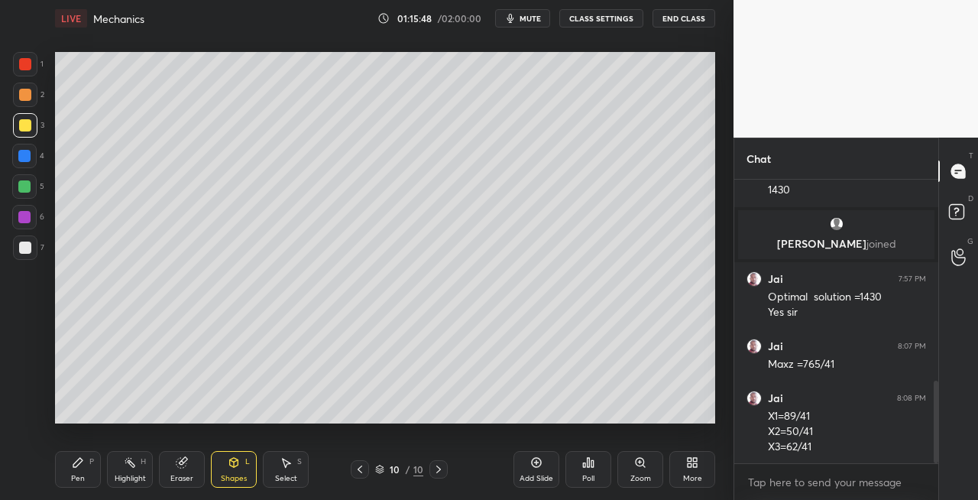
click at [107, 484] on div "Highlight H" at bounding box center [130, 469] width 46 height 37
click at [77, 462] on icon at bounding box center [77, 462] width 9 height 9
click at [170, 475] on div "Eraser" at bounding box center [181, 479] width 23 height 8
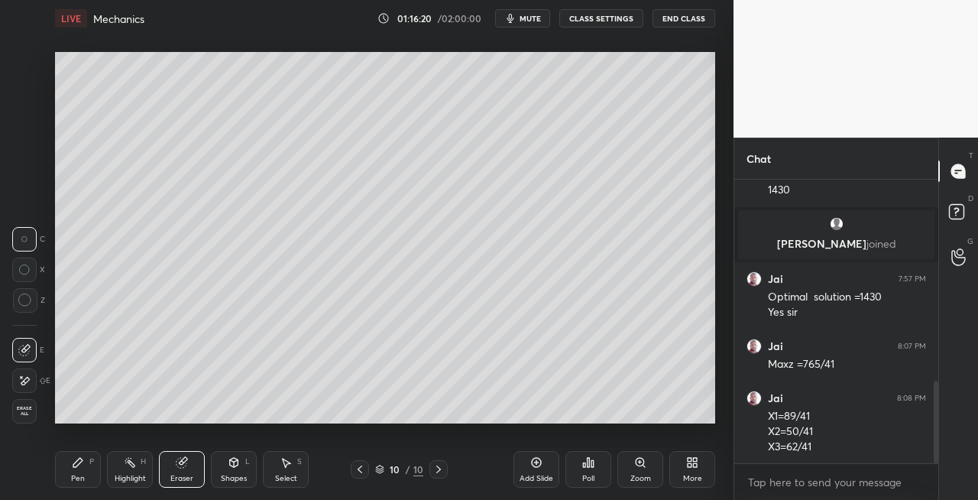
click at [75, 462] on icon at bounding box center [77, 462] width 9 height 9
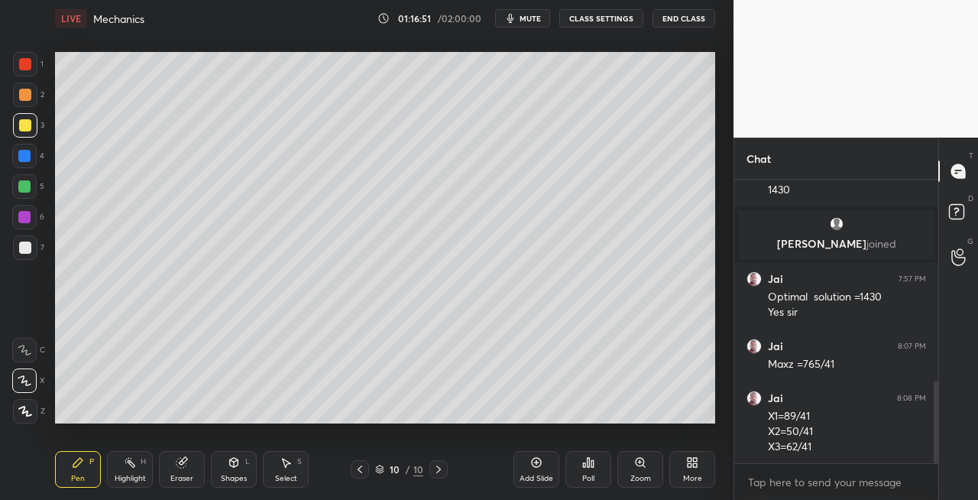
click at [189, 480] on div "Eraser" at bounding box center [181, 479] width 23 height 8
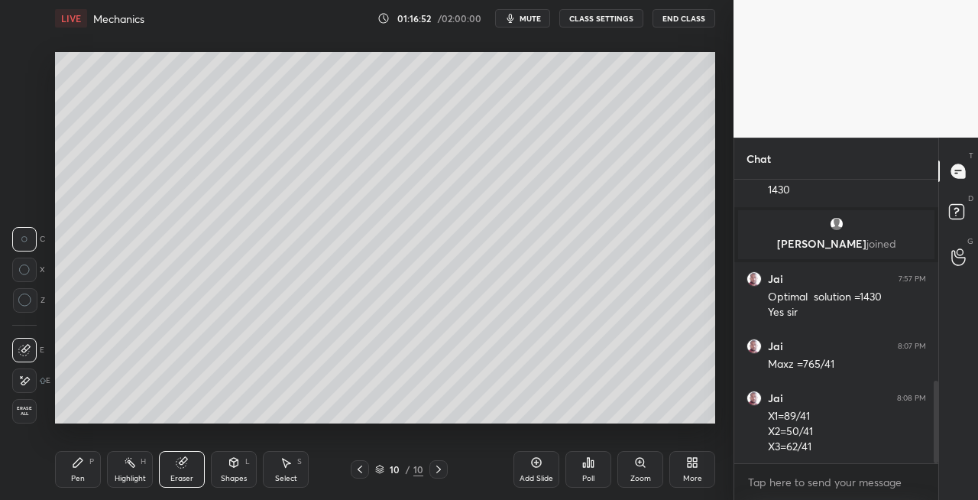
click at [89, 477] on div "Pen P" at bounding box center [78, 469] width 46 height 37
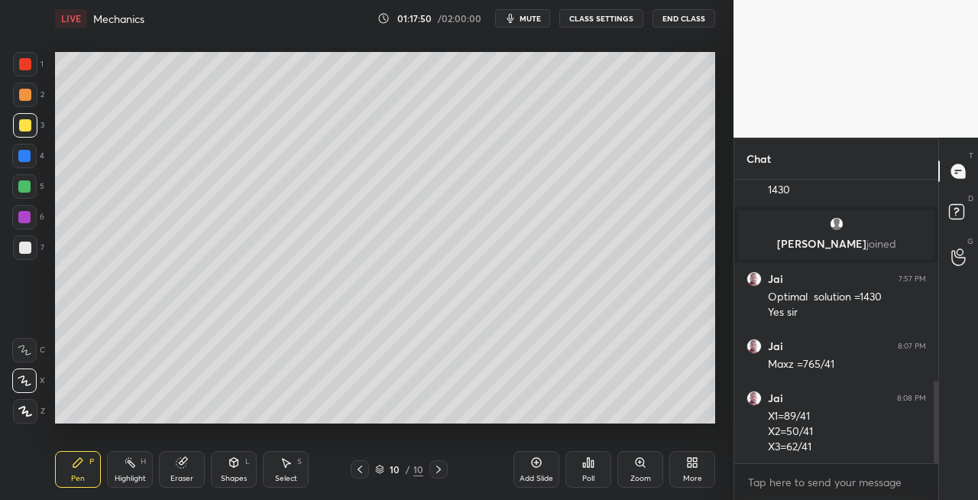
click at [537, 21] on span "mute" at bounding box center [530, 18] width 21 height 11
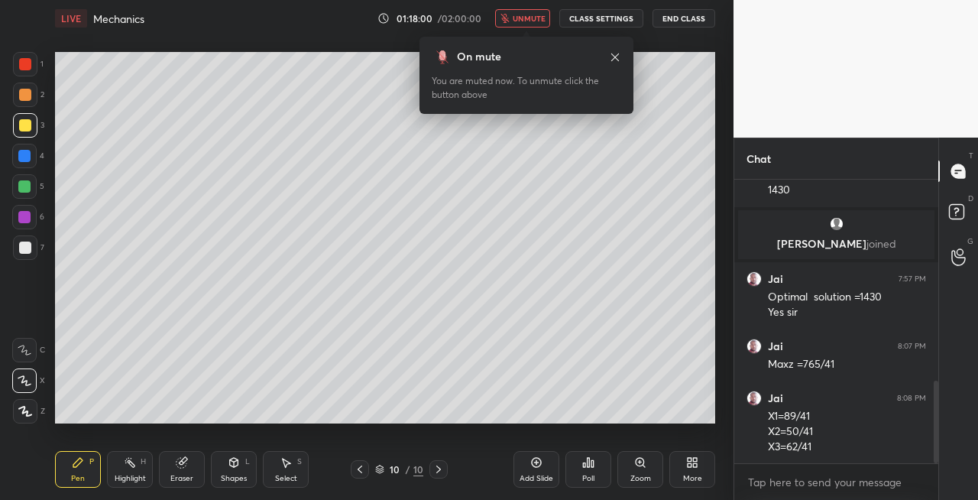
click at [517, 19] on span "unmute" at bounding box center [529, 18] width 33 height 11
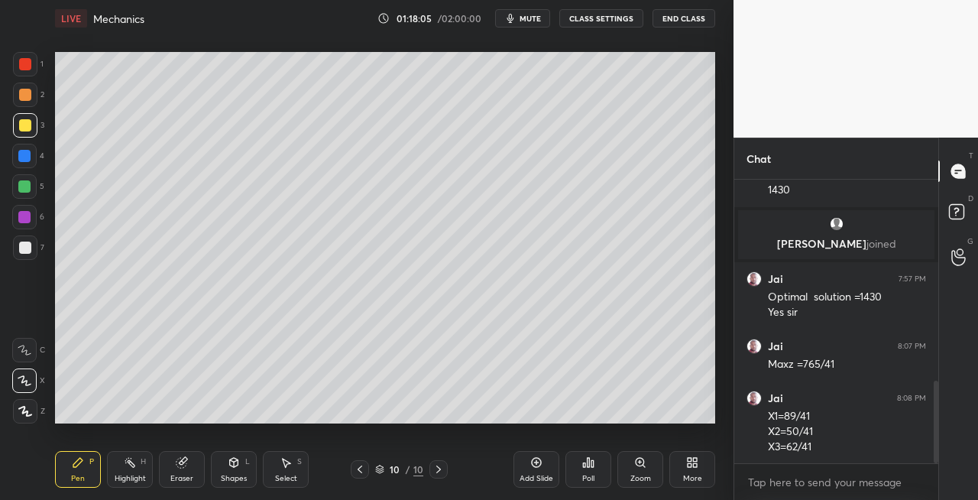
click at [35, 254] on div at bounding box center [25, 247] width 24 height 24
click at [223, 462] on div "Shapes L" at bounding box center [234, 469] width 46 height 37
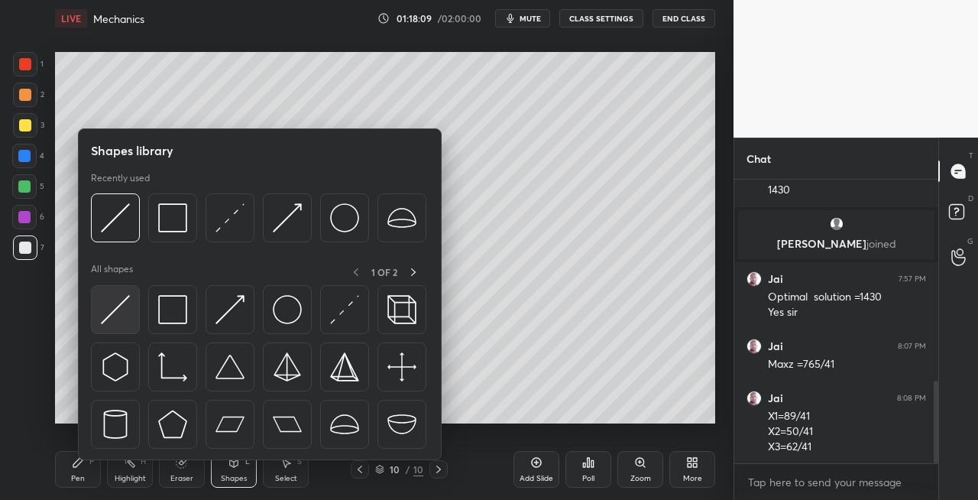
click at [101, 316] on img at bounding box center [115, 309] width 29 height 29
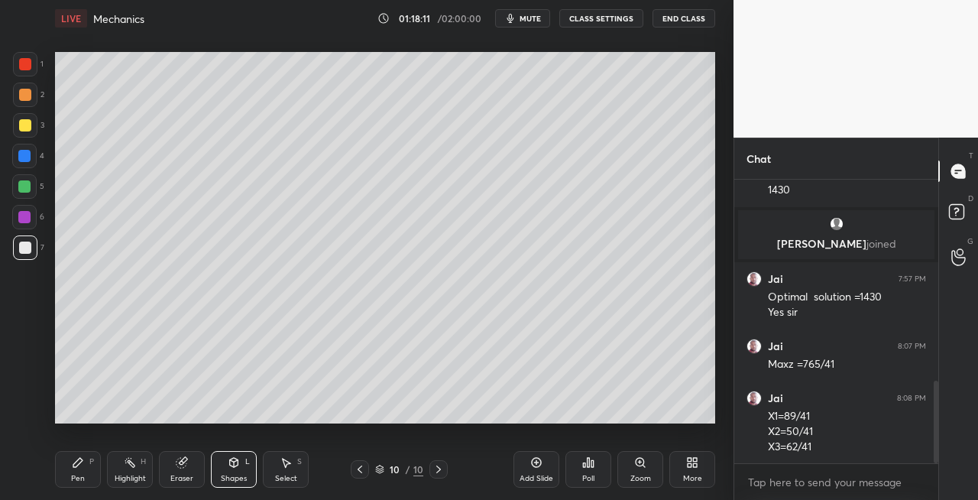
click at [83, 478] on div "Pen" at bounding box center [78, 479] width 14 height 8
click at [235, 464] on icon at bounding box center [234, 462] width 8 height 9
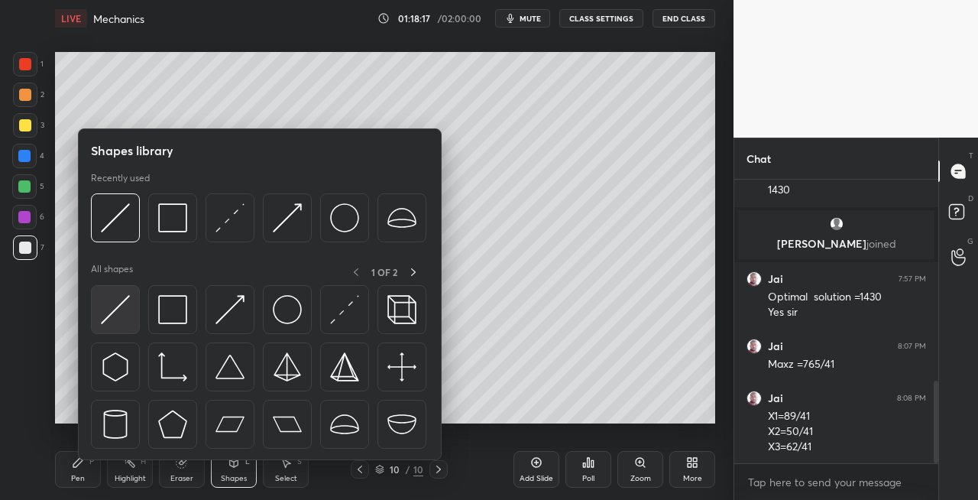
click at [105, 316] on img at bounding box center [115, 309] width 29 height 29
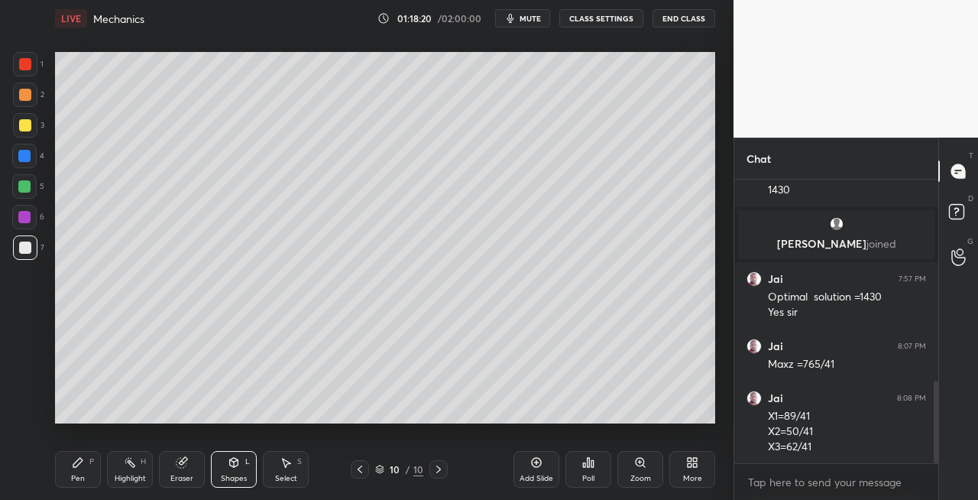
click at [97, 475] on div "Pen P" at bounding box center [78, 469] width 46 height 37
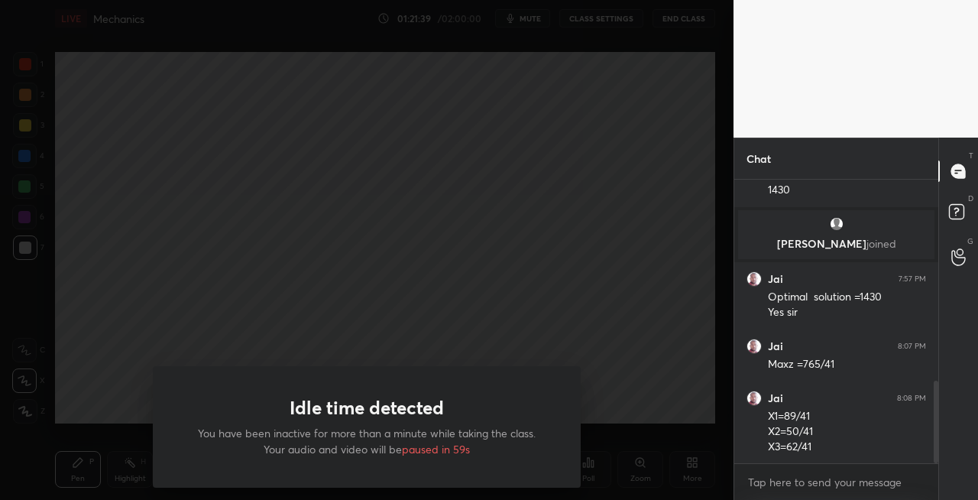
click at [421, 419] on h1 "Idle time detected" at bounding box center [367, 408] width 154 height 22
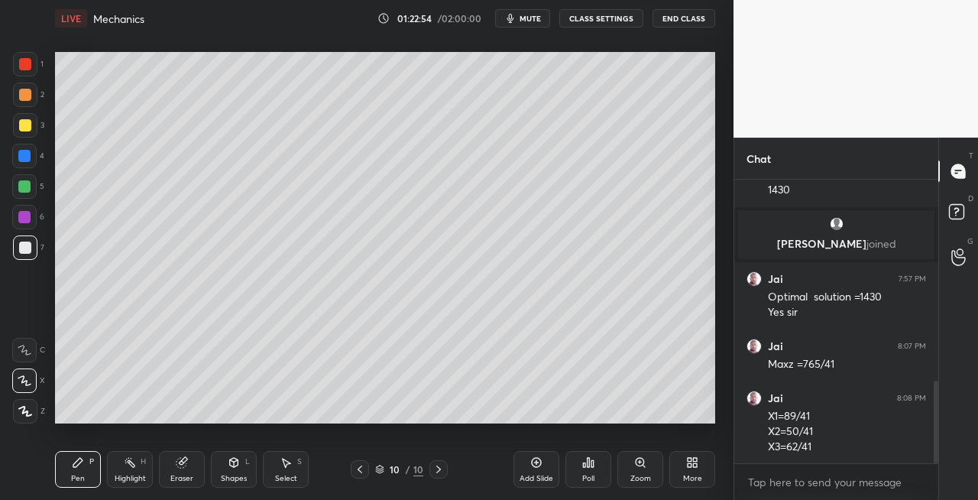
click at [526, 24] on button "mute" at bounding box center [522, 18] width 55 height 18
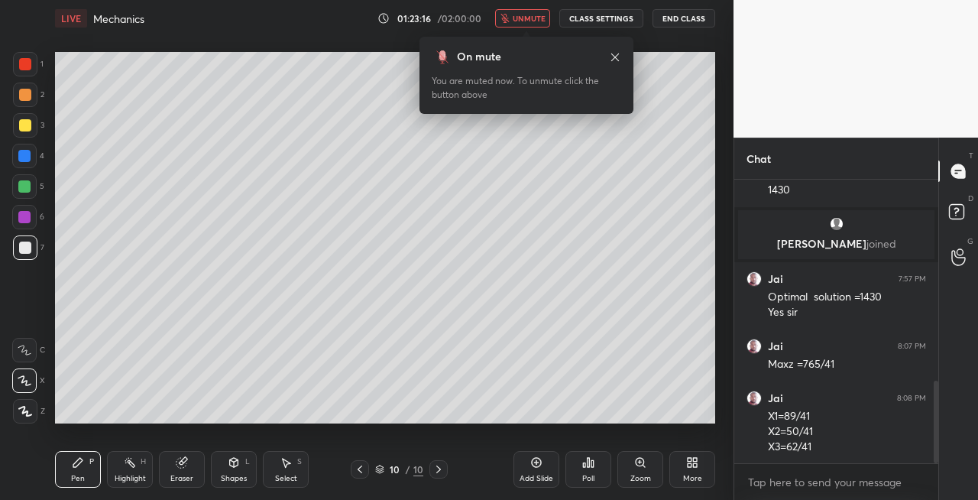
click at [533, 14] on span "unmute" at bounding box center [529, 18] width 33 height 11
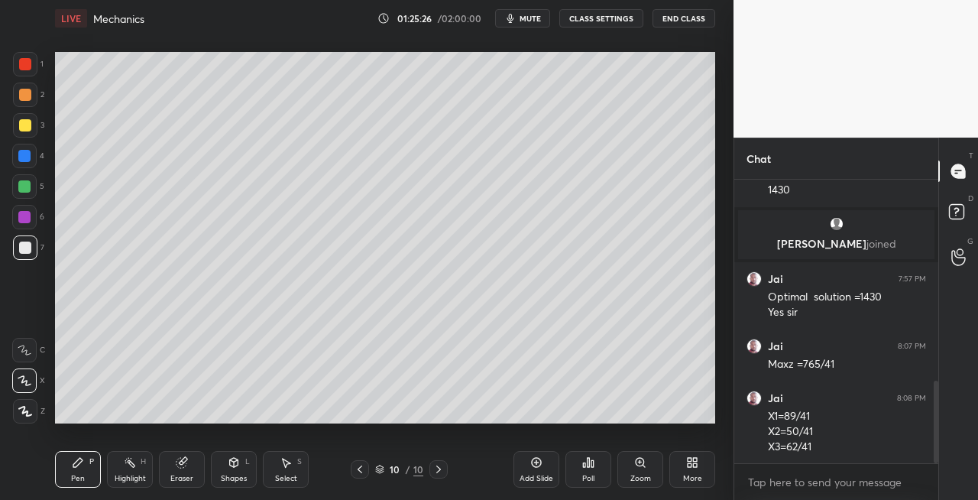
click at [78, 462] on icon at bounding box center [77, 462] width 9 height 9
click at [171, 468] on div "Eraser" at bounding box center [182, 469] width 46 height 37
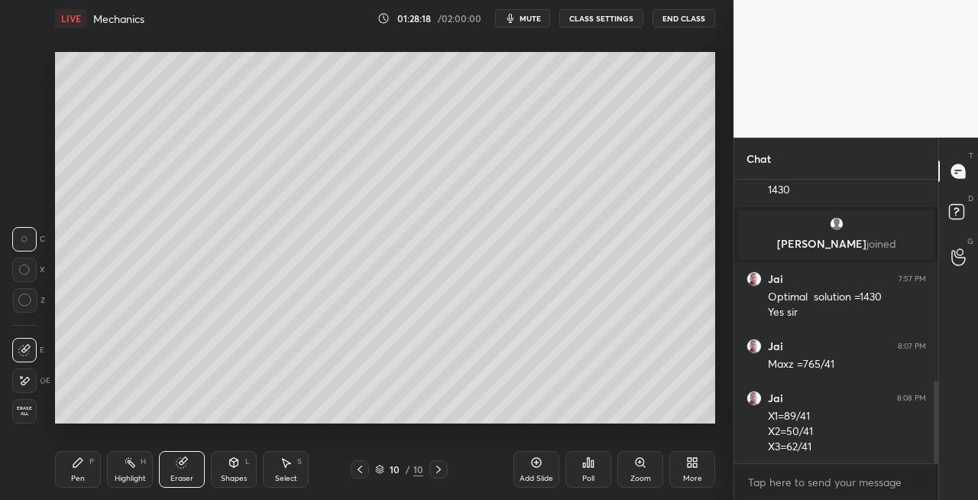
click at [85, 478] on div "Pen P" at bounding box center [78, 469] width 46 height 37
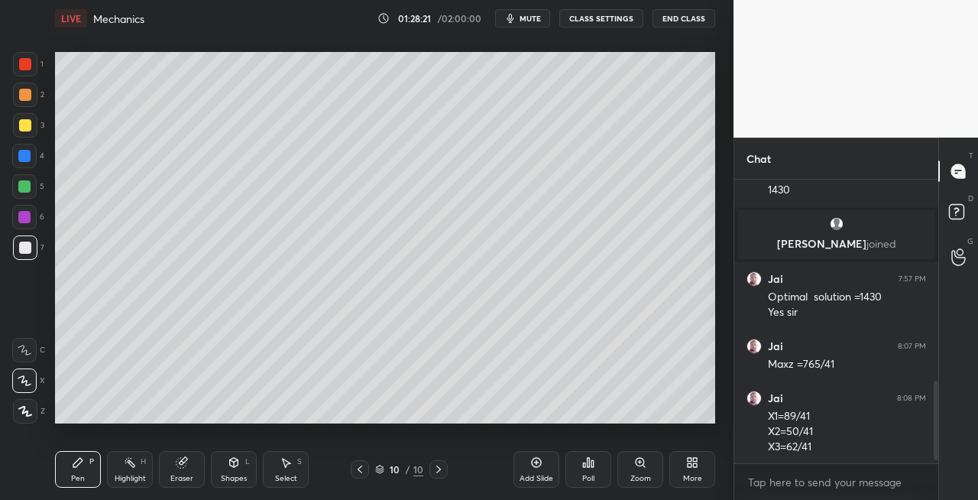
scroll to position [746, 0]
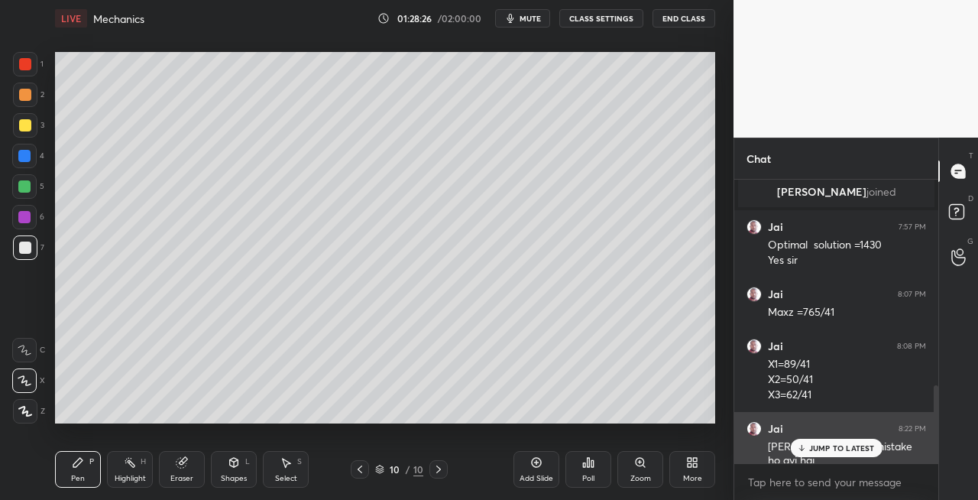
click at [810, 447] on p "JUMP TO LATEST" at bounding box center [842, 447] width 66 height 9
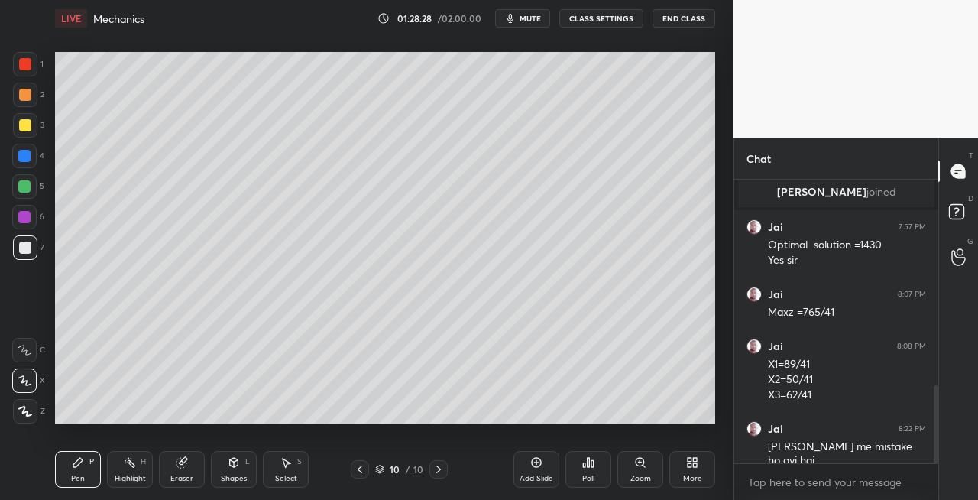
click at [241, 465] on div "Shapes L" at bounding box center [234, 469] width 46 height 37
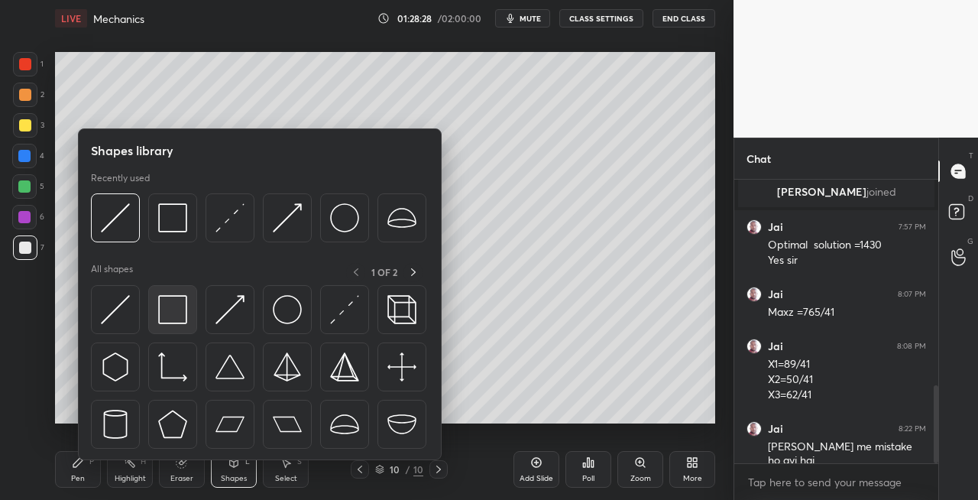
click at [171, 318] on img at bounding box center [172, 309] width 29 height 29
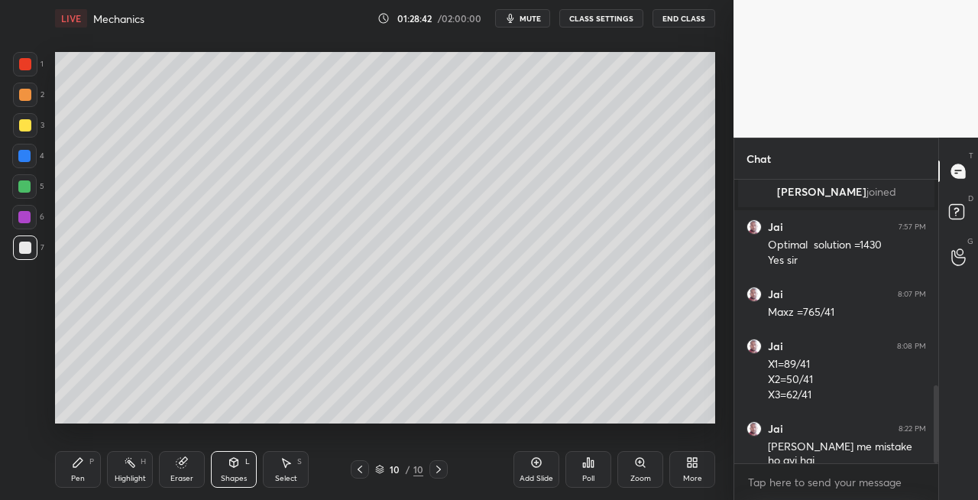
scroll to position [798, 0]
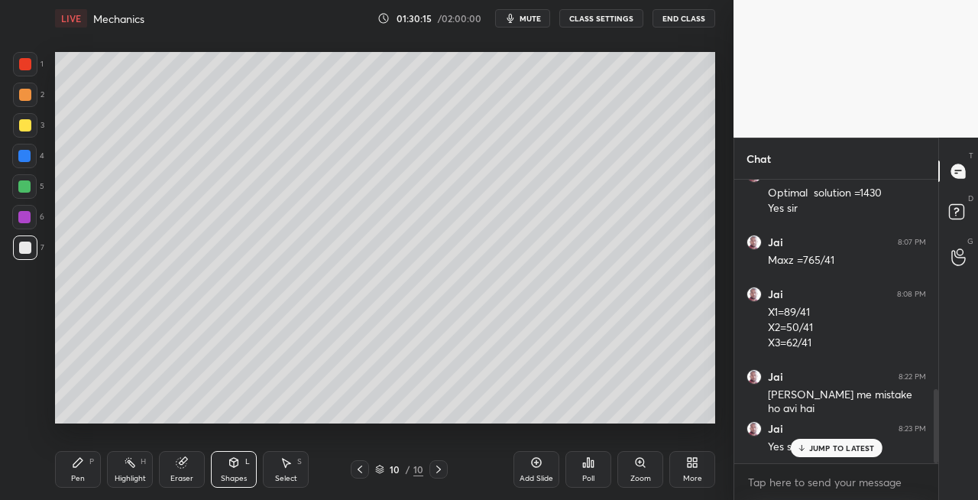
click at [229, 471] on div "Shapes L" at bounding box center [234, 469] width 46 height 37
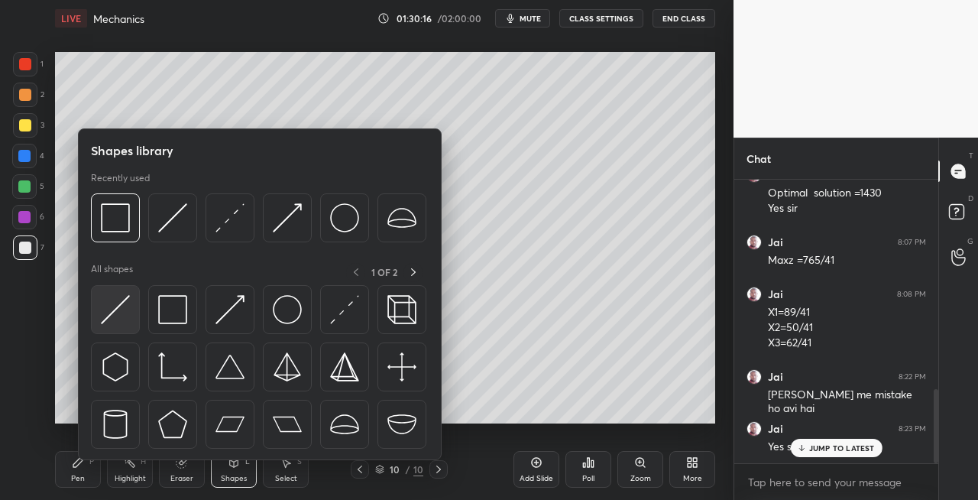
click at [113, 309] on img at bounding box center [115, 309] width 29 height 29
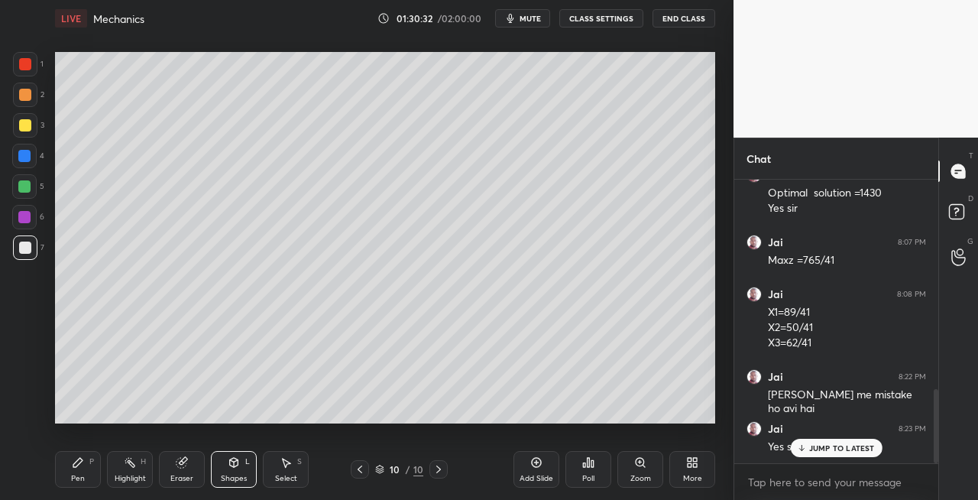
click at [438, 471] on icon at bounding box center [438, 469] width 5 height 8
click at [538, 475] on div "Add Slide" at bounding box center [537, 479] width 34 height 8
click at [76, 489] on div "Pen P Highlight H Eraser Shapes L Select S 11 / 11 Add Slide Poll Zoom More" at bounding box center [385, 469] width 660 height 61
click at [75, 468] on icon at bounding box center [78, 462] width 12 height 12
click at [20, 128] on div at bounding box center [25, 125] width 12 height 12
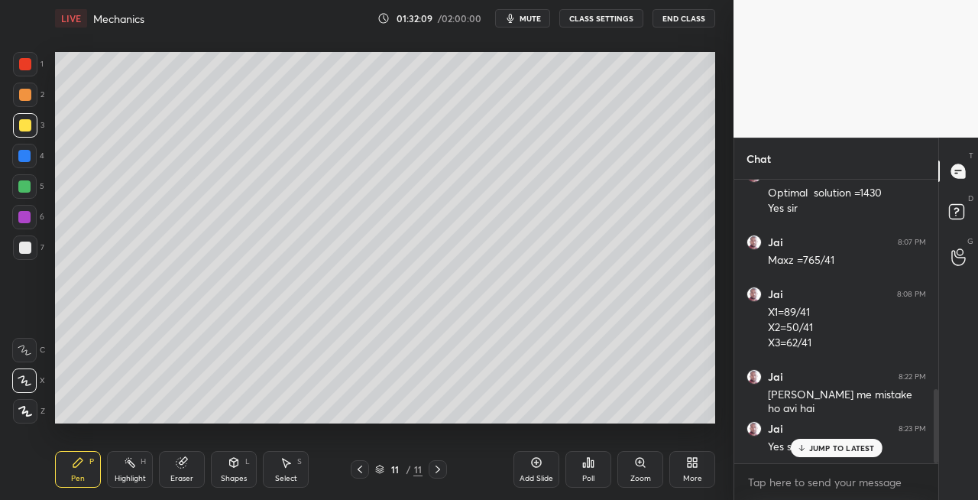
click at [228, 454] on div "Shapes L" at bounding box center [234, 469] width 46 height 37
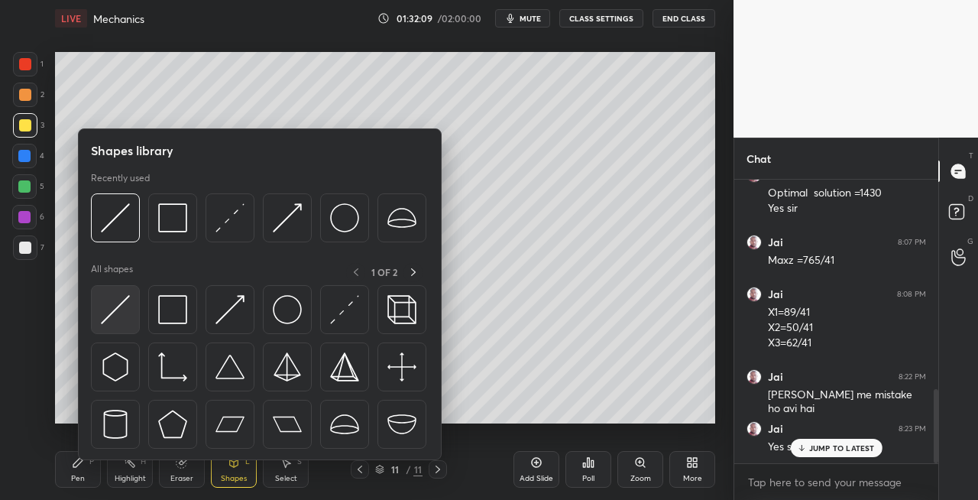
click at [111, 306] on img at bounding box center [115, 309] width 29 height 29
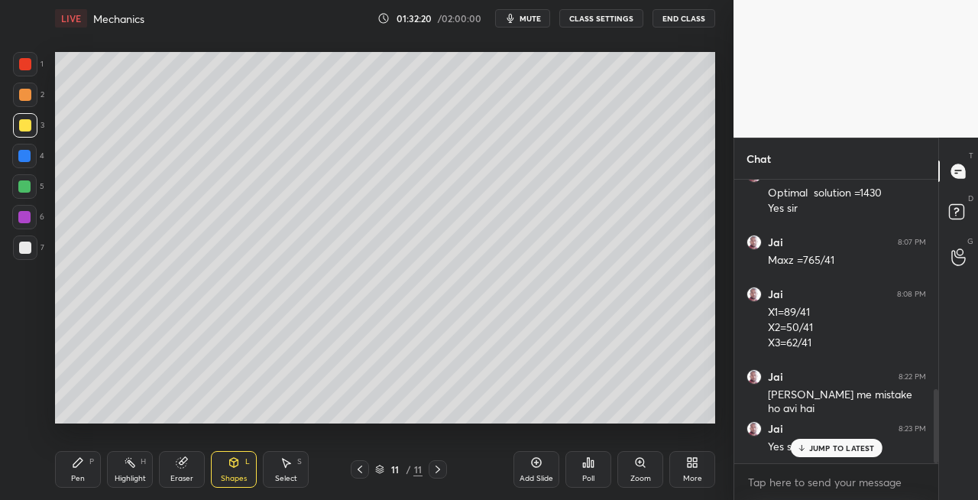
click at [99, 476] on div "Pen P" at bounding box center [78, 469] width 46 height 37
click at [236, 459] on icon at bounding box center [234, 462] width 8 height 9
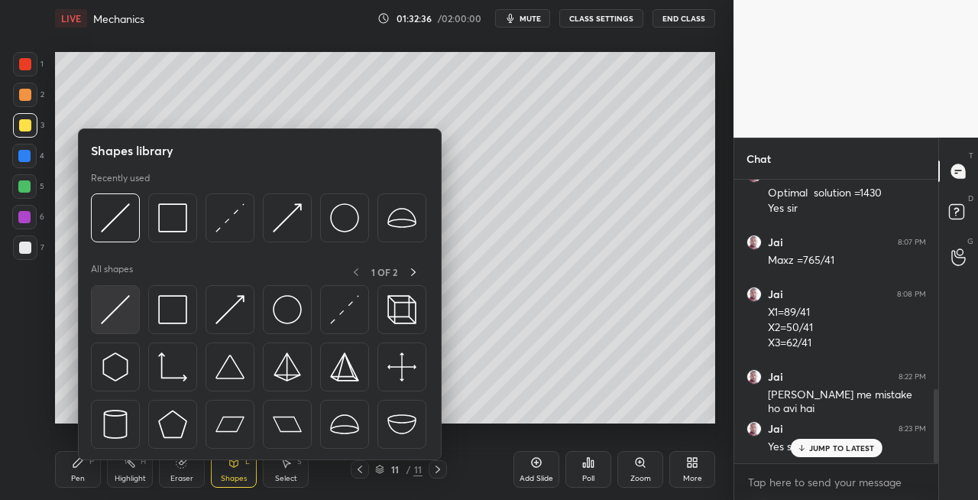
click at [119, 300] on img at bounding box center [115, 309] width 29 height 29
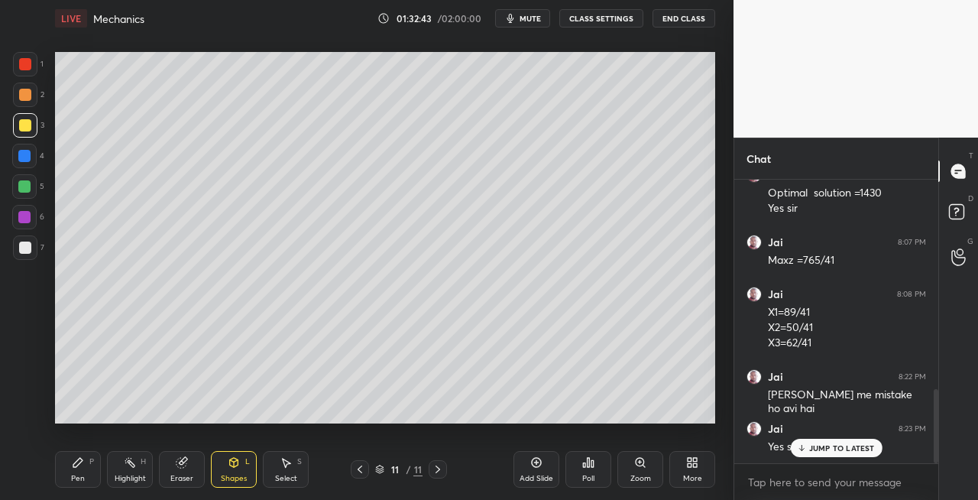
click at [79, 477] on div "Pen" at bounding box center [78, 479] width 14 height 8
click at [255, 455] on div "Shapes L" at bounding box center [234, 469] width 46 height 37
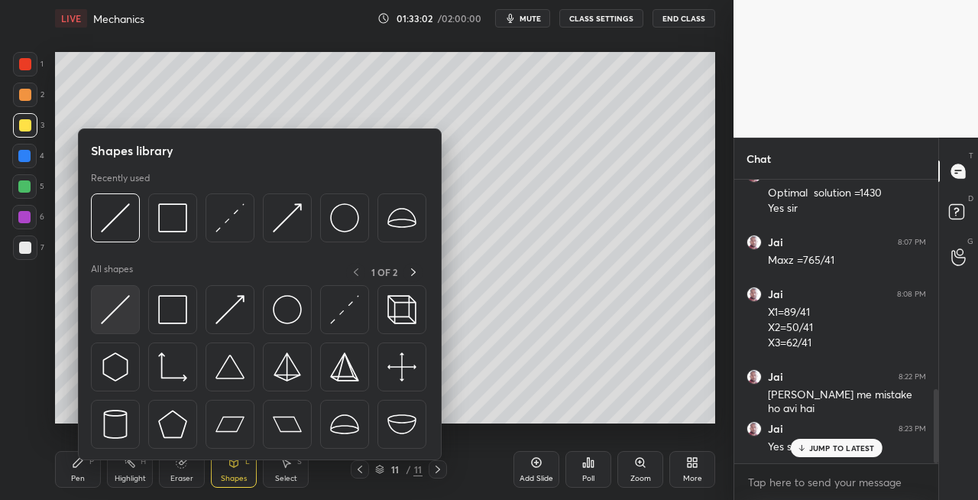
click at [109, 315] on img at bounding box center [115, 309] width 29 height 29
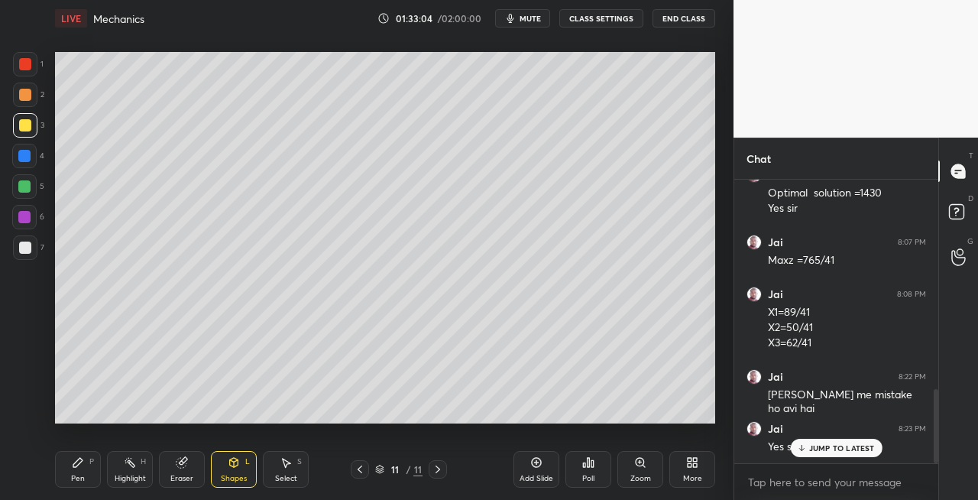
click at [86, 471] on div "Pen P" at bounding box center [78, 469] width 46 height 37
click at [185, 468] on icon at bounding box center [182, 462] width 12 height 12
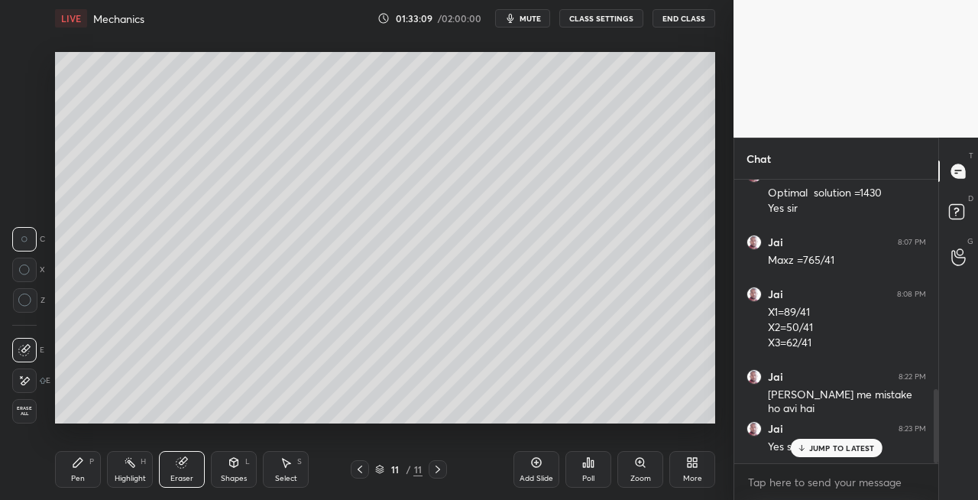
click at [78, 465] on icon at bounding box center [78, 462] width 12 height 12
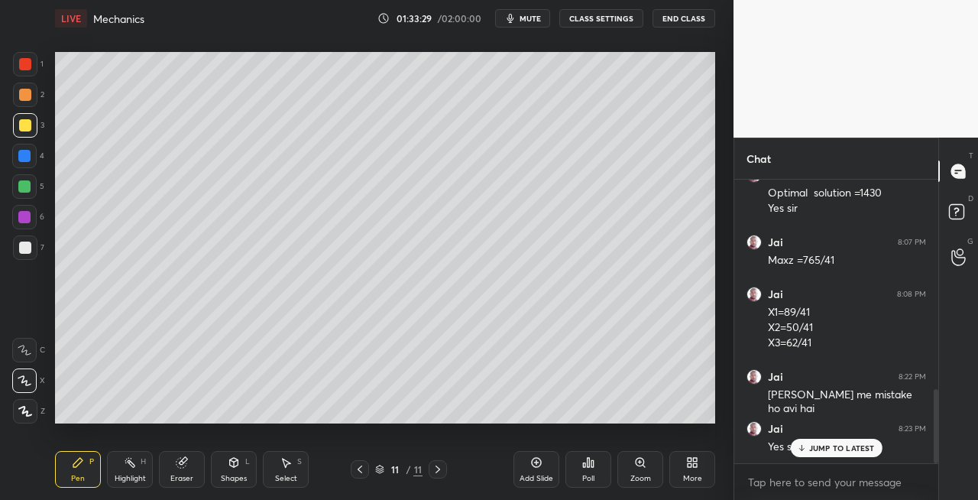
click at [245, 471] on div "Shapes L" at bounding box center [234, 469] width 46 height 37
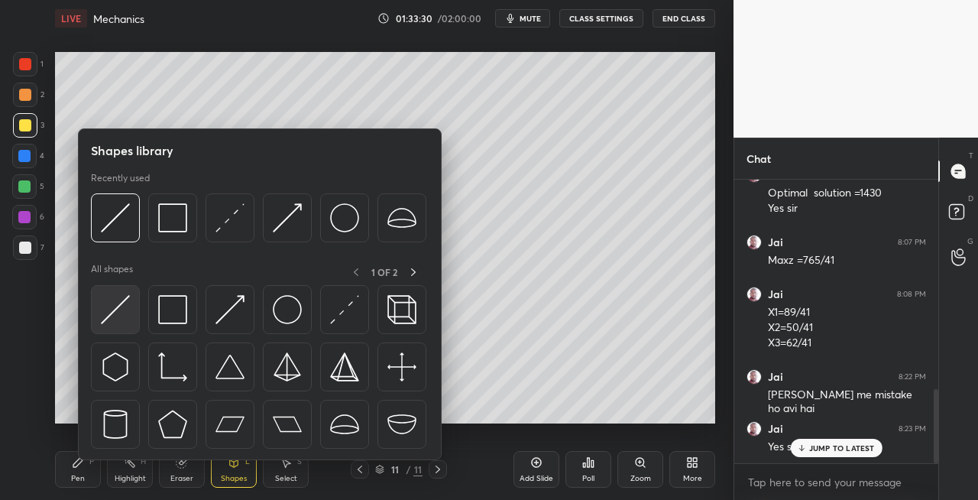
click at [115, 318] on img at bounding box center [115, 309] width 29 height 29
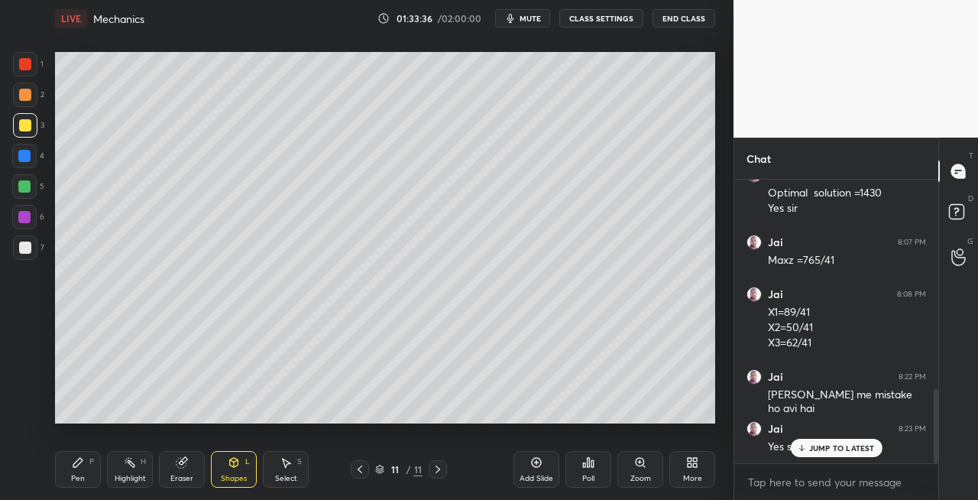
click at [85, 470] on div "Pen P" at bounding box center [78, 469] width 46 height 37
click at [224, 475] on div "Shapes" at bounding box center [234, 479] width 26 height 8
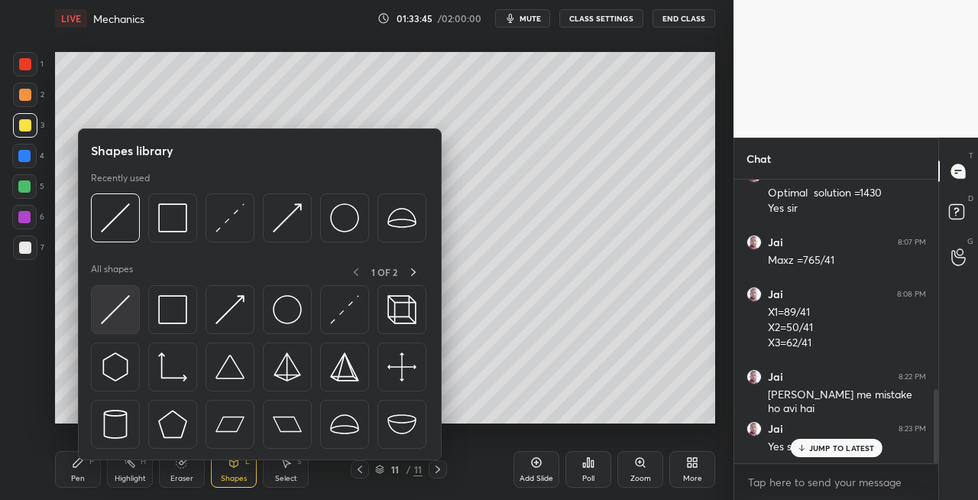
click at [92, 319] on div at bounding box center [115, 309] width 49 height 49
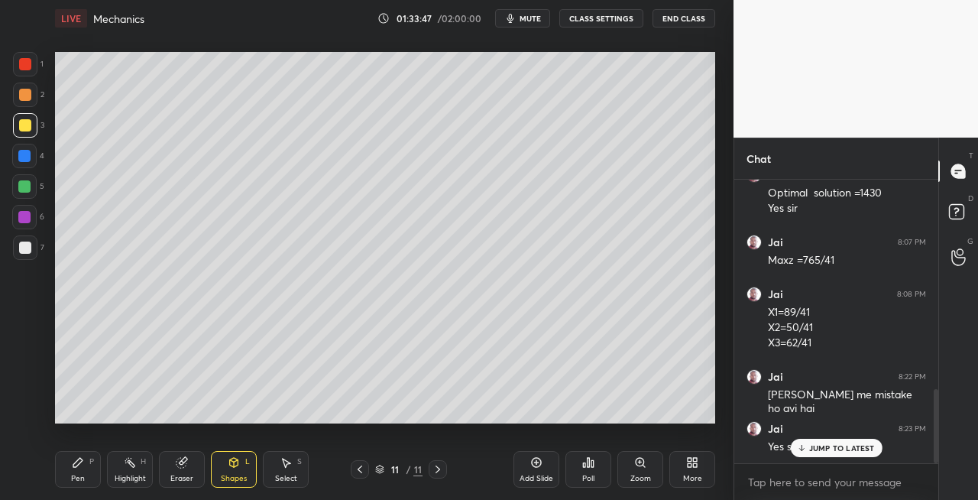
click at [92, 452] on div "Pen P" at bounding box center [78, 469] width 46 height 37
click at [190, 465] on div "Eraser" at bounding box center [182, 469] width 46 height 37
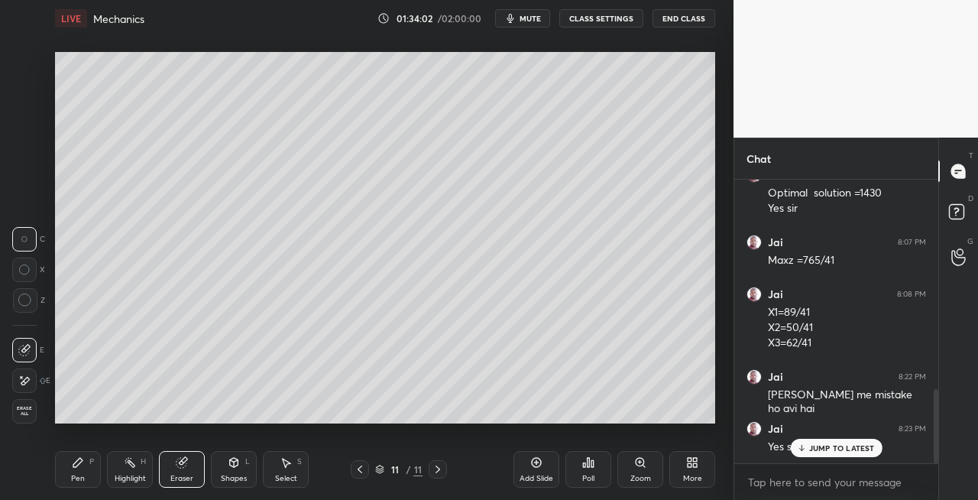
click at [78, 475] on div "Pen" at bounding box center [78, 479] width 14 height 8
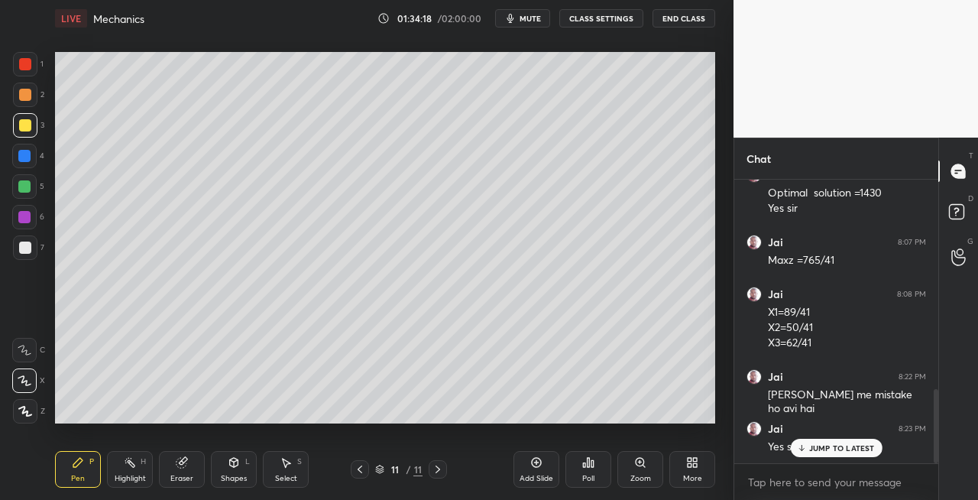
click at [243, 475] on div "Shapes" at bounding box center [234, 479] width 26 height 8
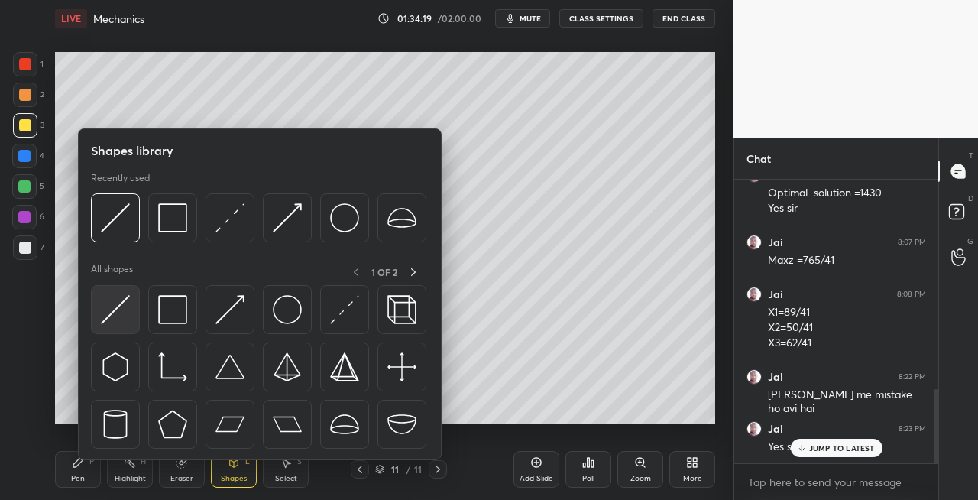
click at [121, 326] on div at bounding box center [115, 309] width 49 height 49
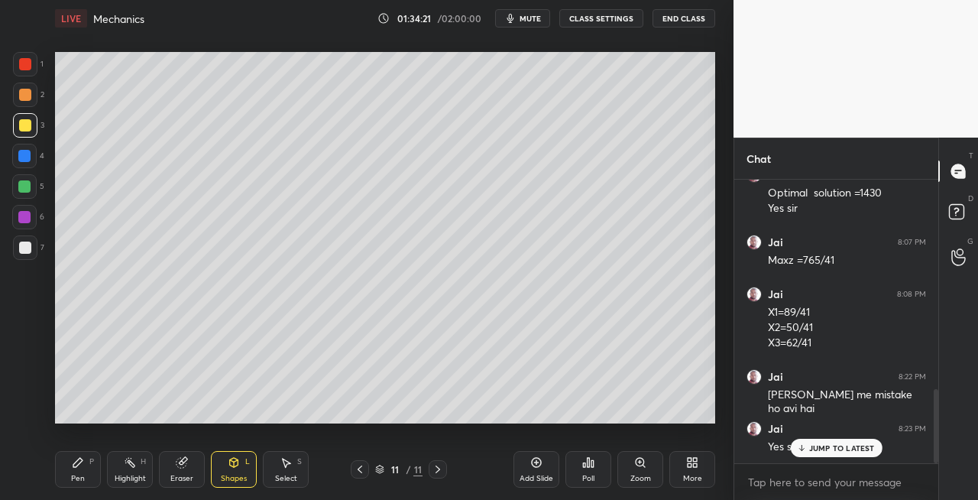
click at [92, 475] on div "Pen P" at bounding box center [78, 469] width 46 height 37
click at [185, 479] on div "Eraser" at bounding box center [181, 479] width 23 height 8
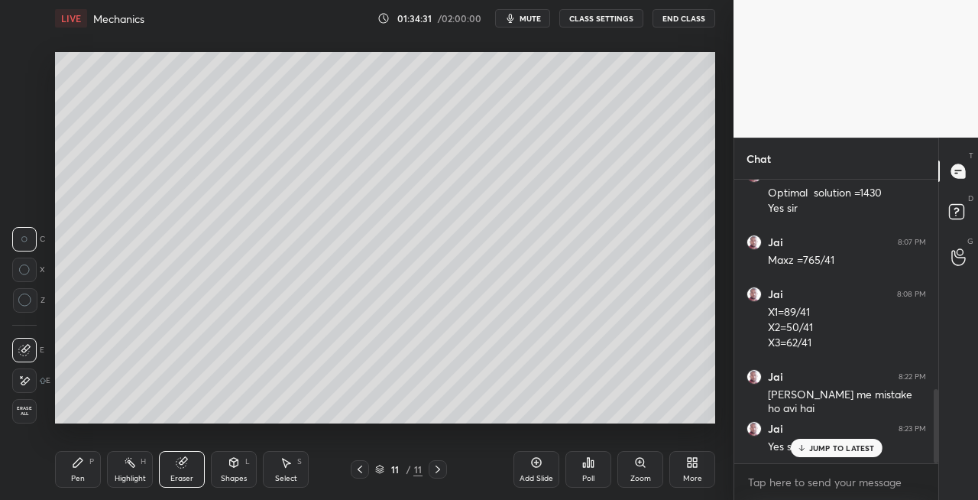
click at [89, 468] on div "Pen P" at bounding box center [78, 469] width 46 height 37
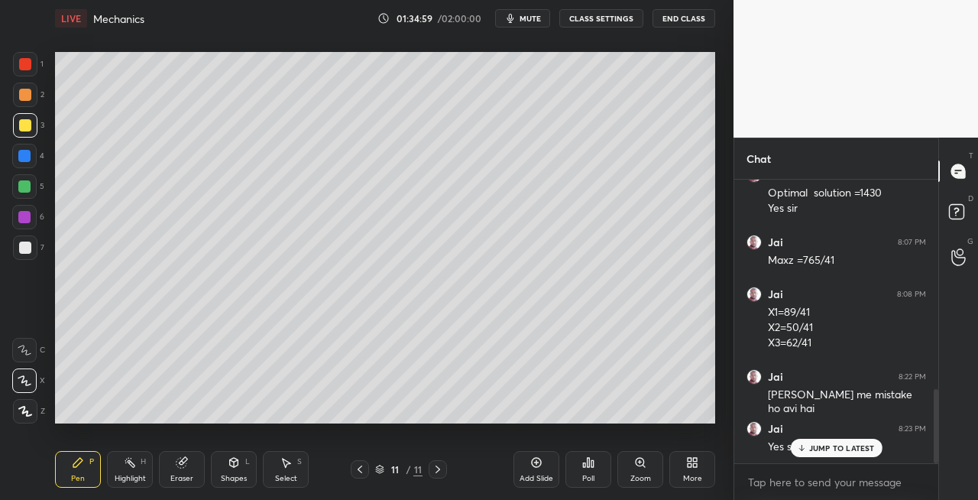
click at [32, 248] on div at bounding box center [25, 247] width 24 height 24
click at [167, 462] on div "Eraser" at bounding box center [182, 469] width 46 height 37
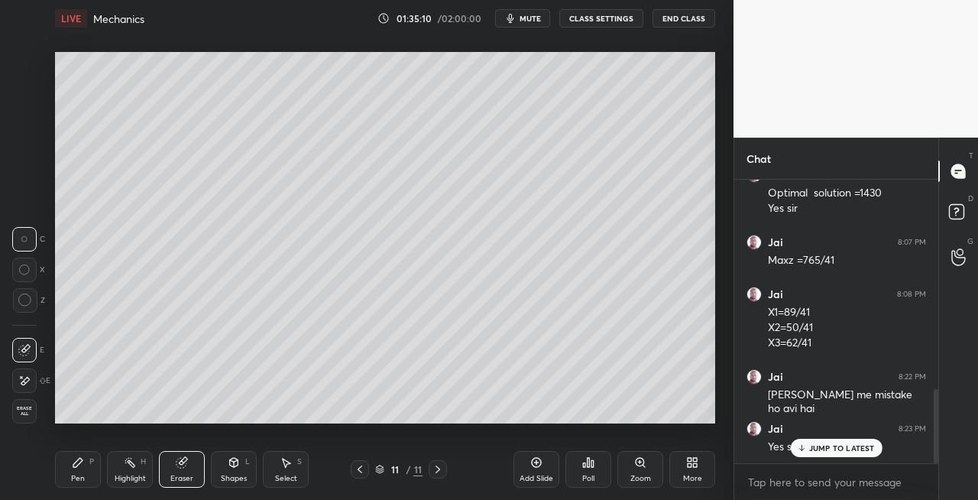
click at [66, 474] on div "Pen P" at bounding box center [78, 469] width 46 height 37
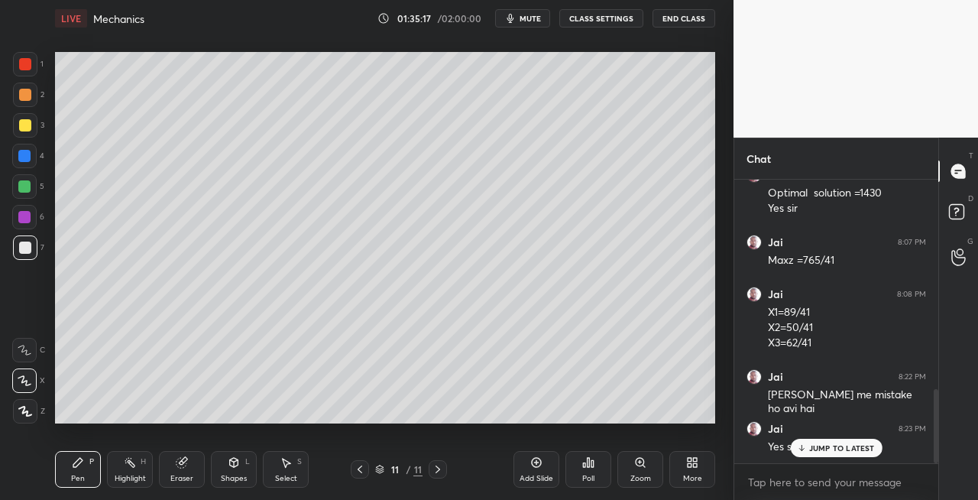
click at [228, 468] on icon at bounding box center [234, 462] width 12 height 12
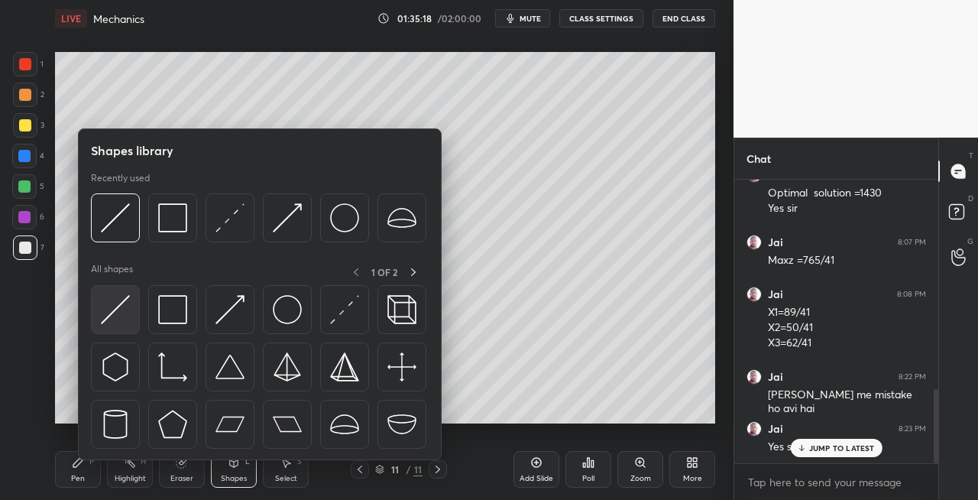
click at [101, 316] on img at bounding box center [115, 309] width 29 height 29
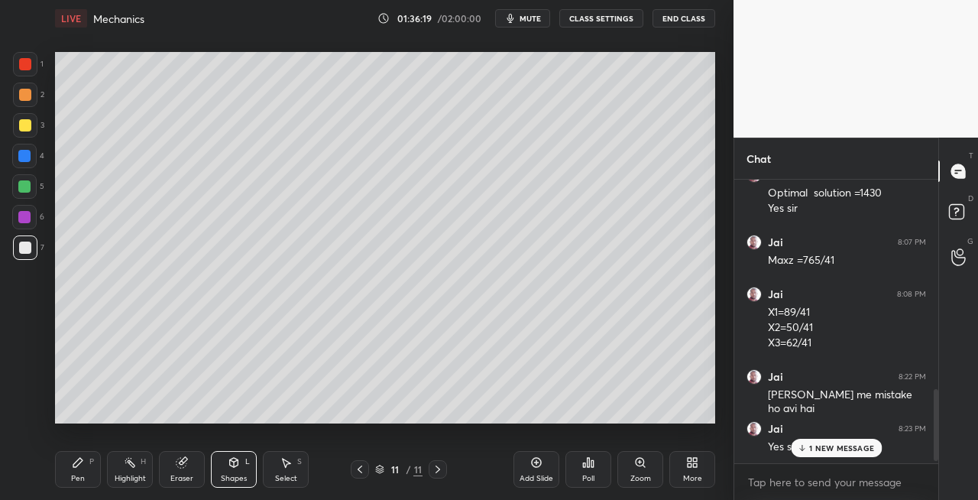
scroll to position [863, 0]
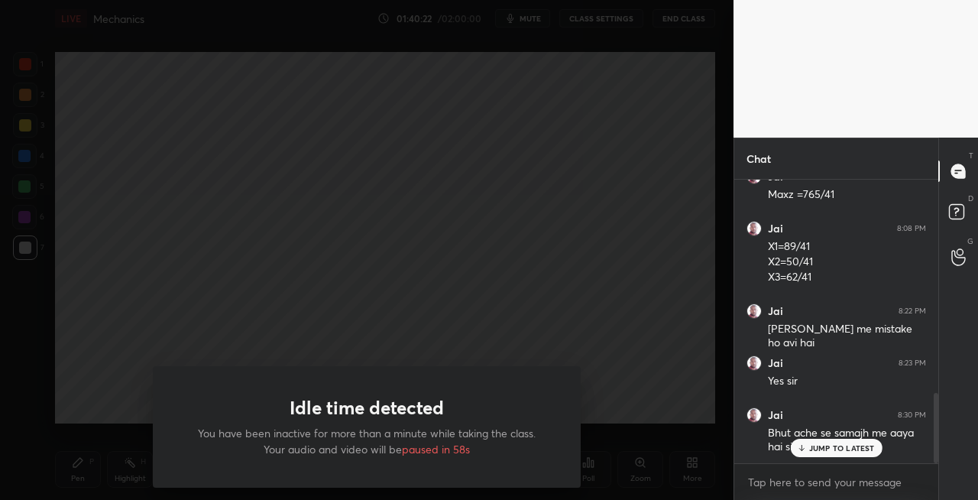
click at [426, 439] on div "Idle time detected You have been inactive for more than a minute while taking t…" at bounding box center [367, 426] width 428 height 121
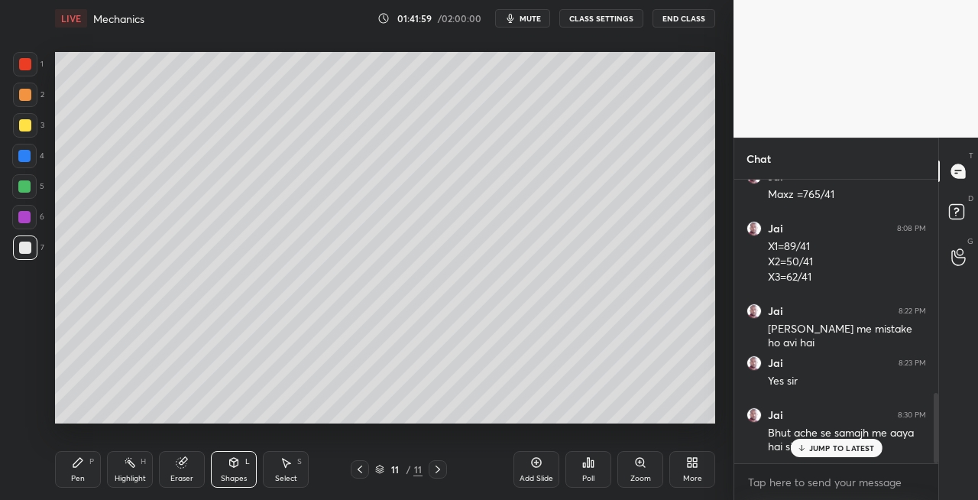
click at [435, 468] on icon at bounding box center [438, 469] width 12 height 12
click at [527, 475] on div "Add Slide" at bounding box center [537, 479] width 34 height 8
click at [86, 471] on div "Pen P" at bounding box center [78, 469] width 46 height 37
click at [237, 465] on icon at bounding box center [234, 462] width 8 height 9
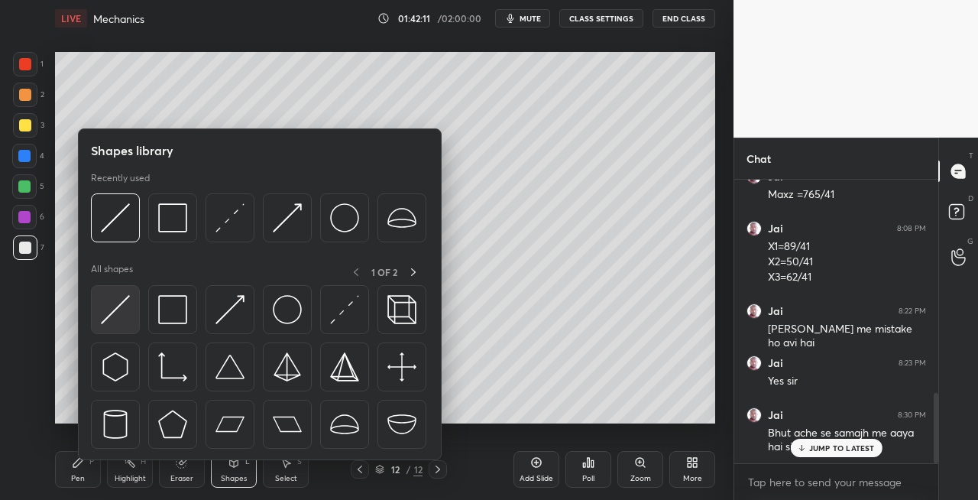
click at [105, 313] on img at bounding box center [115, 309] width 29 height 29
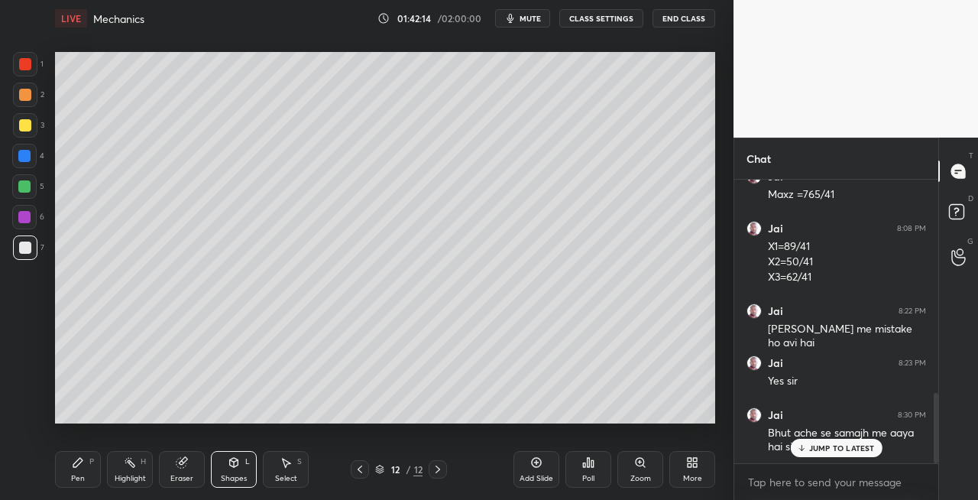
click at [94, 469] on div "Pen P" at bounding box center [78, 469] width 46 height 37
click at [199, 485] on div "Eraser" at bounding box center [182, 469] width 46 height 37
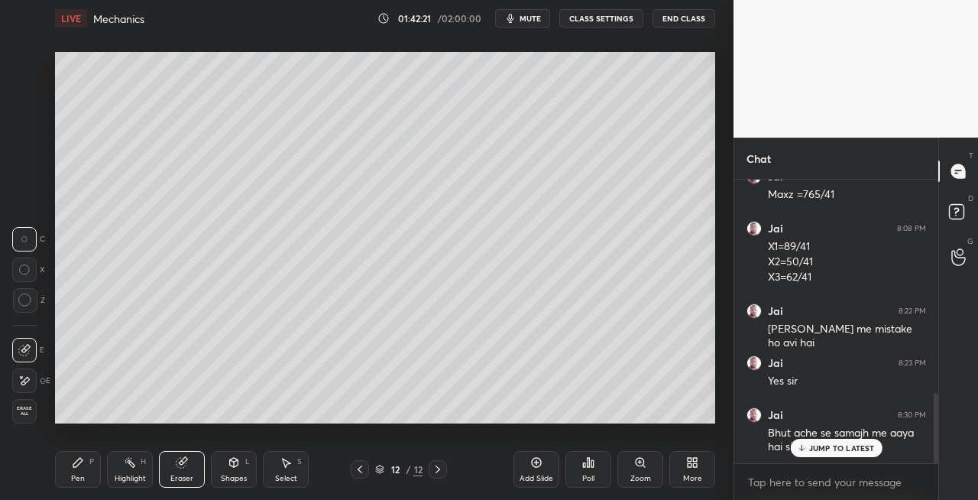
click at [72, 468] on div "Pen P" at bounding box center [78, 469] width 46 height 37
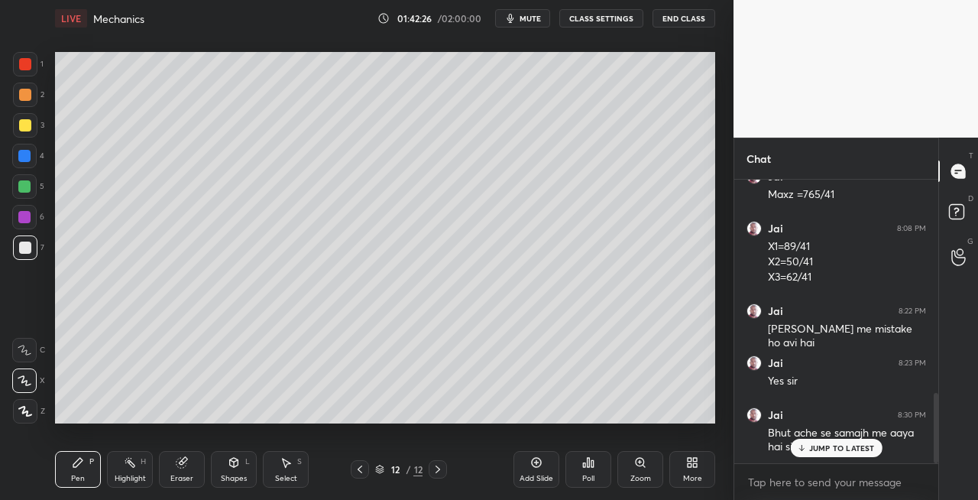
click at [245, 475] on div "Shapes" at bounding box center [234, 479] width 26 height 8
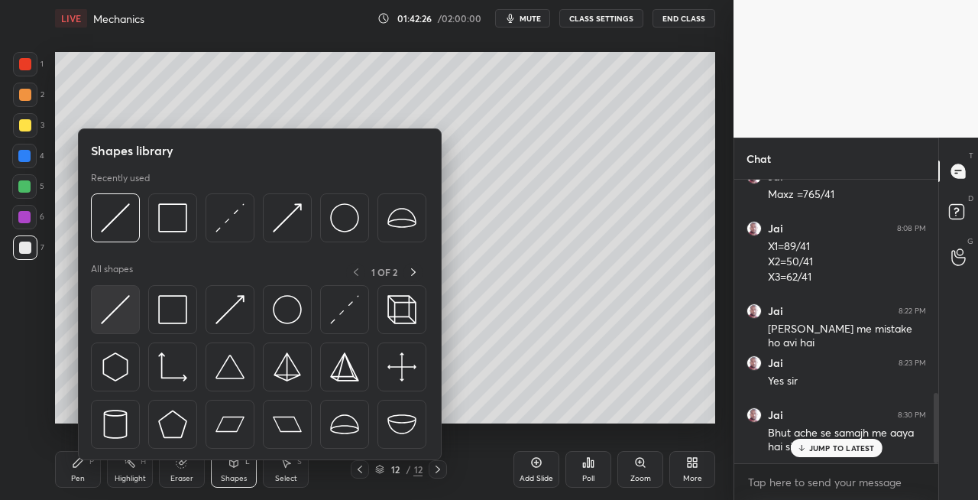
click at [97, 314] on div at bounding box center [115, 309] width 49 height 49
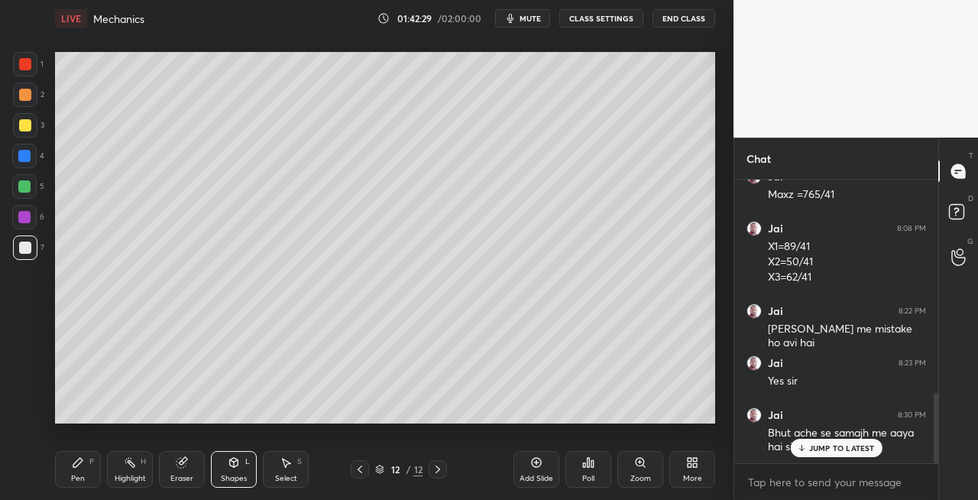
click at [89, 481] on div "Pen P" at bounding box center [78, 469] width 46 height 37
click at [234, 458] on icon at bounding box center [234, 462] width 8 height 9
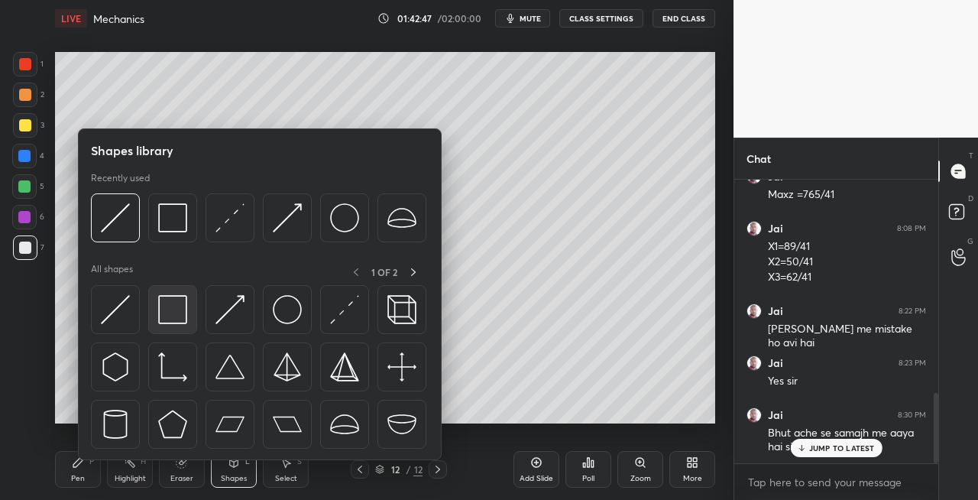
click at [178, 310] on img at bounding box center [172, 309] width 29 height 29
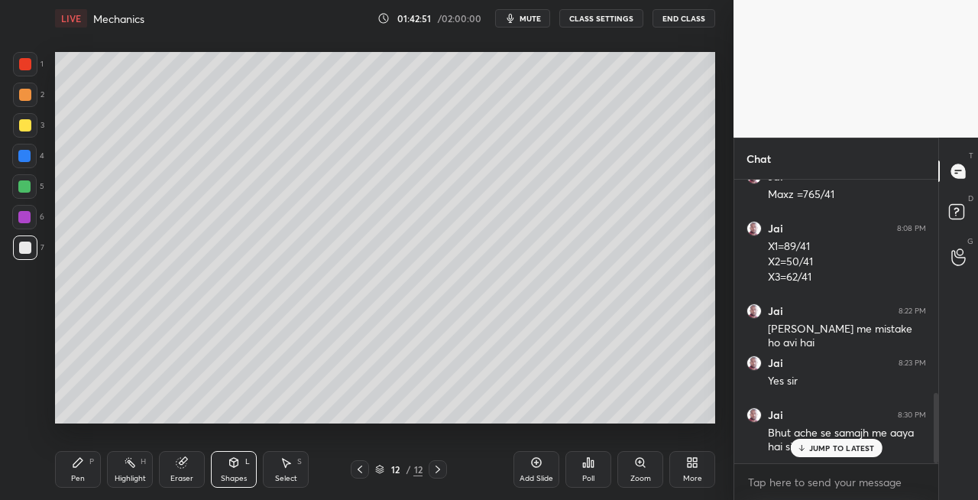
click at [78, 464] on icon at bounding box center [77, 462] width 9 height 9
click at [190, 465] on div "Eraser" at bounding box center [182, 469] width 46 height 37
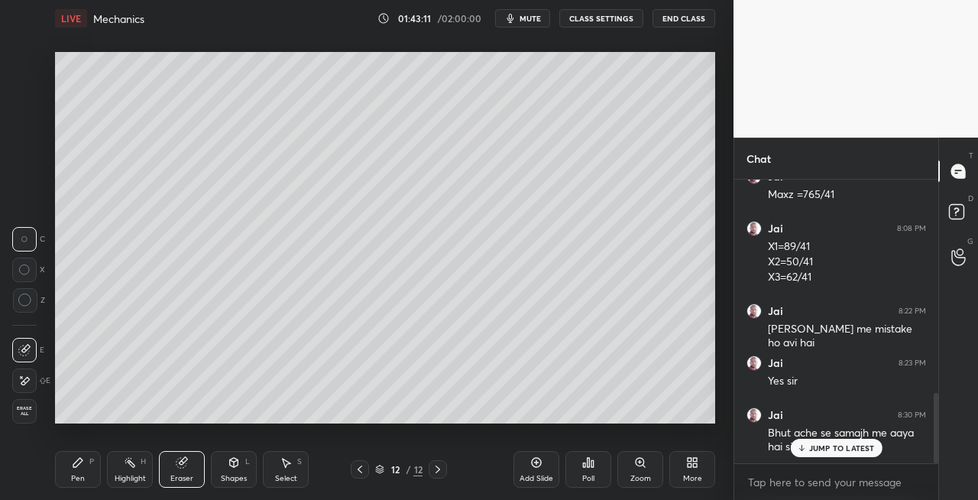
click at [98, 463] on div "Pen P" at bounding box center [78, 469] width 46 height 37
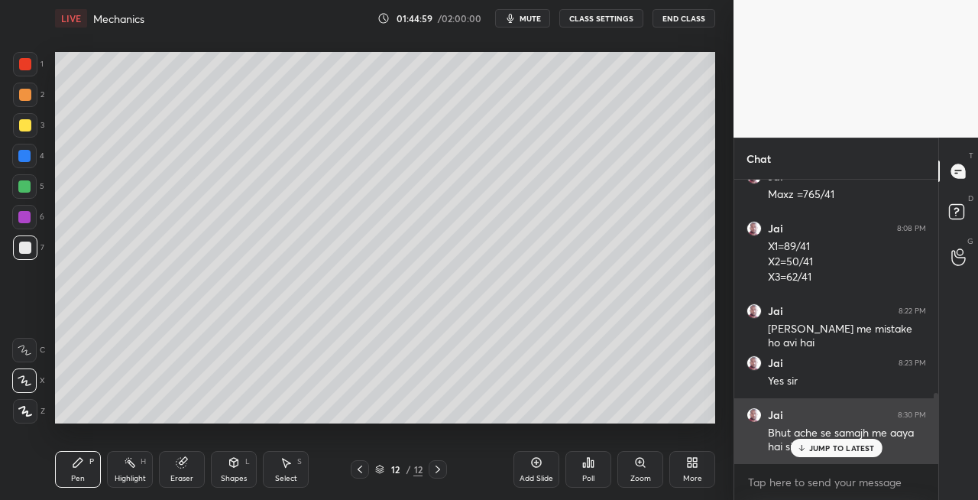
click at [818, 448] on p "JUMP TO LATEST" at bounding box center [842, 447] width 66 height 9
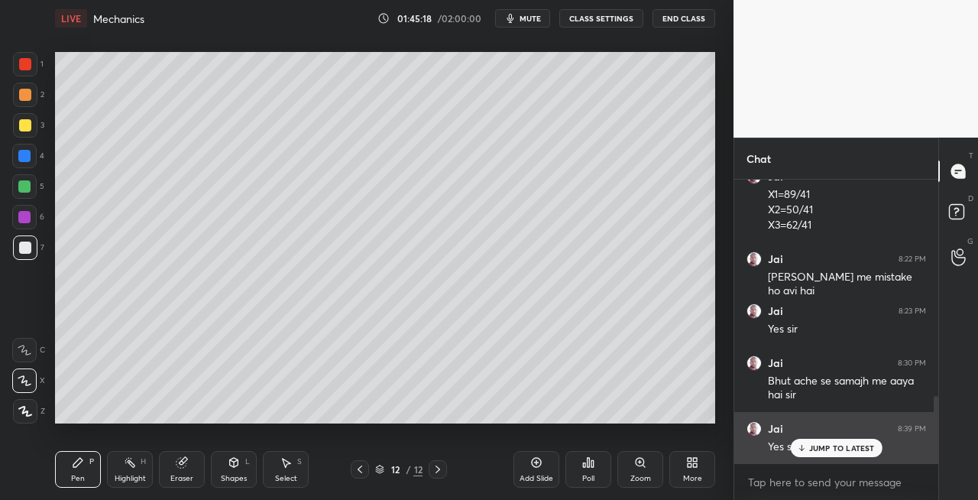
click at [821, 447] on p "JUMP TO LATEST" at bounding box center [842, 447] width 66 height 9
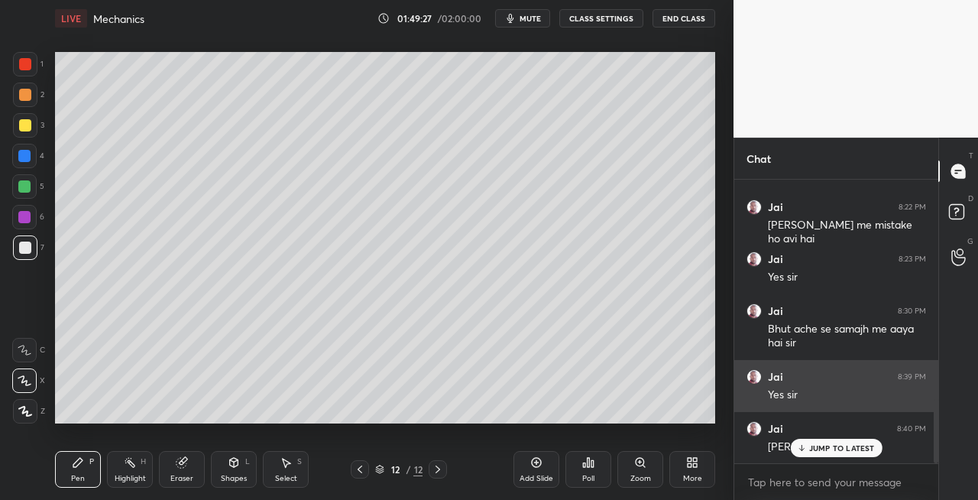
scroll to position [1019, 0]
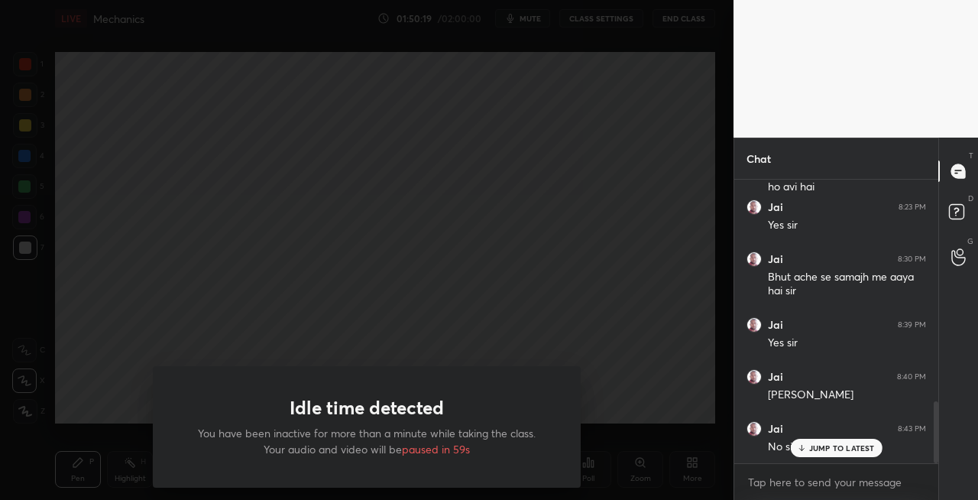
click at [406, 439] on div "Idle time detected You have been inactive for more than a minute while taking t…" at bounding box center [367, 250] width 734 height 500
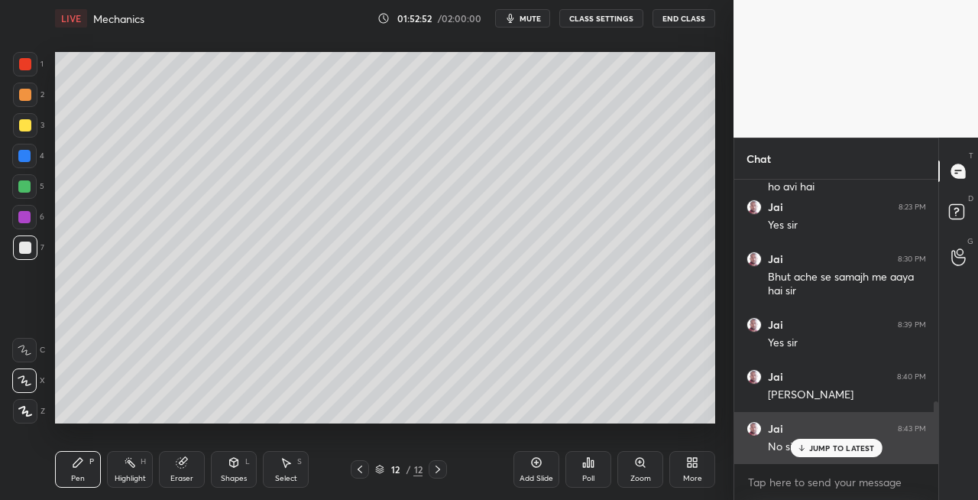
click at [811, 446] on p "JUMP TO LATEST" at bounding box center [842, 447] width 66 height 9
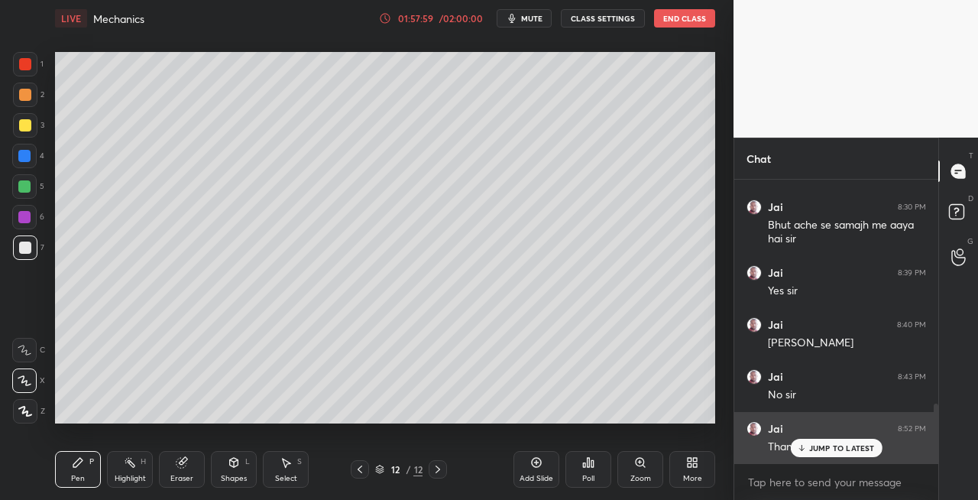
click at [816, 446] on p "JUMP TO LATEST" at bounding box center [842, 447] width 66 height 9
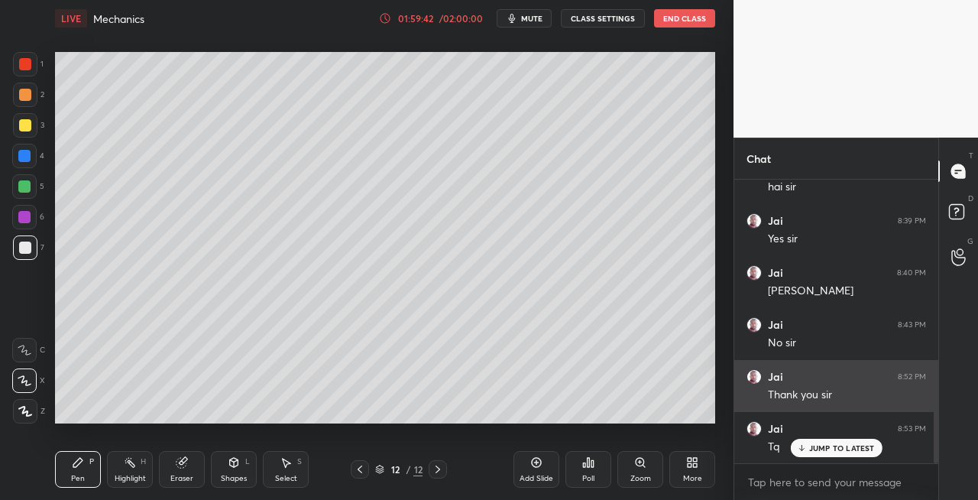
scroll to position [1175, 0]
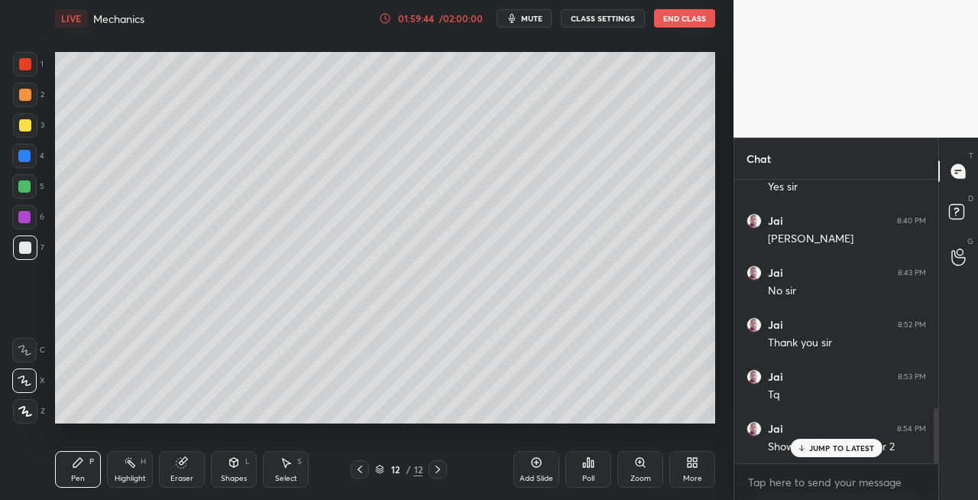
click at [844, 448] on p "JUMP TO LATEST" at bounding box center [842, 447] width 66 height 9
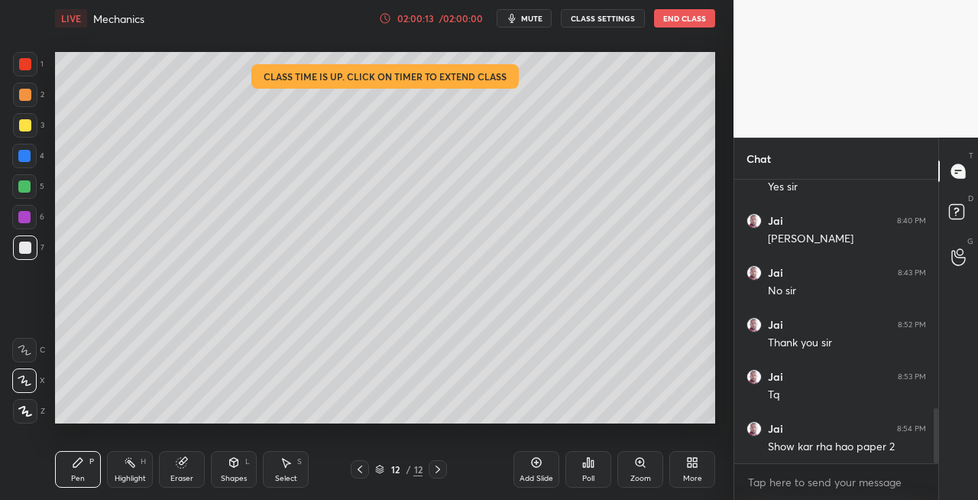
scroll to position [1191, 0]
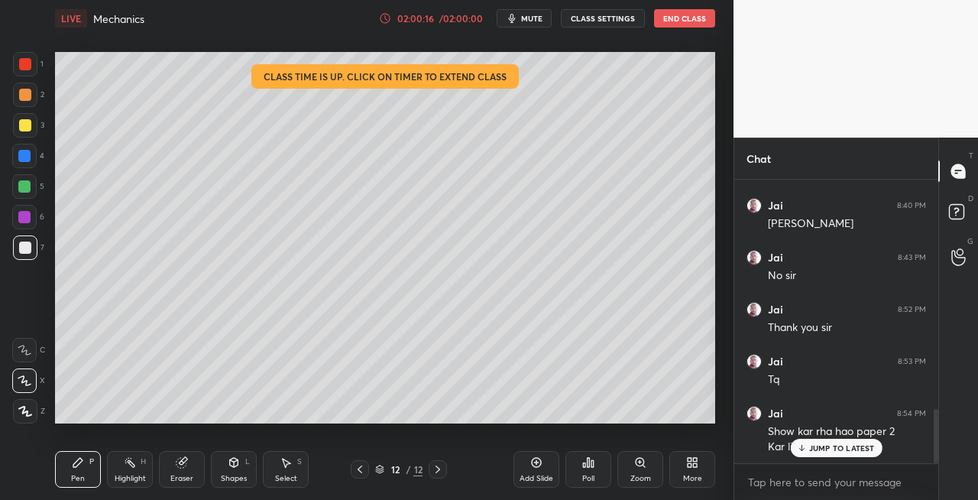
click at [680, 21] on button "End Class" at bounding box center [684, 18] width 61 height 18
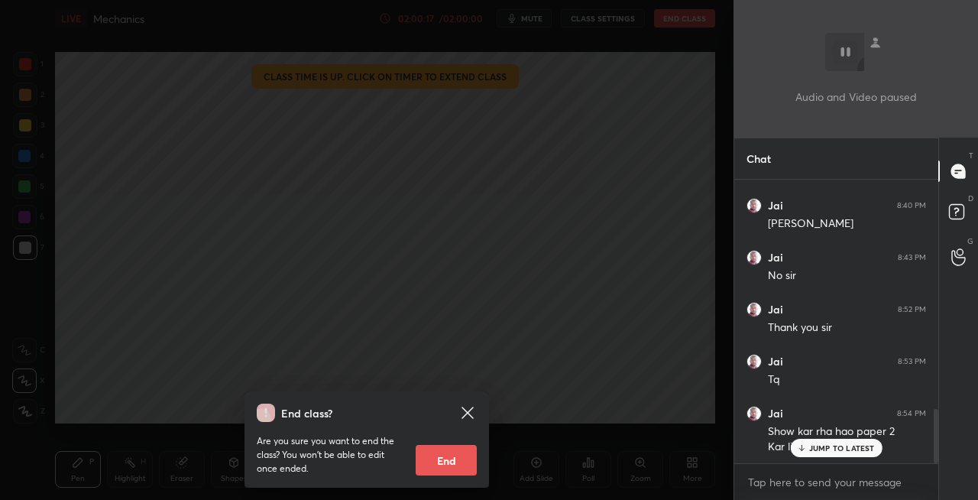
click at [449, 465] on button "End" at bounding box center [446, 460] width 61 height 31
type textarea "x"
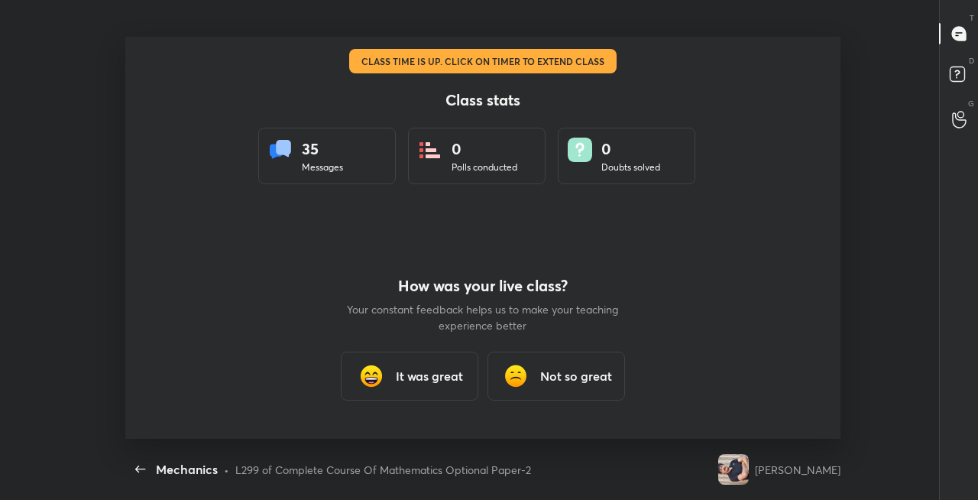
scroll to position [76010, 75460]
click at [415, 374] on h3 "It was great" at bounding box center [429, 376] width 67 height 18
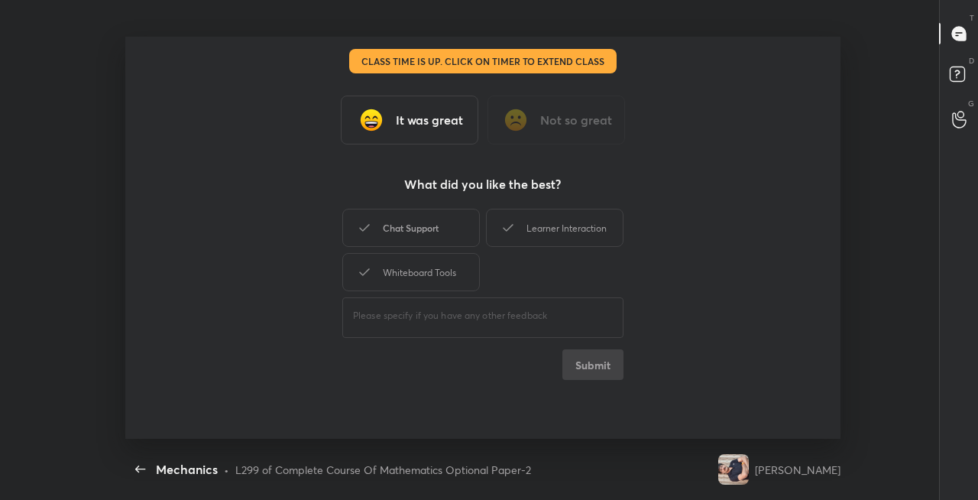
click at [401, 229] on div "Chat Support" at bounding box center [411, 228] width 138 height 38
click at [532, 235] on div "Learner Interaction" at bounding box center [555, 228] width 138 height 38
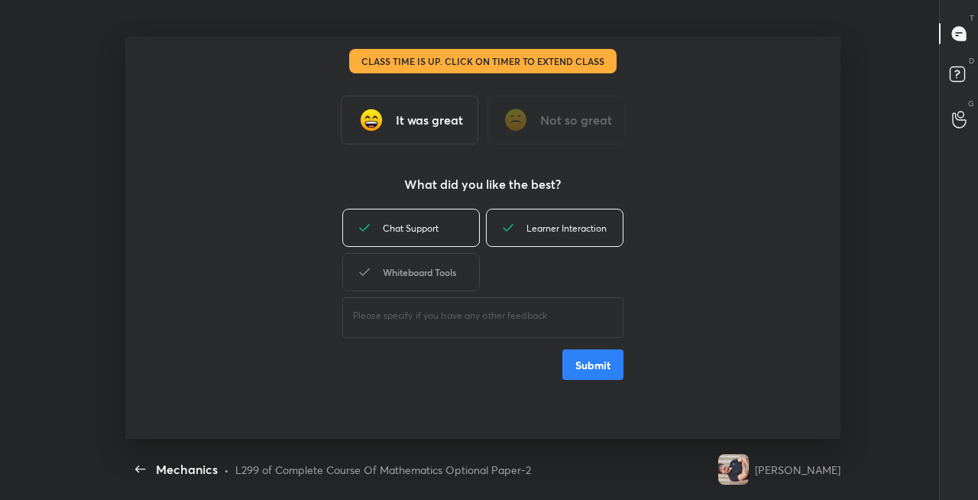
click at [437, 275] on div "Whiteboard Tools" at bounding box center [411, 272] width 138 height 38
click at [587, 364] on button "Submit" at bounding box center [592, 364] width 61 height 31
